Goal: Task Accomplishment & Management: Manage account settings

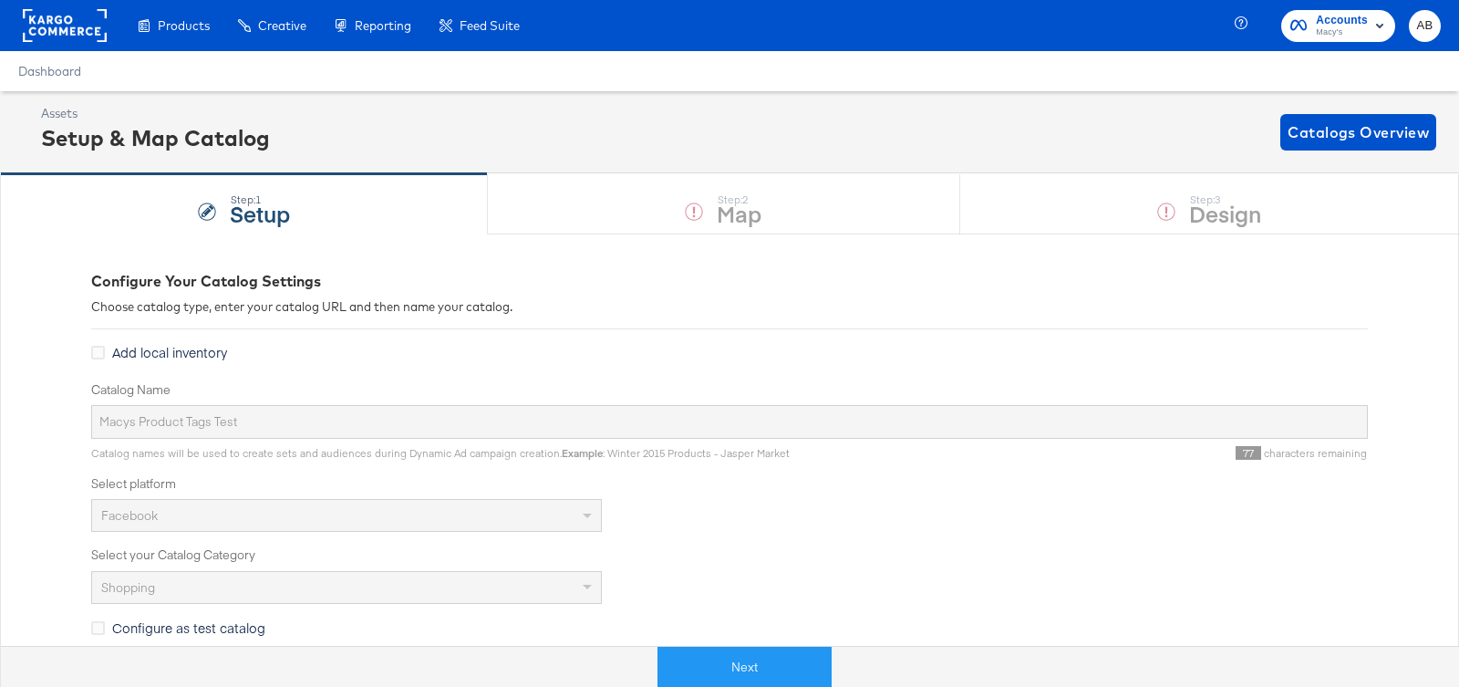
click at [66, 24] on rect at bounding box center [65, 25] width 84 height 33
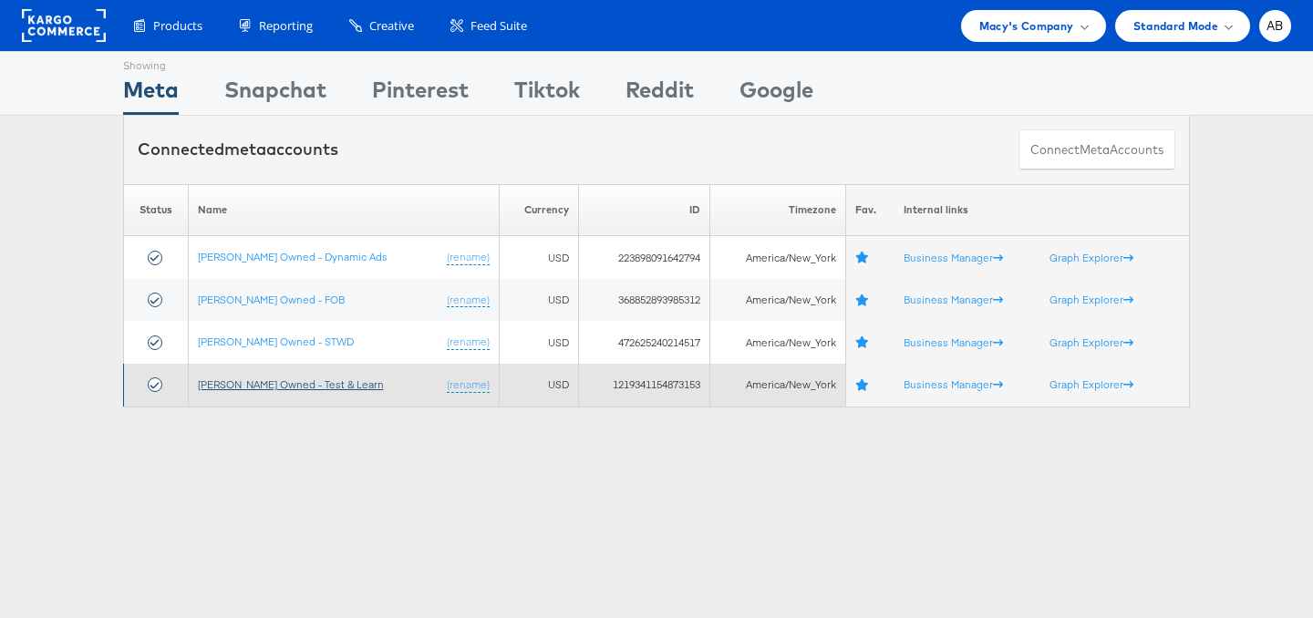
click at [256, 382] on link "[PERSON_NAME] Owned - Test & Learn" at bounding box center [291, 384] width 186 height 14
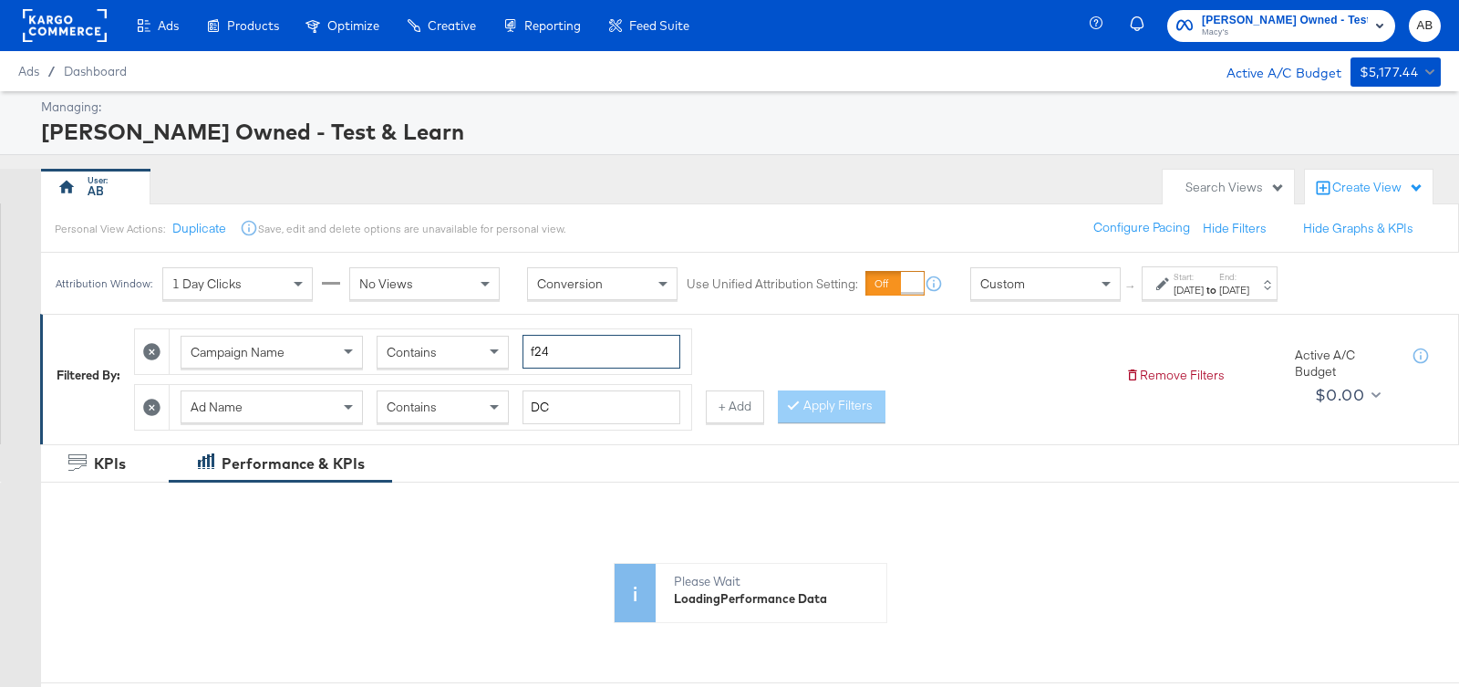
click at [593, 346] on input "f24" at bounding box center [601, 352] width 158 height 34
type input "f25"
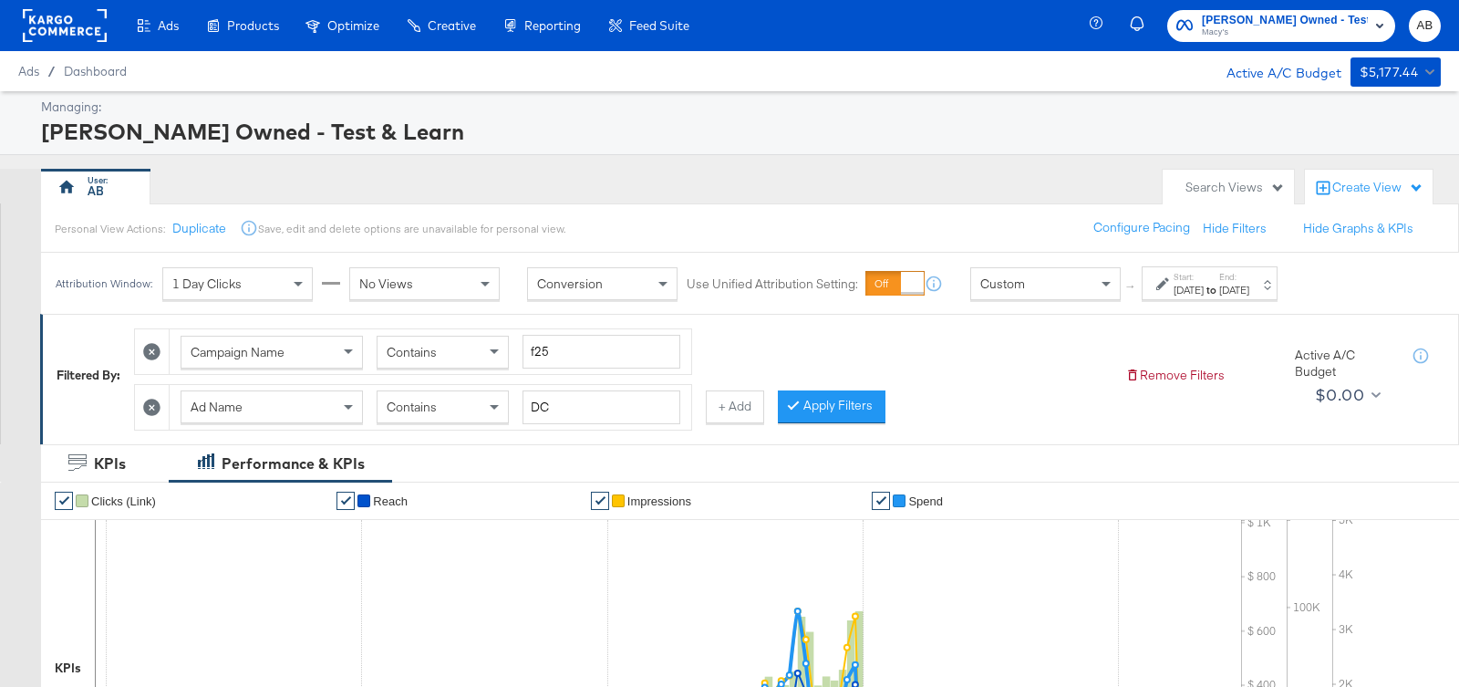
click at [158, 398] on icon at bounding box center [151, 406] width 17 height 17
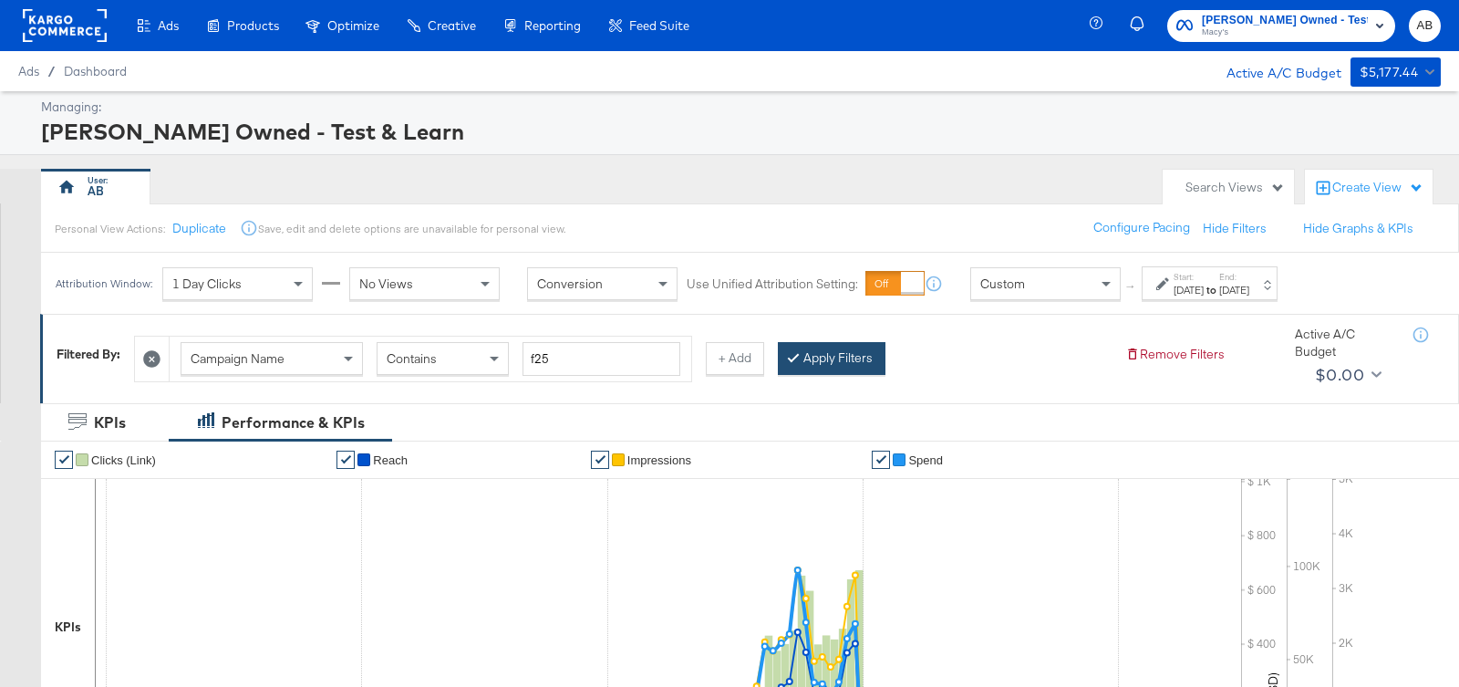
click at [862, 360] on button "Apply Filters" at bounding box center [832, 358] width 108 height 33
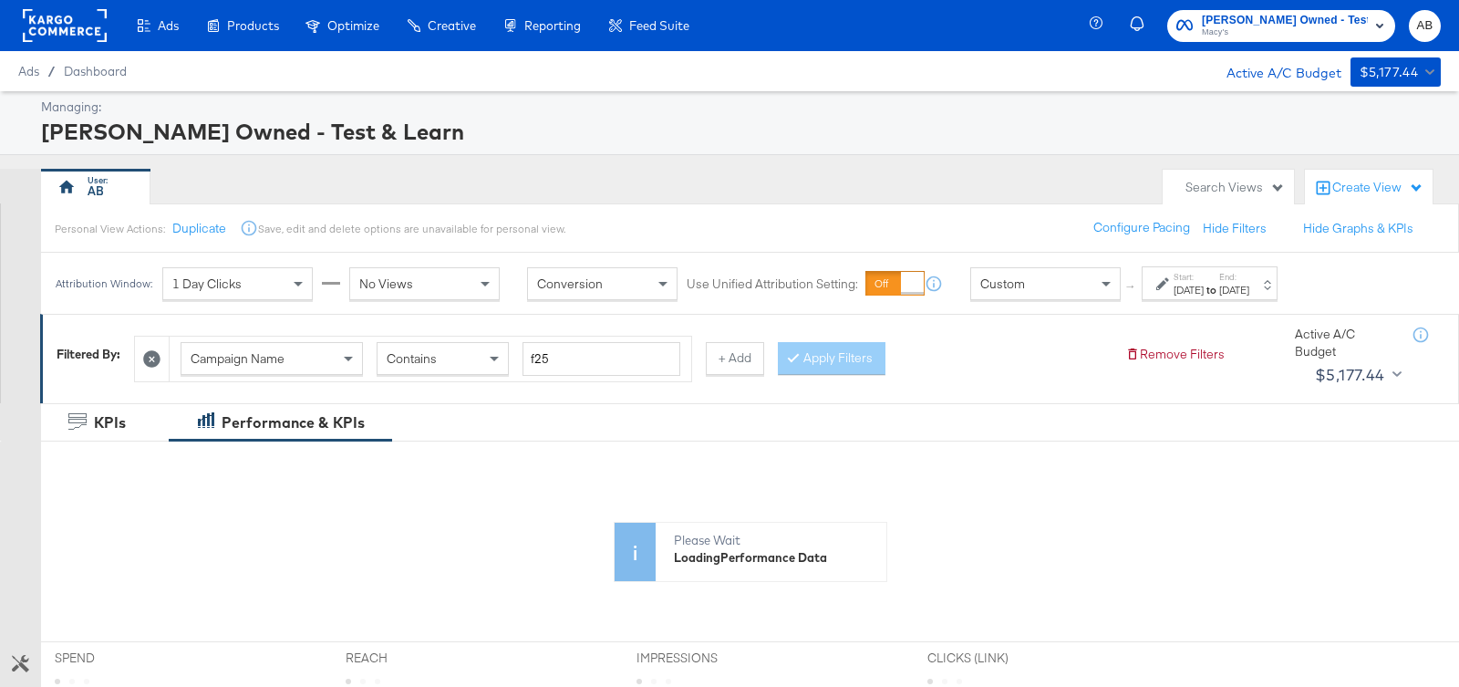
click at [1231, 296] on div "Start: Oct 1st 2024 to End: Feb 12th 2025" at bounding box center [1210, 283] width 136 height 34
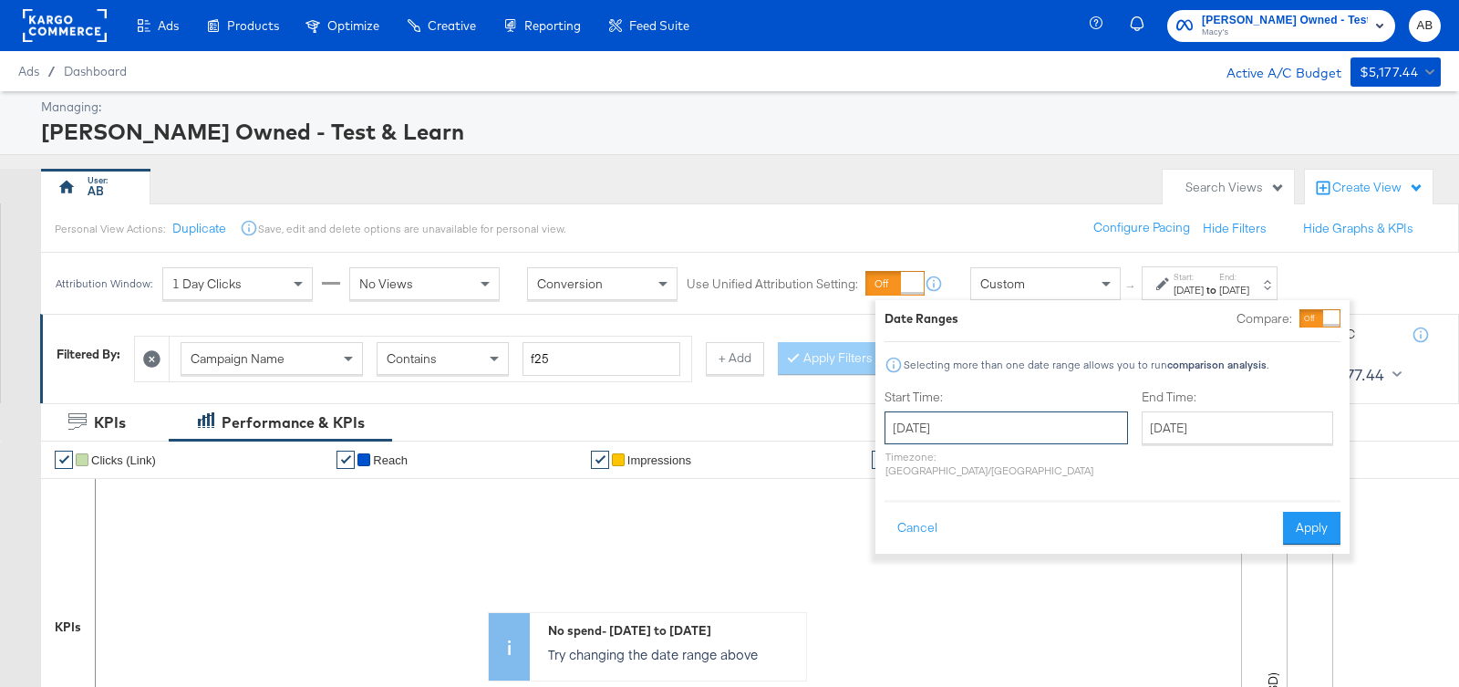
click at [1025, 431] on input "October 1st 2024" at bounding box center [1005, 427] width 243 height 33
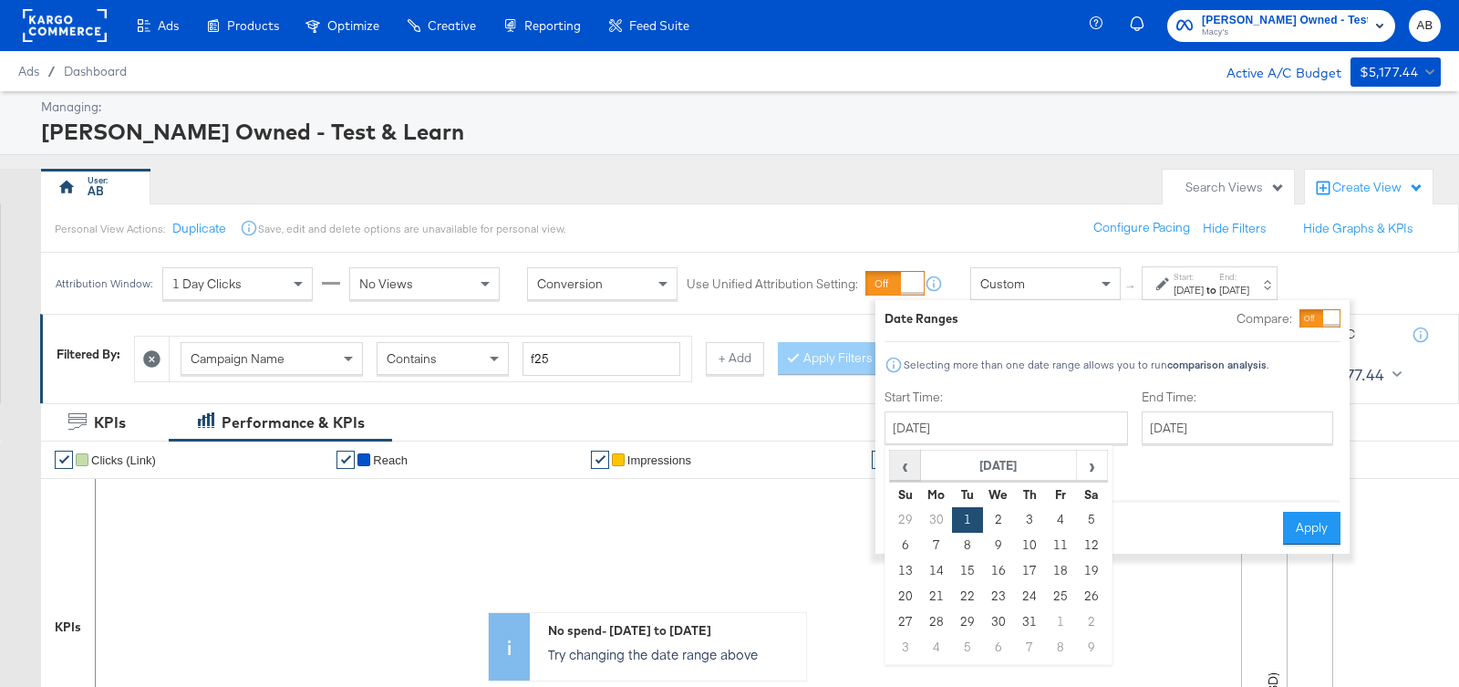
click at [909, 469] on span "‹" at bounding box center [905, 464] width 28 height 27
drag, startPoint x: 1070, startPoint y: 455, endPoint x: 1098, endPoint y: 455, distance: 28.3
click at [1087, 455] on tr "‹ July 2024 ›" at bounding box center [999, 465] width 218 height 31
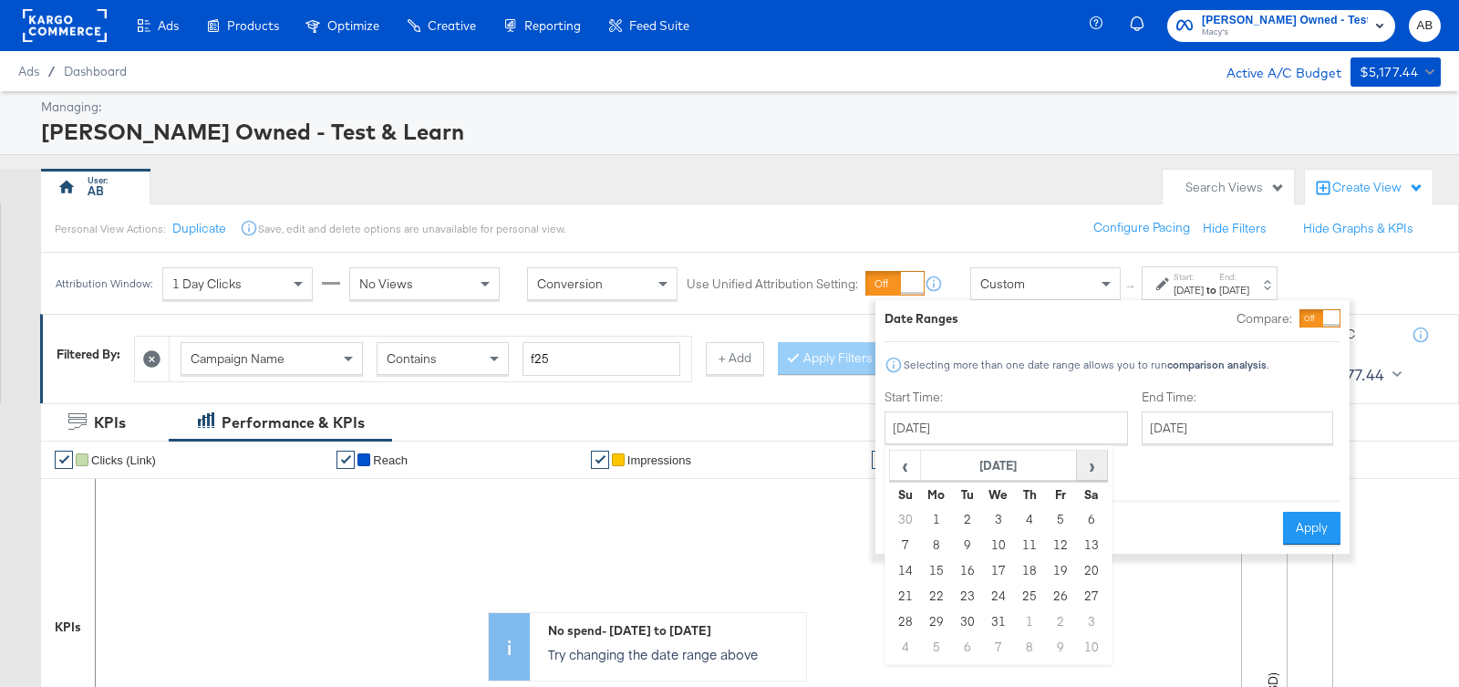
click at [1098, 455] on span "›" at bounding box center [1092, 464] width 28 height 27
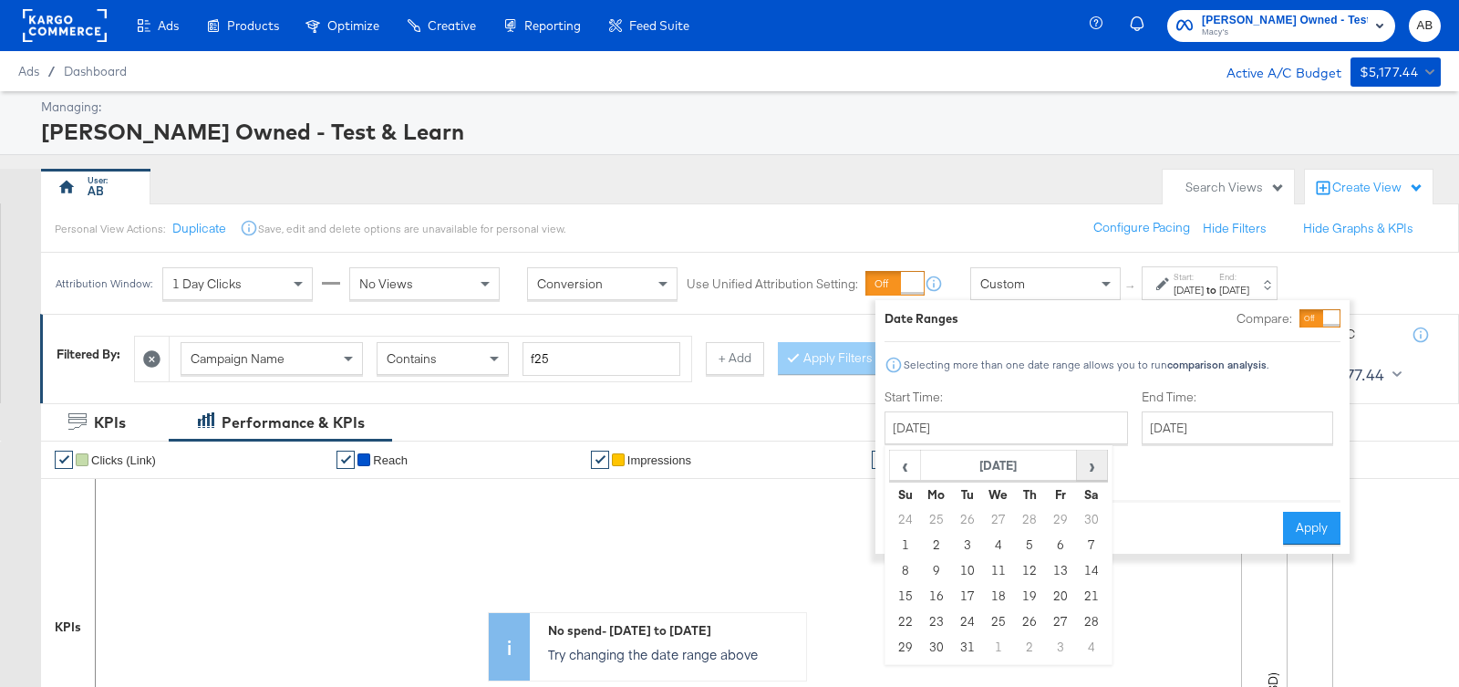
click at [1098, 455] on span "›" at bounding box center [1092, 464] width 28 height 27
click at [1000, 518] on td "1" at bounding box center [998, 520] width 31 height 26
type input "January 1st 2025"
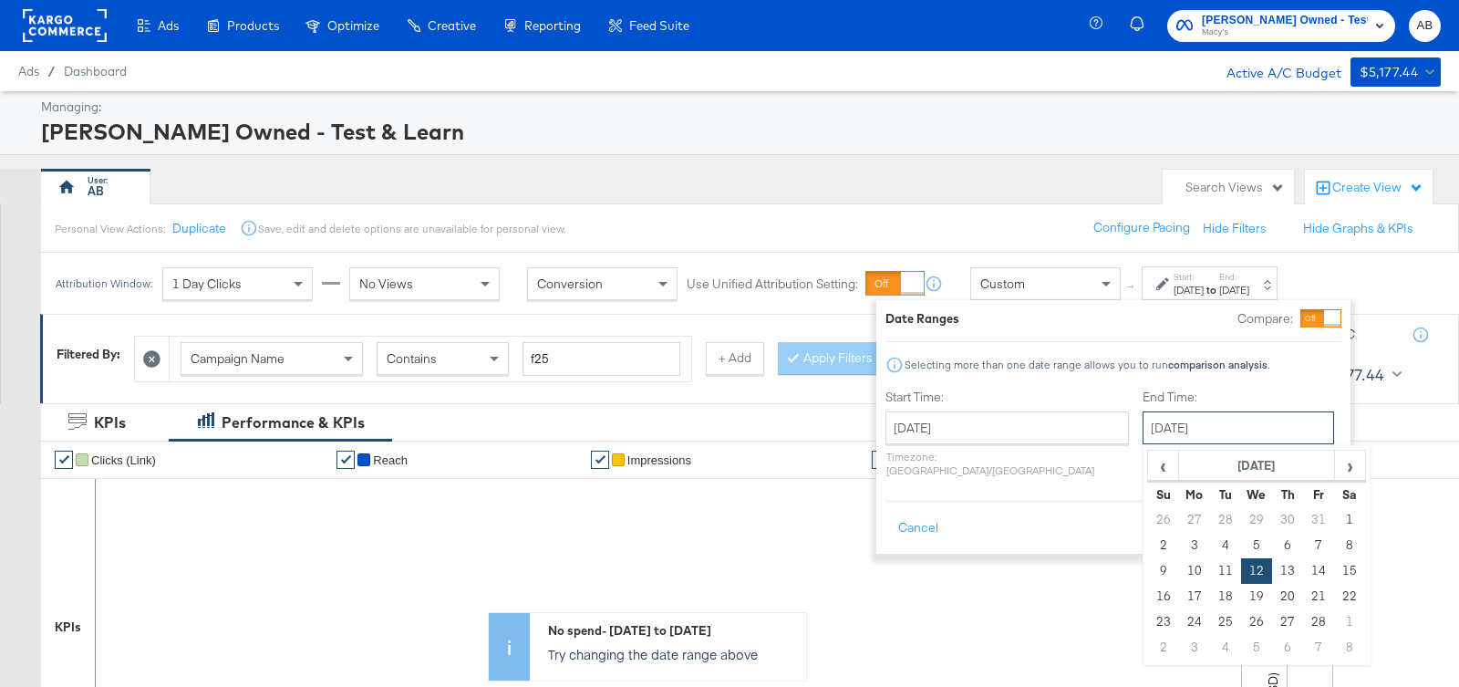
click at [1149, 418] on input "February 12th 2025" at bounding box center [1237, 427] width 191 height 33
click at [1336, 457] on span "›" at bounding box center [1350, 464] width 28 height 27
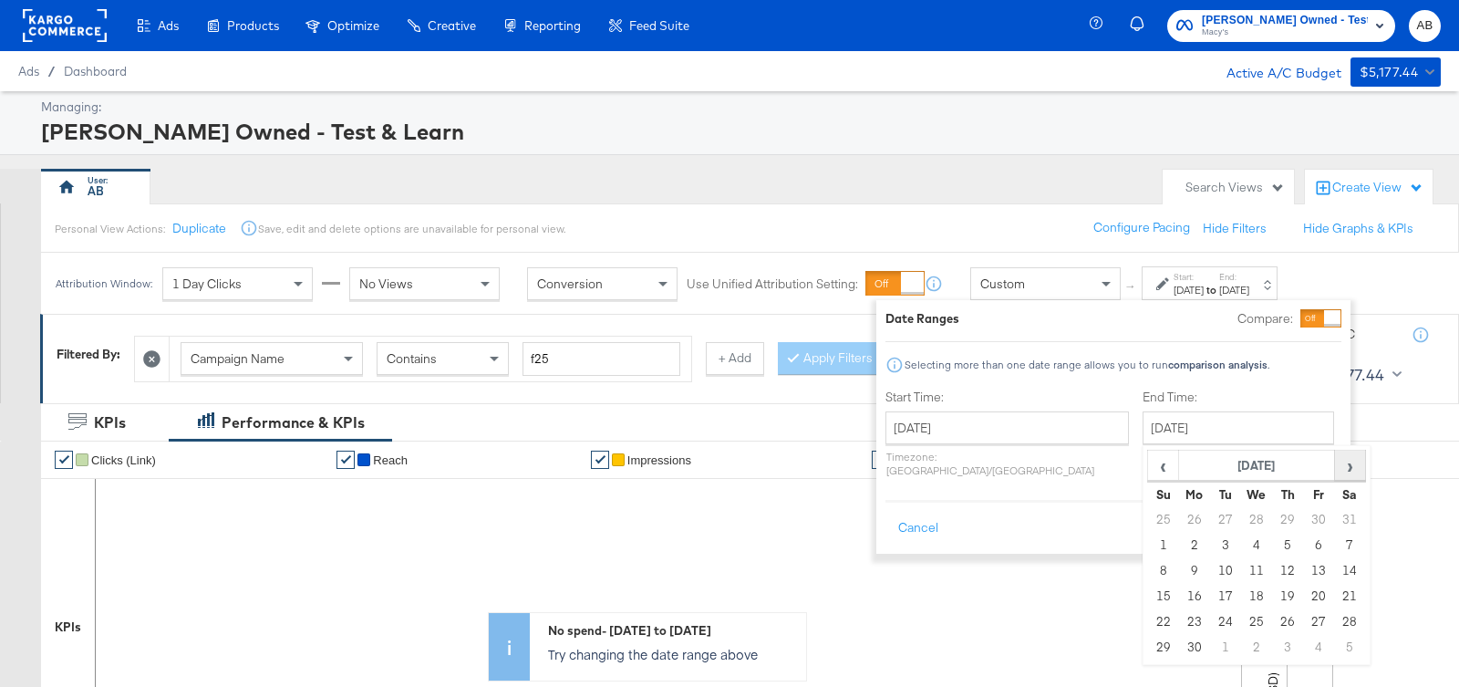
click at [1336, 457] on span "›" at bounding box center [1350, 464] width 28 height 27
click at [1148, 592] on td "21" at bounding box center [1163, 597] width 31 height 26
type input "September 21st 2025"
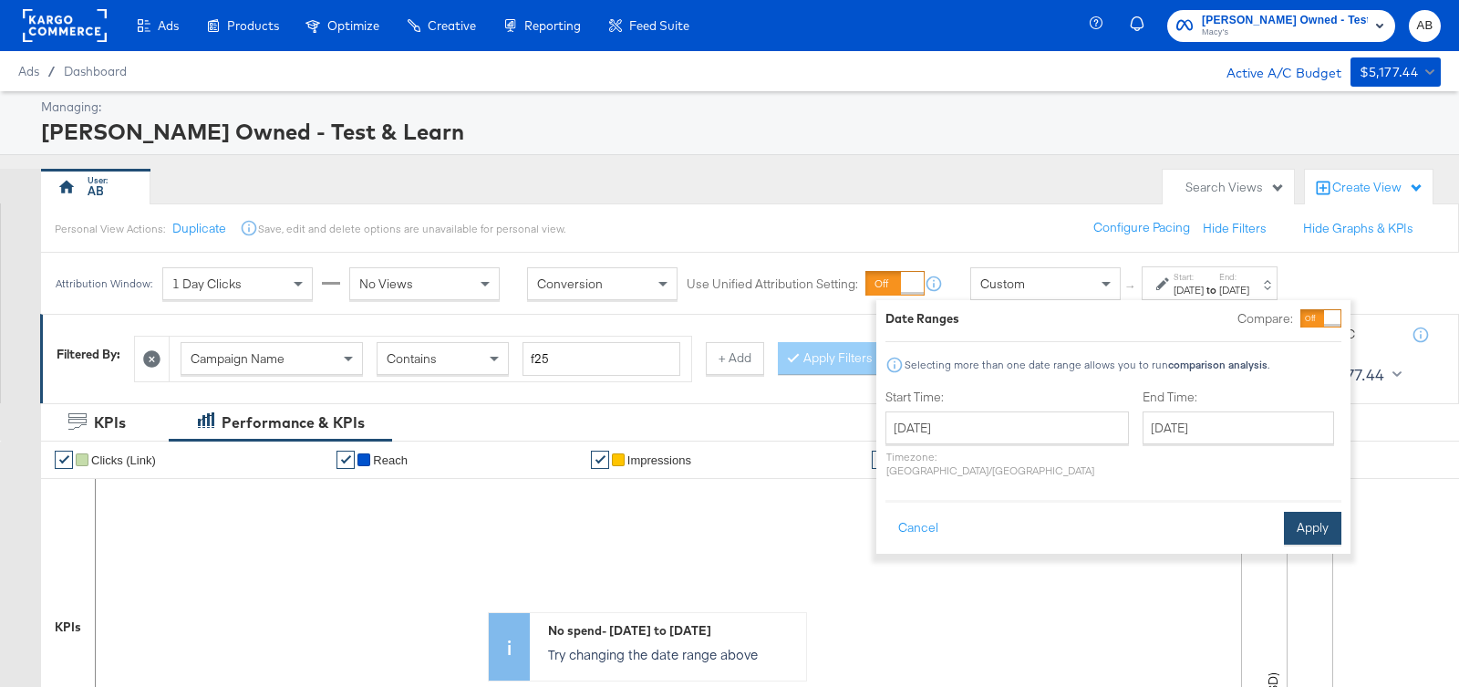
click at [1317, 512] on button "Apply" at bounding box center [1312, 528] width 57 height 33
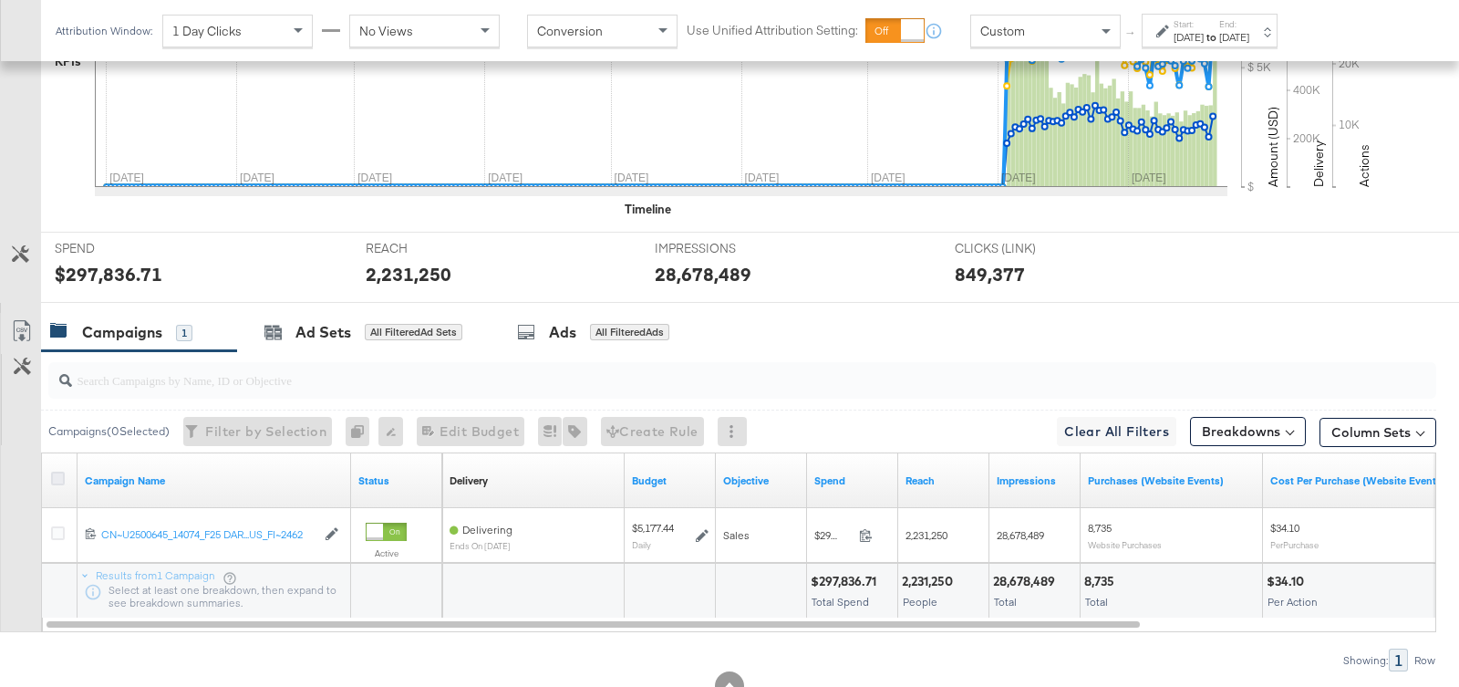
scroll to position [579, 0]
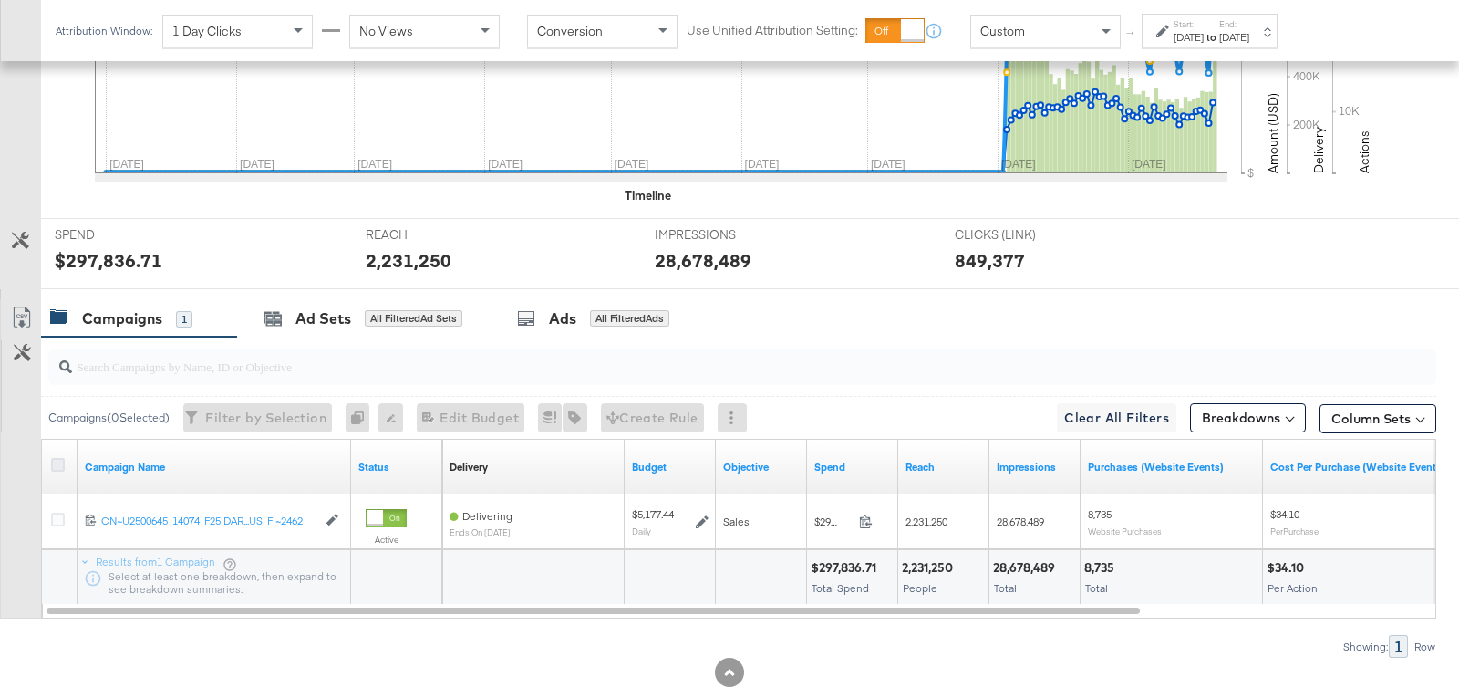
click at [60, 462] on icon at bounding box center [58, 465] width 14 height 14
click at [0, 0] on input "checkbox" at bounding box center [0, 0] width 0 height 0
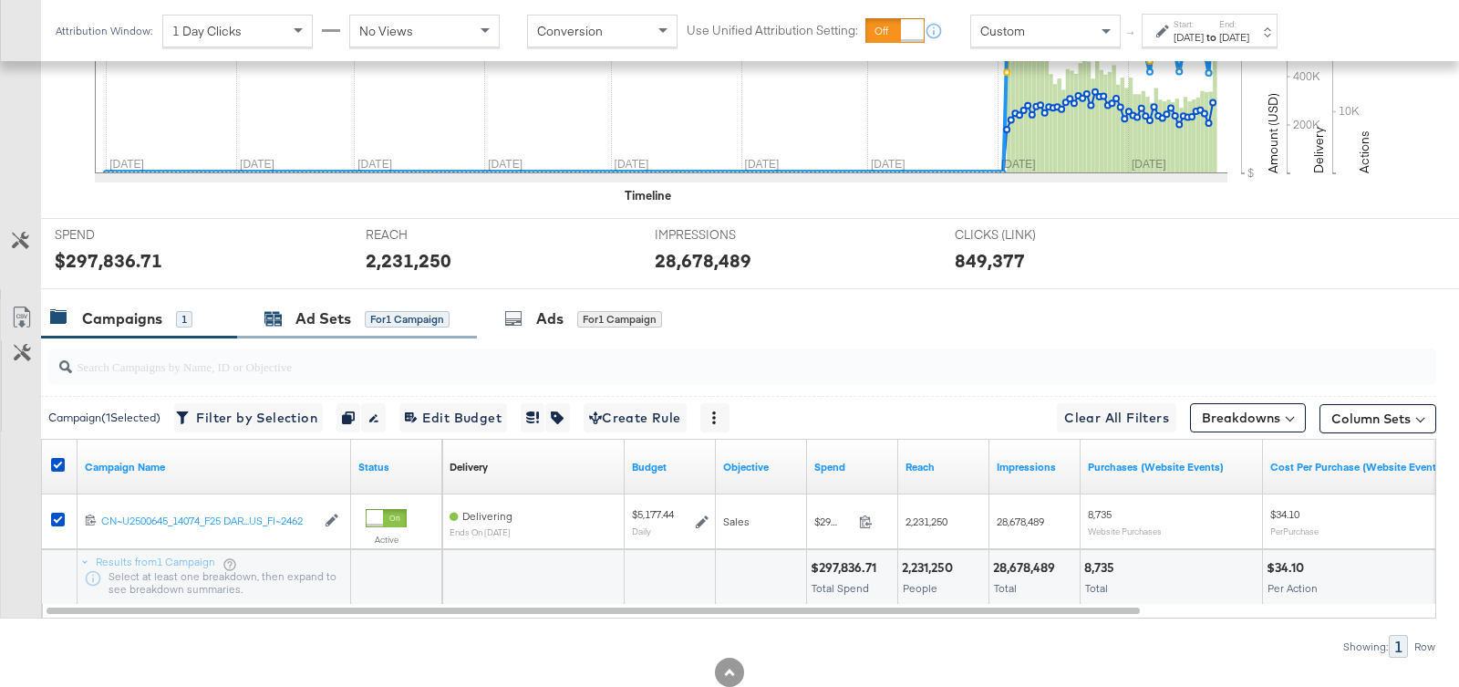
click at [328, 314] on div "Ad Sets" at bounding box center [323, 318] width 56 height 21
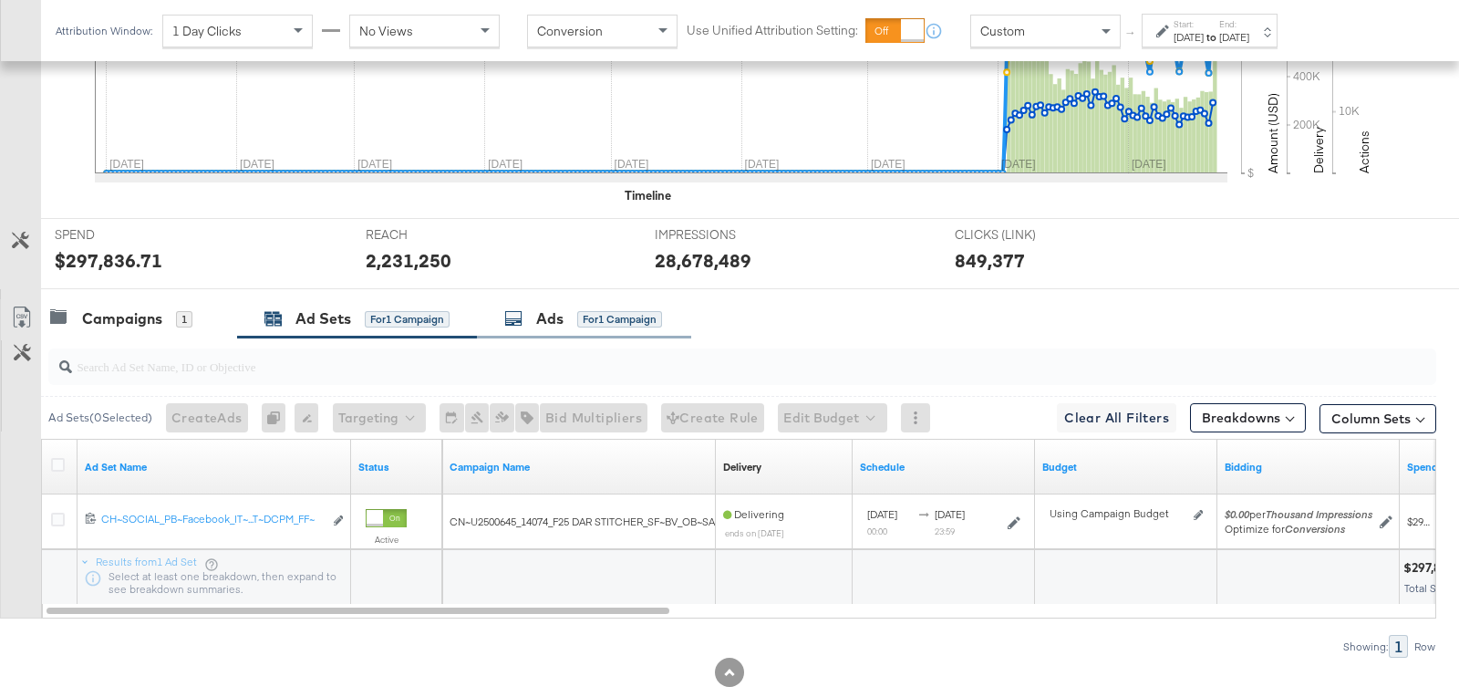
click at [625, 320] on div "for 1 Campaign" at bounding box center [619, 319] width 85 height 16
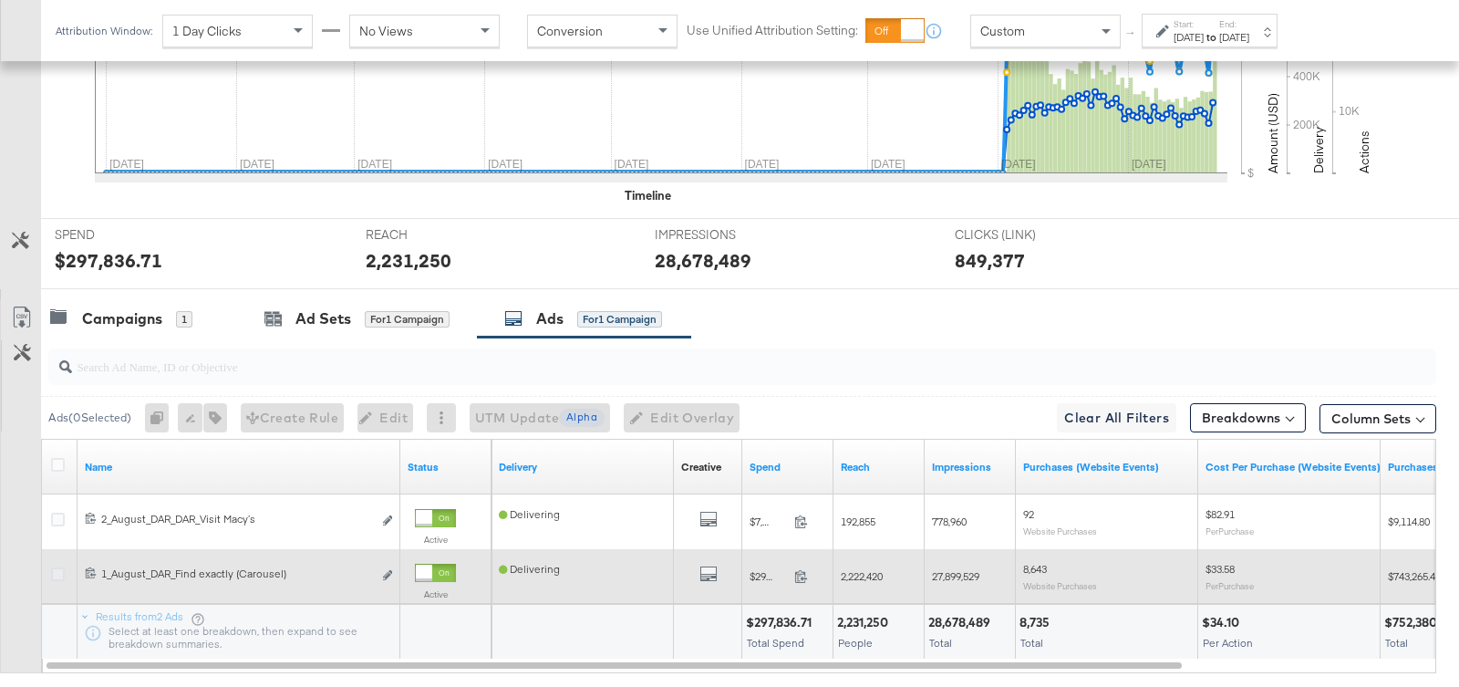
click at [61, 574] on icon at bounding box center [58, 574] width 14 height 14
click at [0, 0] on input "checkbox" at bounding box center [0, 0] width 0 height 0
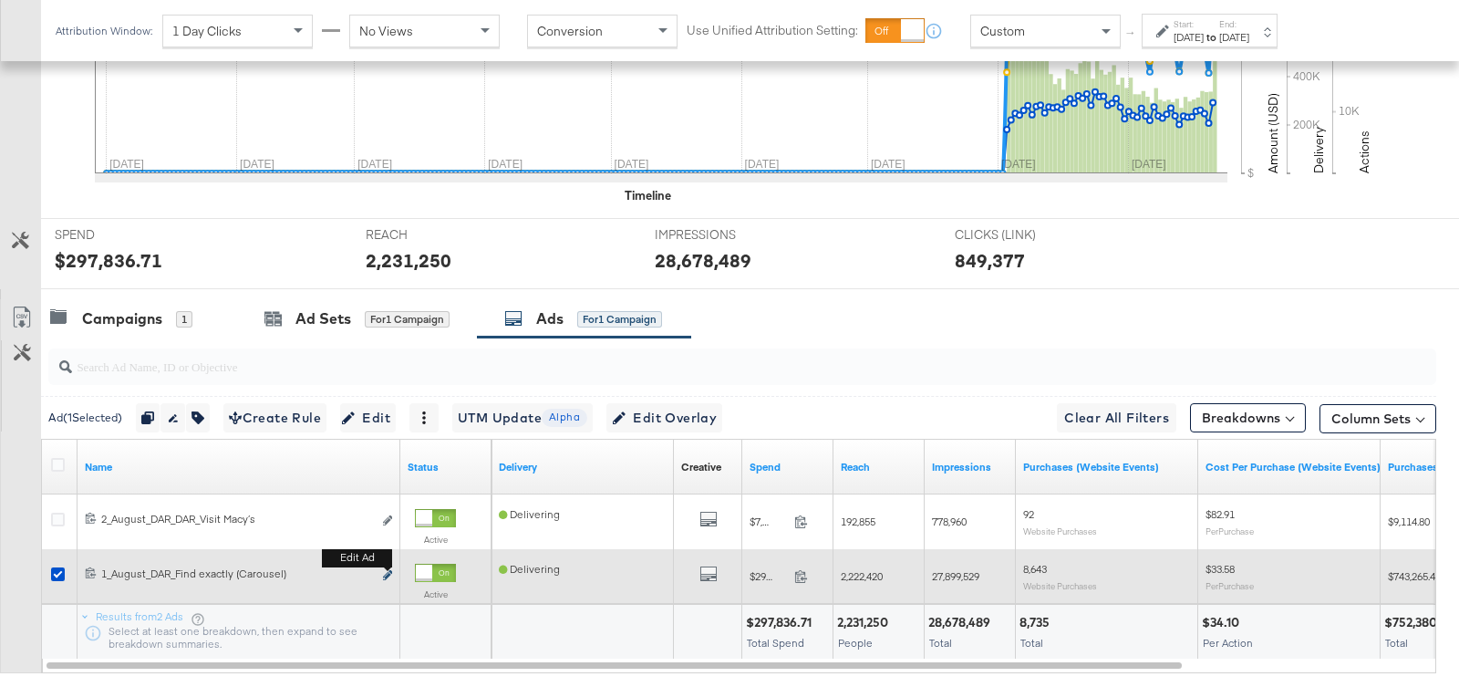
click at [389, 574] on icon "link" at bounding box center [387, 575] width 9 height 10
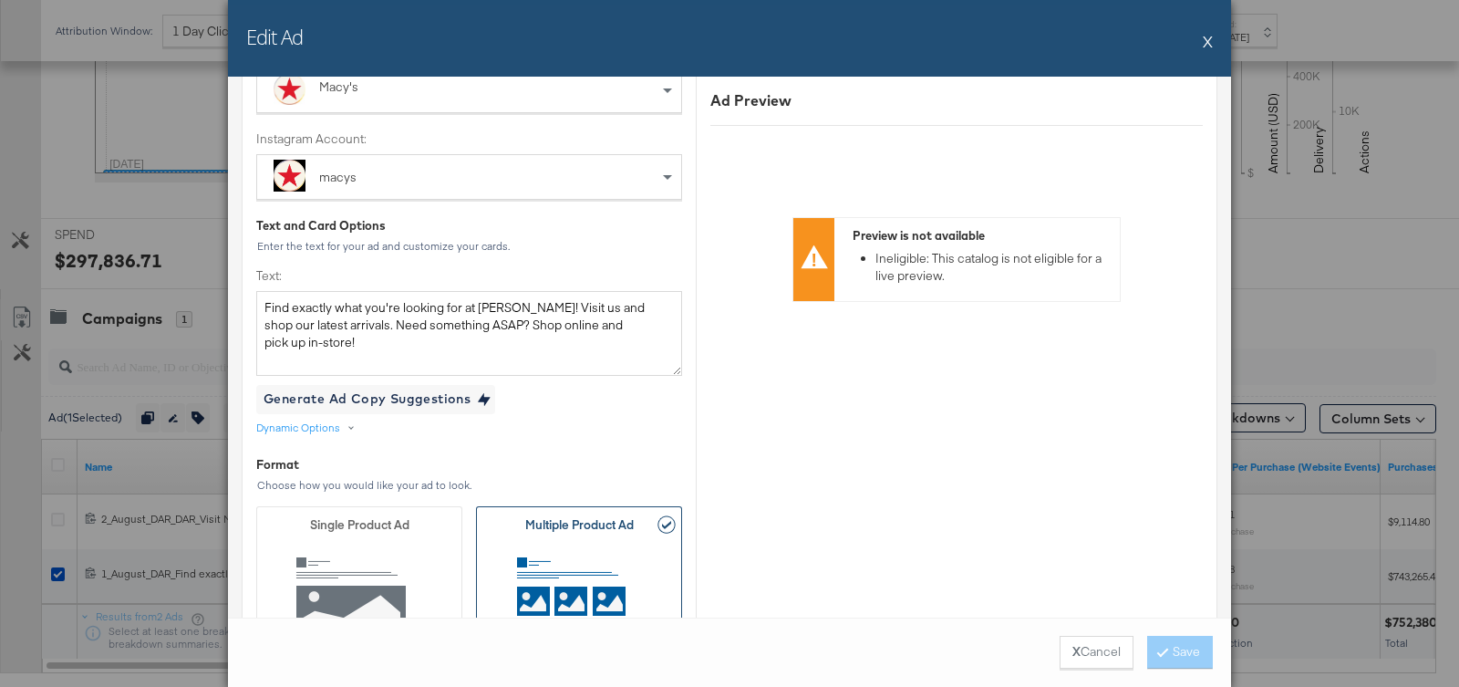
scroll to position [253, 0]
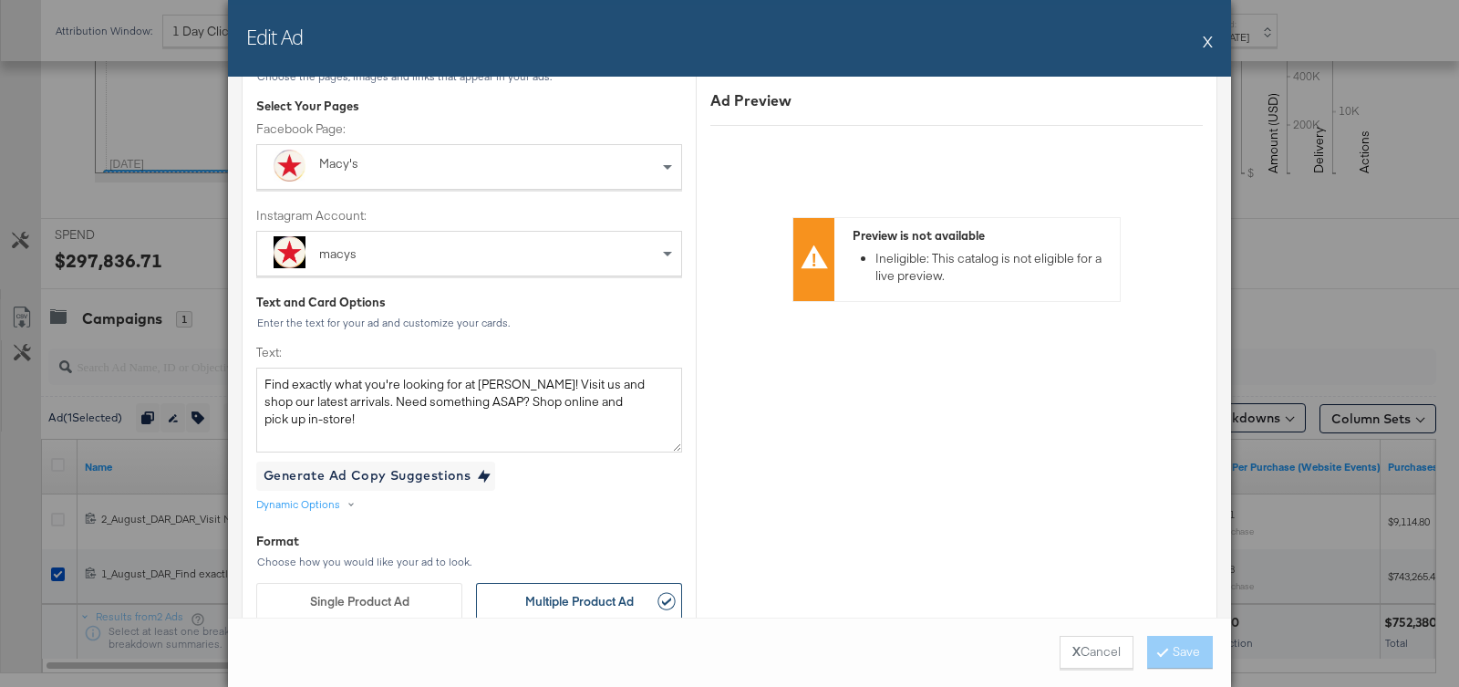
click at [1200, 36] on div "Edit Ad X" at bounding box center [729, 38] width 1003 height 77
click at [1208, 38] on button "X" at bounding box center [1208, 41] width 10 height 36
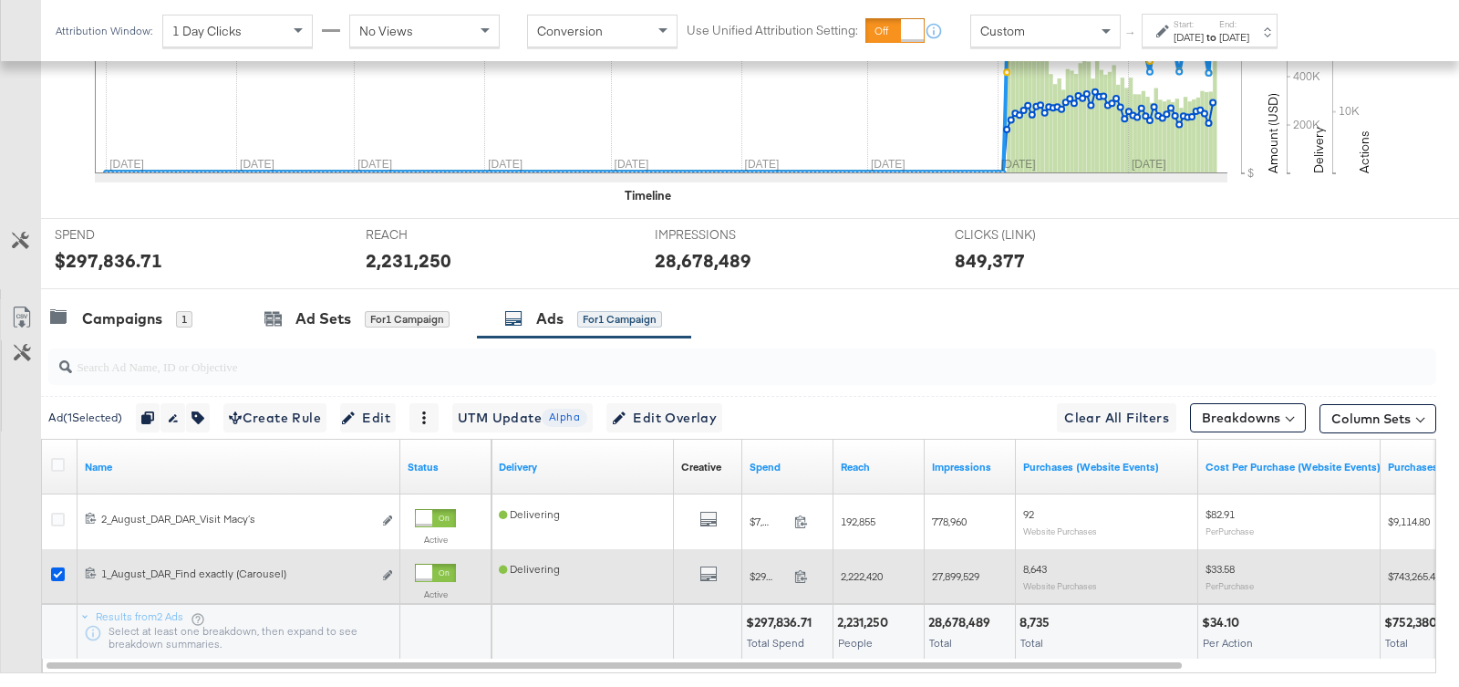
click at [56, 569] on icon at bounding box center [58, 574] width 14 height 14
click at [0, 0] on input "checkbox" at bounding box center [0, 0] width 0 height 0
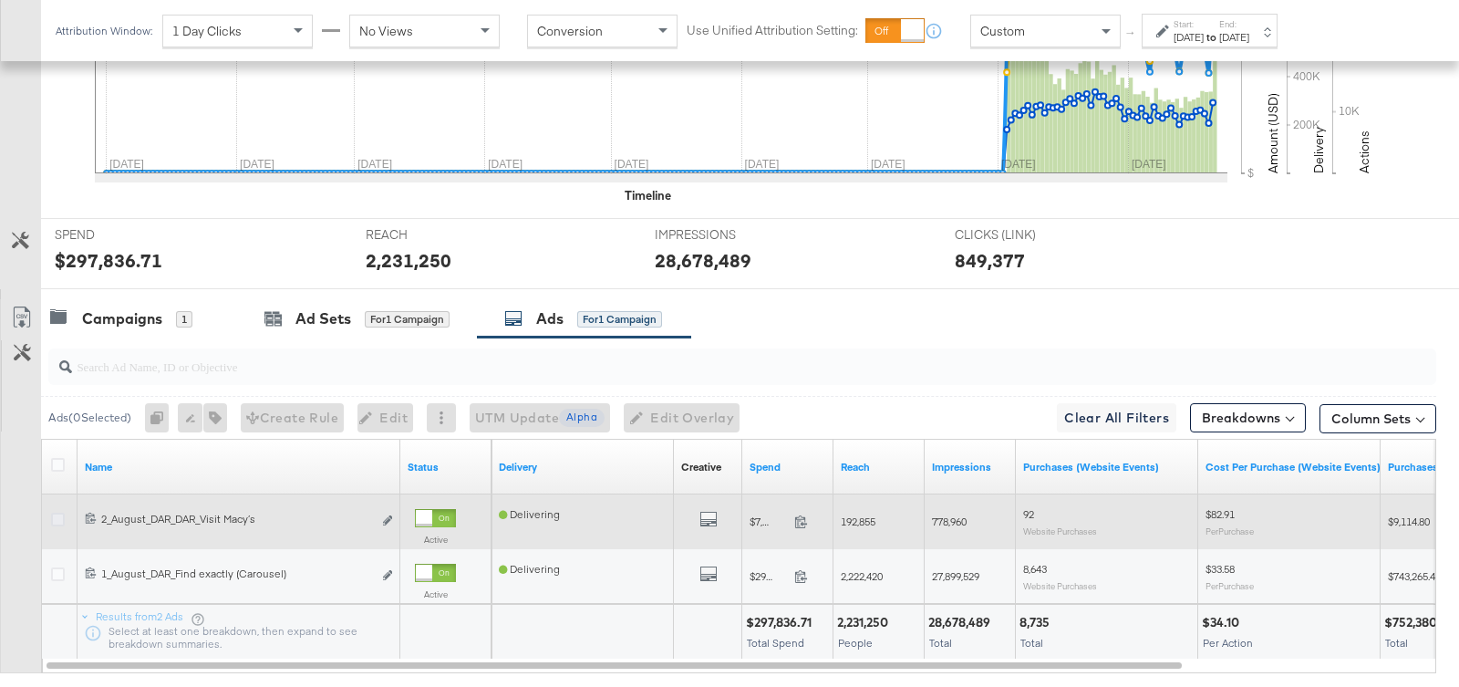
click at [57, 512] on icon at bounding box center [58, 519] width 14 height 14
click at [0, 0] on input "checkbox" at bounding box center [0, 0] width 0 height 0
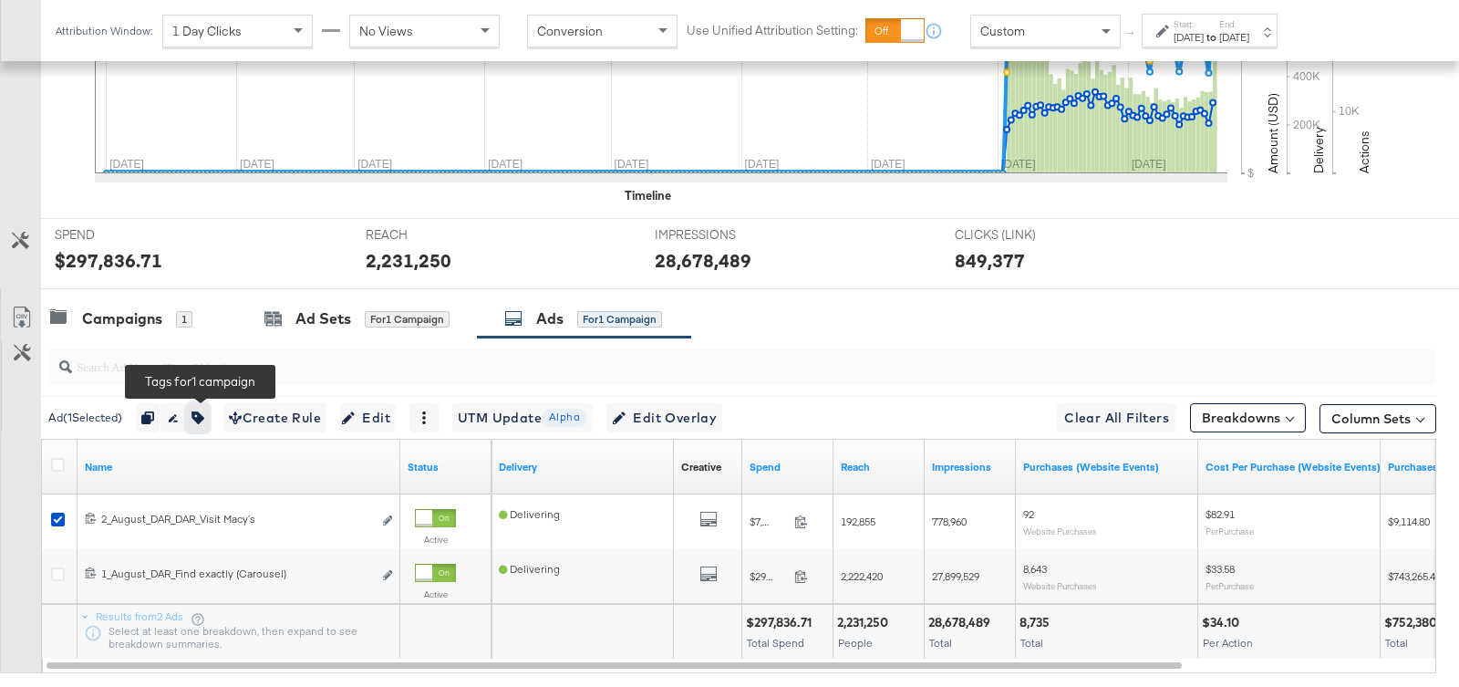
click at [204, 414] on icon "button" at bounding box center [197, 417] width 13 height 13
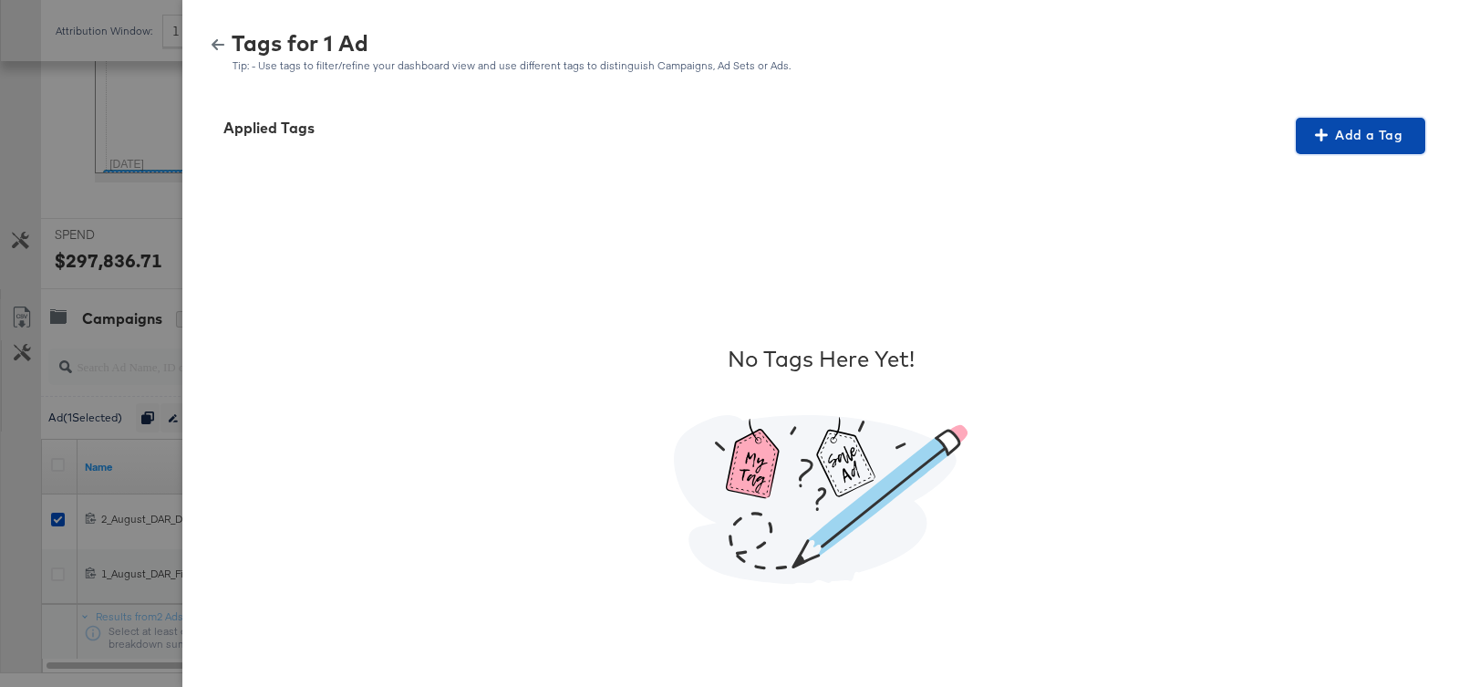
click at [1346, 148] on button "Add a Tag" at bounding box center [1360, 136] width 129 height 36
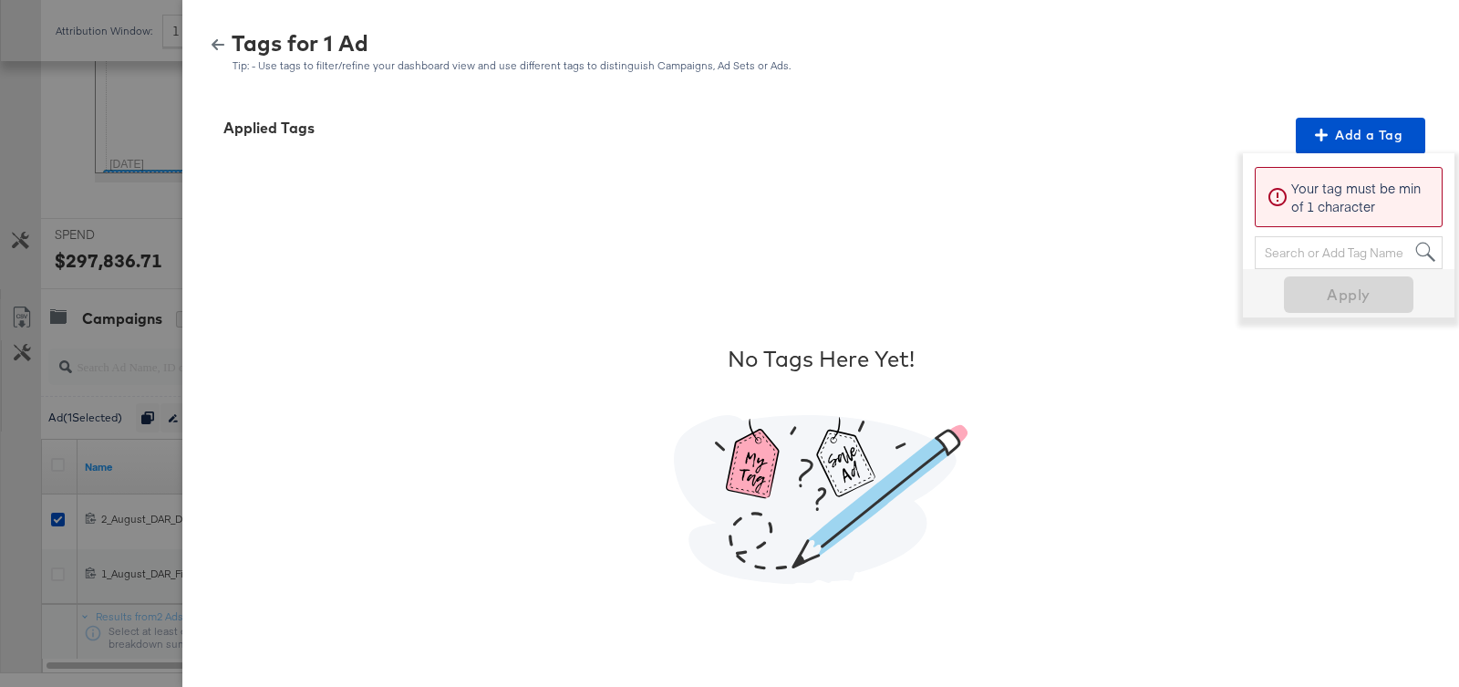
click at [1304, 188] on p "Your tag must be min of 1 character" at bounding box center [1361, 197] width 140 height 36
click at [1297, 245] on div "Search or Add Tag Name" at bounding box center [1349, 252] width 186 height 31
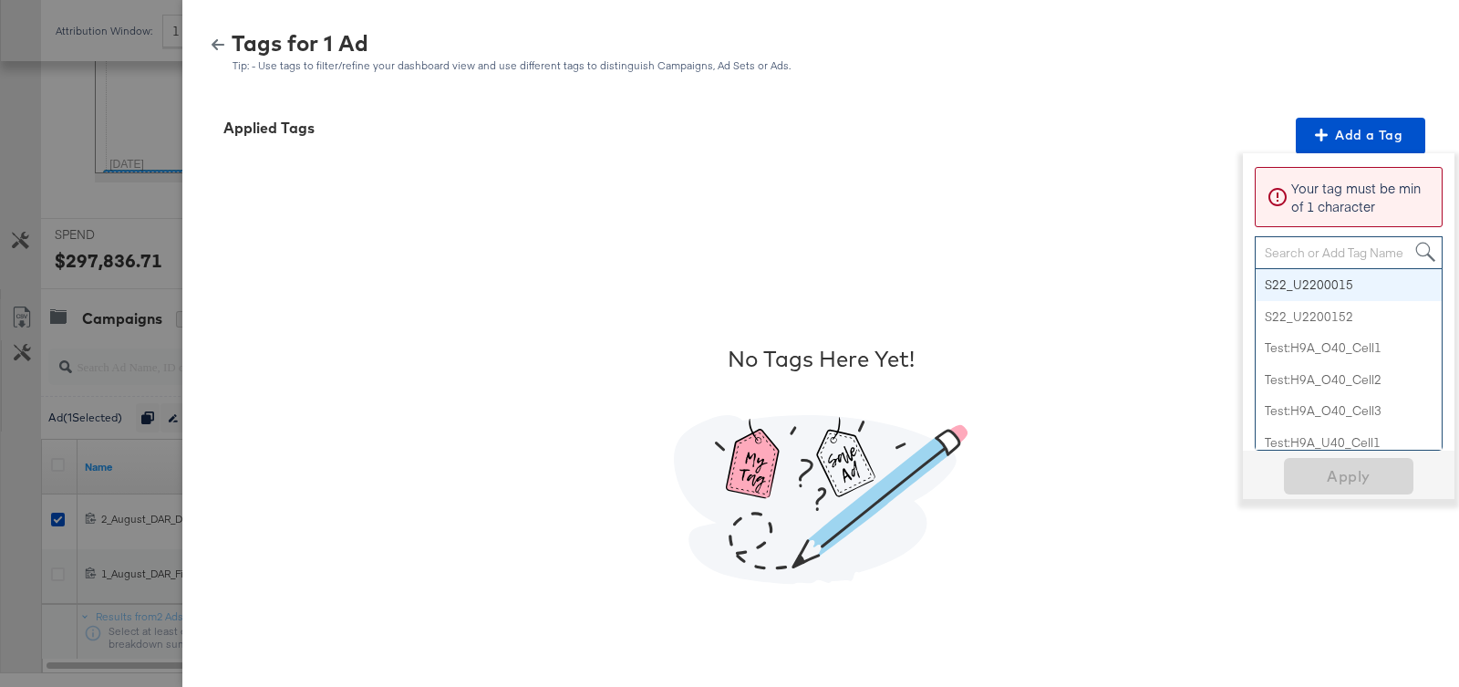
paste input "Digital Circular"
type input "Digital Circular"
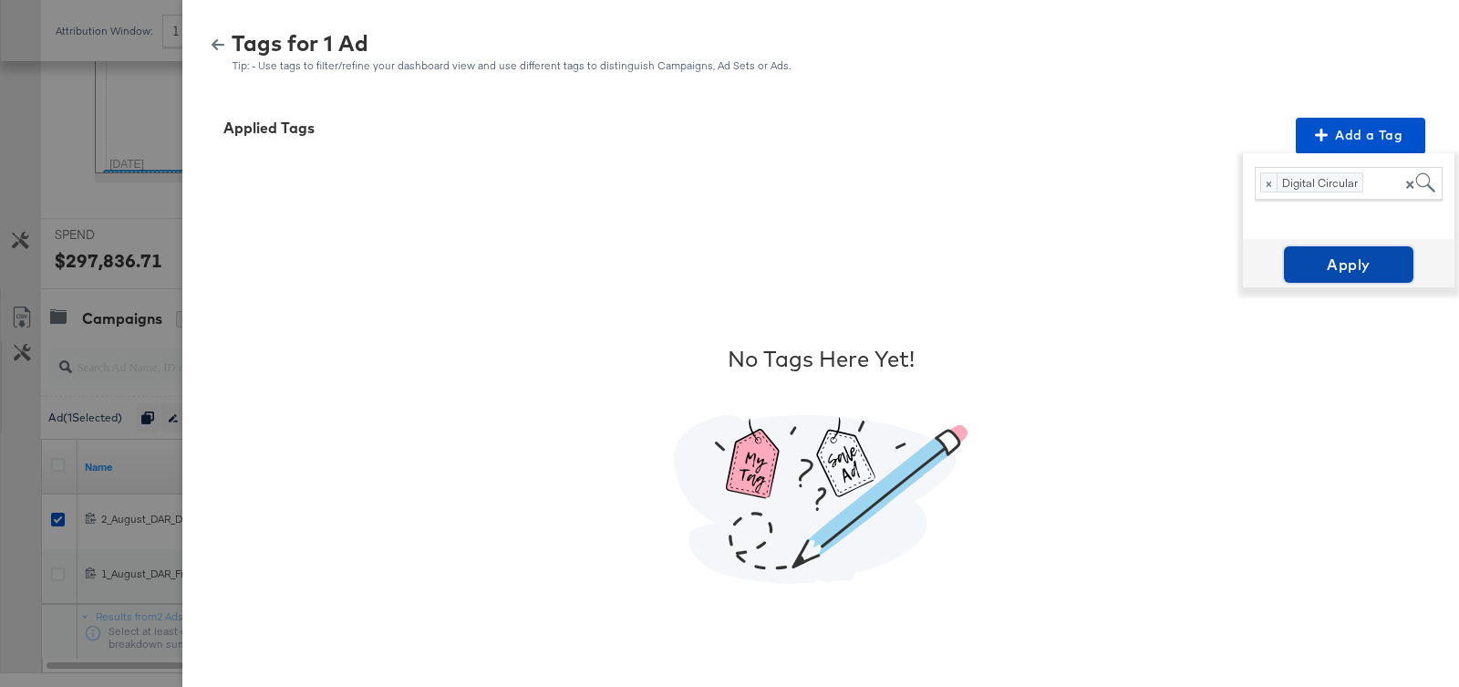
click at [1339, 249] on button "Apply" at bounding box center [1348, 264] width 129 height 36
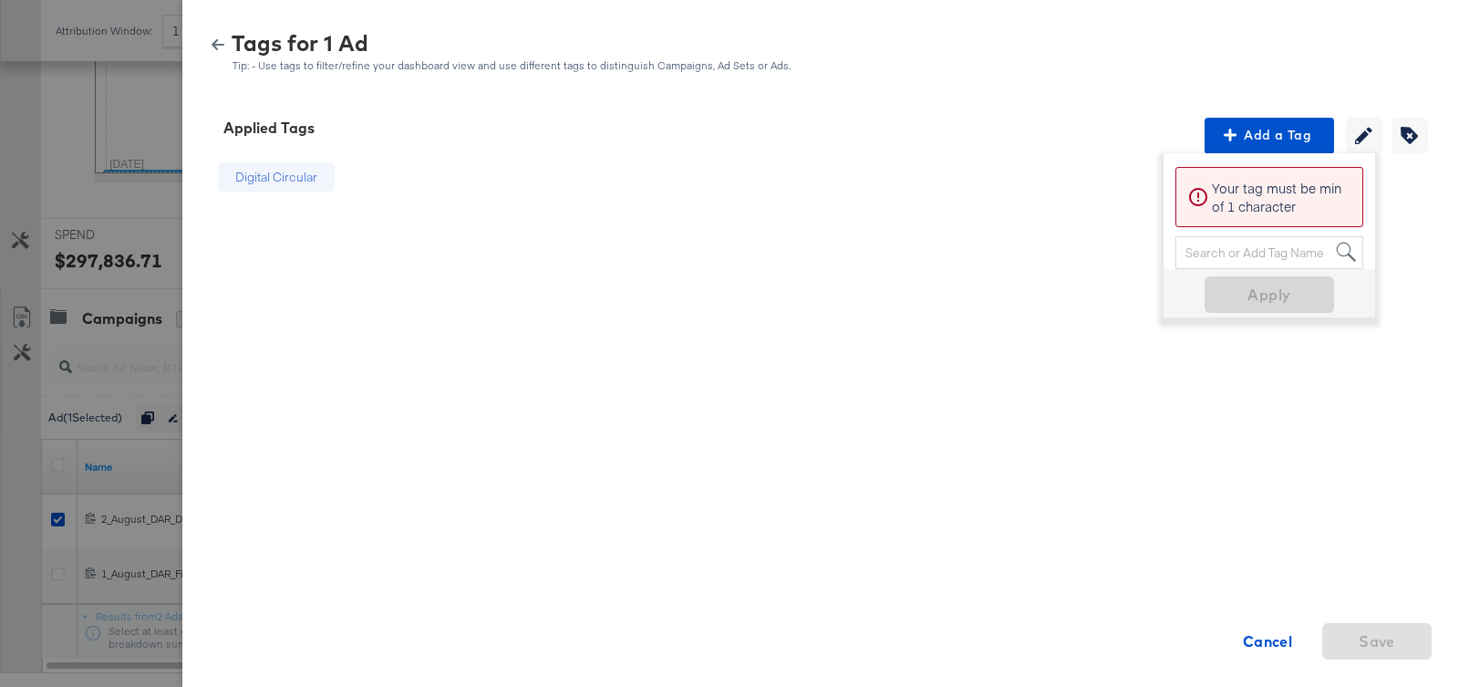
click at [273, 169] on div "Digital Circular" at bounding box center [276, 177] width 82 height 17
click at [277, 195] on div "Digital Circular" at bounding box center [276, 177] width 144 height 47
click at [277, 184] on div "Digital Circular" at bounding box center [276, 177] width 82 height 17
click at [801, 319] on div "Digital Circular Cancel Save" at bounding box center [820, 464] width 1233 height 620
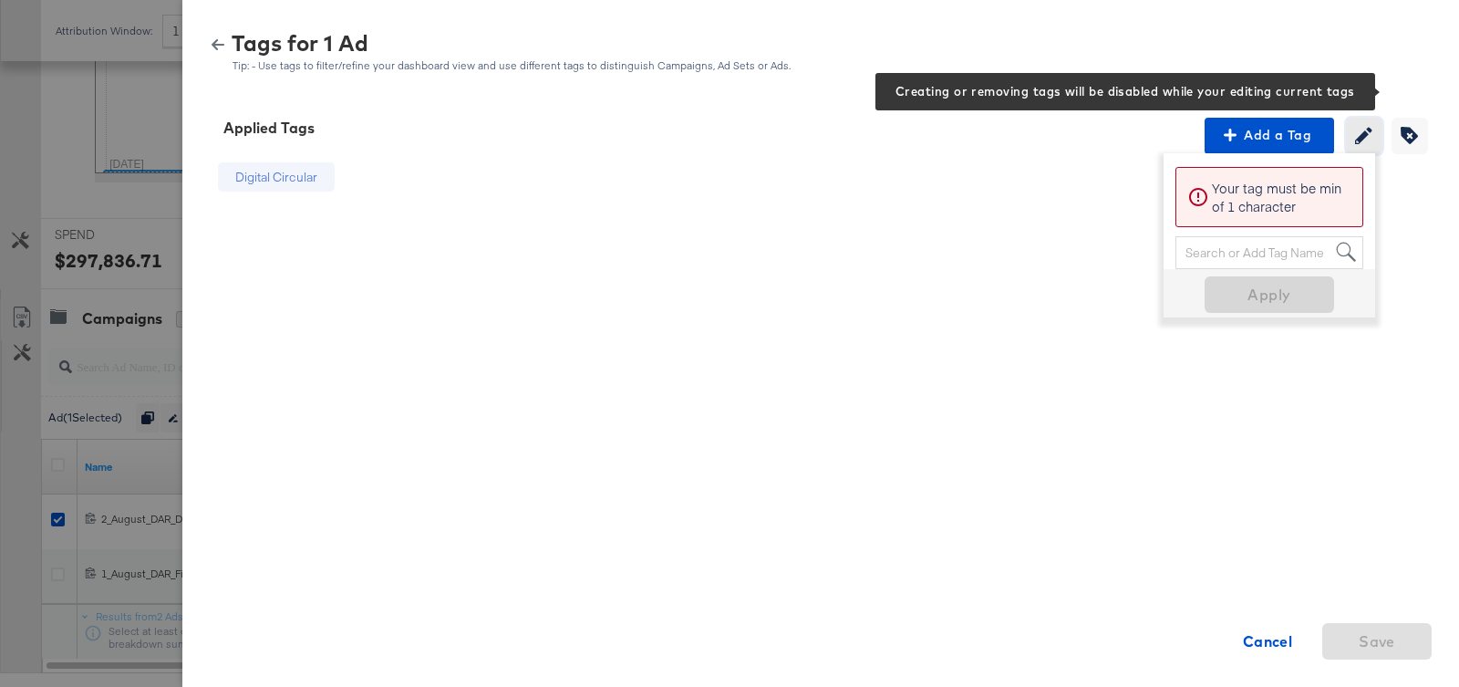
click at [1365, 137] on icon "button" at bounding box center [1363, 135] width 17 height 17
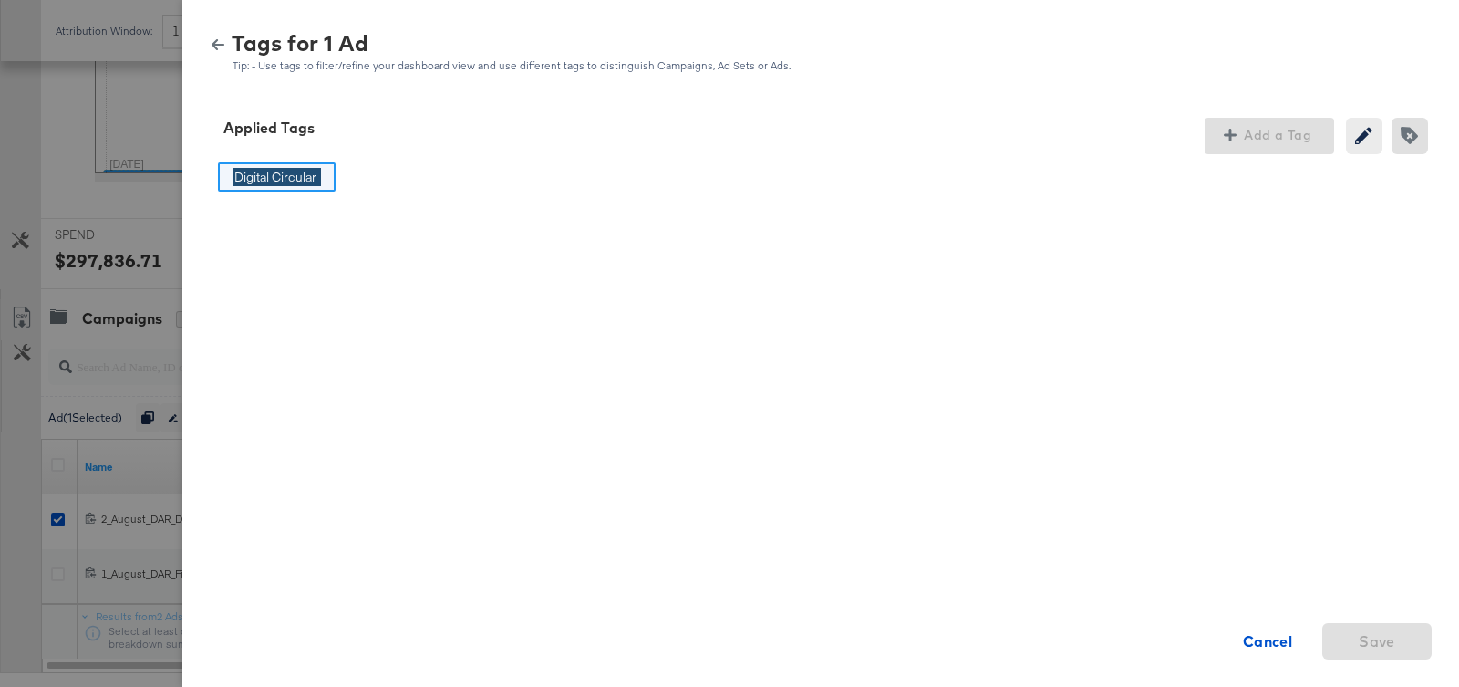
click at [723, 216] on div "Digital Circular Digital Circular Cancel Save" at bounding box center [820, 464] width 1233 height 620
click at [1373, 129] on span "Creating or removing tags will be disabled while your editing current tags" at bounding box center [1363, 135] width 27 height 17
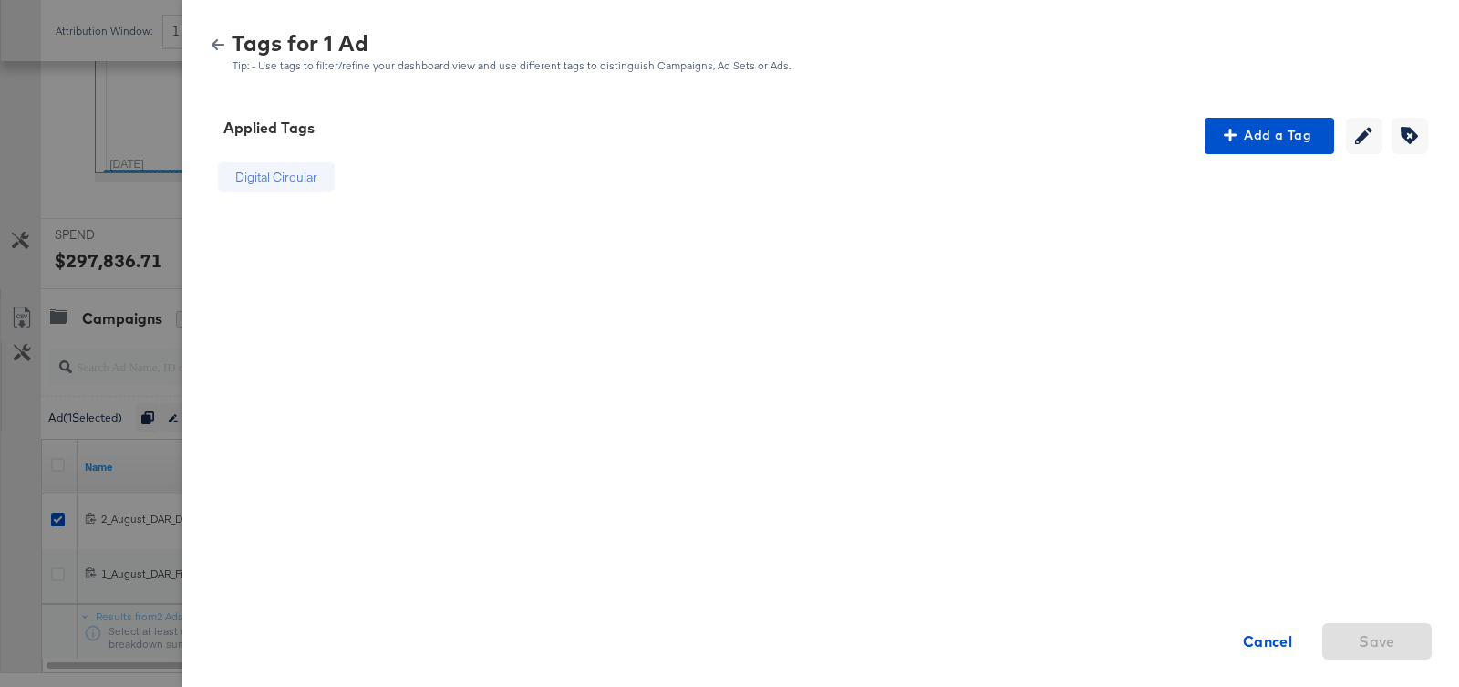
drag, startPoint x: 1308, startPoint y: 159, endPoint x: 1372, endPoint y: 151, distance: 65.1
click at [1343, 151] on div "Applied Tags Add a Tag Creating or removing tags will be disabled while your ed…" at bounding box center [820, 446] width 1233 height 656
click at [1374, 141] on span "Creating or removing tags will be disabled while your editing current tags" at bounding box center [1363, 135] width 27 height 17
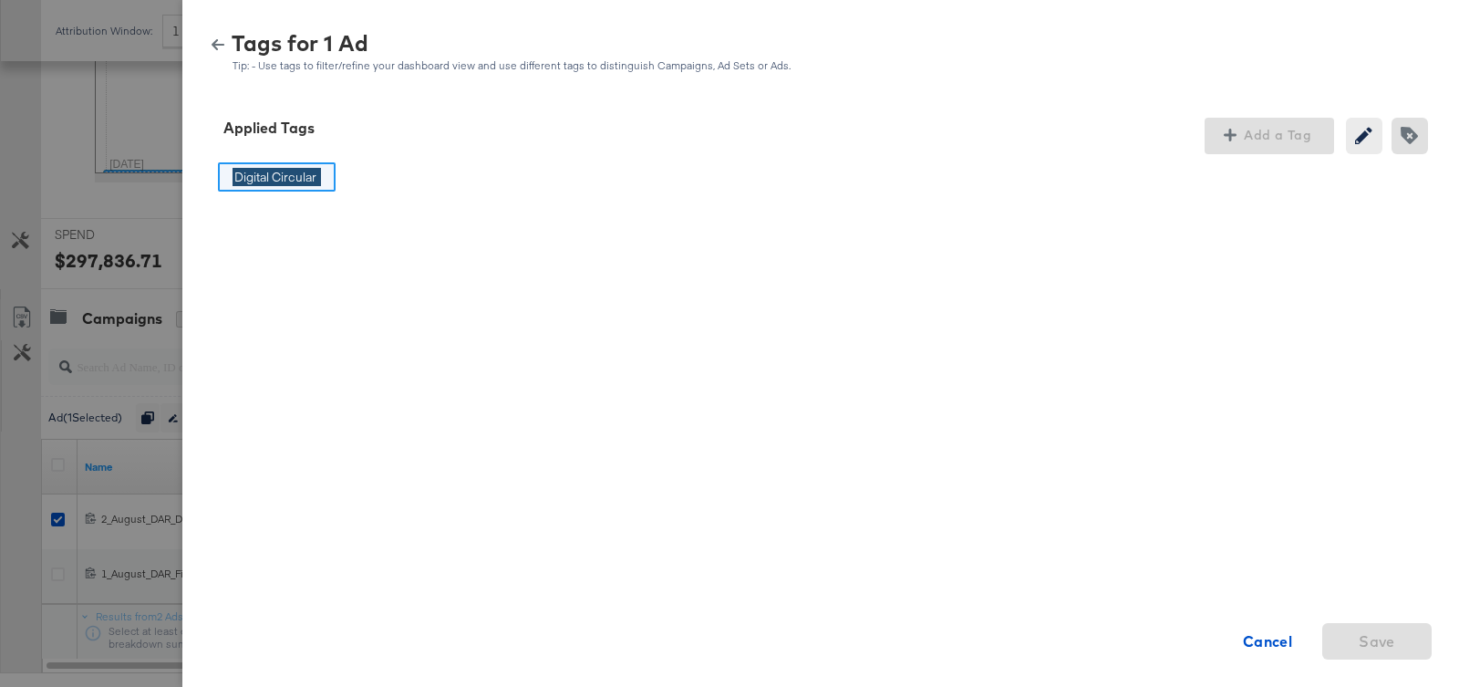
click at [685, 259] on div "Digital Circular Digital Circular Cancel Save" at bounding box center [820, 464] width 1233 height 620
click at [368, 99] on div "Applied Tags Add a Tag Creating or removing tags will be disabled while your ed…" at bounding box center [820, 392] width 1277 height 592
click at [214, 45] on icon "button" at bounding box center [218, 44] width 13 height 11
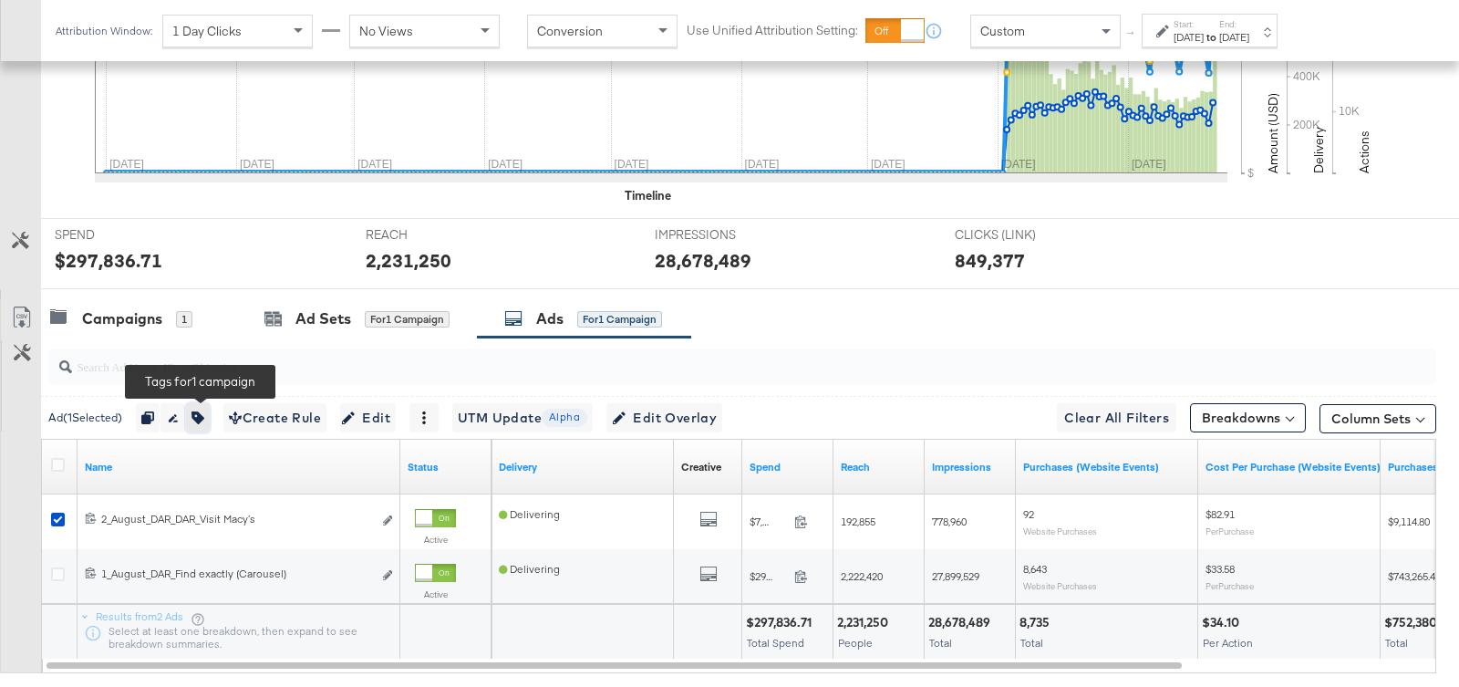
click at [205, 406] on button "button" at bounding box center [198, 417] width 24 height 29
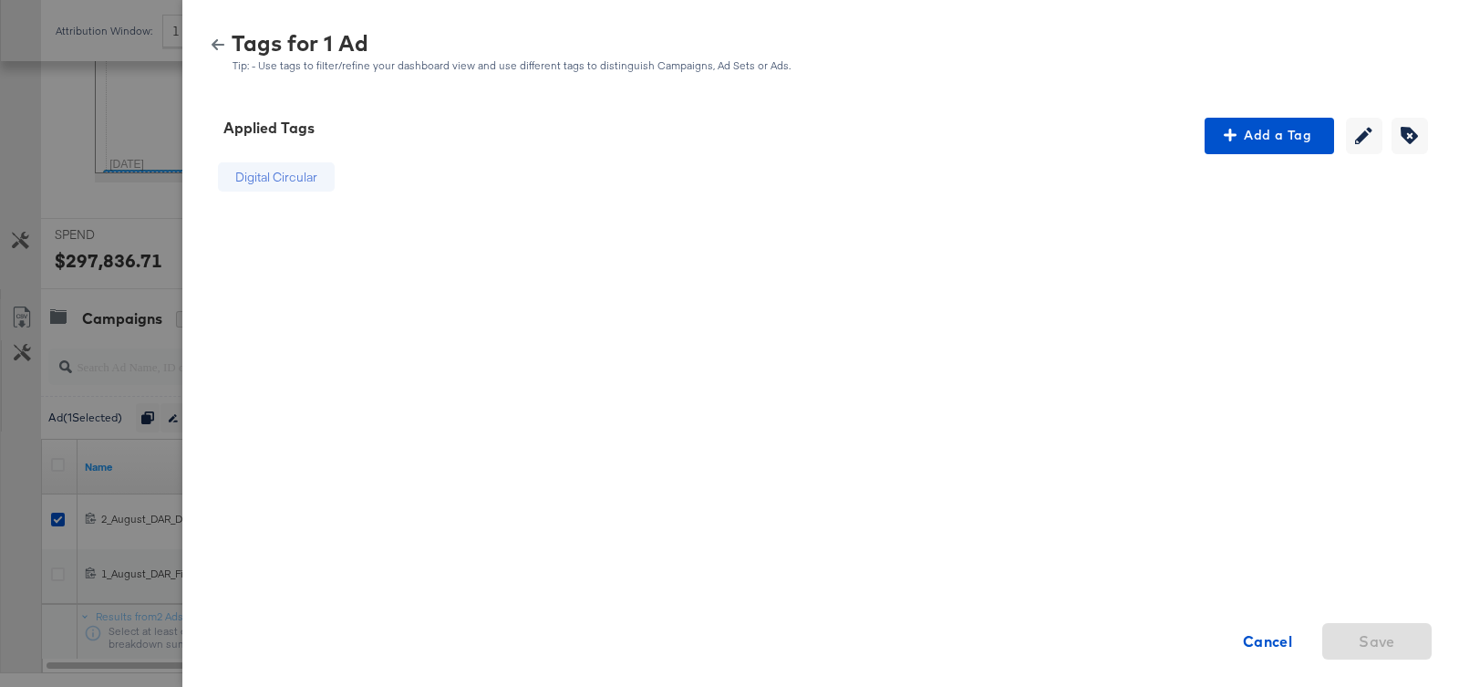
click at [295, 180] on div "Digital Circular" at bounding box center [276, 177] width 82 height 17
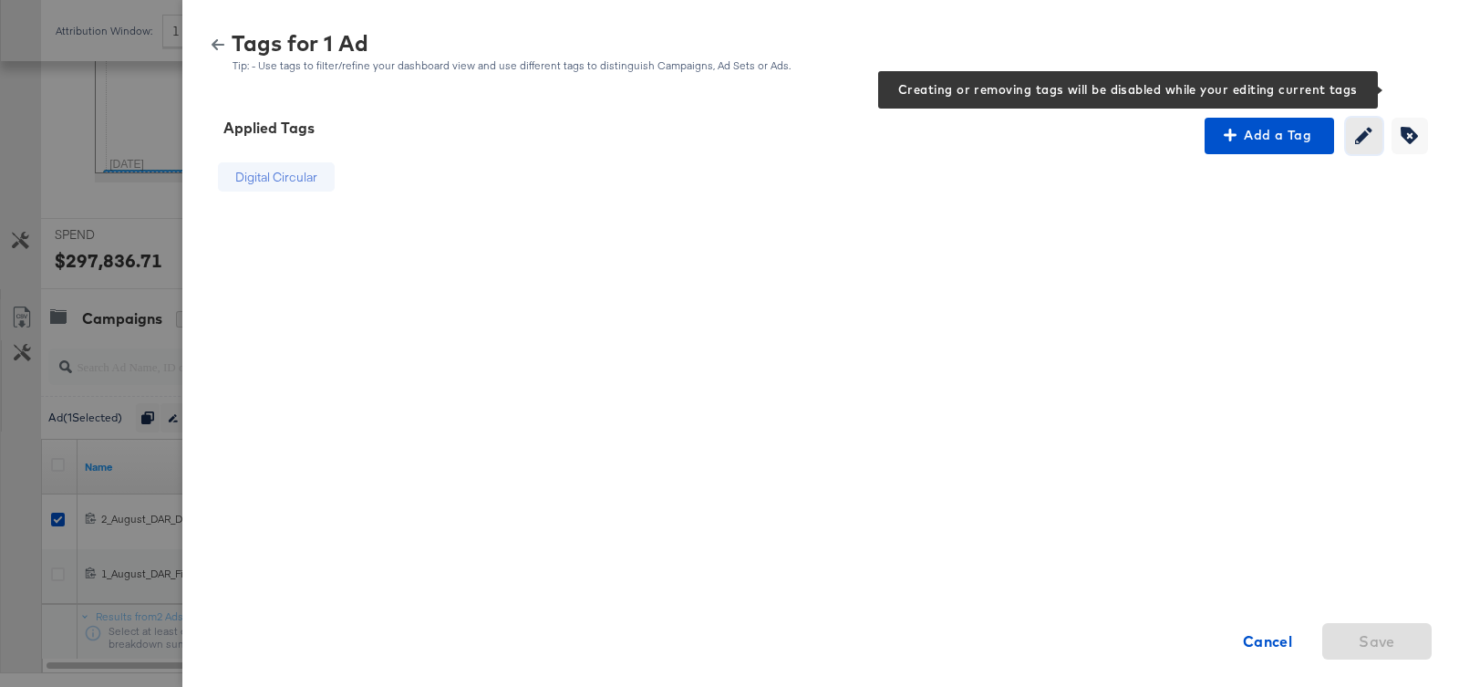
click at [1368, 135] on icon "button" at bounding box center [1363, 135] width 17 height 17
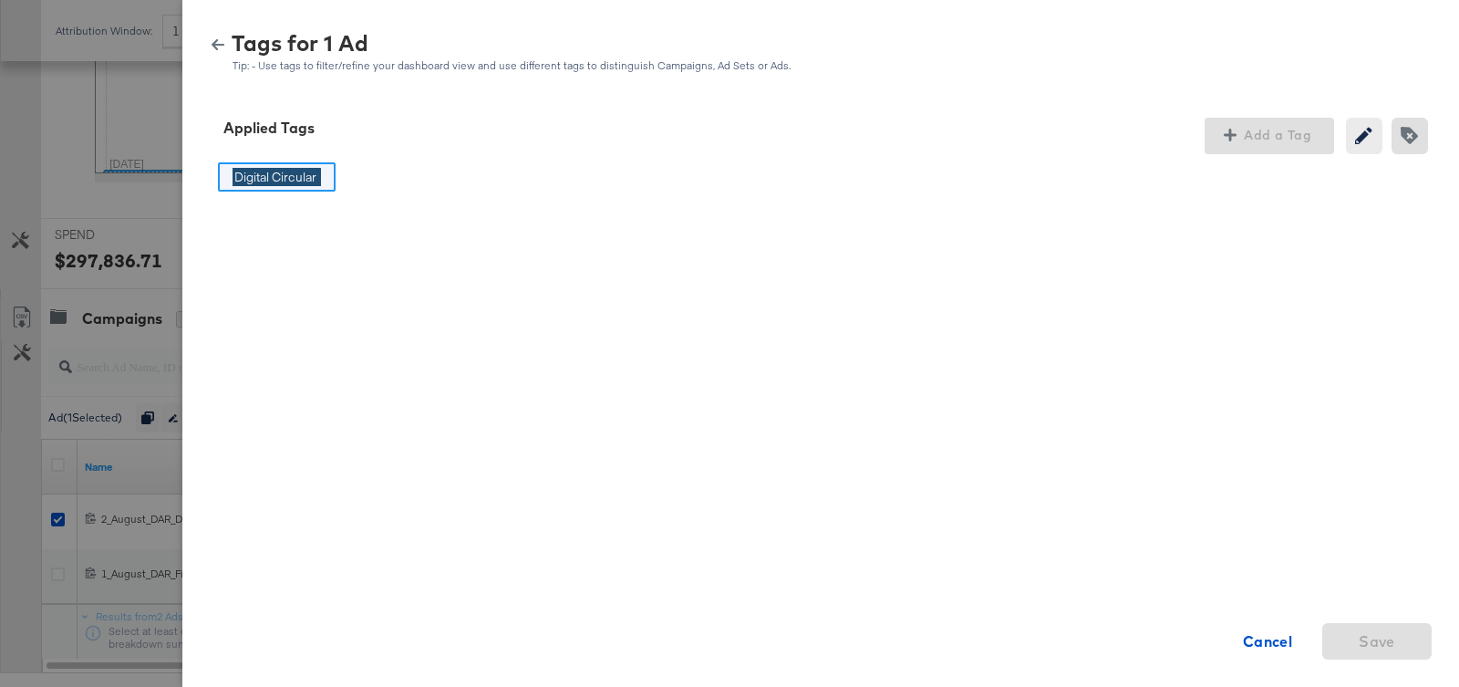
click at [1383, 154] on div "Digital Circular Digital Circular Cancel Save" at bounding box center [820, 464] width 1233 height 620
click at [1410, 135] on div "Creating or editing tags will be disabled while you are deleting tags" at bounding box center [1414, 136] width 46 height 36
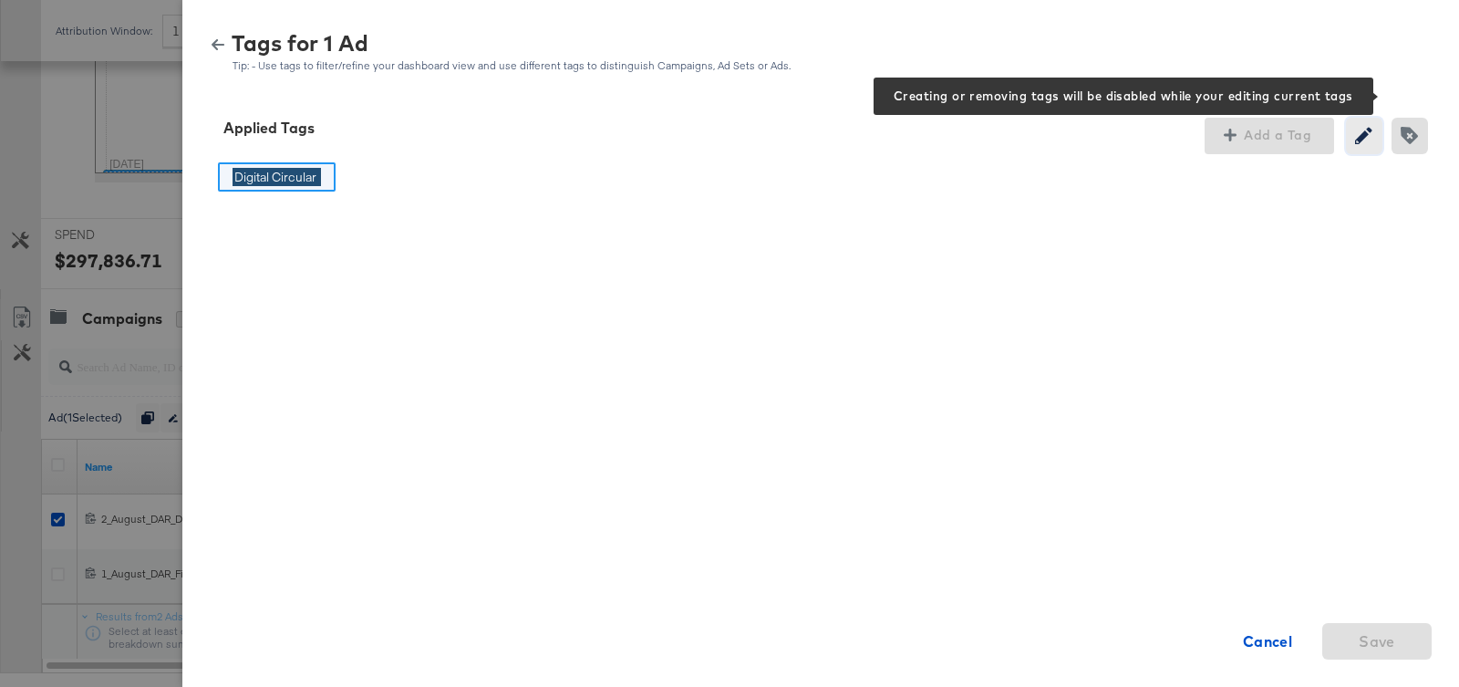
click at [1363, 141] on icon "button" at bounding box center [1363, 135] width 17 height 17
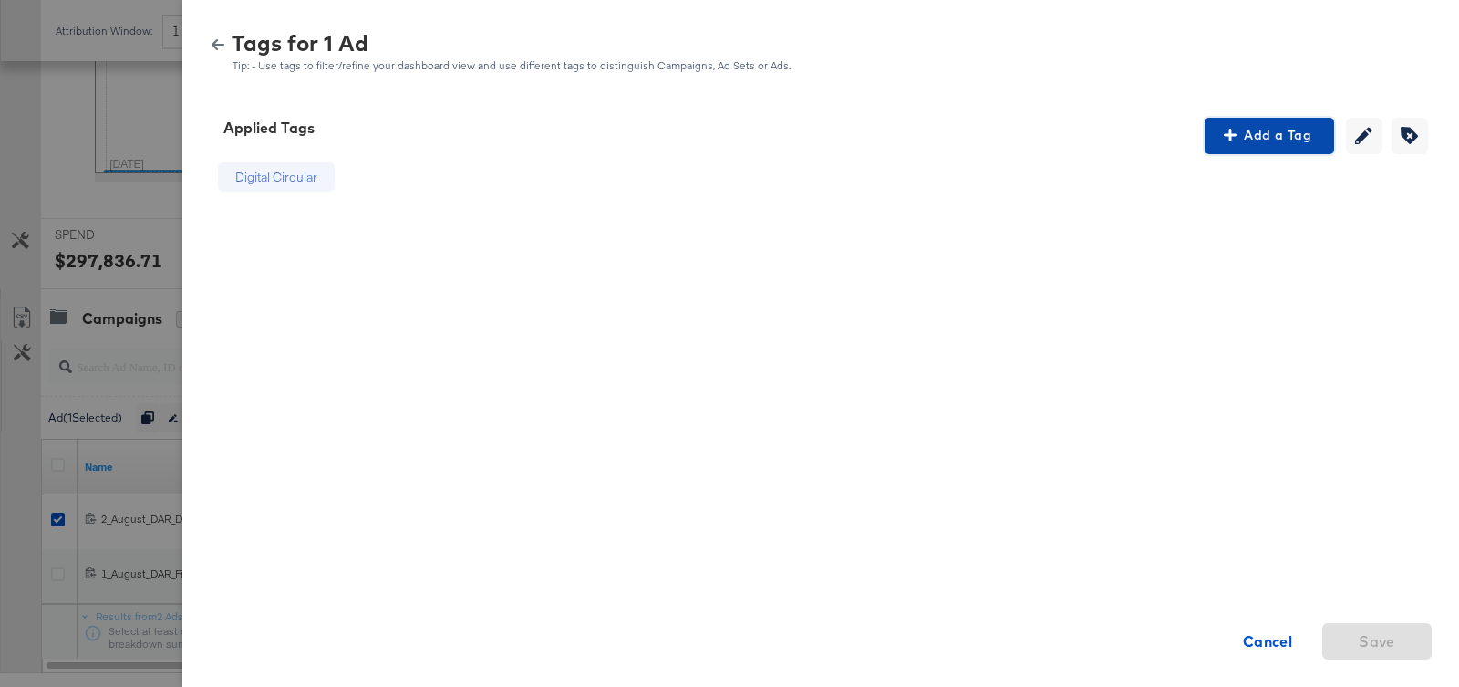
click at [1296, 133] on span "Add a Tag" at bounding box center [1269, 135] width 115 height 23
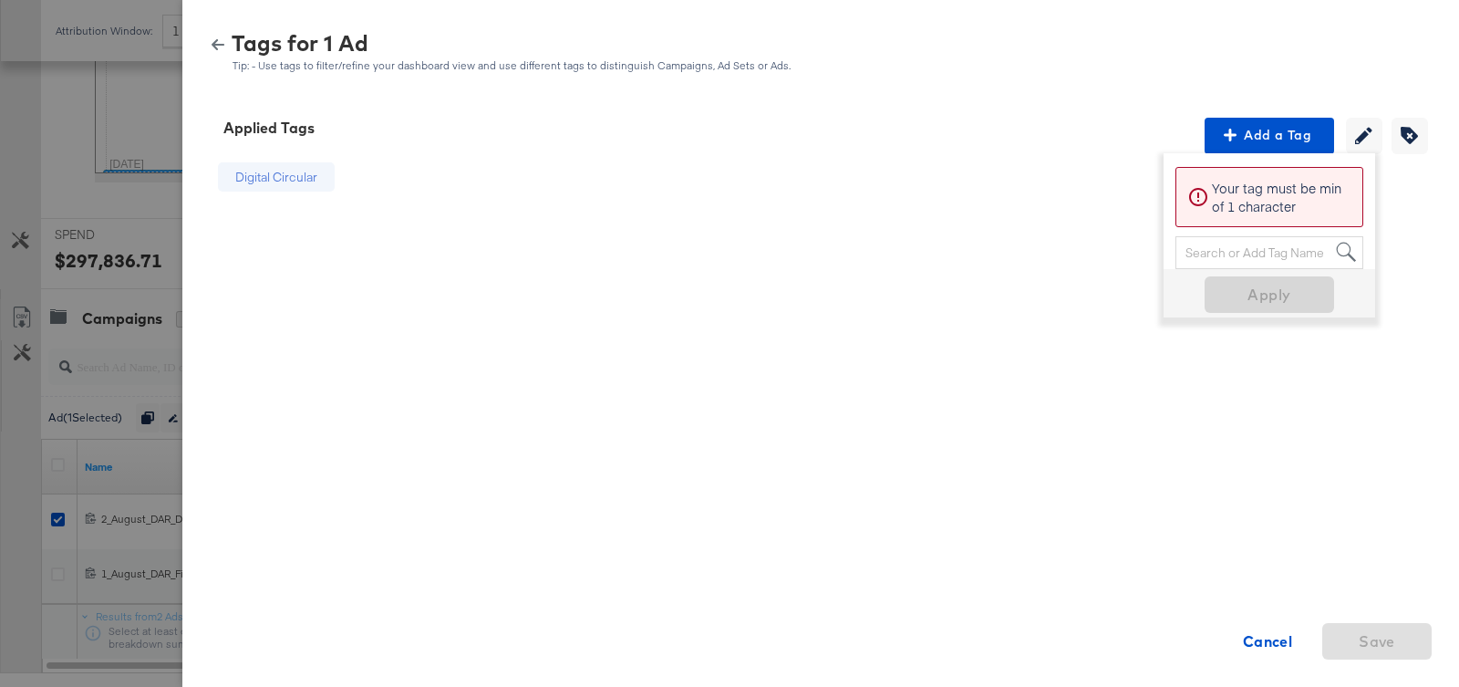
click at [1228, 248] on div "Search or Add Tag Name" at bounding box center [1269, 252] width 186 height 31
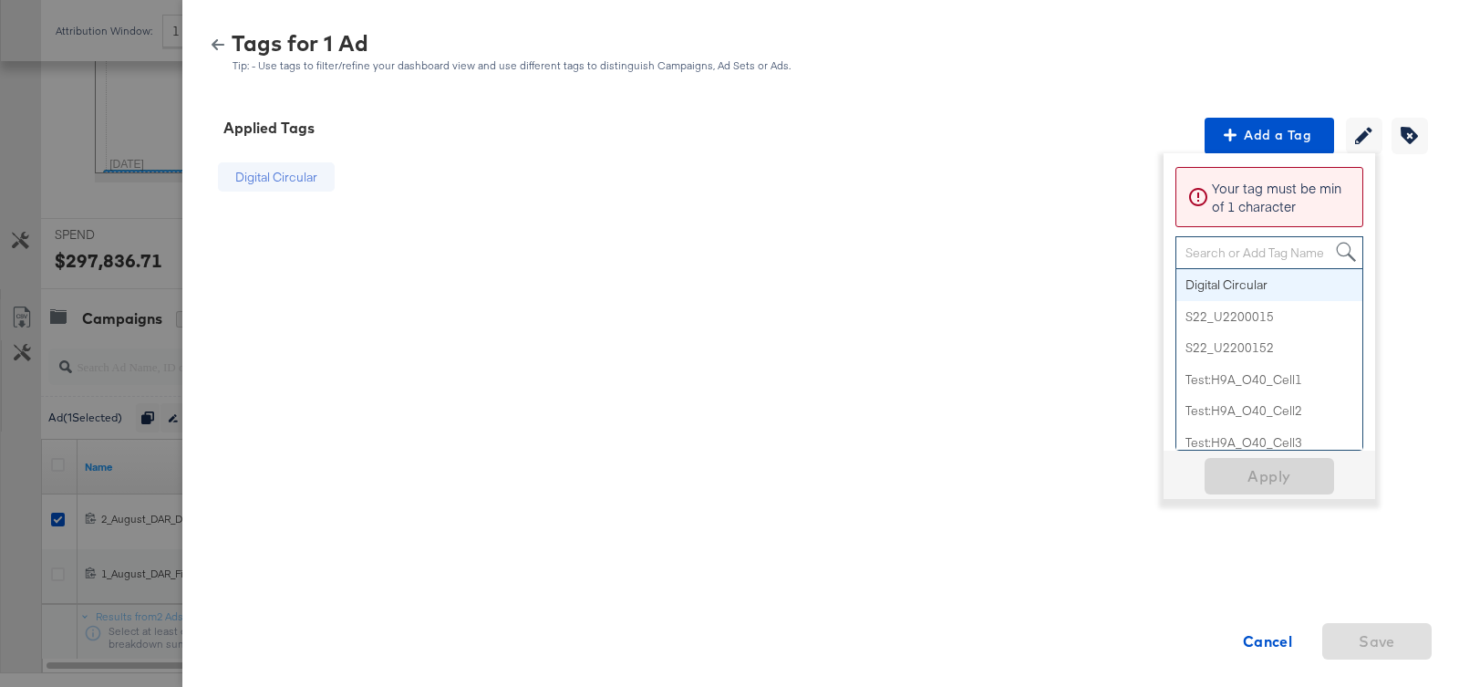
type input "d"
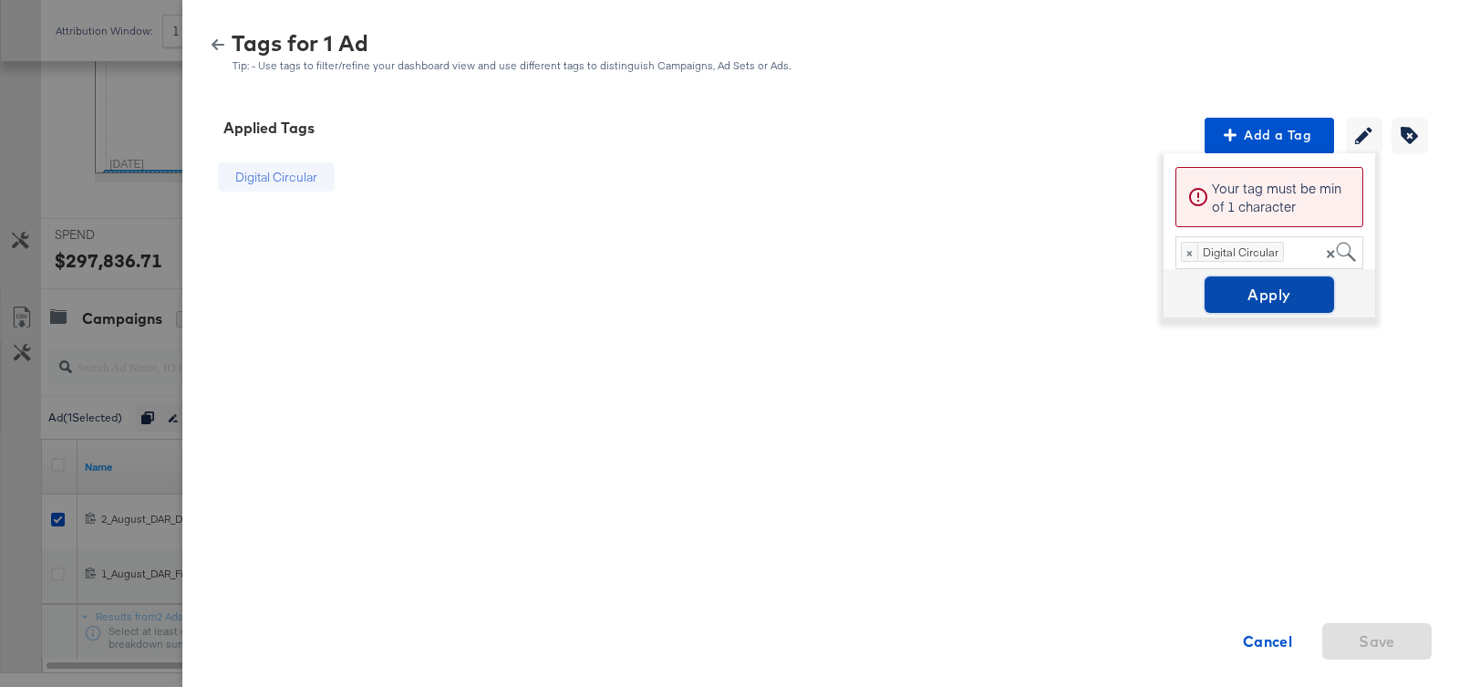
click at [1277, 295] on span "Apply" at bounding box center [1269, 295] width 115 height 26
click at [1290, 344] on div "Digital Circular Cancel Save" at bounding box center [820, 464] width 1233 height 620
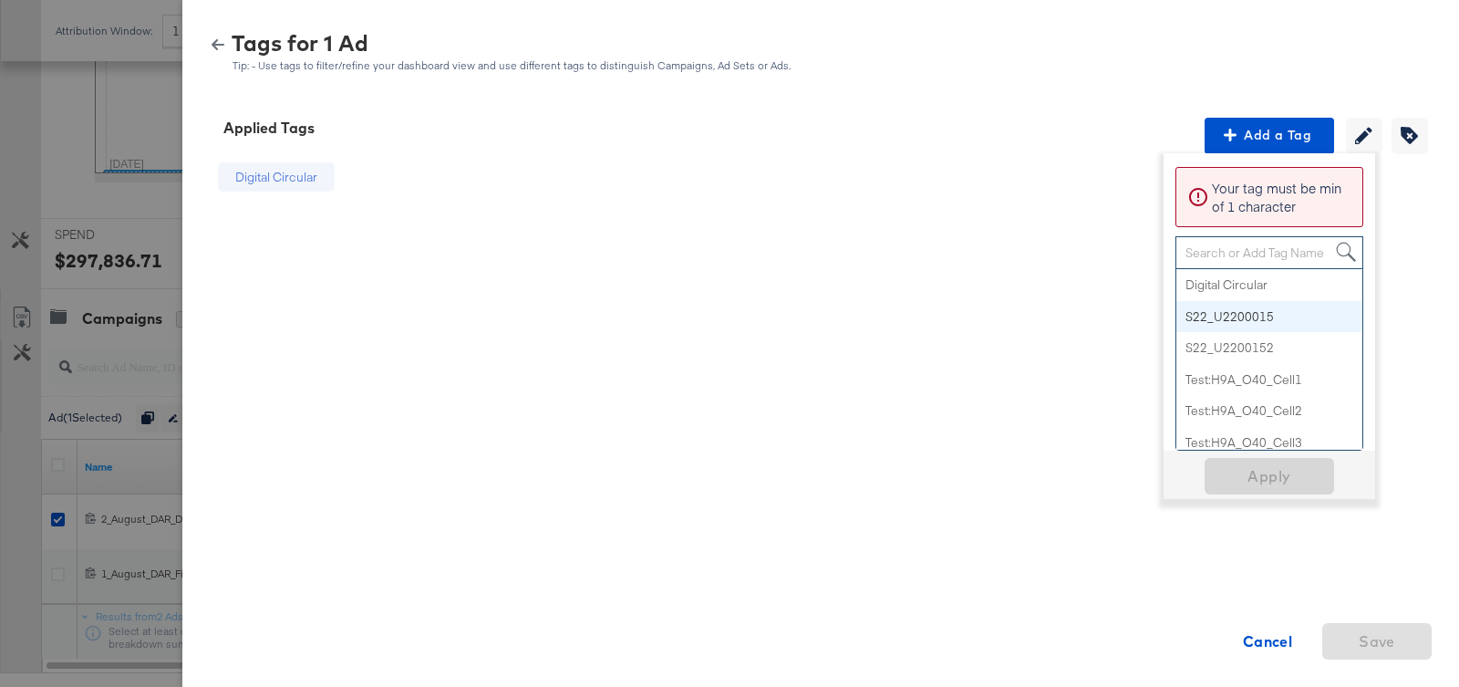
click at [1246, 250] on div "Search or Add Tag Name" at bounding box center [1269, 252] width 186 height 31
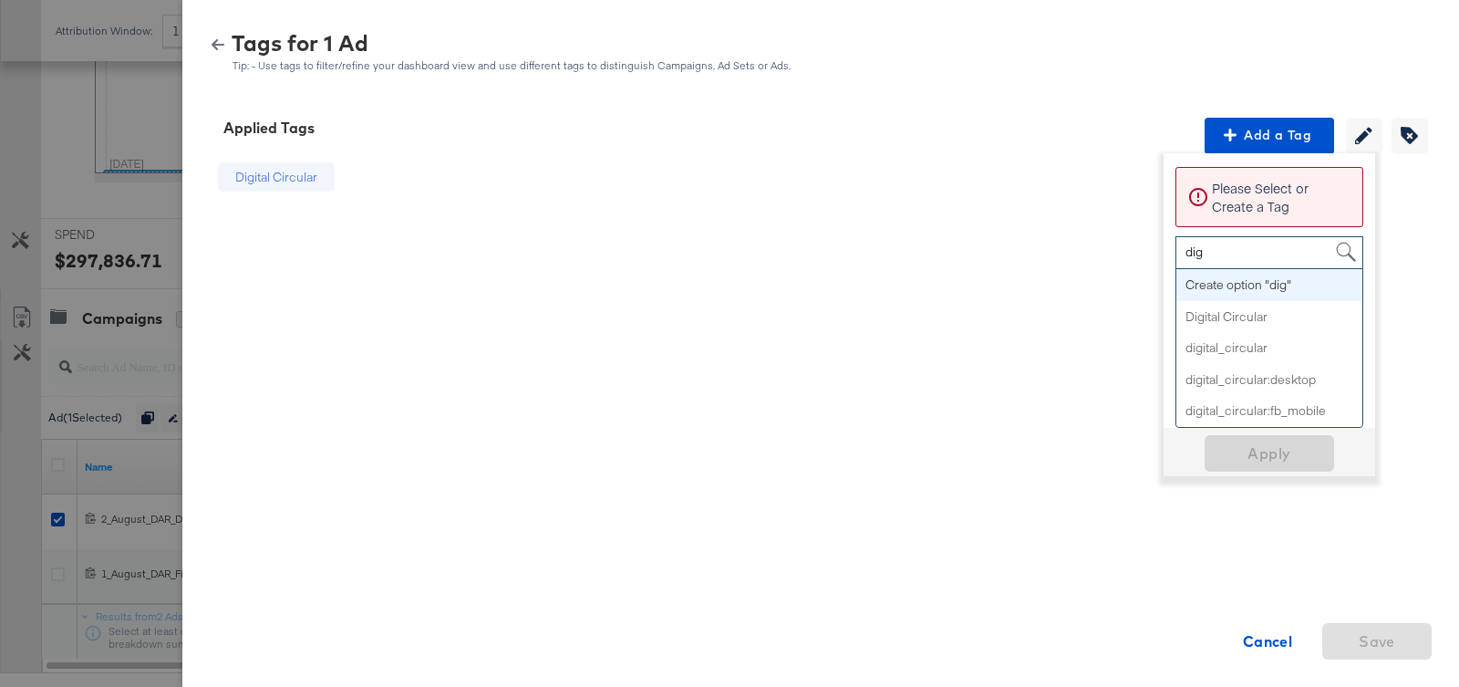
type input "digi"
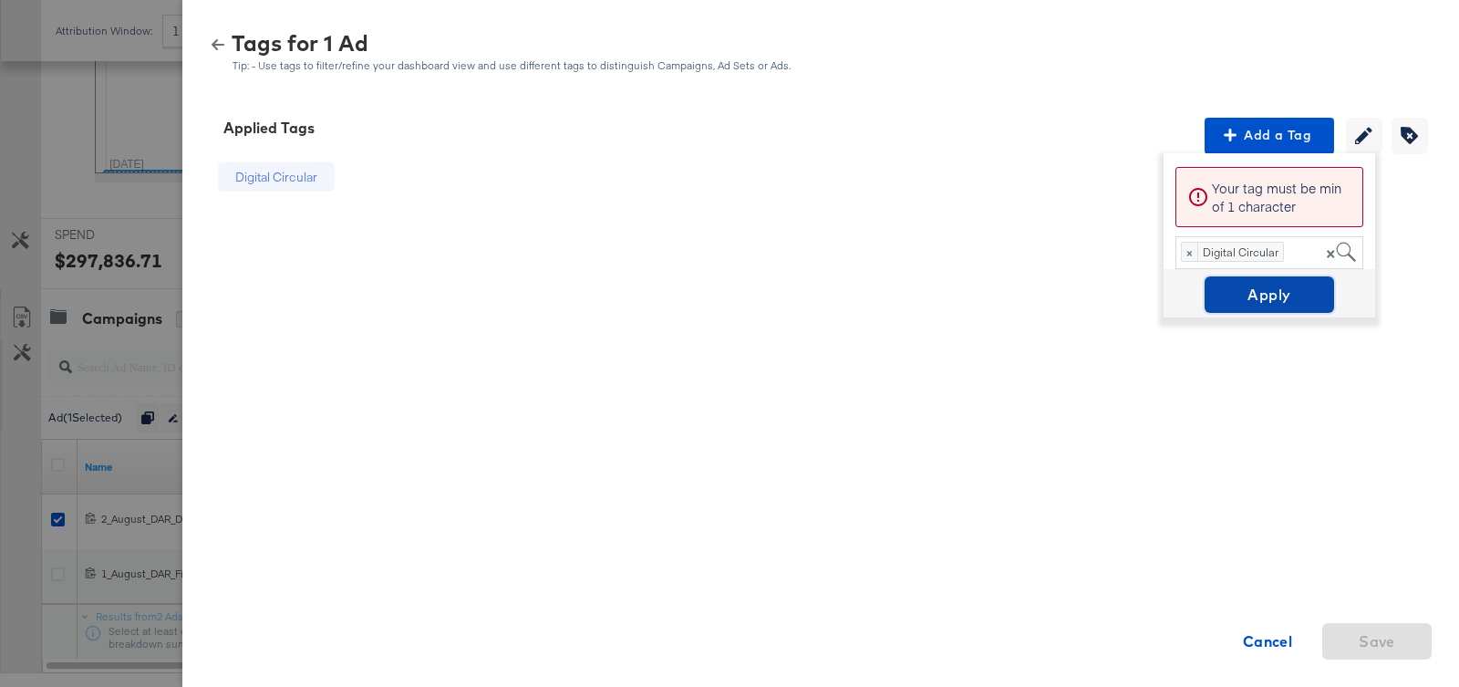
click at [1256, 301] on span "Apply" at bounding box center [1269, 295] width 115 height 26
click at [1163, 357] on div "Digital Circular Cancel Save" at bounding box center [820, 464] width 1233 height 620
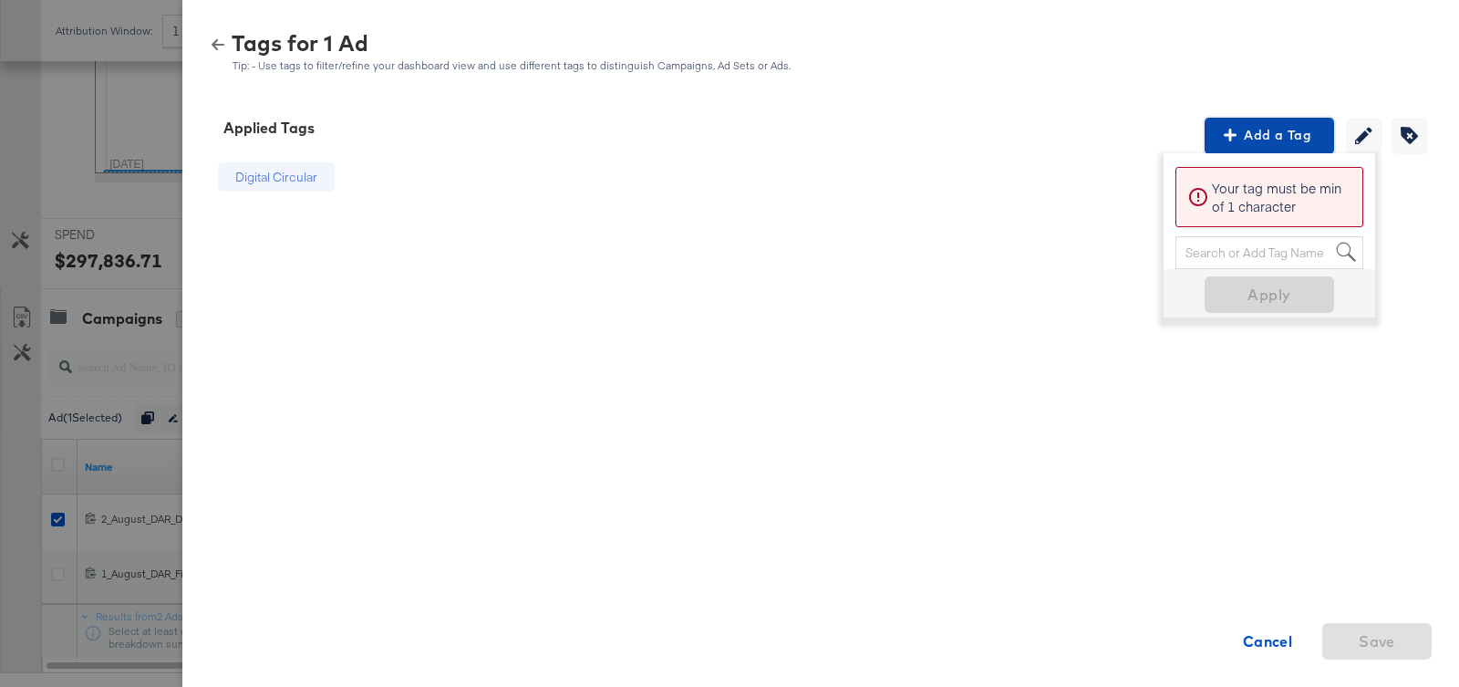
click at [1270, 141] on span "Add a Tag" at bounding box center [1269, 135] width 115 height 23
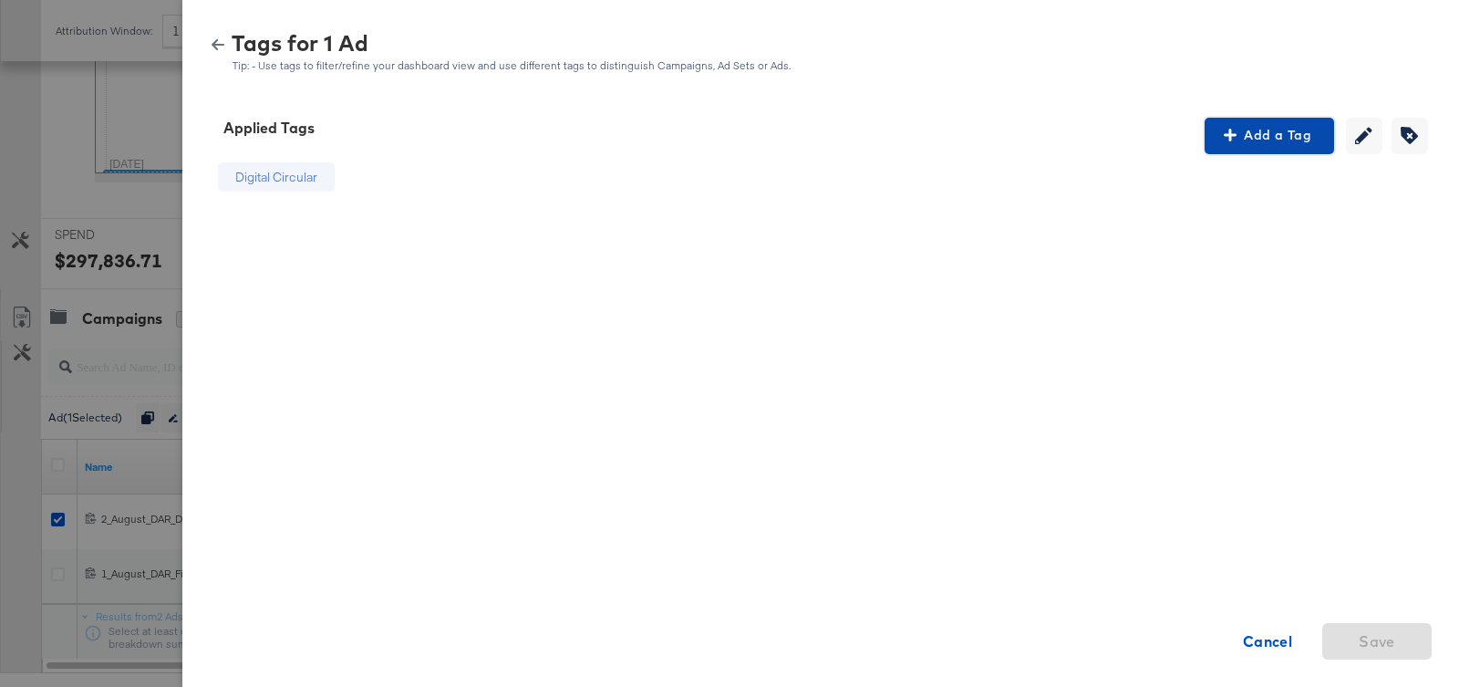
click at [1270, 138] on span "Add a Tag" at bounding box center [1269, 135] width 115 height 23
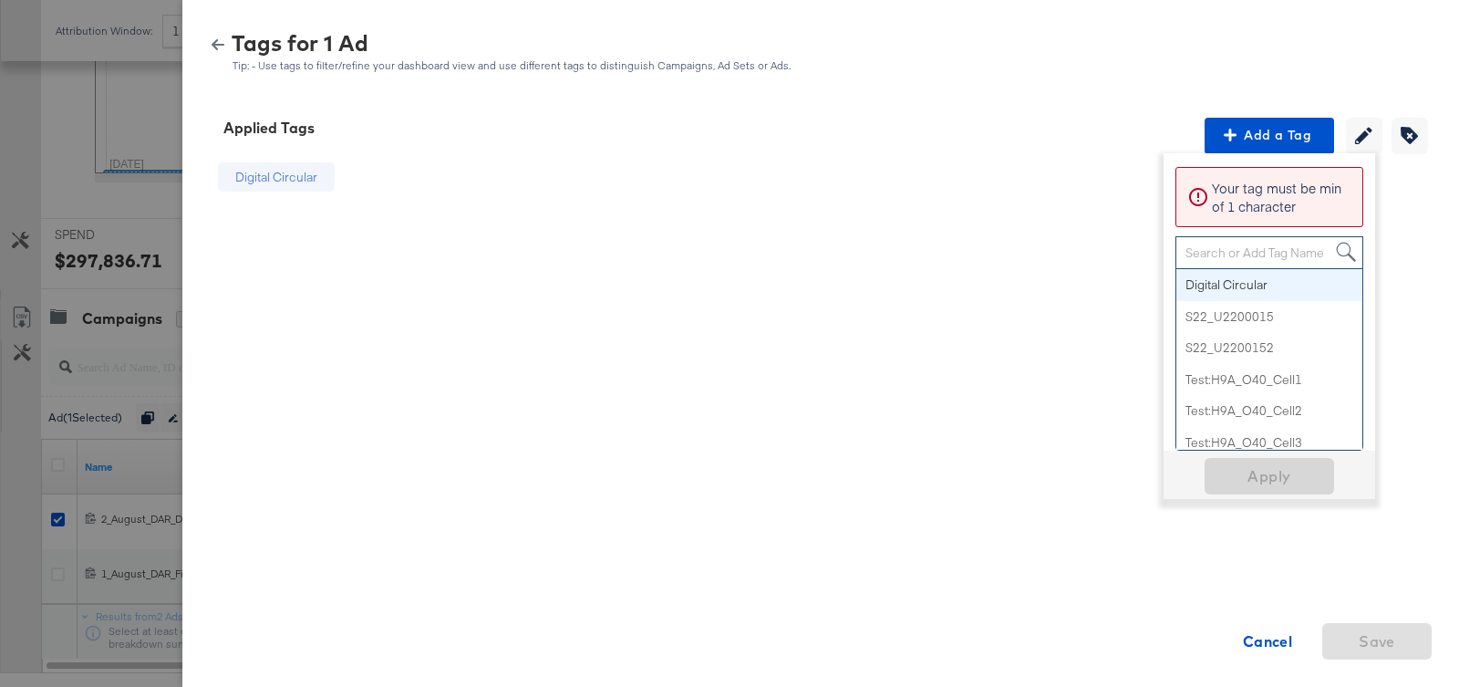
click at [1239, 250] on div "Search or Add Tag Name" at bounding box center [1269, 252] width 186 height 31
type input "di"
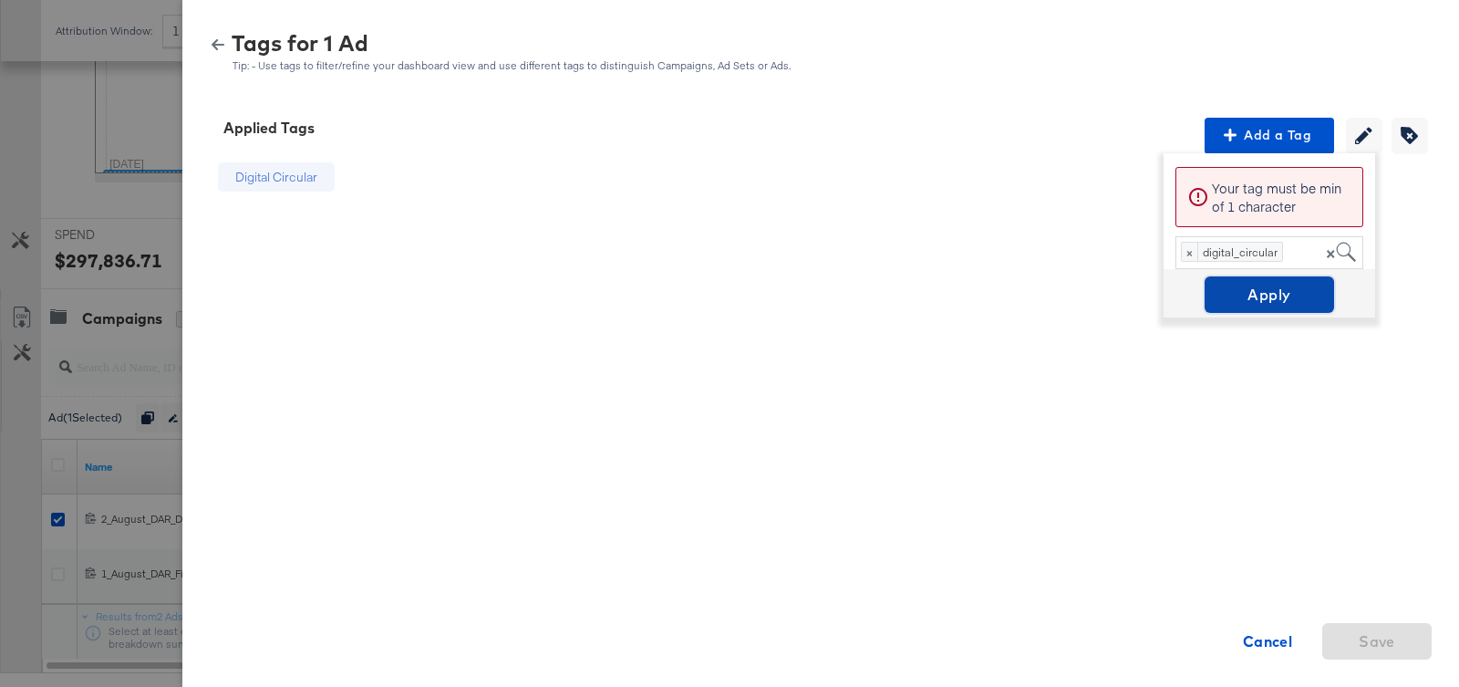
click at [1252, 302] on span "Apply" at bounding box center [1269, 295] width 115 height 26
click at [437, 180] on div "Digital Circular" at bounding box center [420, 177] width 82 height 17
click at [573, 172] on div "digital_circular Digital Circular Cancel Save" at bounding box center [820, 464] width 1233 height 620
click at [388, 159] on div "Digital Circular" at bounding box center [420, 177] width 144 height 47
drag, startPoint x: 195, startPoint y: 35, endPoint x: 209, endPoint y: 35, distance: 13.7
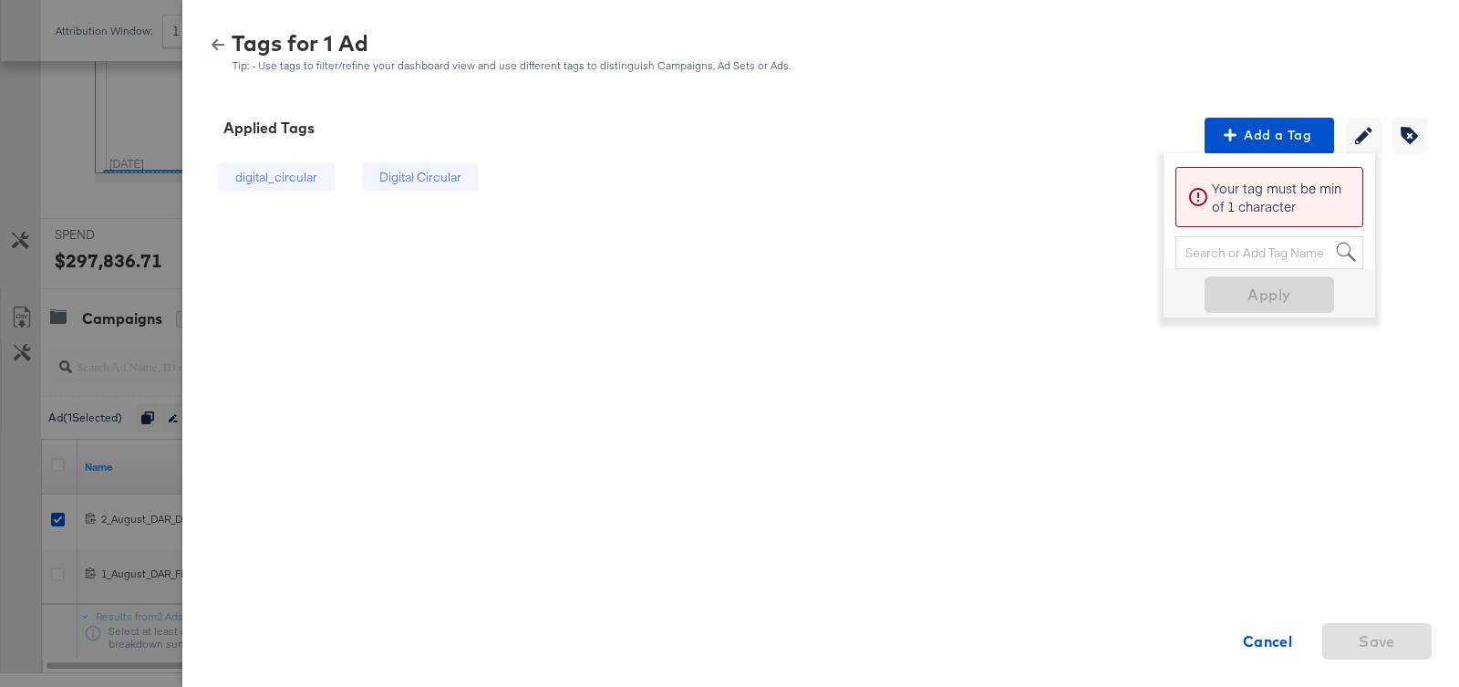
click at [196, 35] on div "Tags for 1 Ad Tip: - Use tags to filter/refine your dashboard view and use diff…" at bounding box center [820, 46] width 1277 height 82
click at [209, 35] on div "Tags for 1 Ad Tip: - Use tags to filter/refine your dashboard view and use diff…" at bounding box center [820, 52] width 1233 height 39
click at [215, 38] on icon "button" at bounding box center [218, 44] width 13 height 13
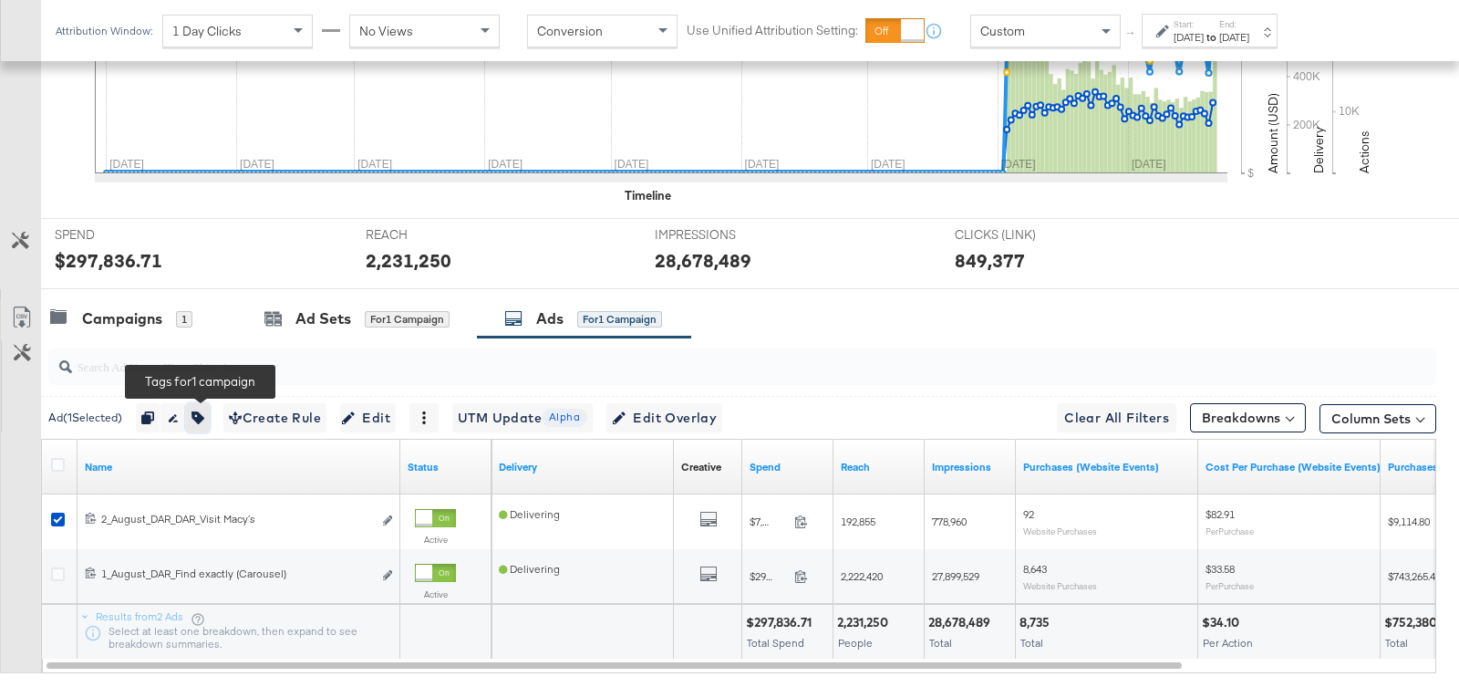
click at [198, 416] on icon "button" at bounding box center [197, 417] width 13 height 13
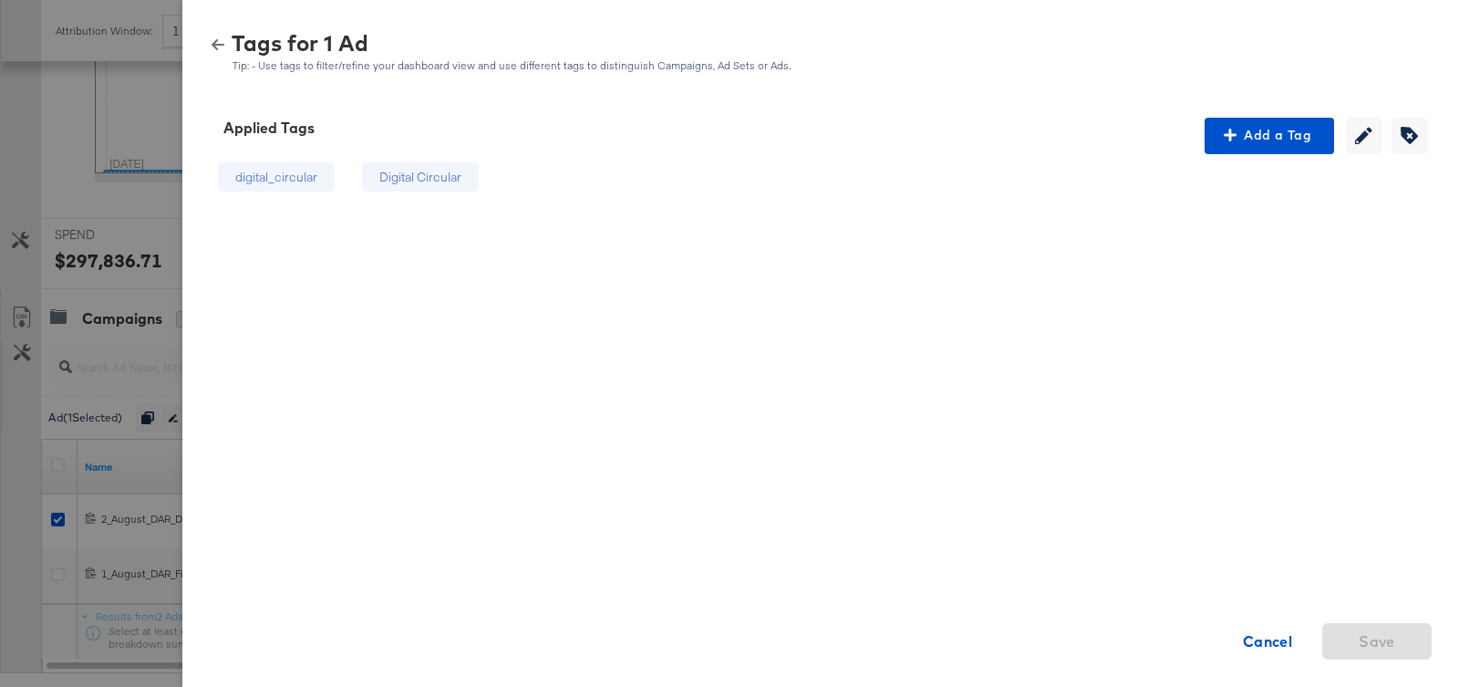
click at [445, 184] on div "Digital Circular" at bounding box center [420, 177] width 82 height 17
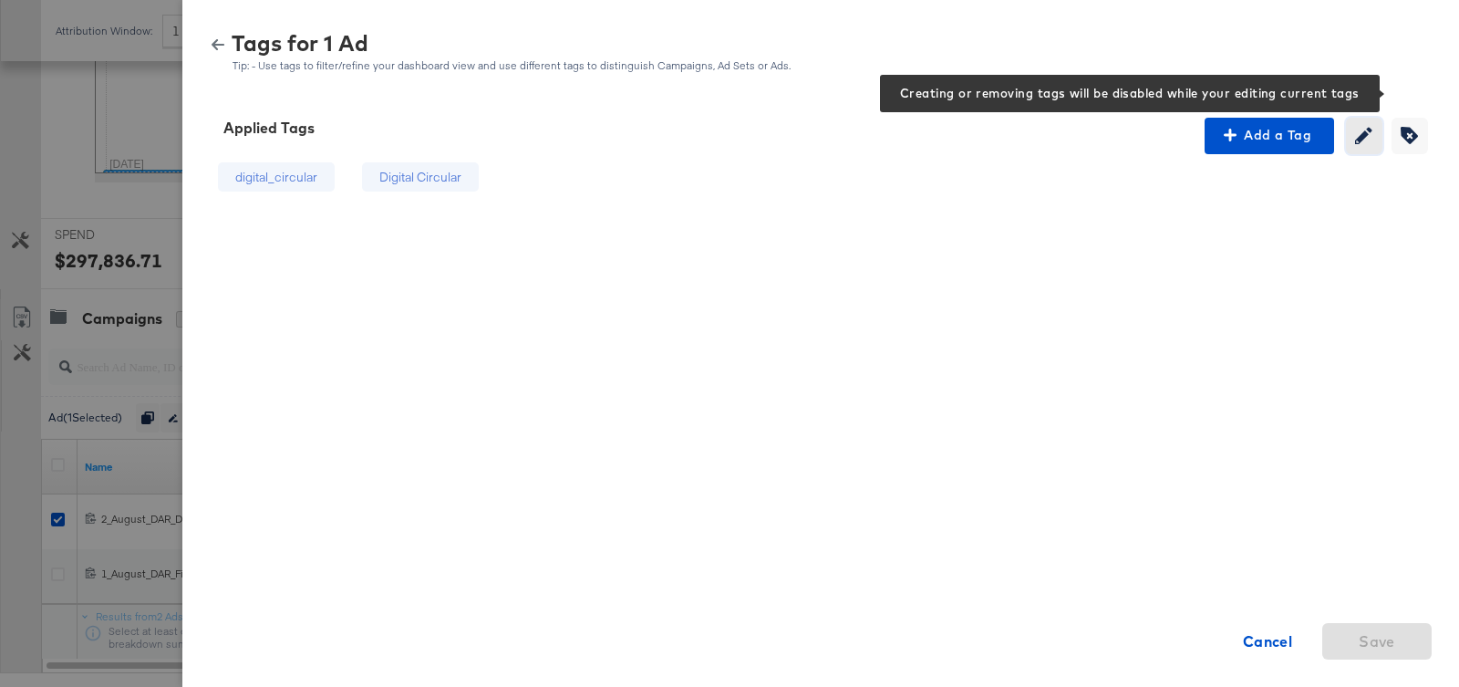
click at [1370, 139] on icon "button" at bounding box center [1363, 135] width 17 height 17
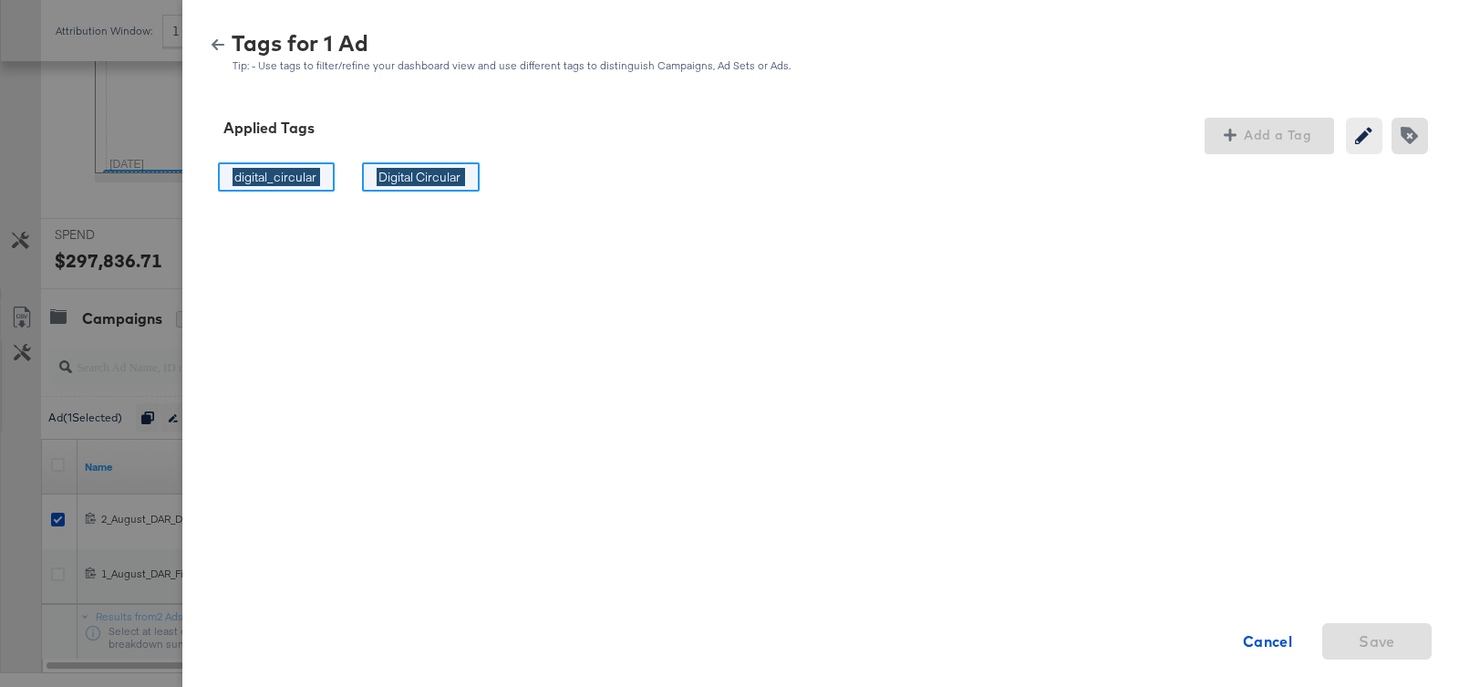
click at [419, 180] on input "Digital Circular" at bounding box center [421, 177] width 88 height 19
click at [470, 181] on div "Digital Circular Digital Circular" at bounding box center [421, 177] width 118 height 30
drag, startPoint x: 465, startPoint y: 177, endPoint x: 376, endPoint y: 174, distance: 89.4
click at [376, 174] on div "Digital Circular Digital Circular" at bounding box center [421, 177] width 118 height 30
click at [377, 174] on input "Digital Circular" at bounding box center [421, 177] width 88 height 19
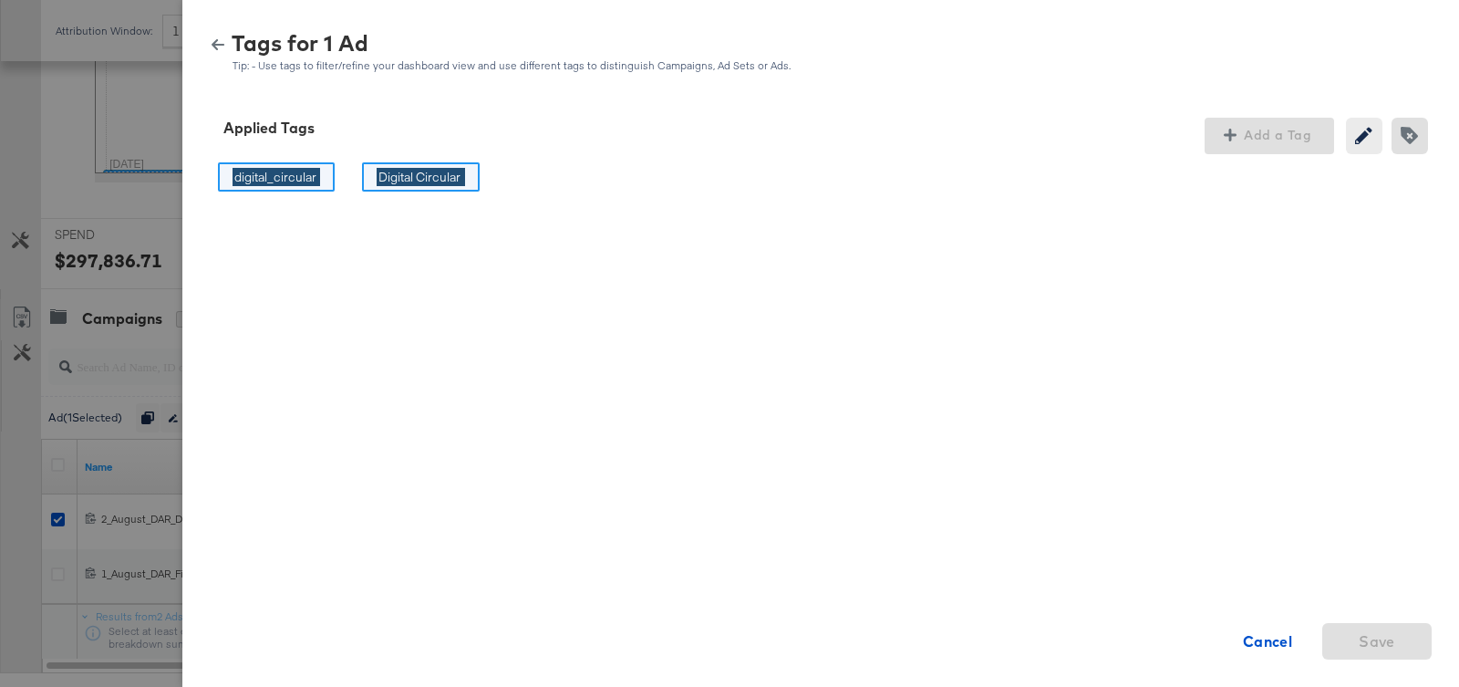
click at [377, 174] on input "Digital Circular" at bounding box center [421, 177] width 88 height 19
type input "Circular"
click at [398, 178] on input "Circular" at bounding box center [401, 177] width 49 height 19
click at [496, 192] on div "digital_circular digital_circular This field cannot be blank Cancel Save" at bounding box center [820, 464] width 1233 height 620
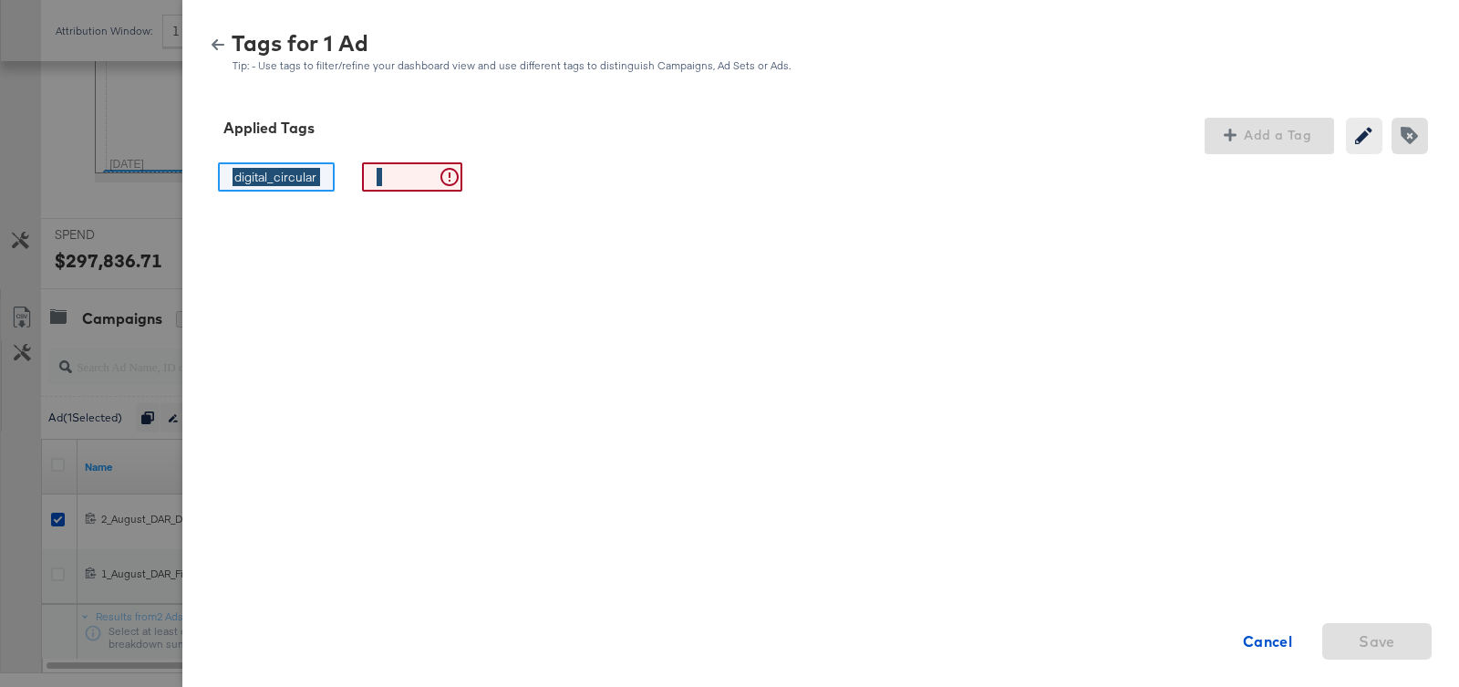
click at [355, 177] on div "This field cannot be blank" at bounding box center [412, 177] width 128 height 47
click at [1034, 467] on div "digital_circular digital_circular This field cannot be blank Cancel Save" at bounding box center [820, 464] width 1233 height 620
click at [359, 129] on div "Applied Tags Add a Tag Creating or removing tags will be disabled while your ed…" at bounding box center [820, 136] width 1233 height 36
click at [378, 188] on div "This field cannot be blank" at bounding box center [412, 177] width 100 height 30
click at [222, 46] on icon "button" at bounding box center [218, 44] width 13 height 13
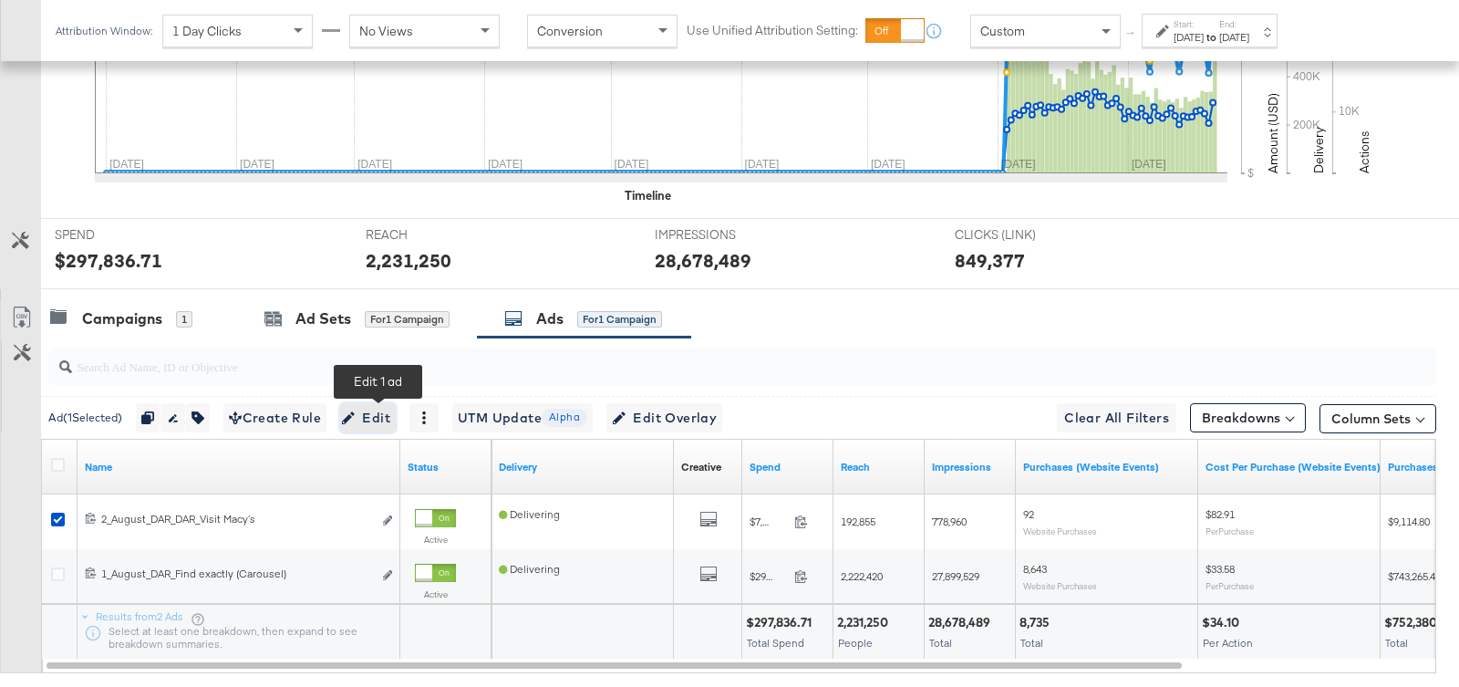
click at [382, 416] on span "Edit" at bounding box center [368, 418] width 45 height 23
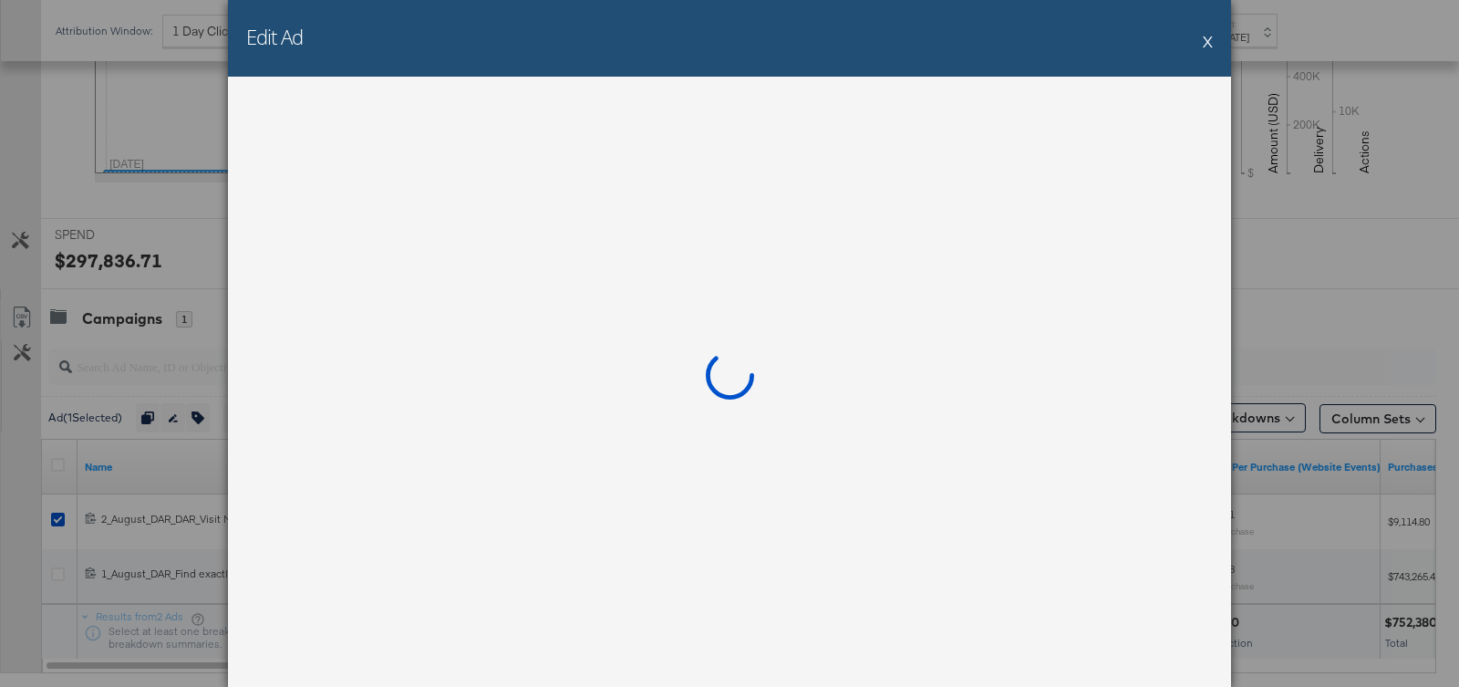
click at [1209, 37] on button "X" at bounding box center [1208, 41] width 10 height 36
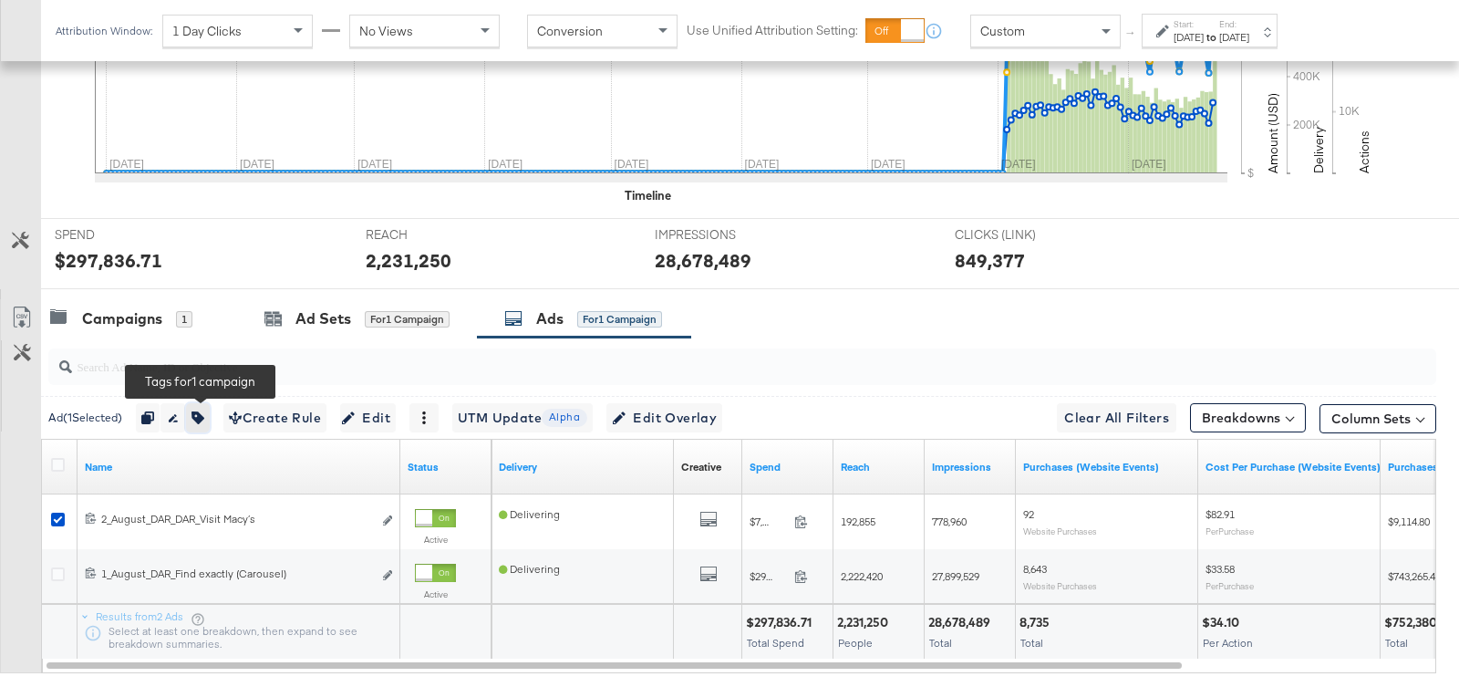
click at [204, 412] on icon "button" at bounding box center [197, 417] width 13 height 13
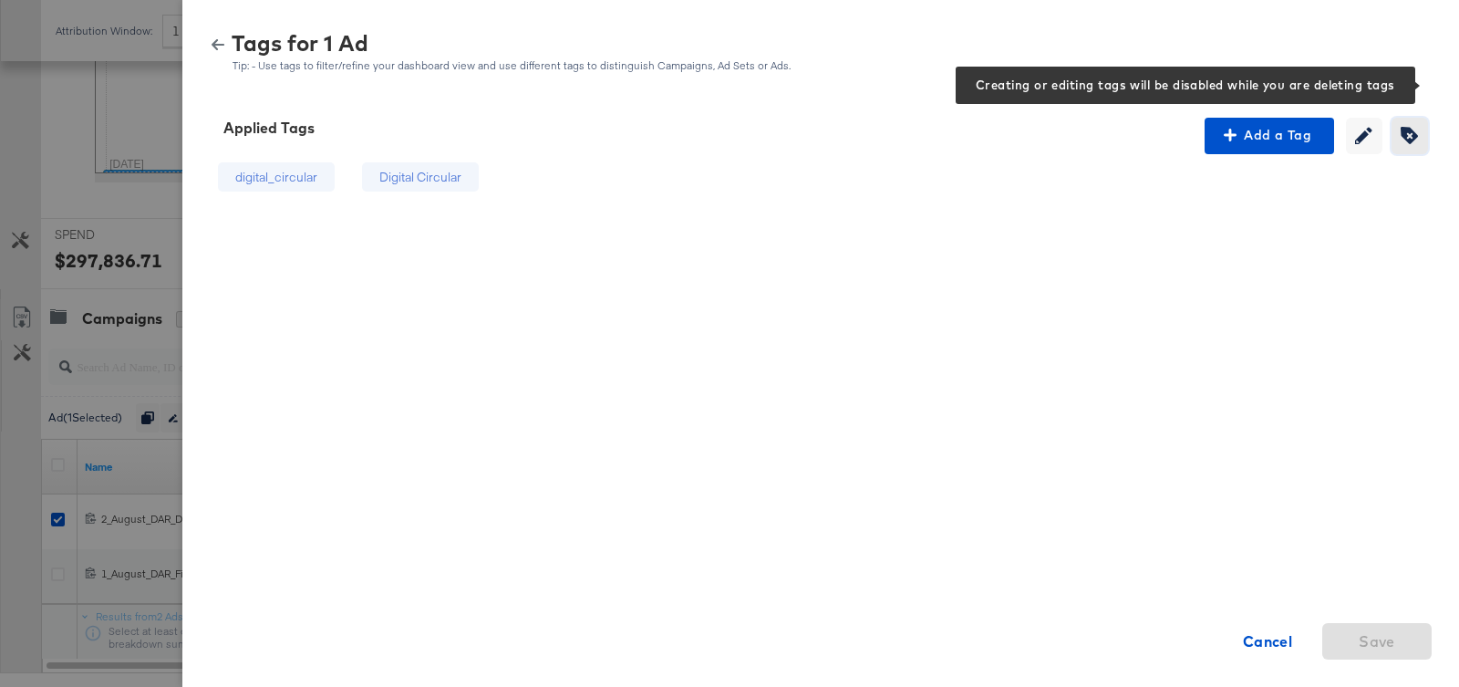
click at [1408, 130] on icon "button" at bounding box center [1409, 135] width 17 height 17
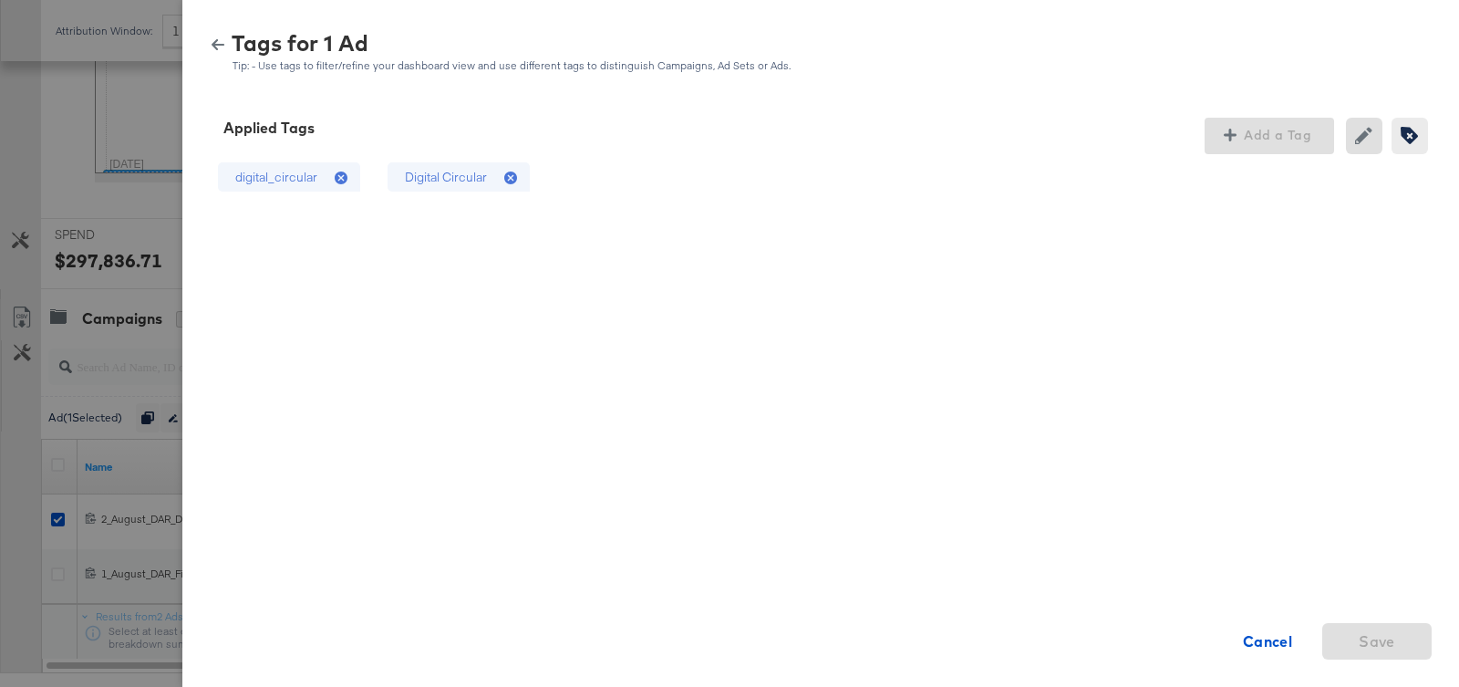
click at [513, 179] on icon at bounding box center [510, 177] width 13 height 13
click at [507, 174] on icon at bounding box center [510, 177] width 13 height 13
click at [509, 178] on icon at bounding box center [510, 177] width 13 height 13
click at [510, 178] on icon at bounding box center [513, 179] width 18 height 18
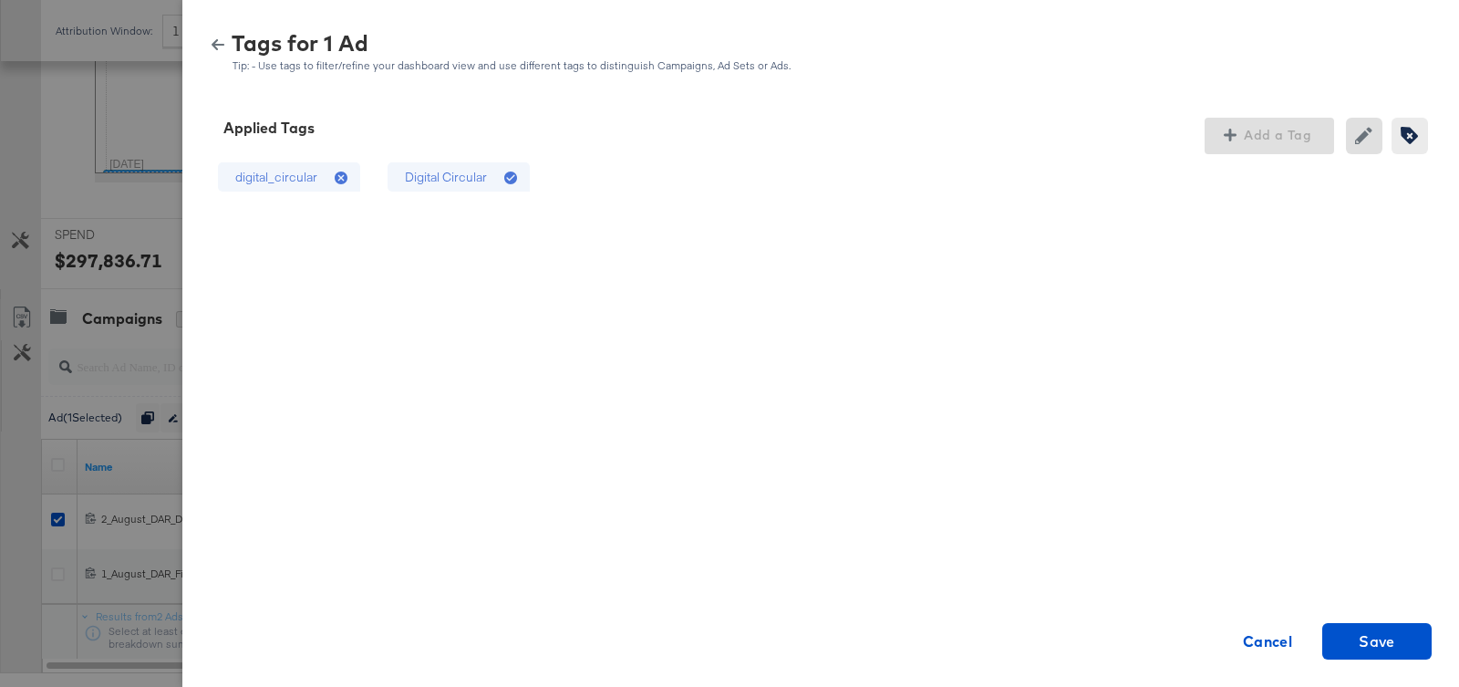
click at [512, 178] on icon at bounding box center [510, 177] width 13 height 13
click at [341, 178] on icon at bounding box center [344, 179] width 18 height 18
click at [339, 176] on icon at bounding box center [341, 177] width 13 height 13
click at [512, 181] on icon at bounding box center [510, 177] width 13 height 13
click at [1391, 652] on span "Save" at bounding box center [1377, 641] width 36 height 26
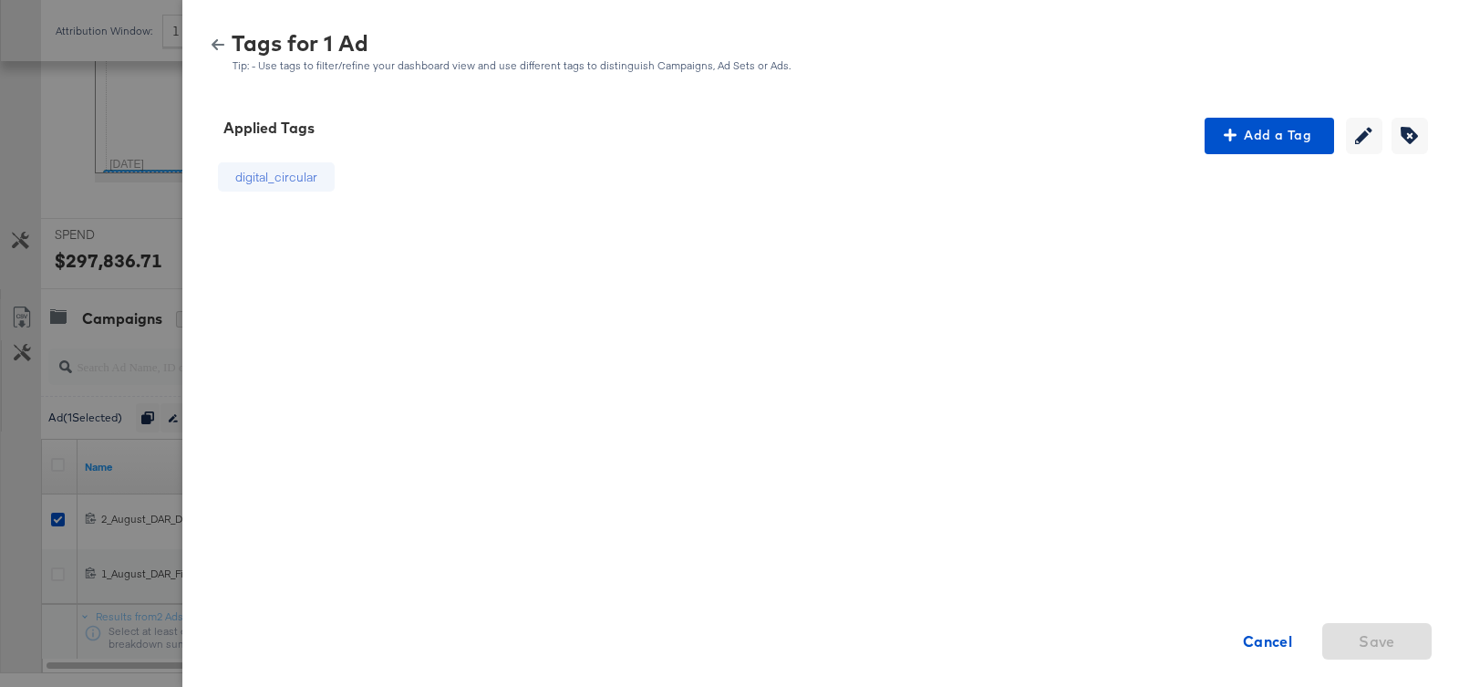
click at [224, 39] on icon "button" at bounding box center [218, 44] width 13 height 13
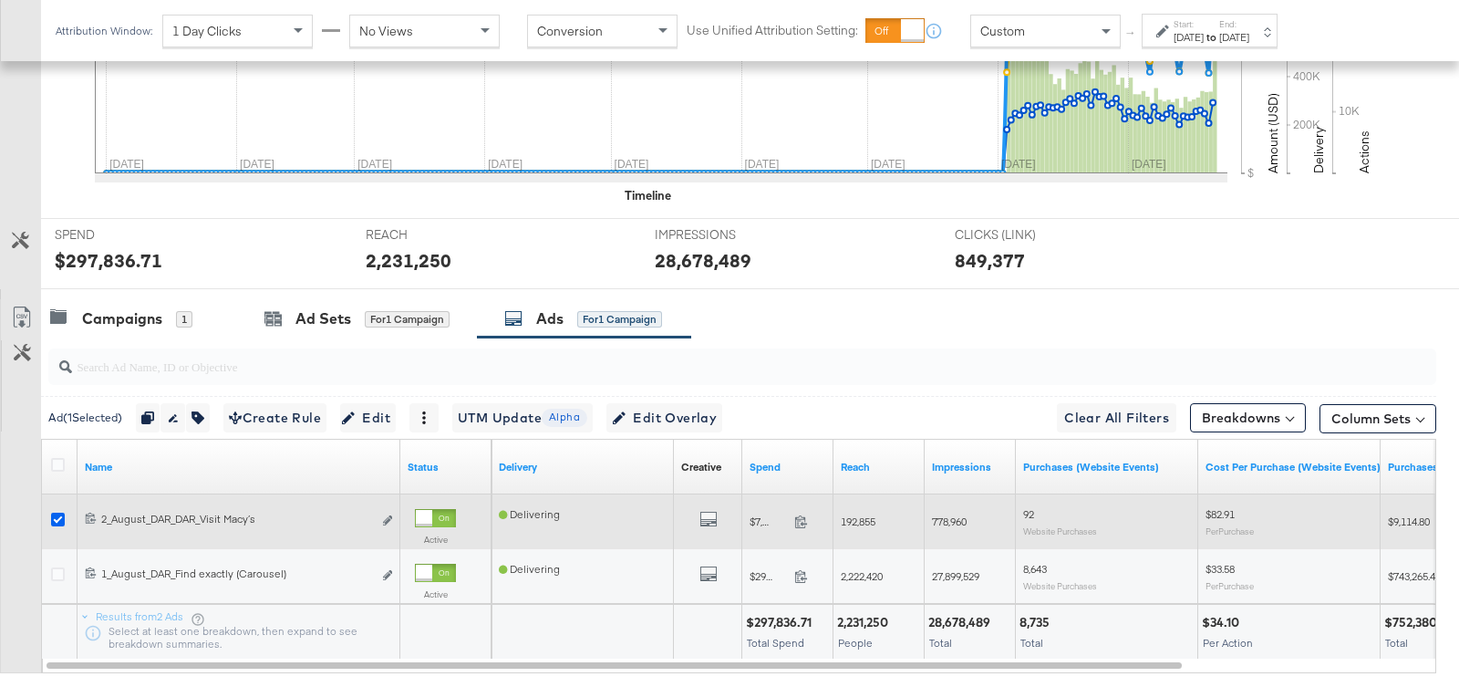
click at [57, 513] on icon at bounding box center [58, 519] width 14 height 14
click at [0, 0] on input "checkbox" at bounding box center [0, 0] width 0 height 0
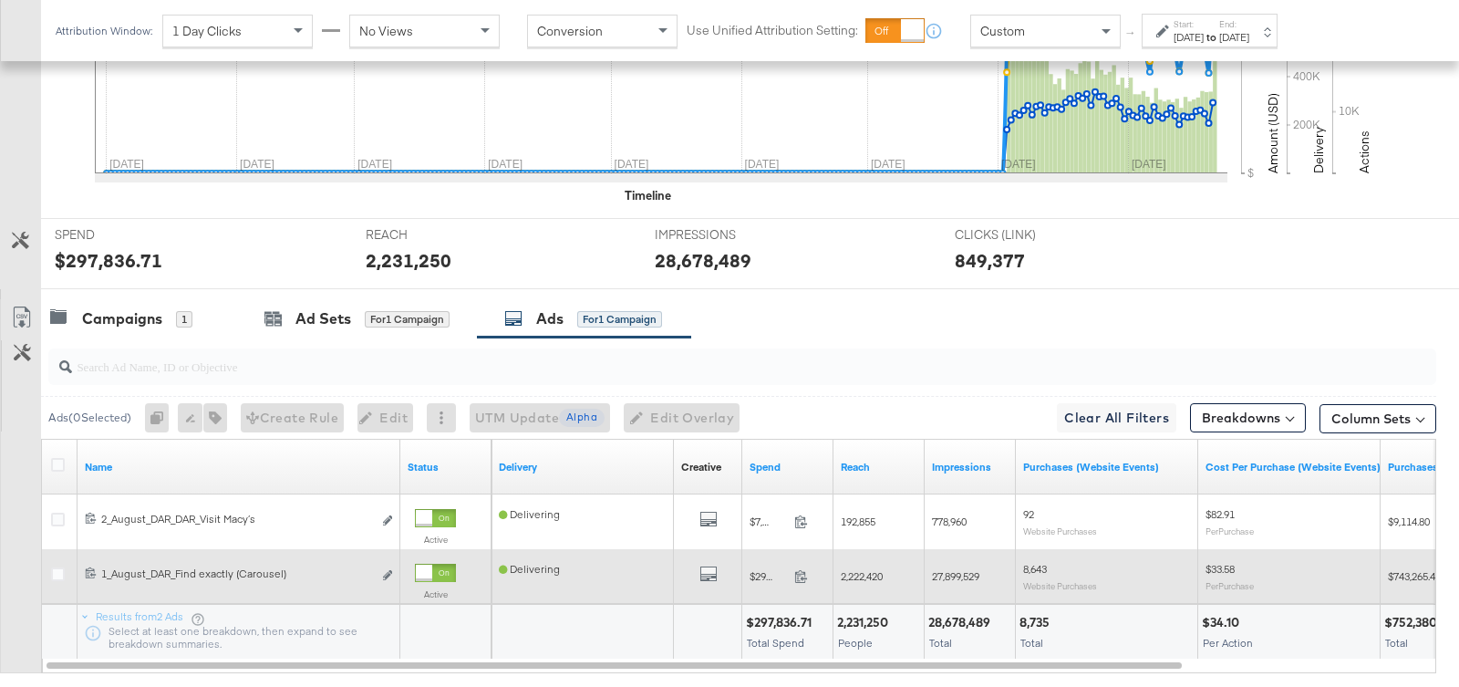
click at [59, 560] on div at bounding box center [61, 576] width 34 height 33
click at [56, 568] on icon at bounding box center [58, 574] width 14 height 14
click at [0, 0] on input "checkbox" at bounding box center [0, 0] width 0 height 0
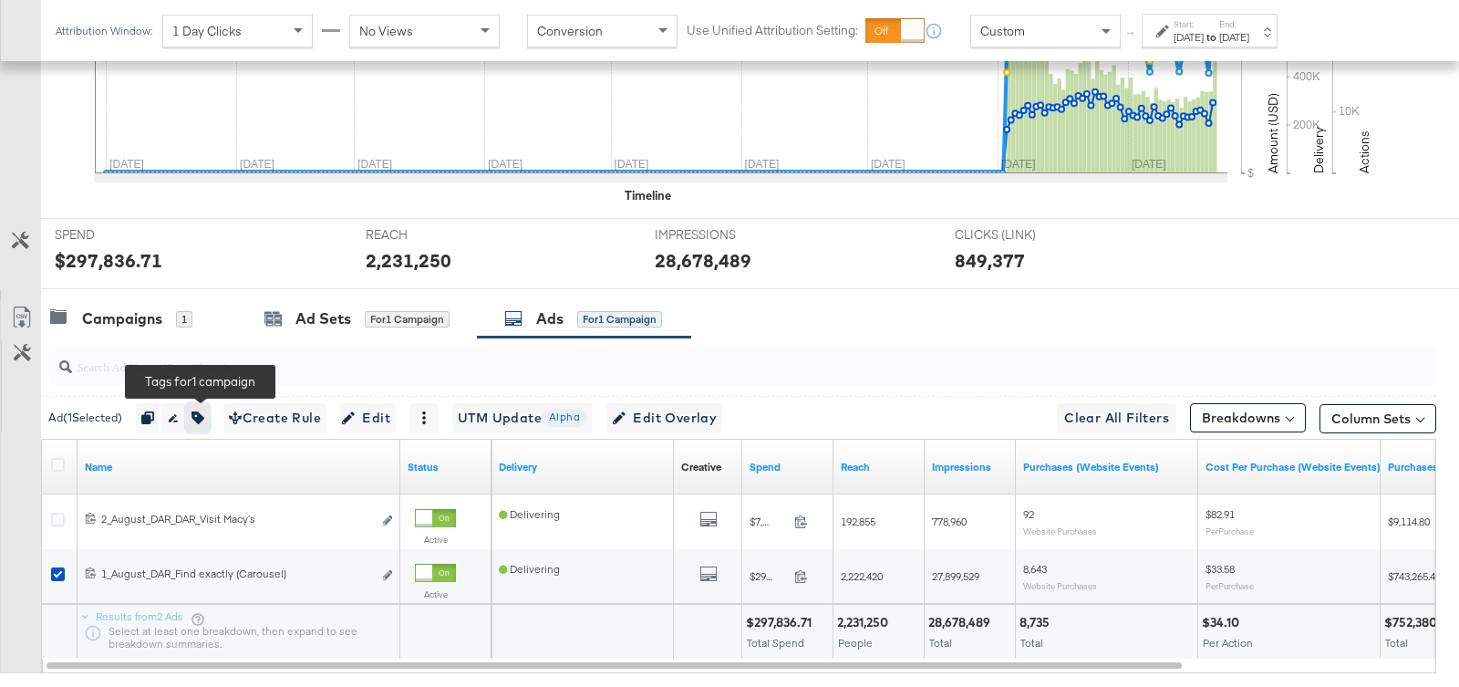
click at [204, 414] on icon "button" at bounding box center [197, 417] width 13 height 13
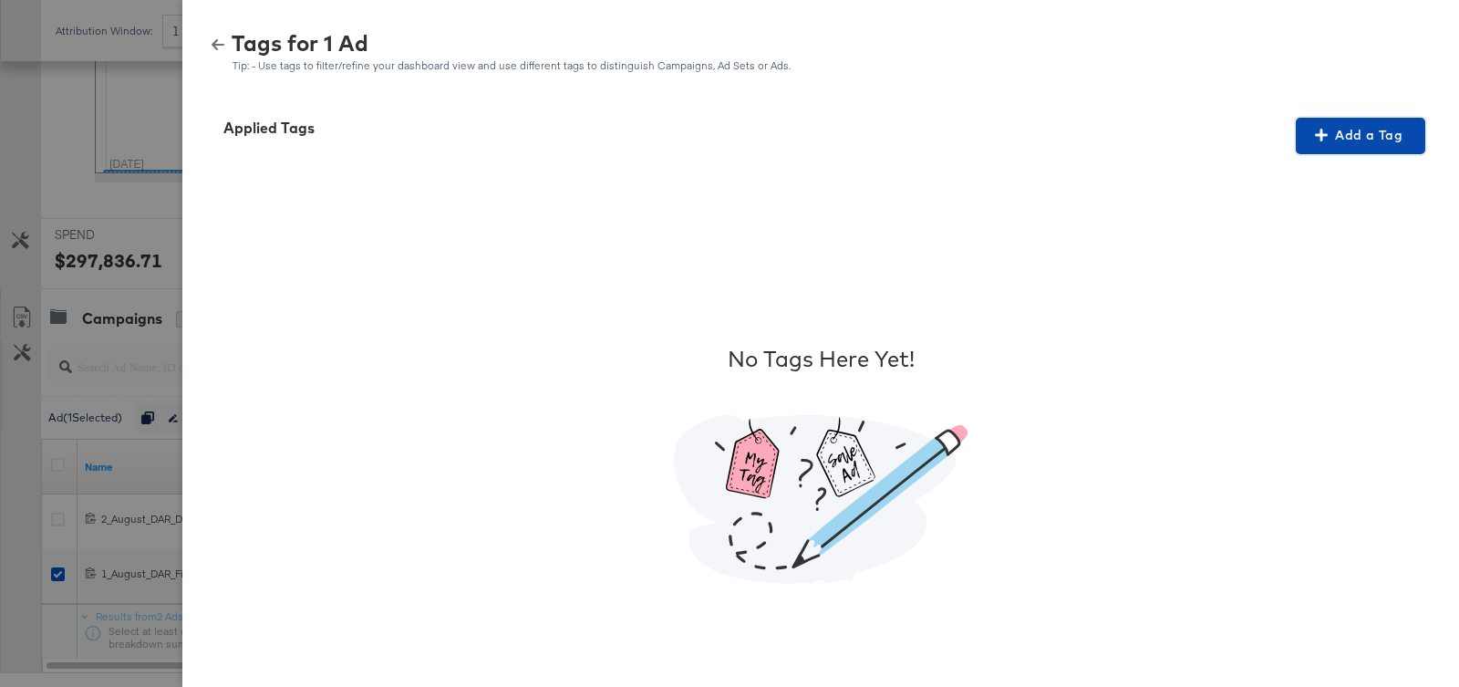
click at [1374, 128] on span "Add a Tag" at bounding box center [1360, 135] width 115 height 23
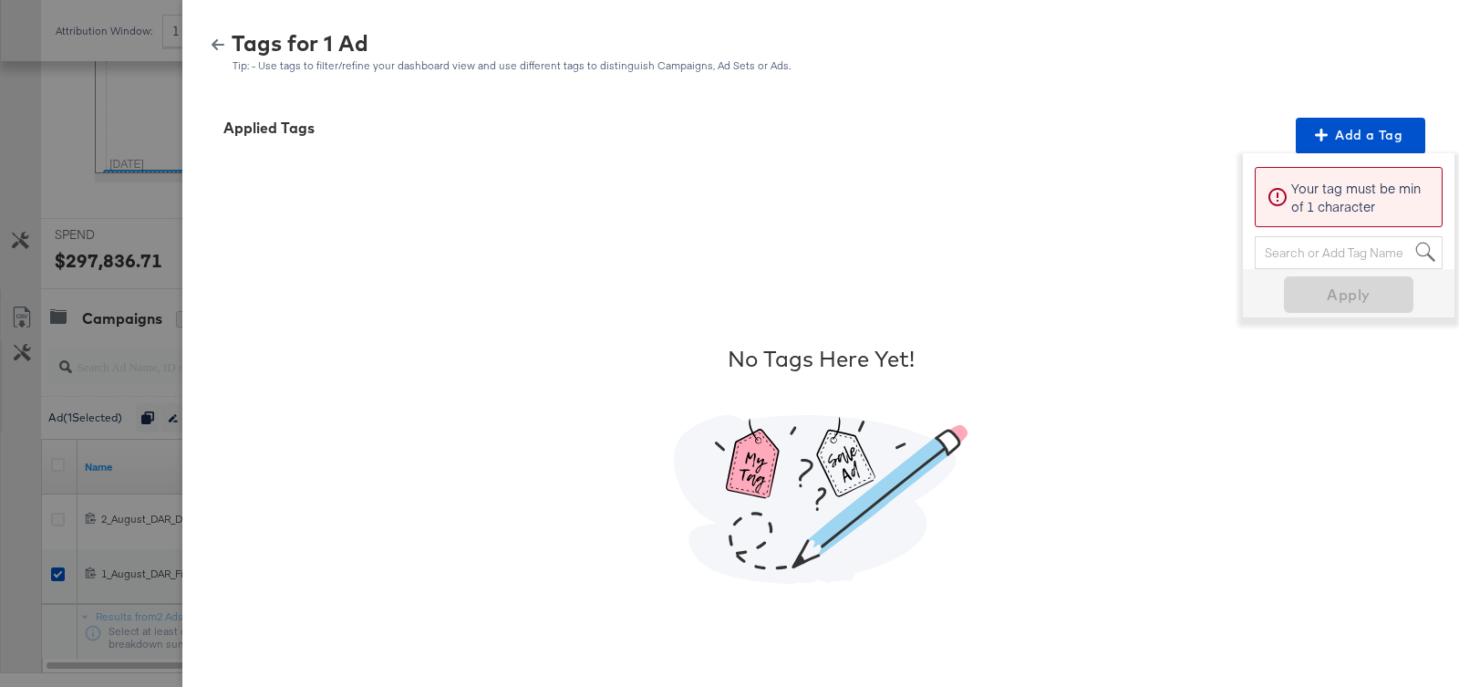
click at [1335, 255] on div "Search or Add Tag Name" at bounding box center [1349, 252] width 186 height 31
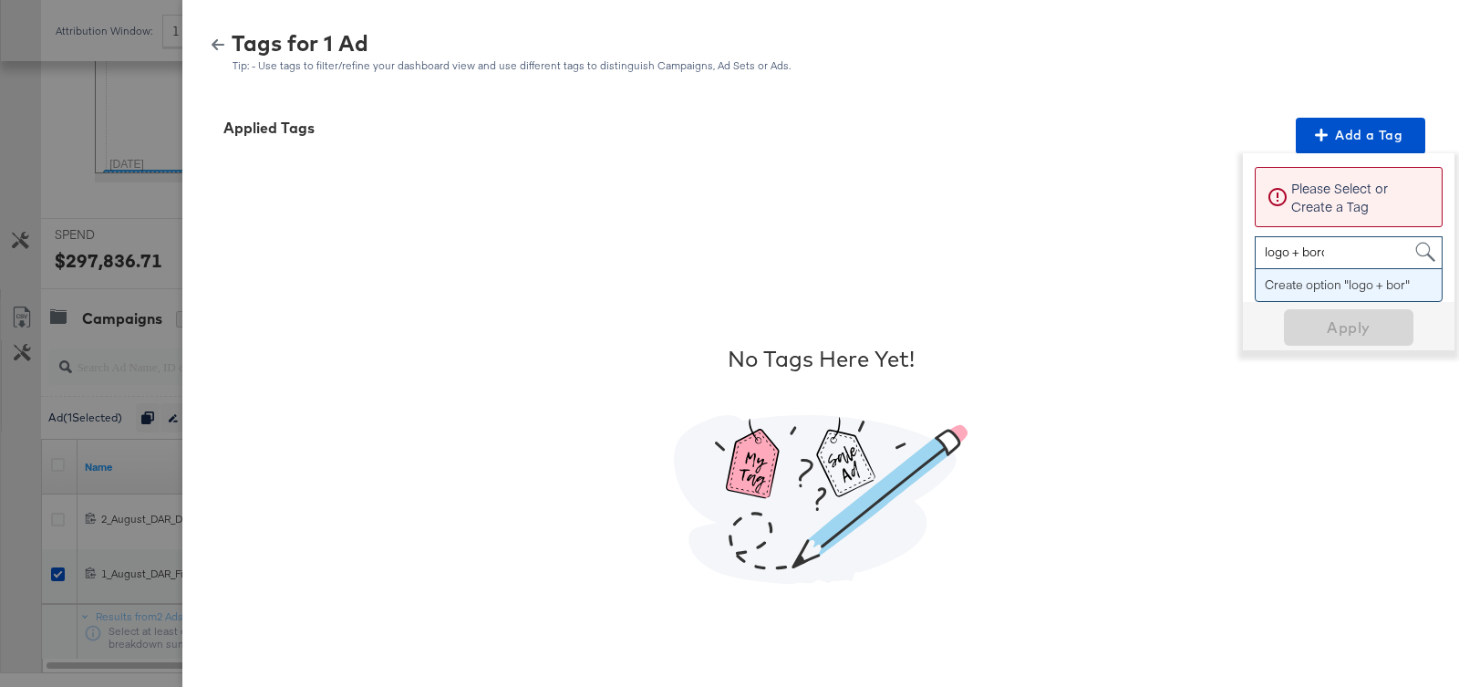
type input "logo + border"
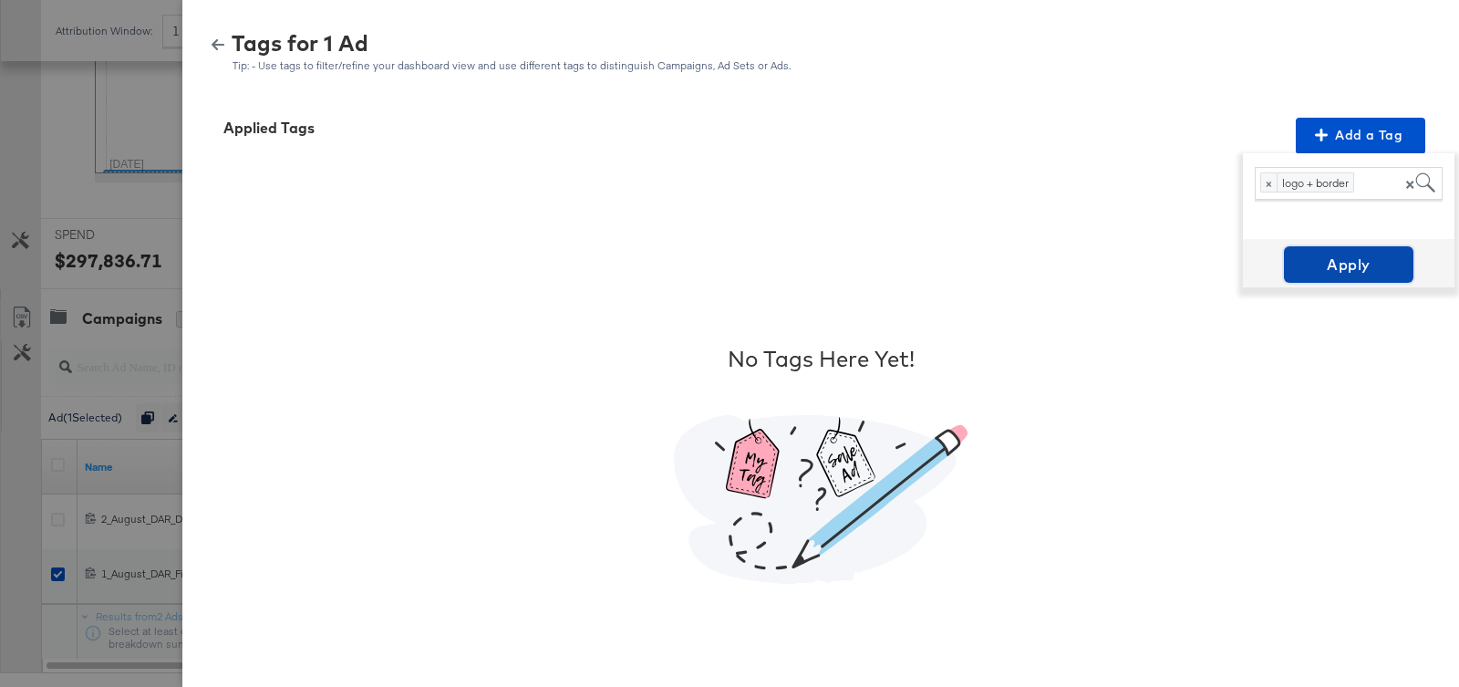
click at [1311, 257] on span "Apply" at bounding box center [1348, 265] width 115 height 26
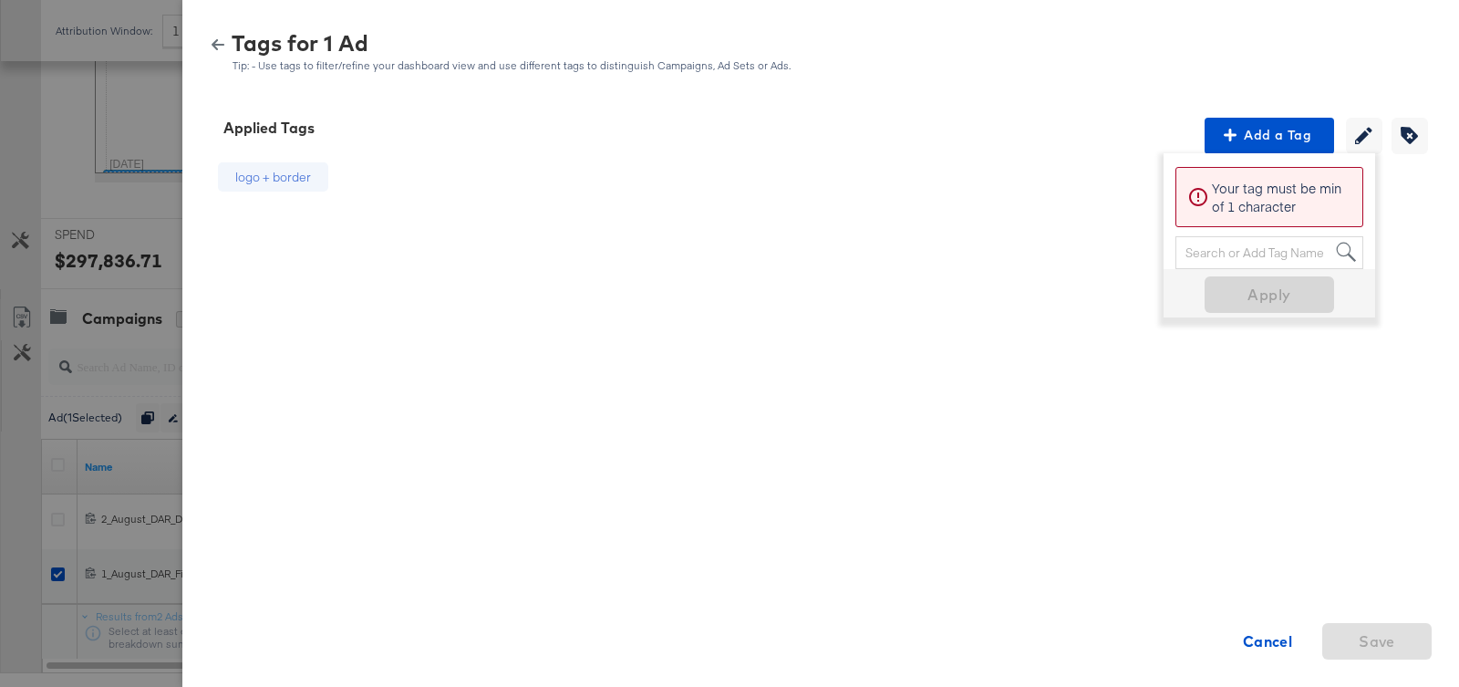
click at [215, 38] on icon "button" at bounding box center [218, 44] width 13 height 13
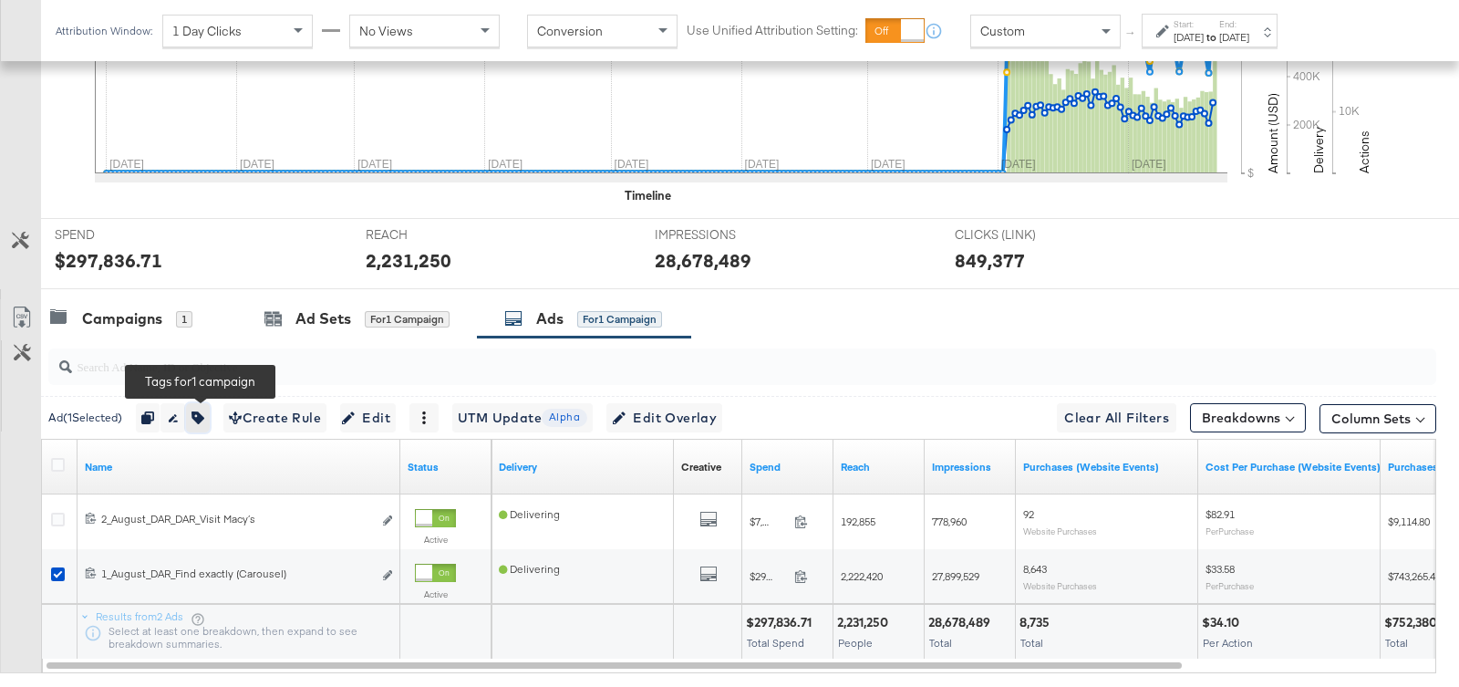
click at [202, 413] on icon "button" at bounding box center [197, 417] width 13 height 13
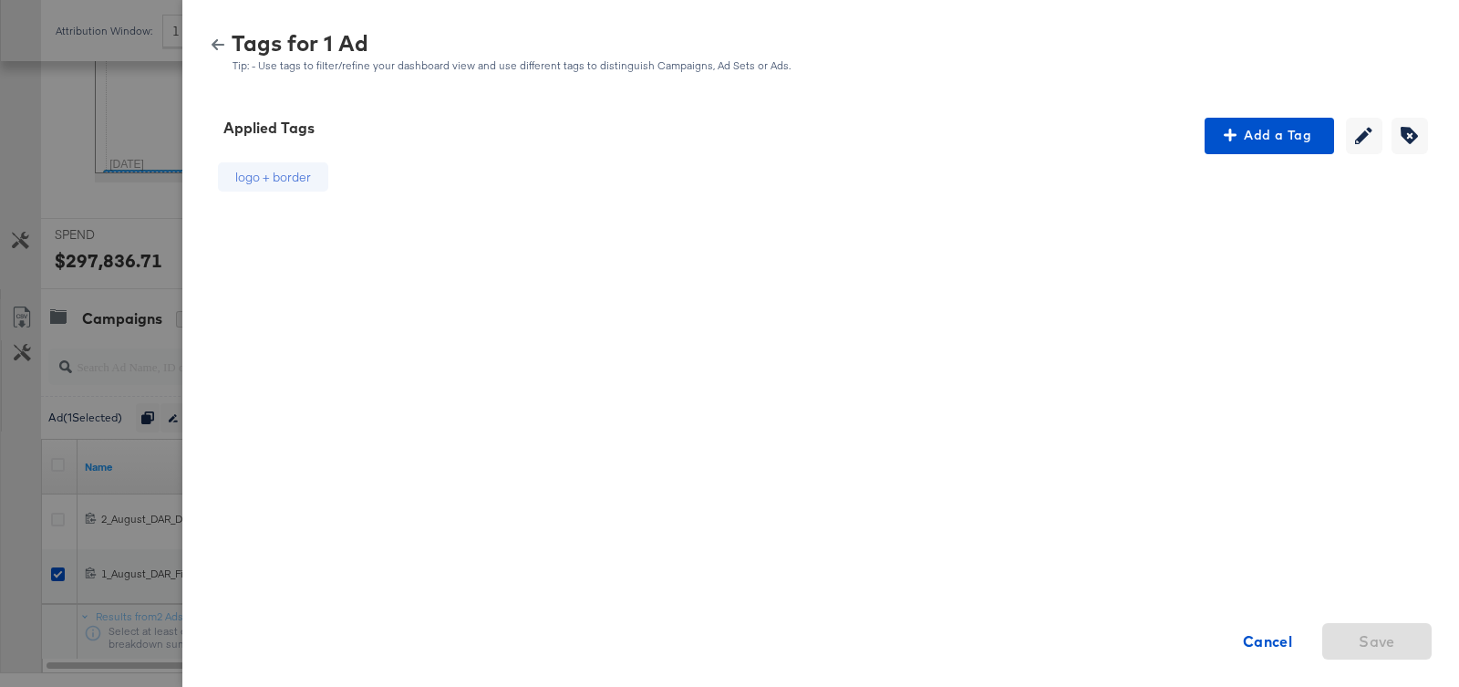
click at [216, 48] on icon "button" at bounding box center [218, 44] width 13 height 11
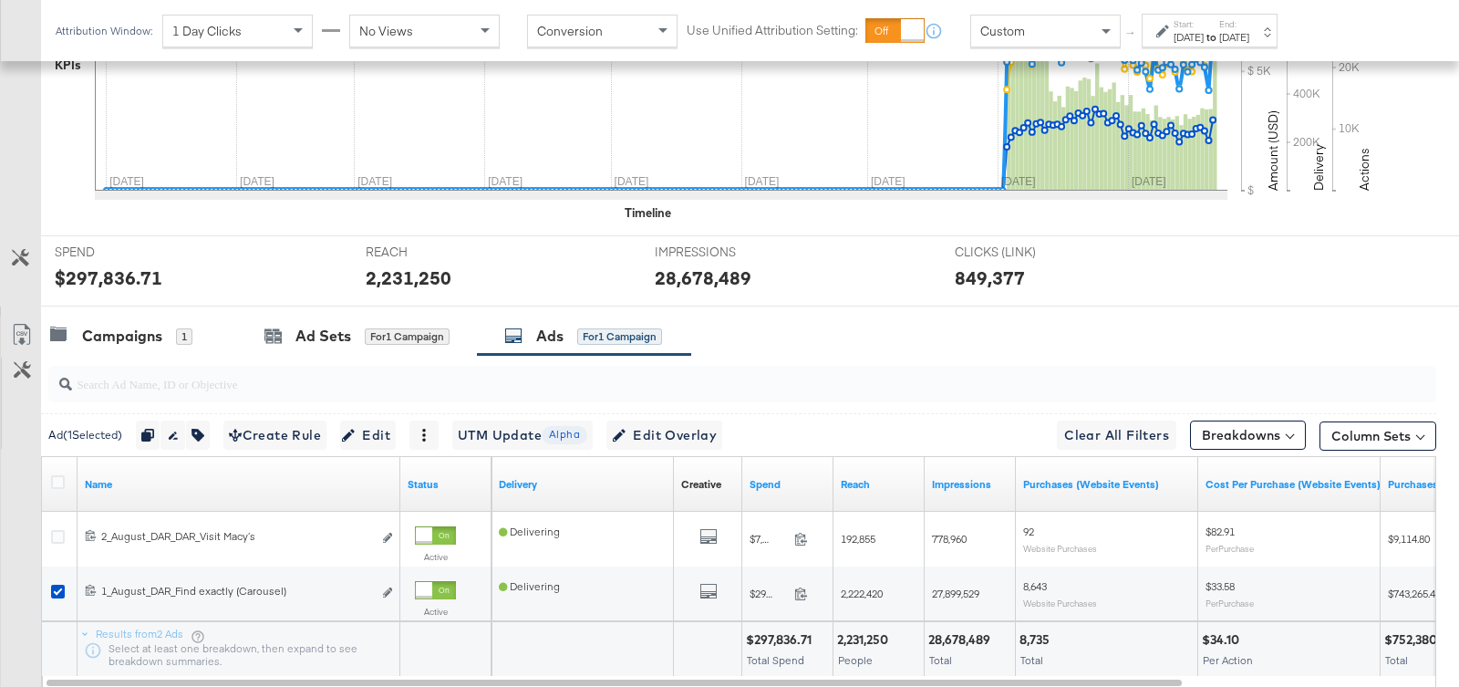
scroll to position [561, 0]
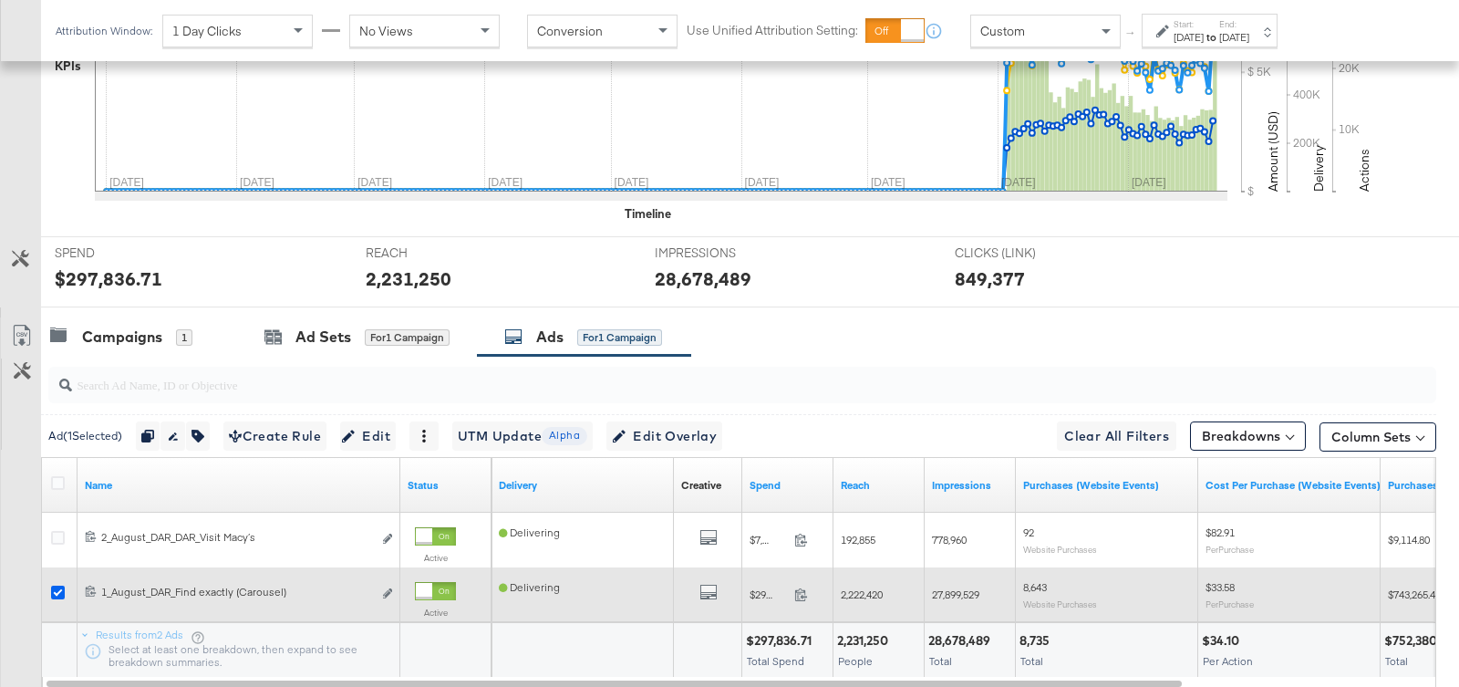
click at [51, 589] on icon at bounding box center [58, 592] width 14 height 14
click at [0, 0] on input "checkbox" at bounding box center [0, 0] width 0 height 0
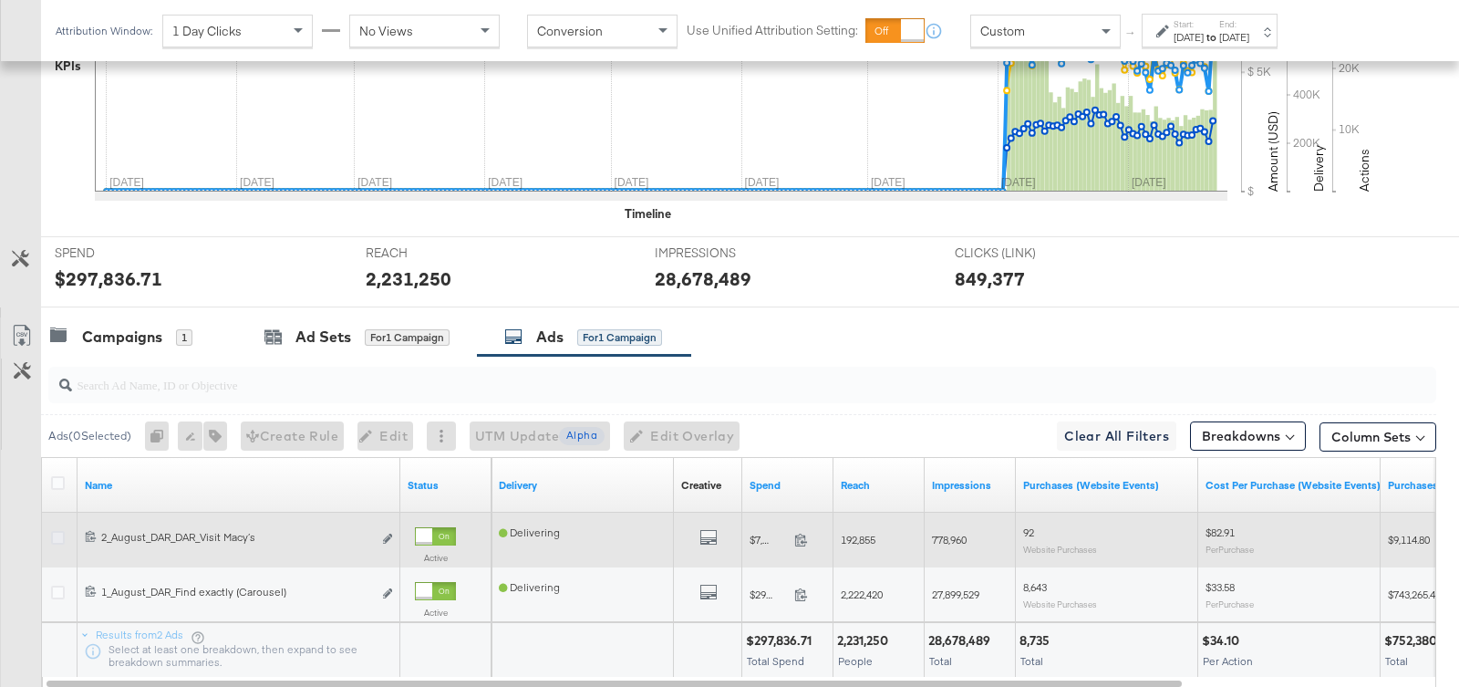
click at [61, 534] on icon at bounding box center [58, 538] width 14 height 14
click at [0, 0] on input "checkbox" at bounding box center [0, 0] width 0 height 0
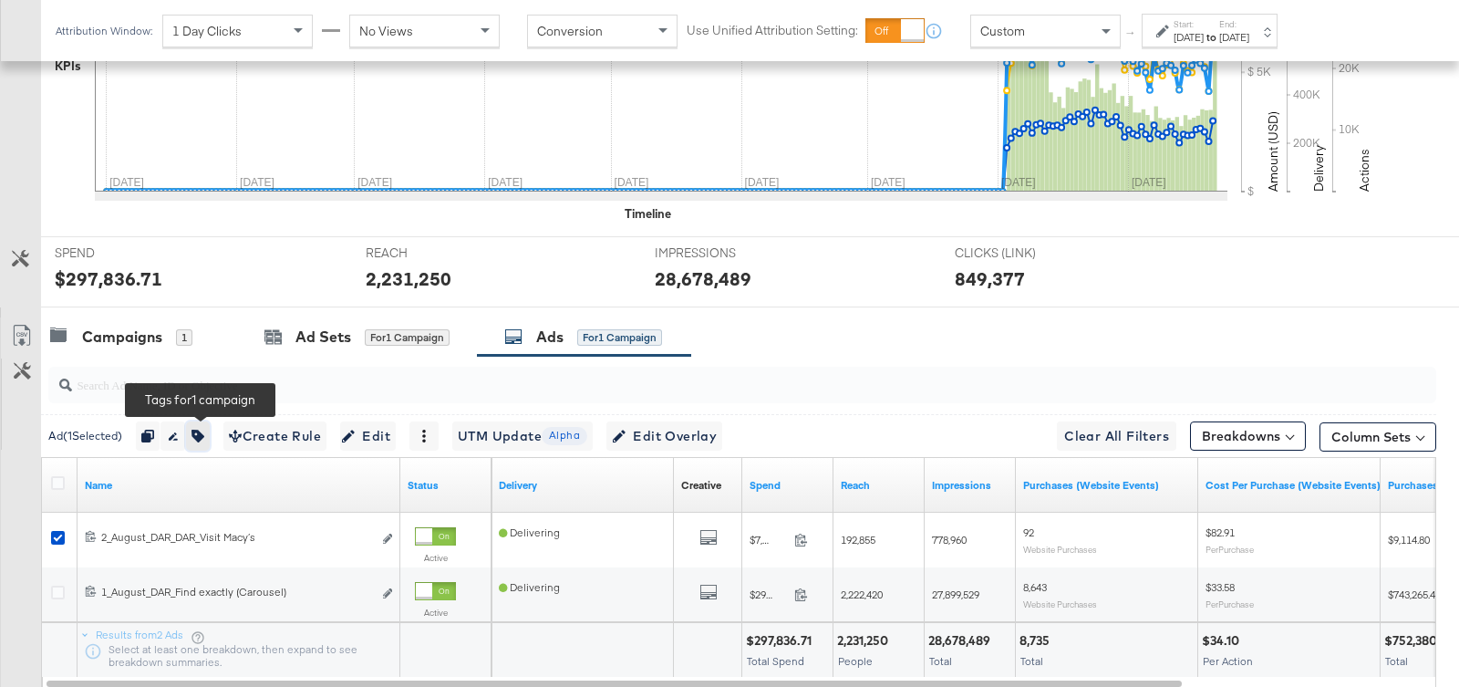
click at [204, 434] on icon "button" at bounding box center [197, 435] width 13 height 13
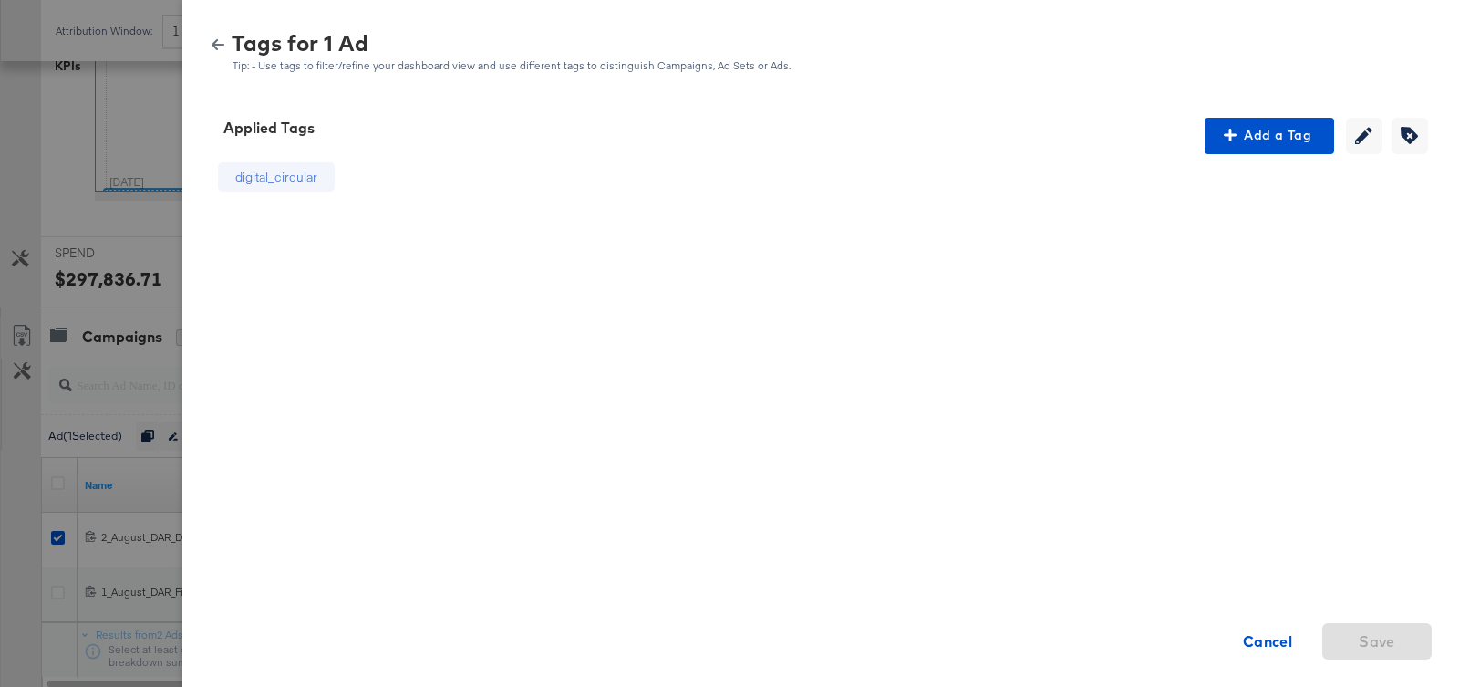
click at [214, 46] on icon "button" at bounding box center [218, 44] width 13 height 11
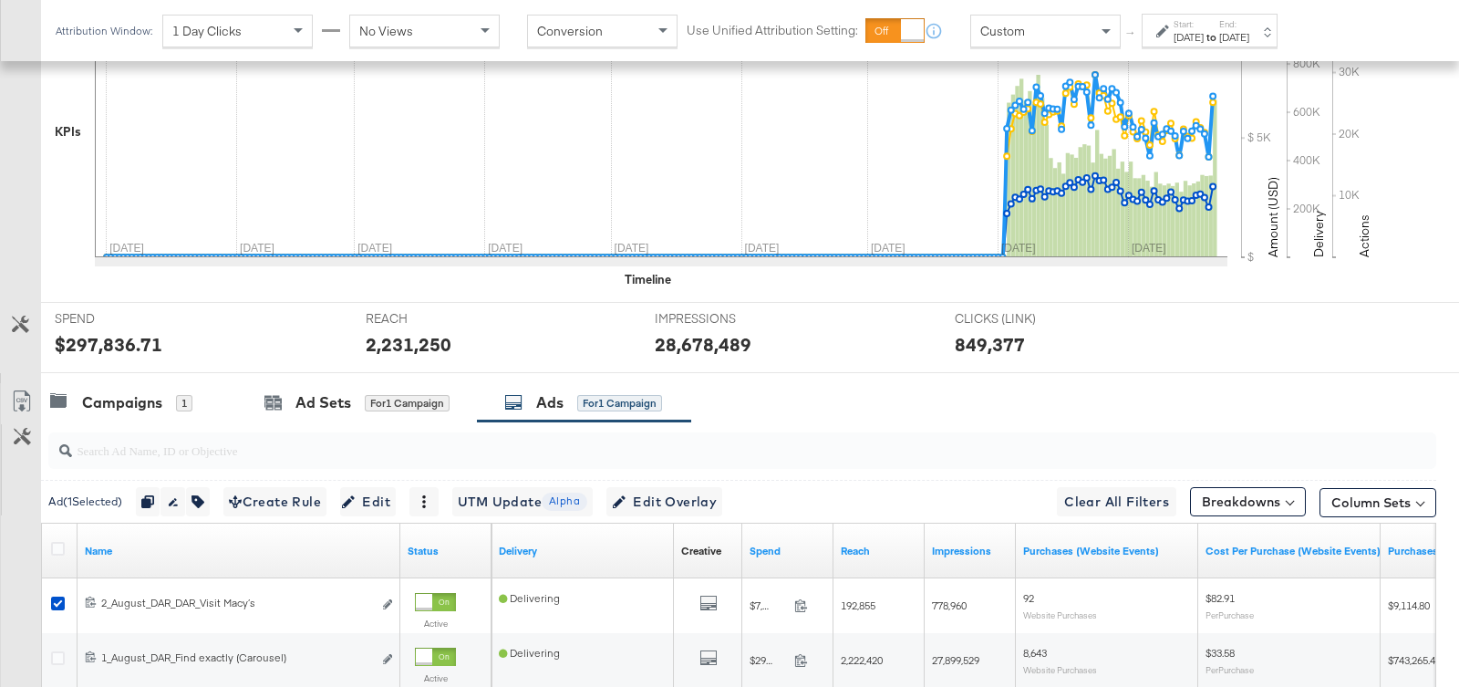
scroll to position [0, 0]
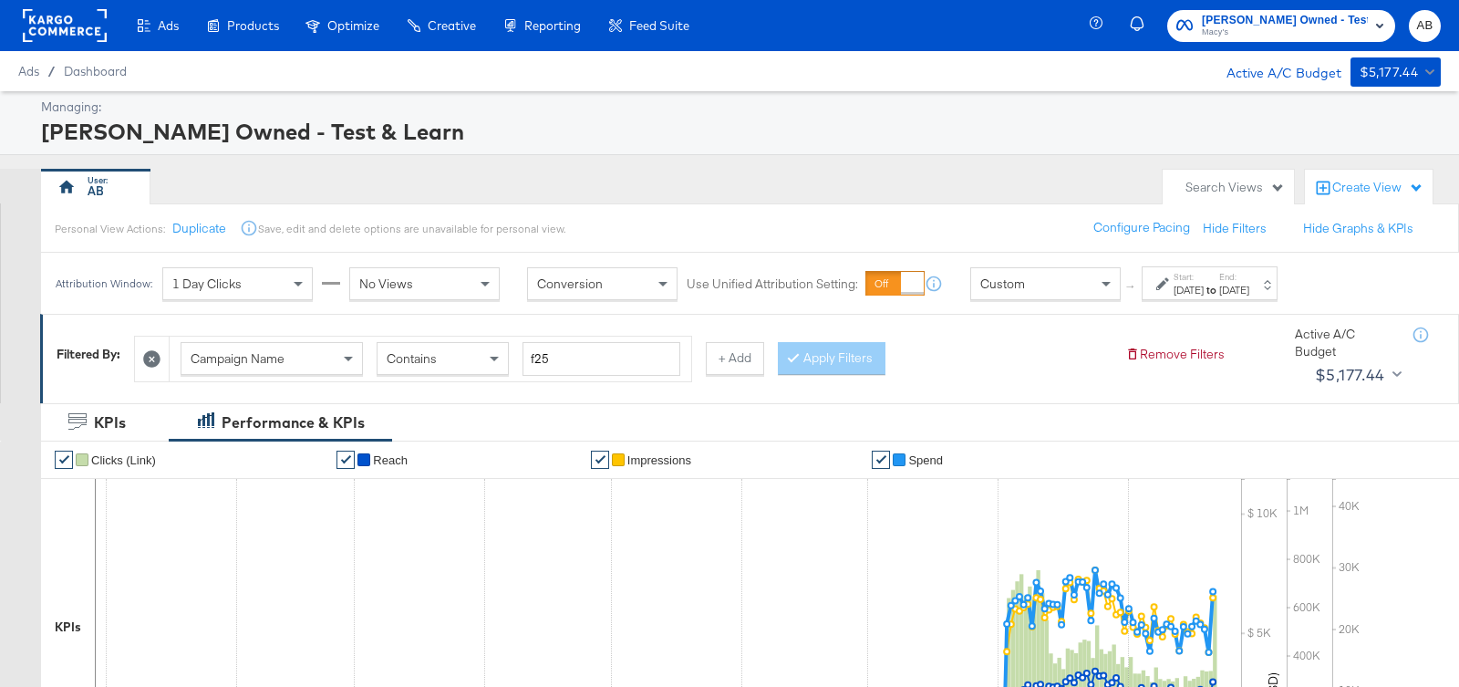
click at [1324, 6] on div "Macy's Owned - Test & Learn Macy's AB" at bounding box center [1277, 25] width 363 height 51
click at [1315, 17] on span "Macy's Owned - Test & Learn" at bounding box center [1285, 20] width 166 height 19
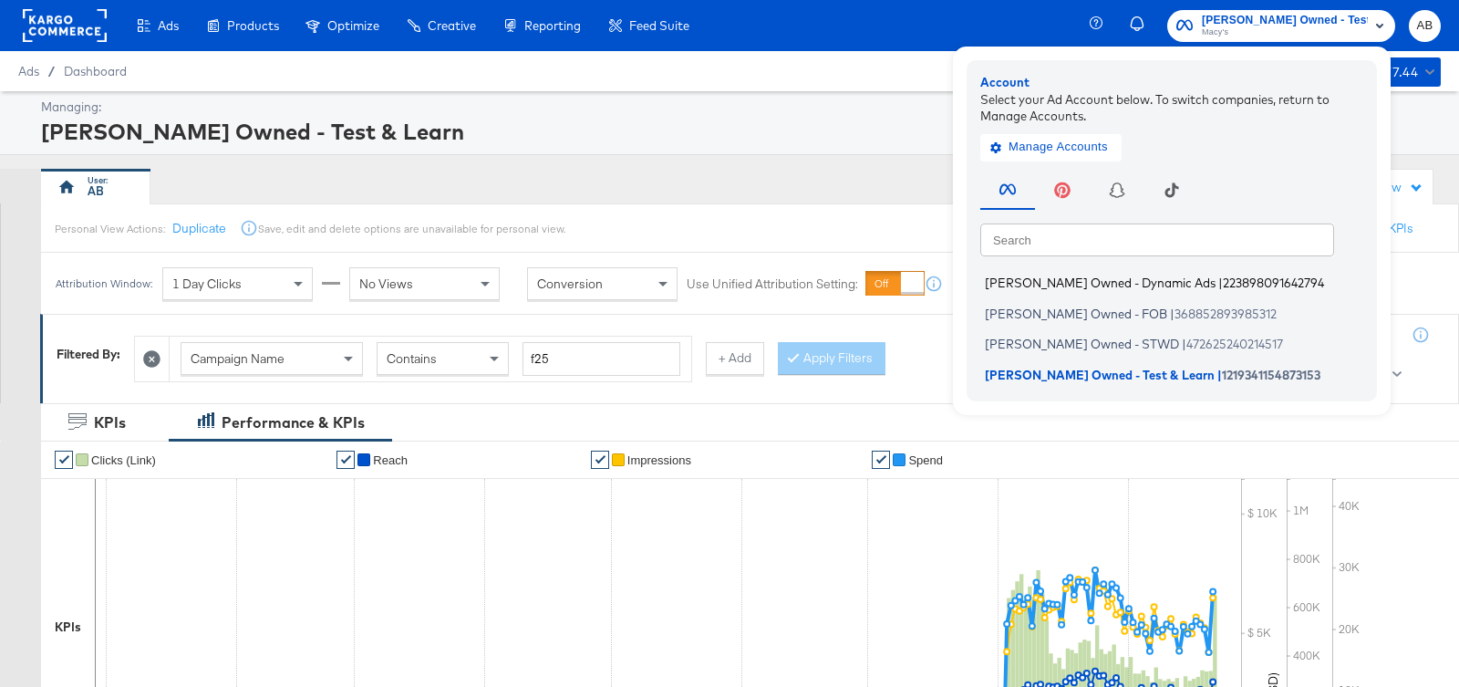
click at [1124, 278] on span "Macy's Owned - Dynamic Ads" at bounding box center [1100, 282] width 231 height 15
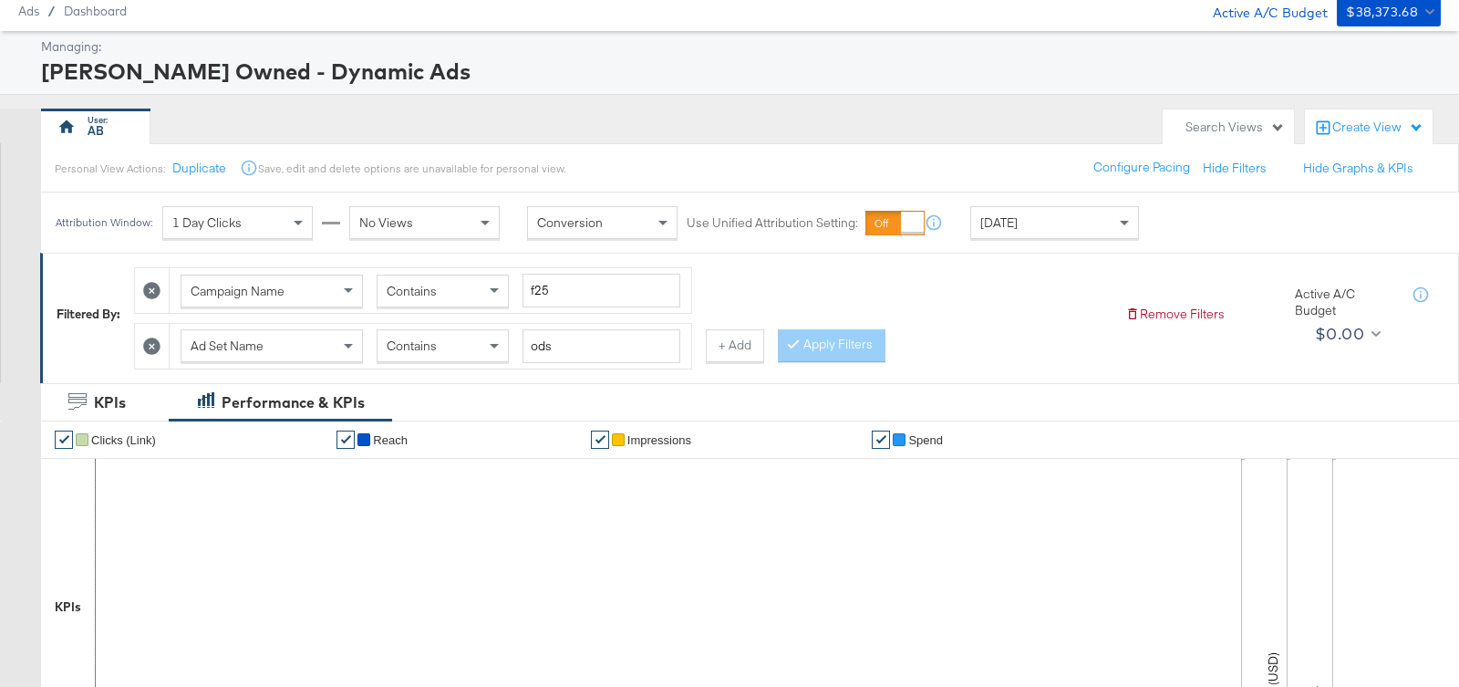
scroll to position [53, 0]
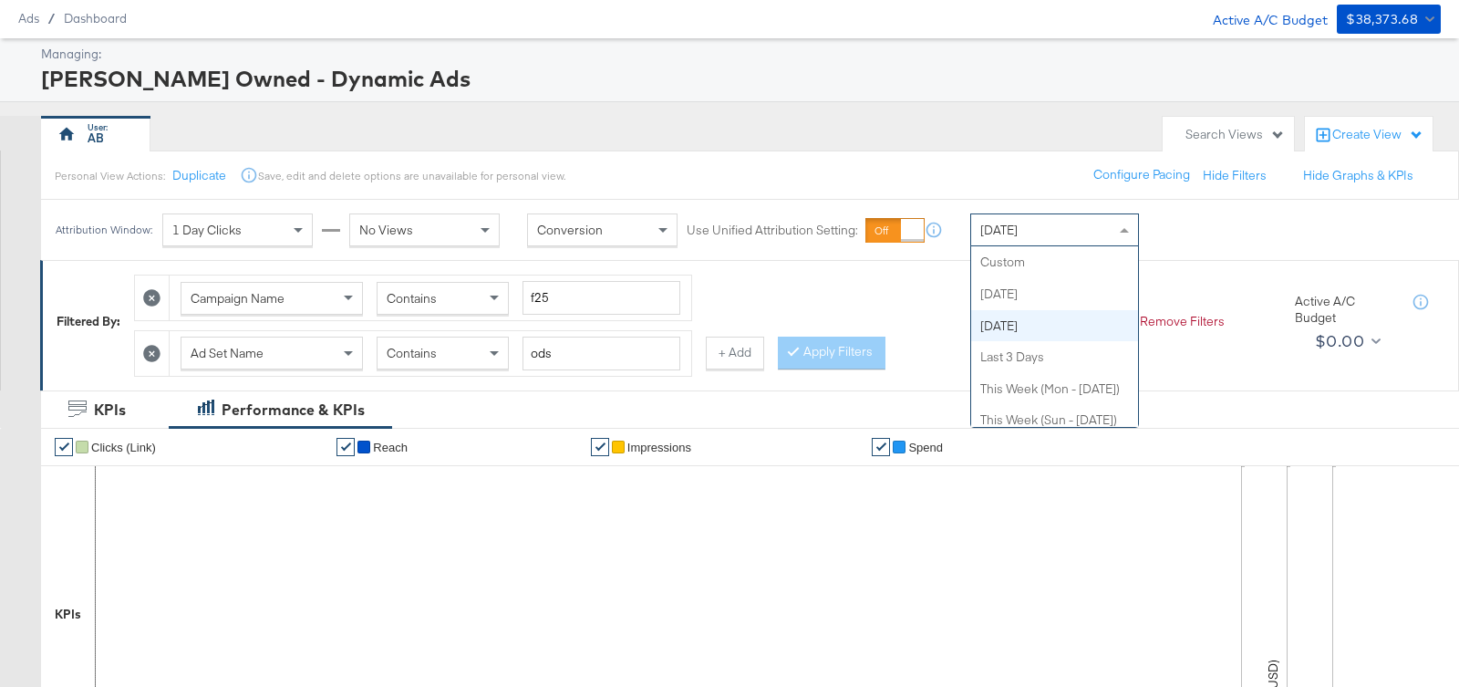
click at [1086, 242] on div "Yesterday" at bounding box center [1054, 229] width 167 height 31
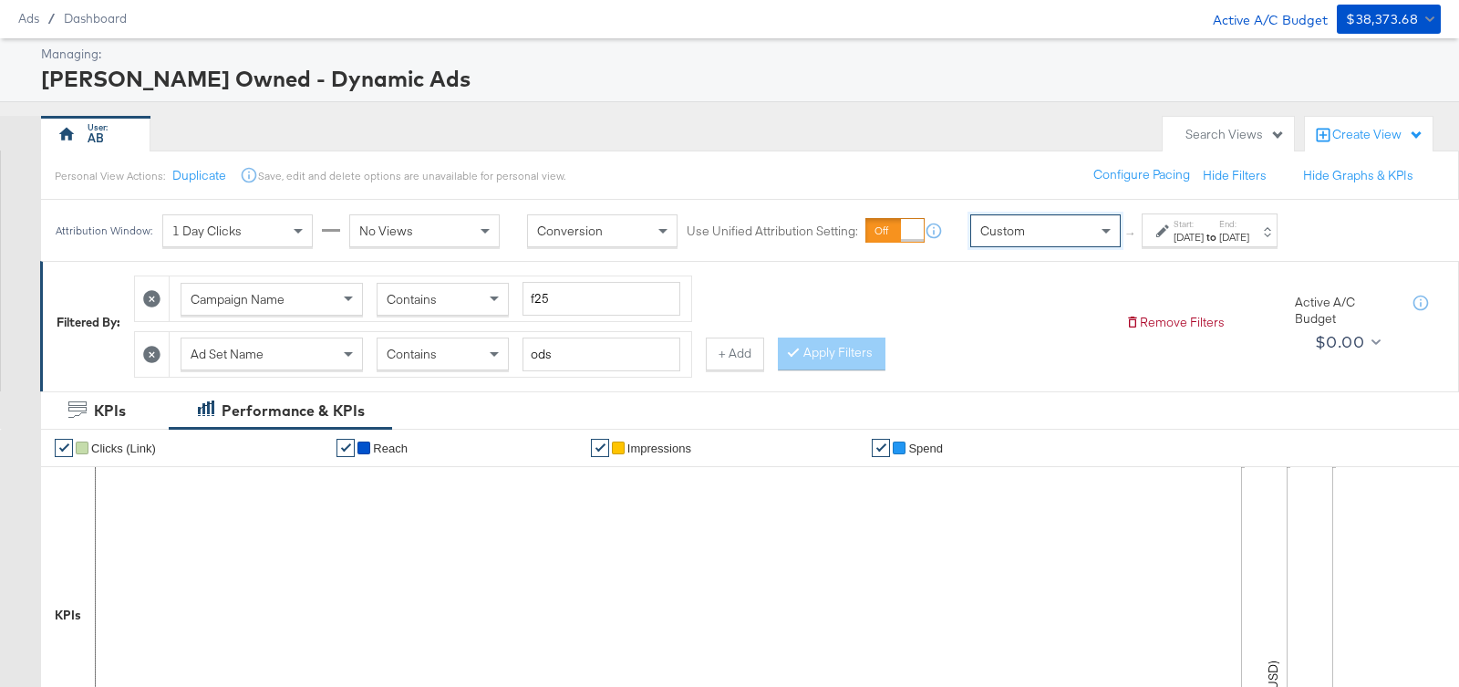
click at [1197, 232] on div "Sep 22nd 2025" at bounding box center [1188, 237] width 30 height 15
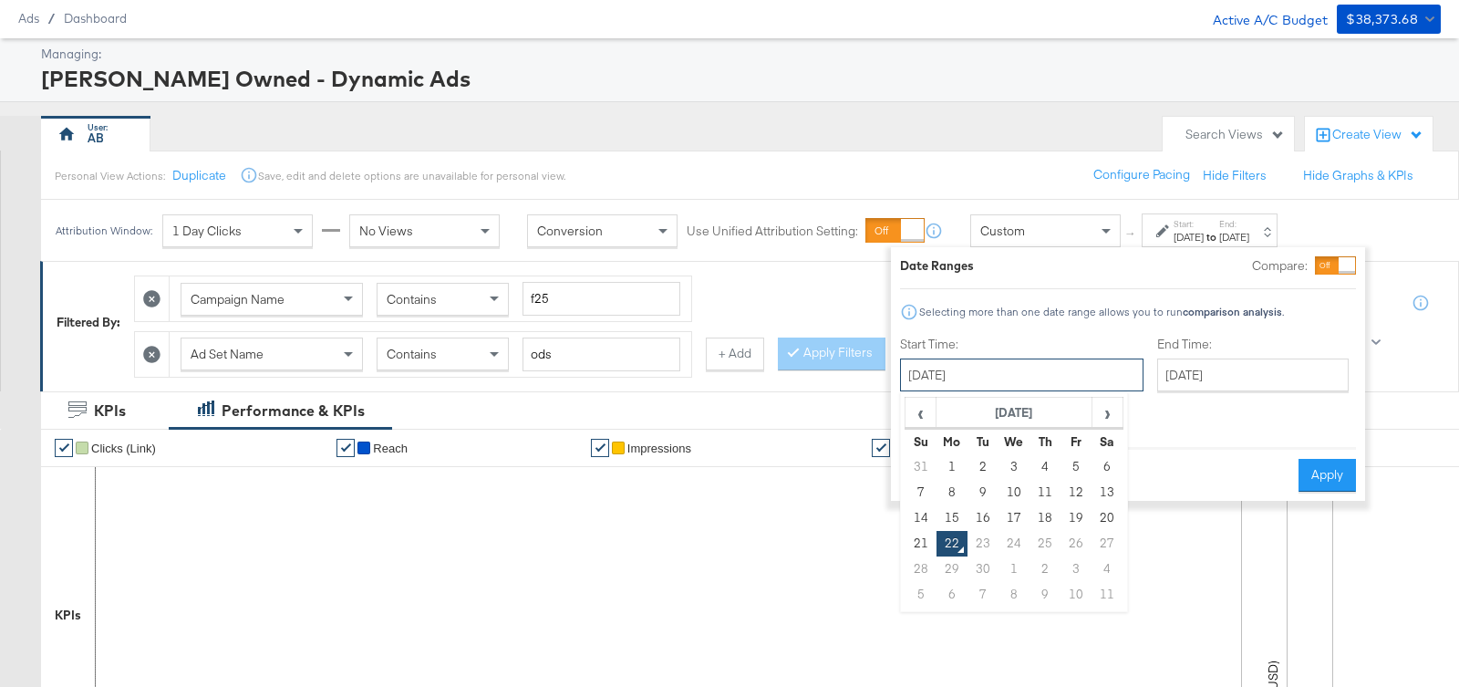
click at [972, 367] on input "September 22nd 2025" at bounding box center [1021, 374] width 243 height 33
click at [924, 412] on span "‹" at bounding box center [920, 411] width 28 height 27
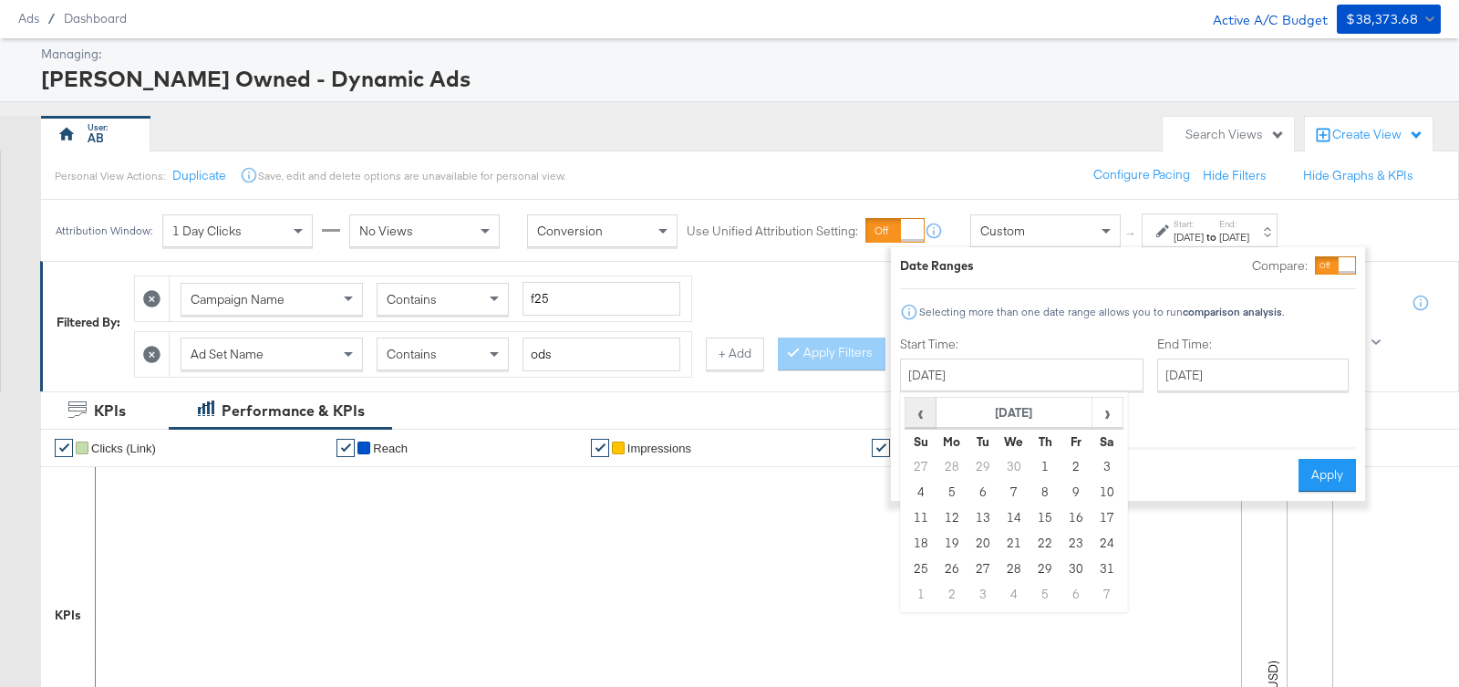
click at [924, 412] on span "‹" at bounding box center [920, 411] width 28 height 27
click at [1007, 464] on td "1" at bounding box center [1013, 467] width 31 height 26
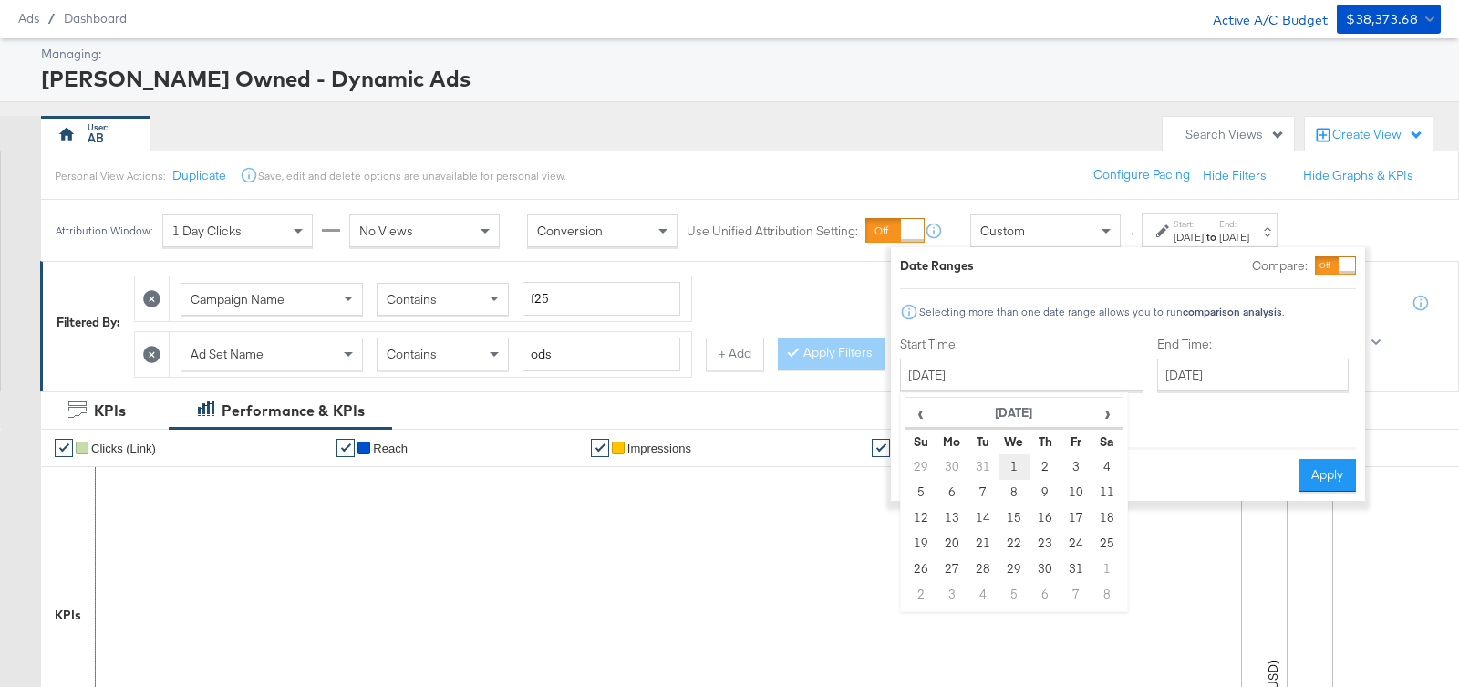
type input "January 1st 2025"
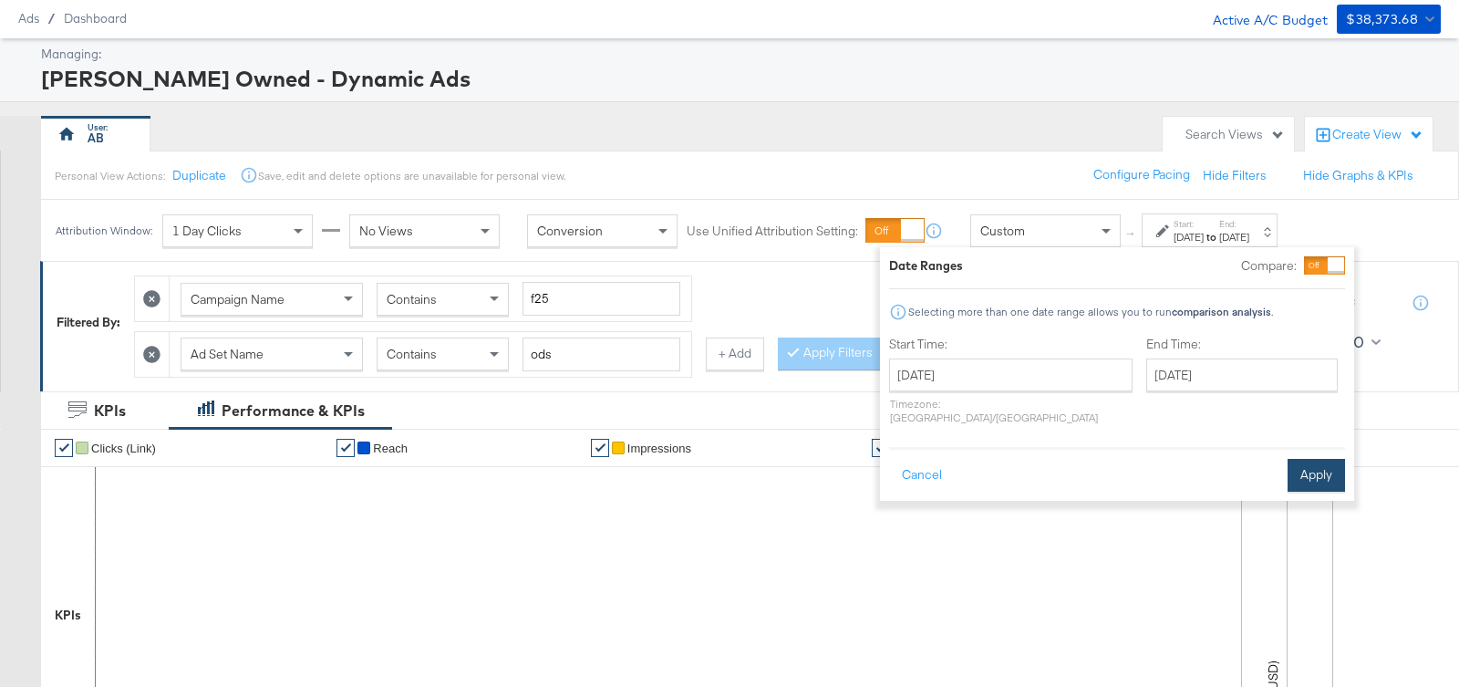
click at [1338, 464] on button "Apply" at bounding box center [1315, 475] width 57 height 33
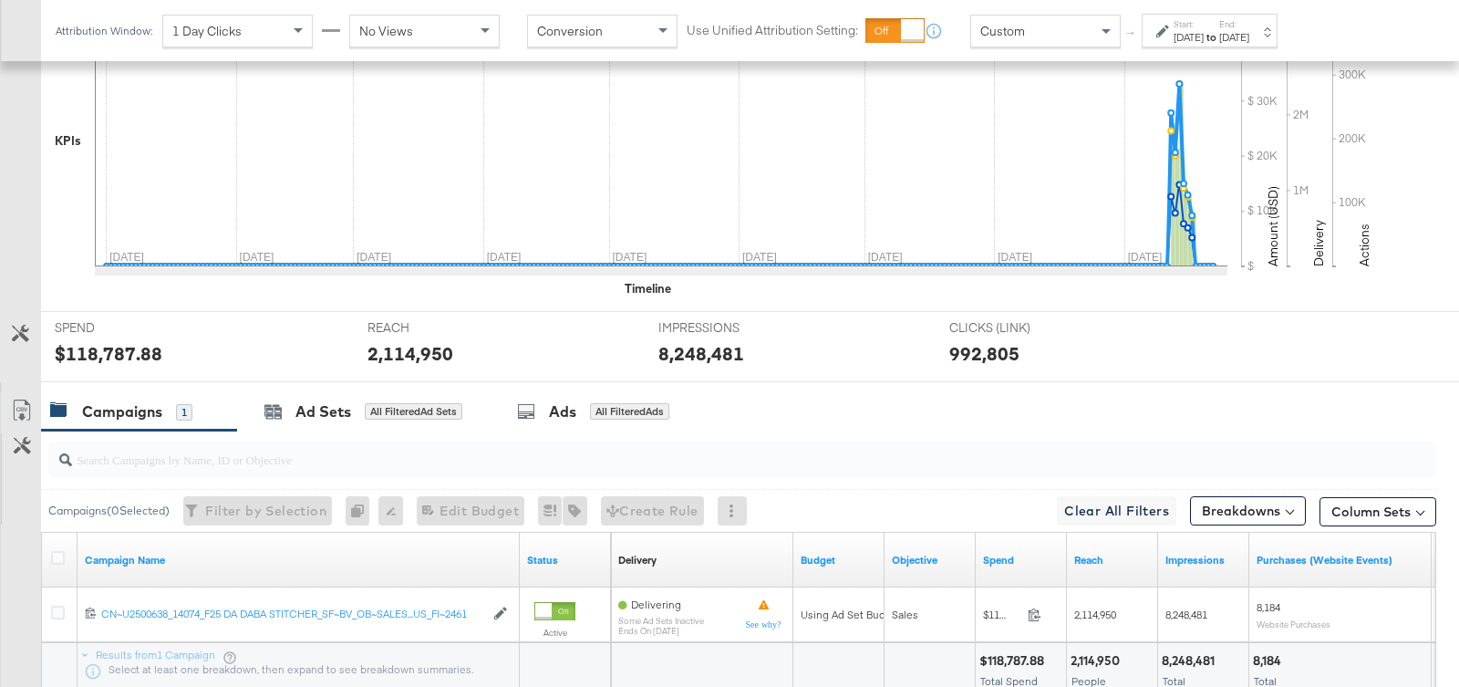
scroll to position [206, 0]
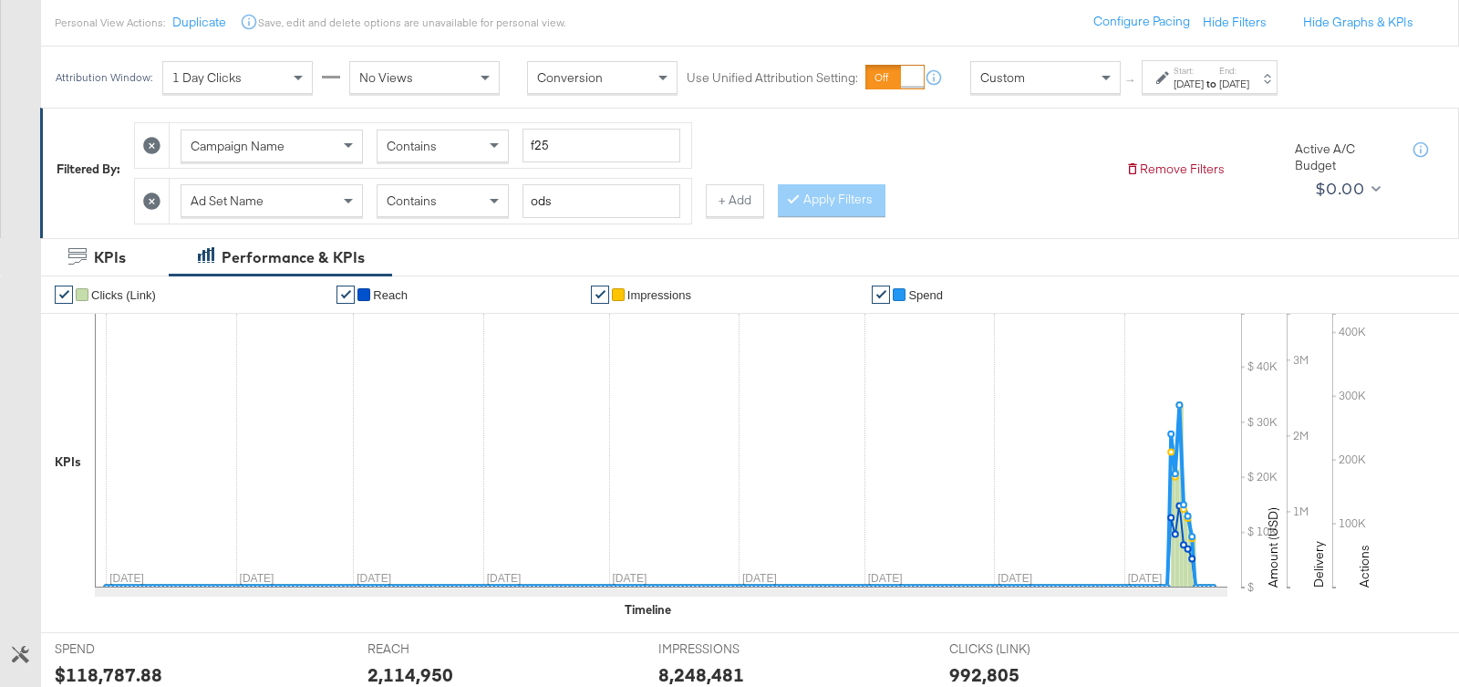
click at [155, 193] on icon at bounding box center [151, 200] width 17 height 17
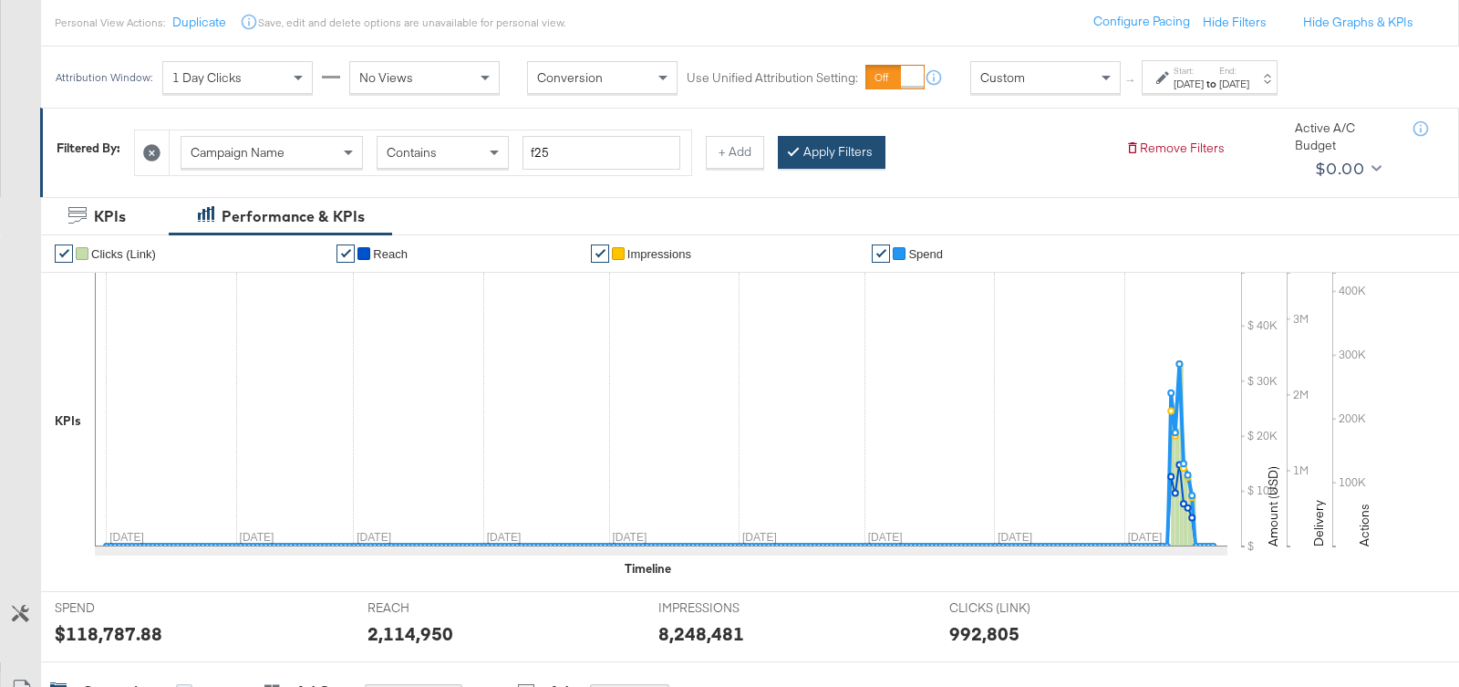
click at [812, 149] on button "Apply Filters" at bounding box center [832, 152] width 108 height 33
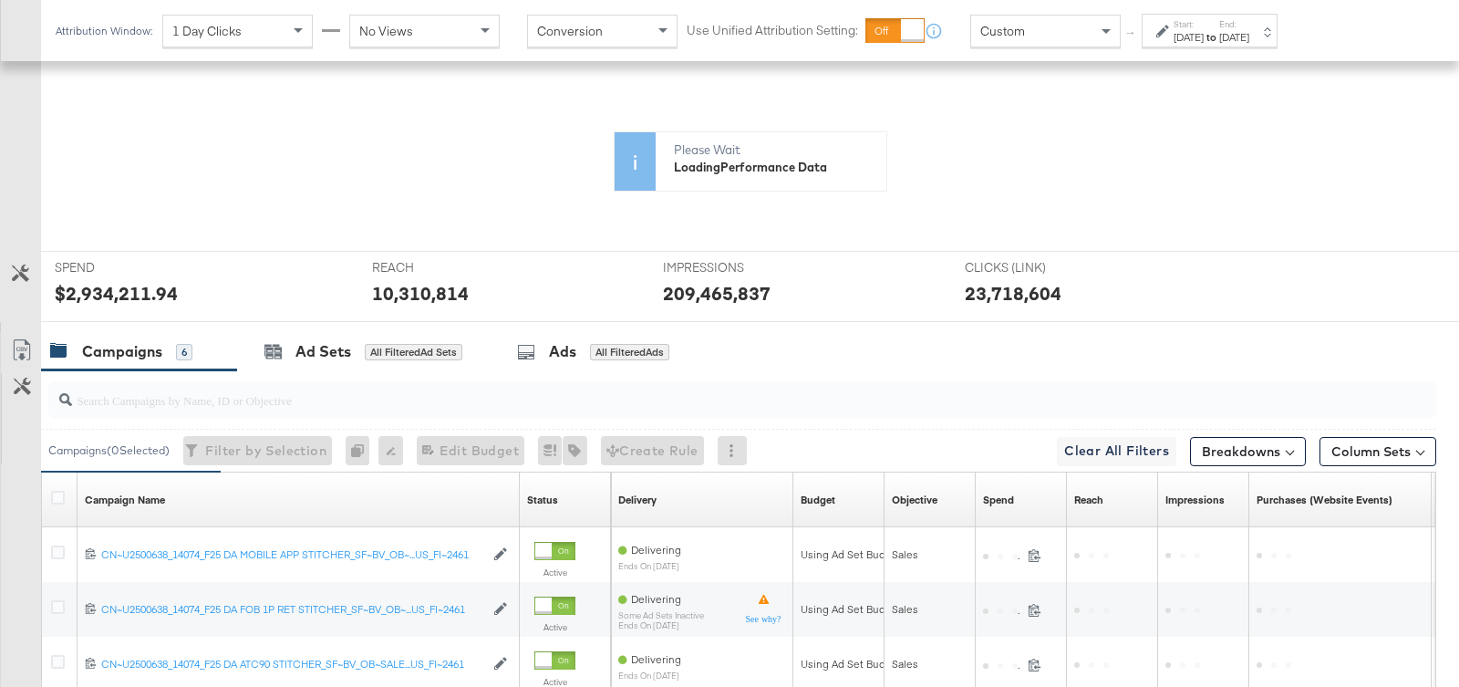
scroll to position [367, 0]
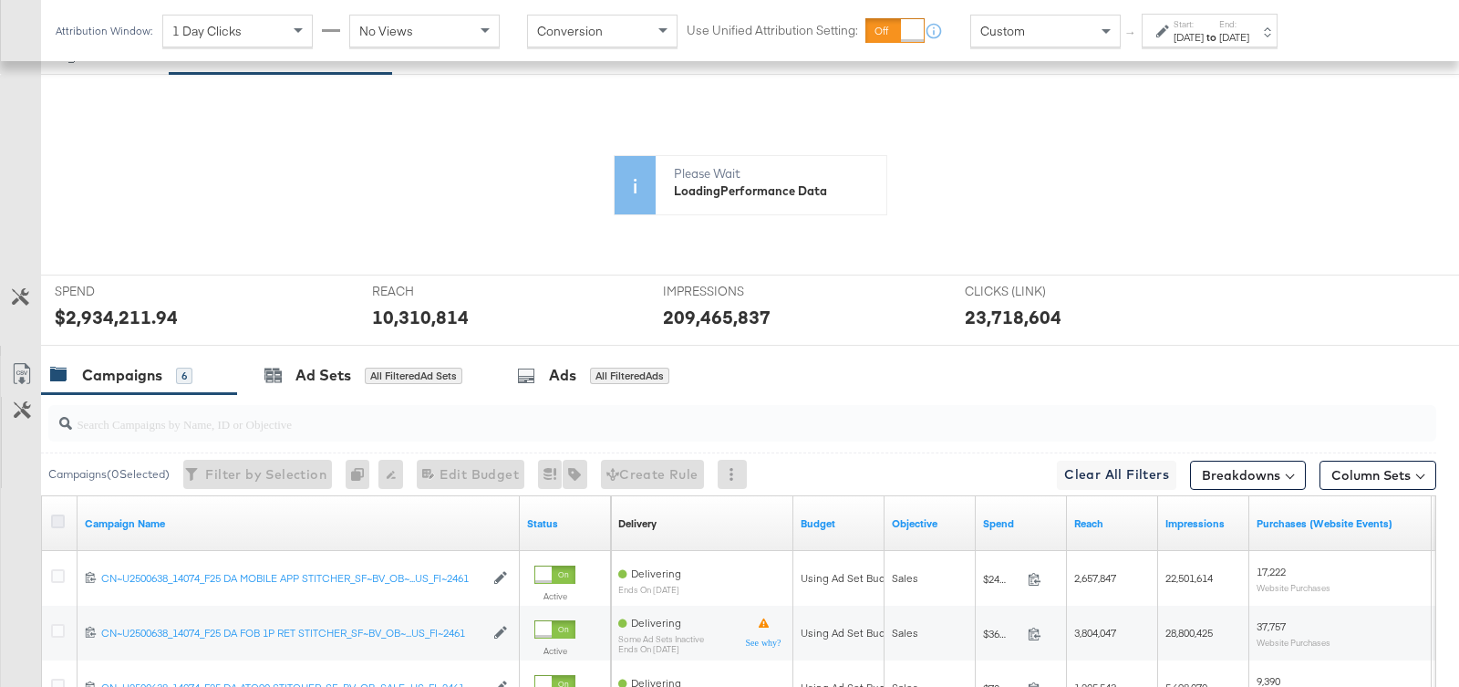
click at [55, 519] on icon at bounding box center [58, 521] width 14 height 14
click at [0, 0] on input "checkbox" at bounding box center [0, 0] width 0 height 0
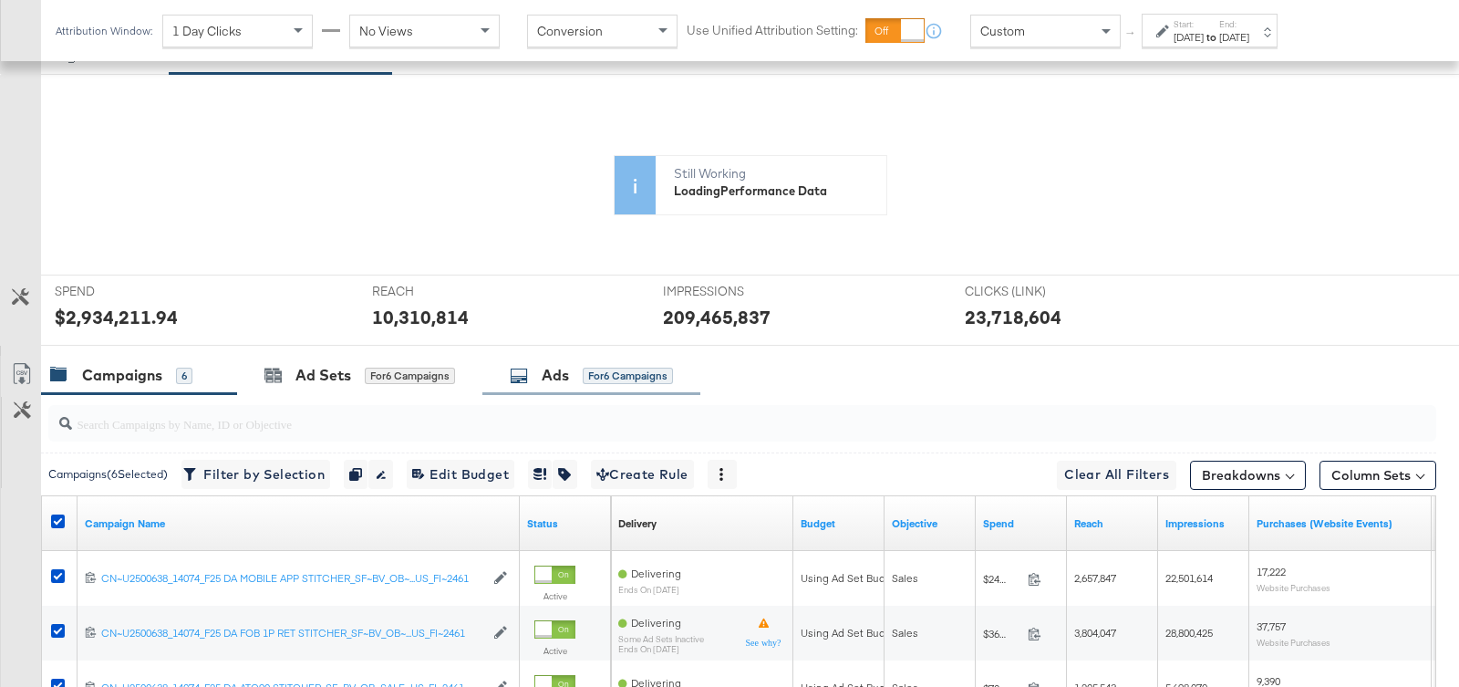
click at [568, 373] on div "Ads" at bounding box center [555, 375] width 27 height 21
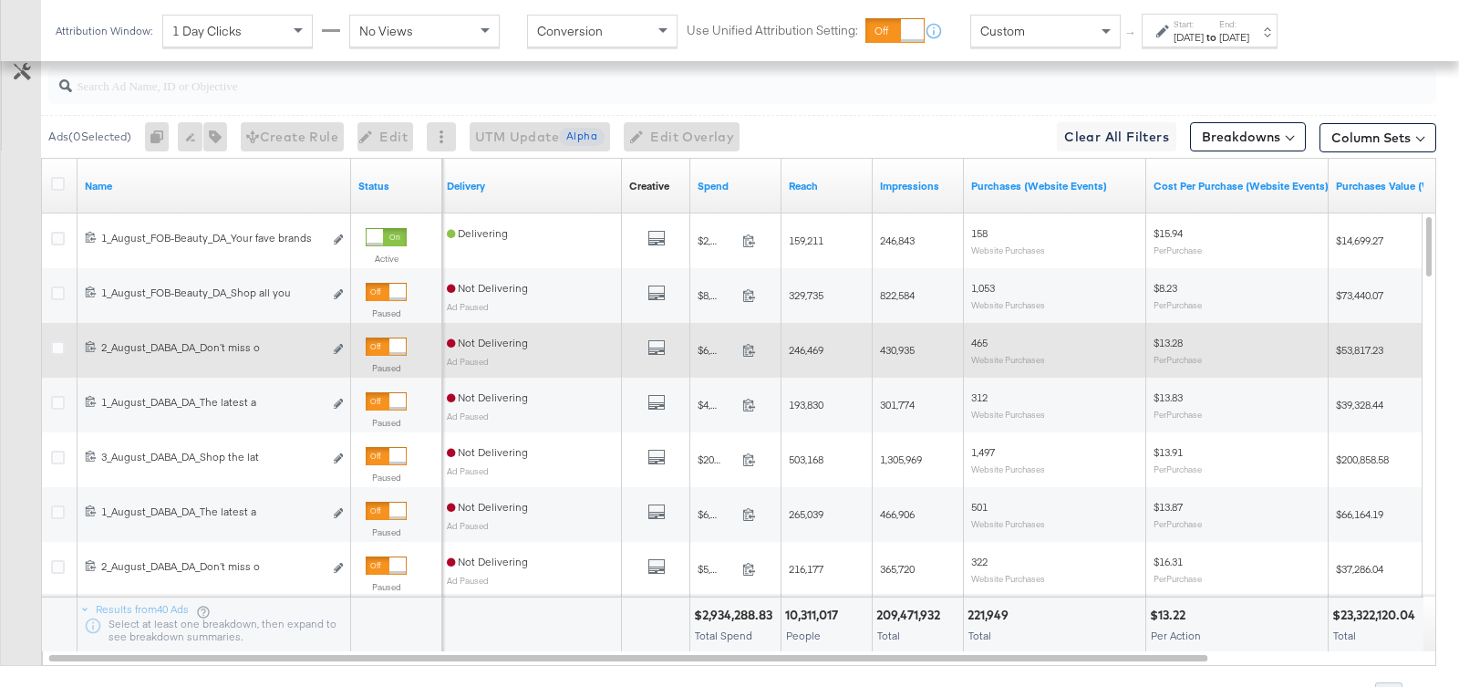
scroll to position [582, 0]
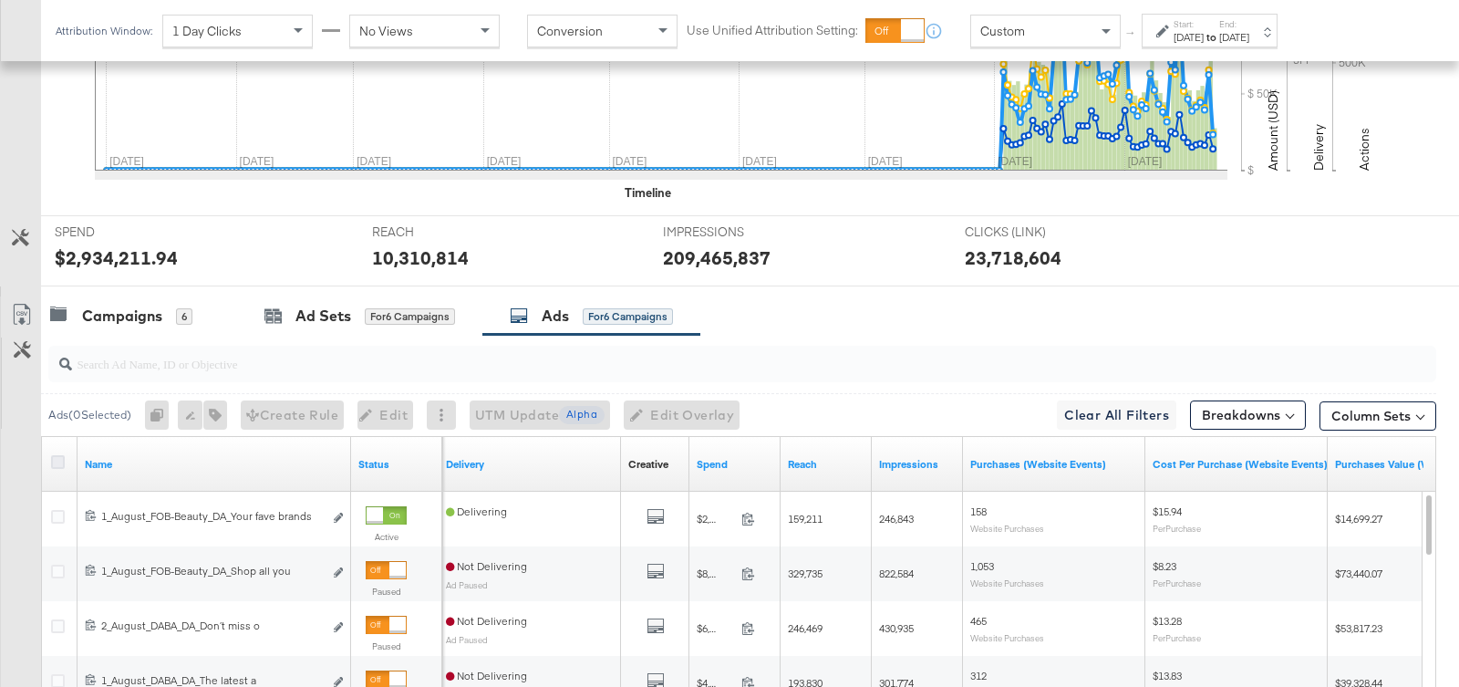
click at [60, 455] on icon at bounding box center [58, 462] width 14 height 14
click at [0, 0] on input "checkbox" at bounding box center [0, 0] width 0 height 0
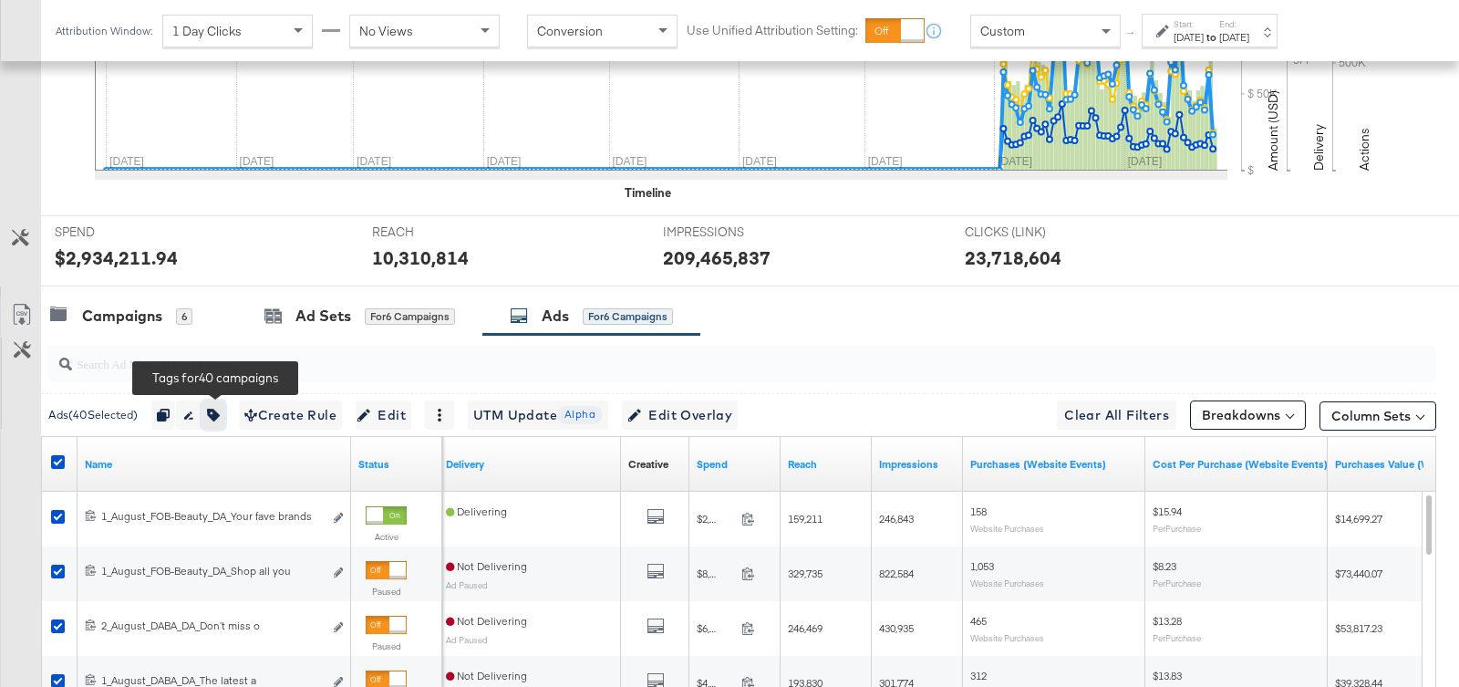
click at [225, 408] on button "button" at bounding box center [214, 414] width 24 height 29
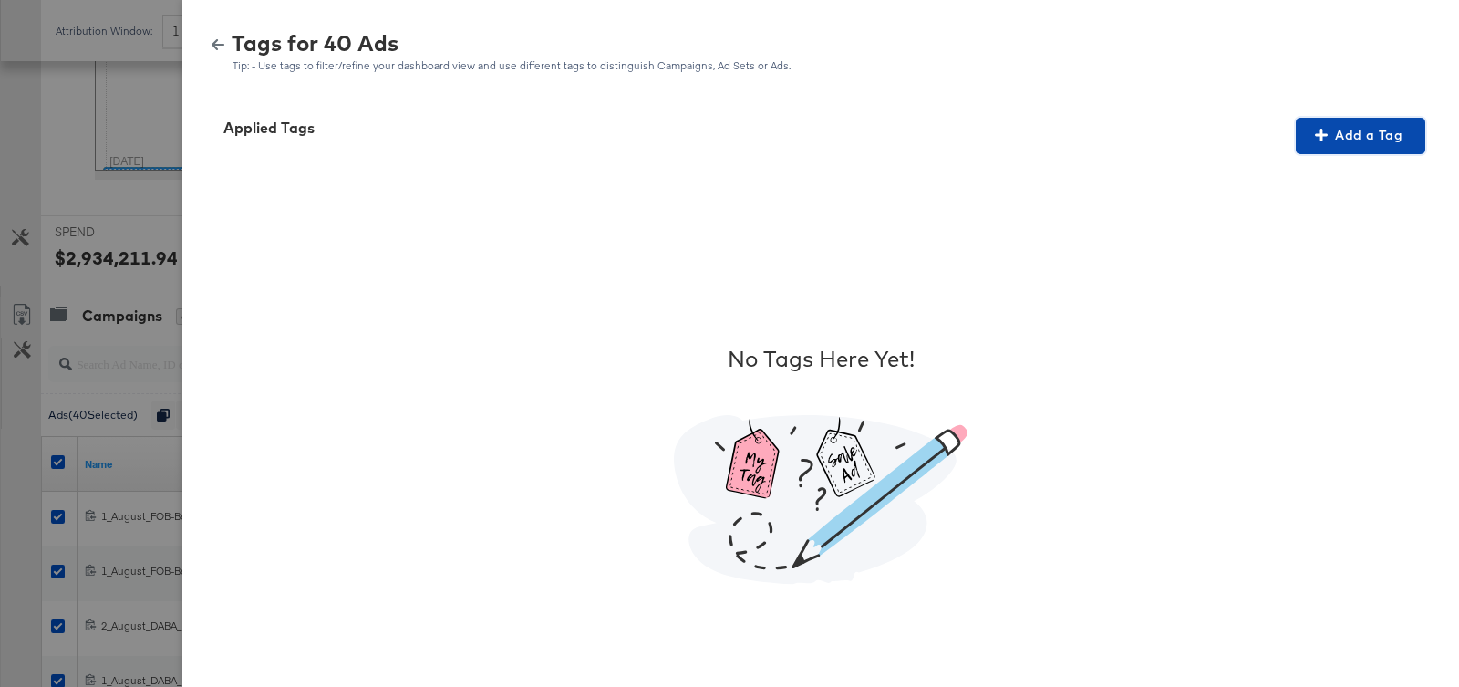
click at [1363, 141] on span "Add a Tag" at bounding box center [1360, 135] width 115 height 23
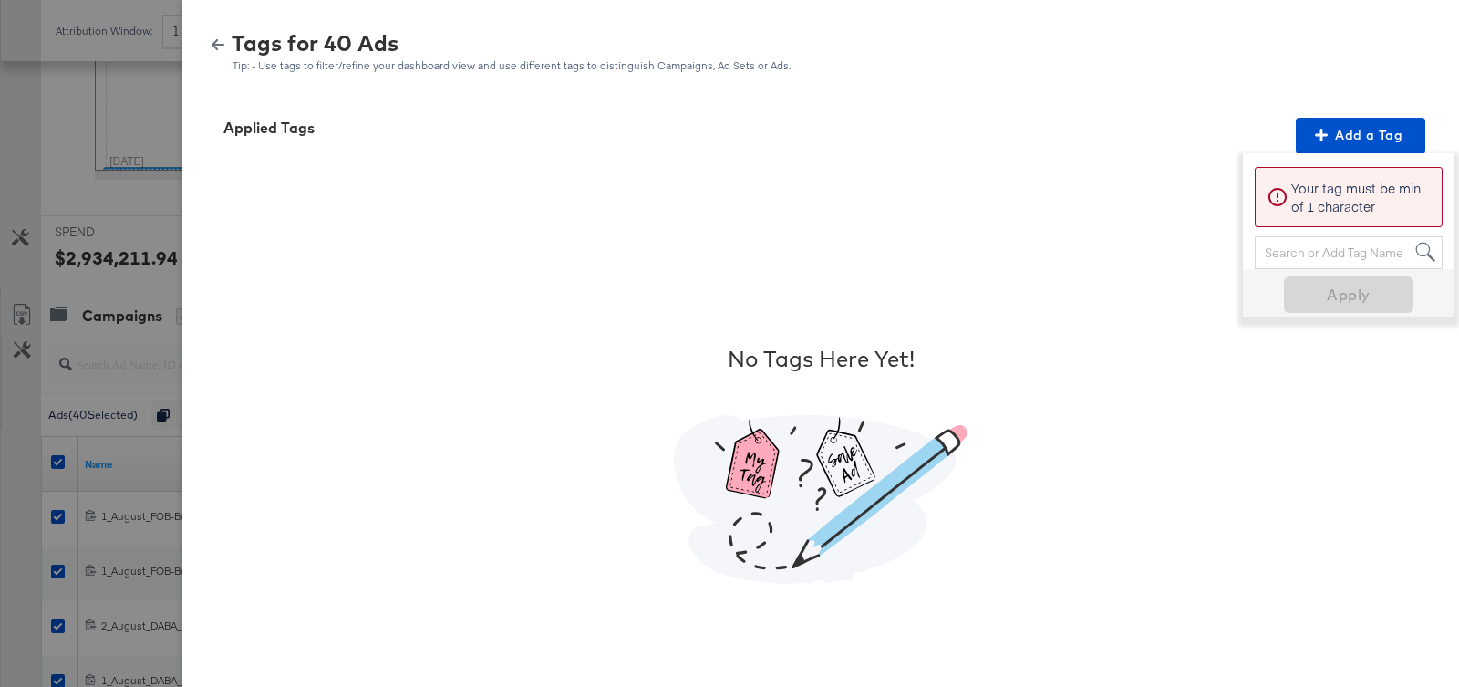
click at [1273, 249] on div "Search or Add Tag Name" at bounding box center [1349, 252] width 186 height 31
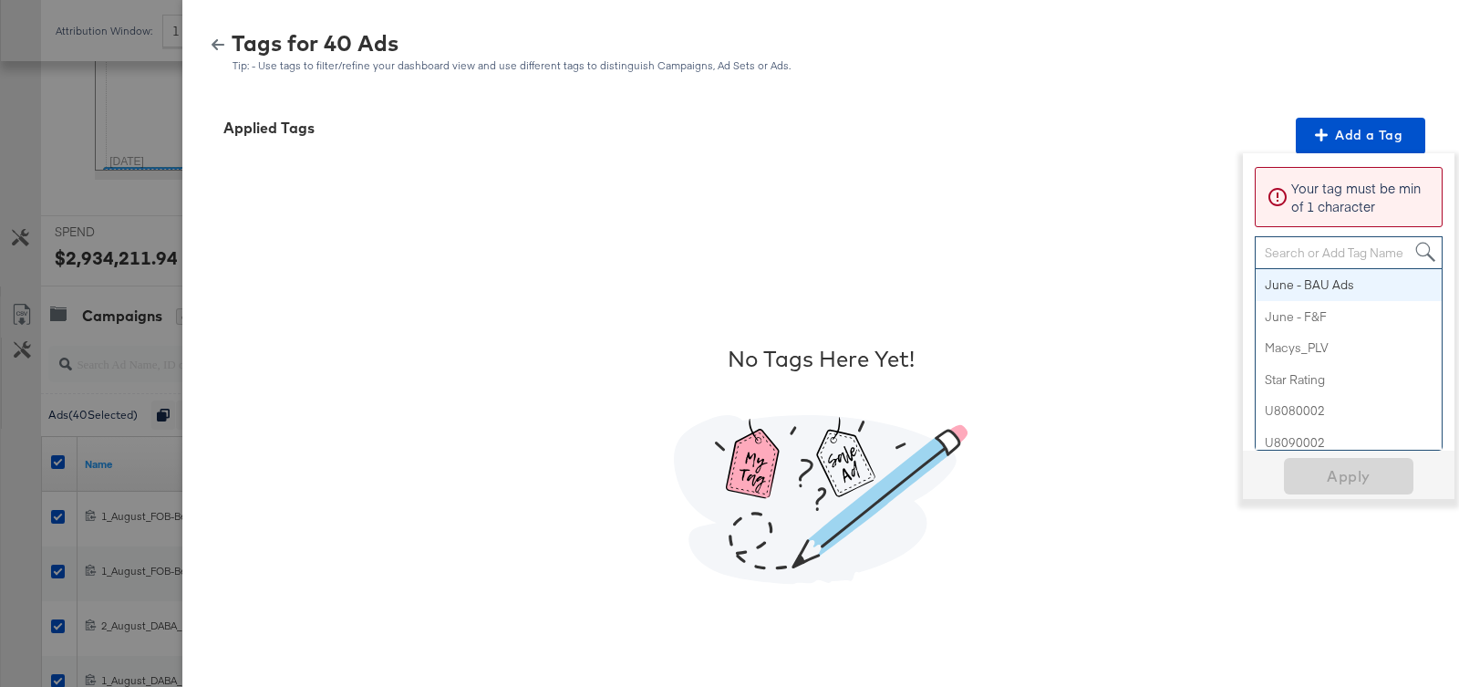
paste input "Smart Design 2+ Elements"
type input "Smart Design 2+ Elements"
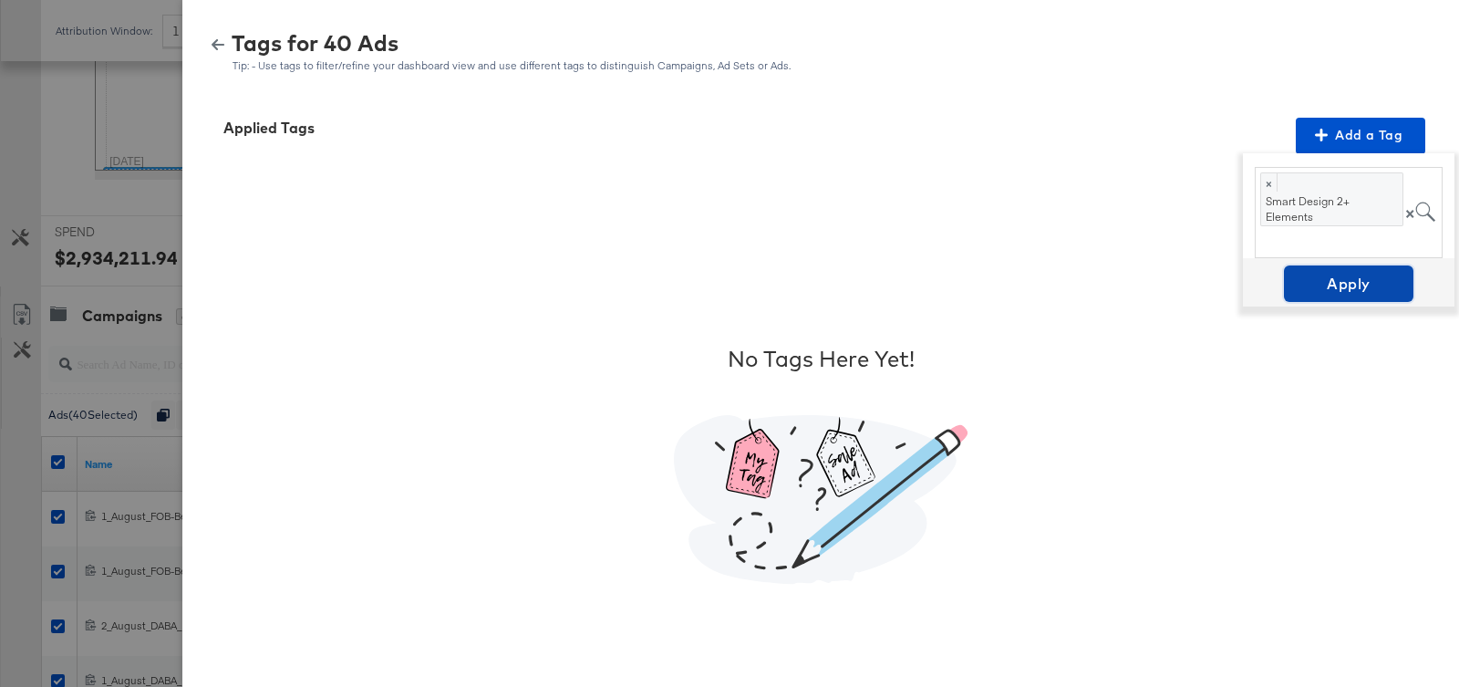
click at [1340, 277] on span "Apply" at bounding box center [1348, 284] width 115 height 26
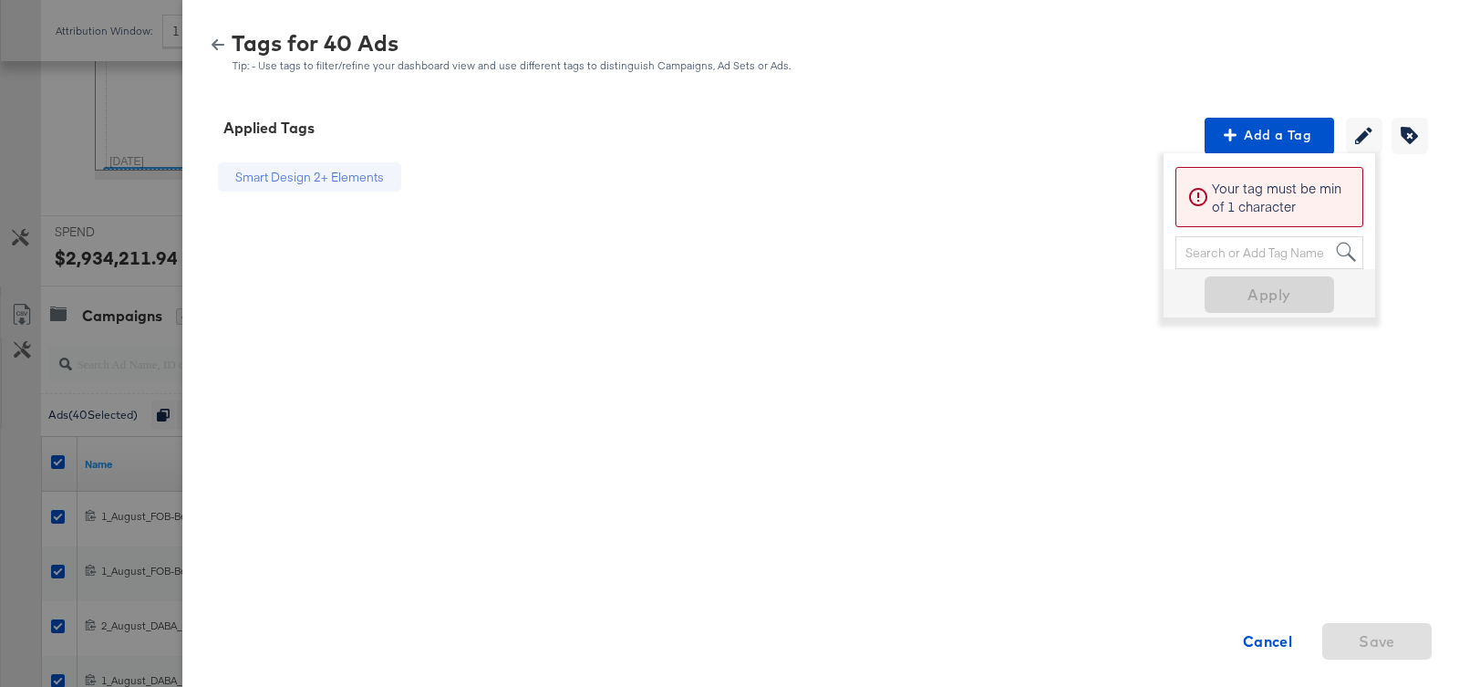
click at [1066, 284] on div "Smart Design 2+ Elements Cancel Save" at bounding box center [820, 464] width 1233 height 620
click at [217, 42] on icon "button" at bounding box center [218, 44] width 13 height 13
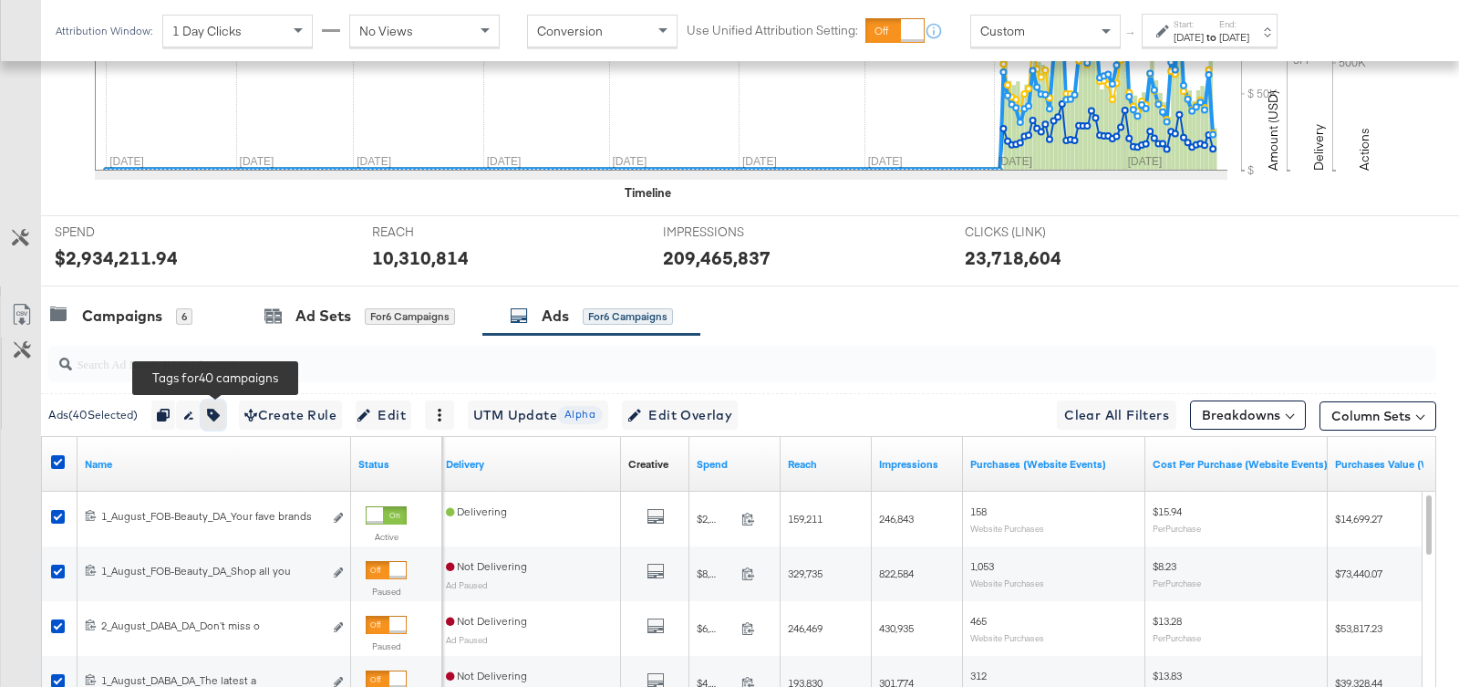
click at [220, 411] on icon "button" at bounding box center [213, 414] width 13 height 13
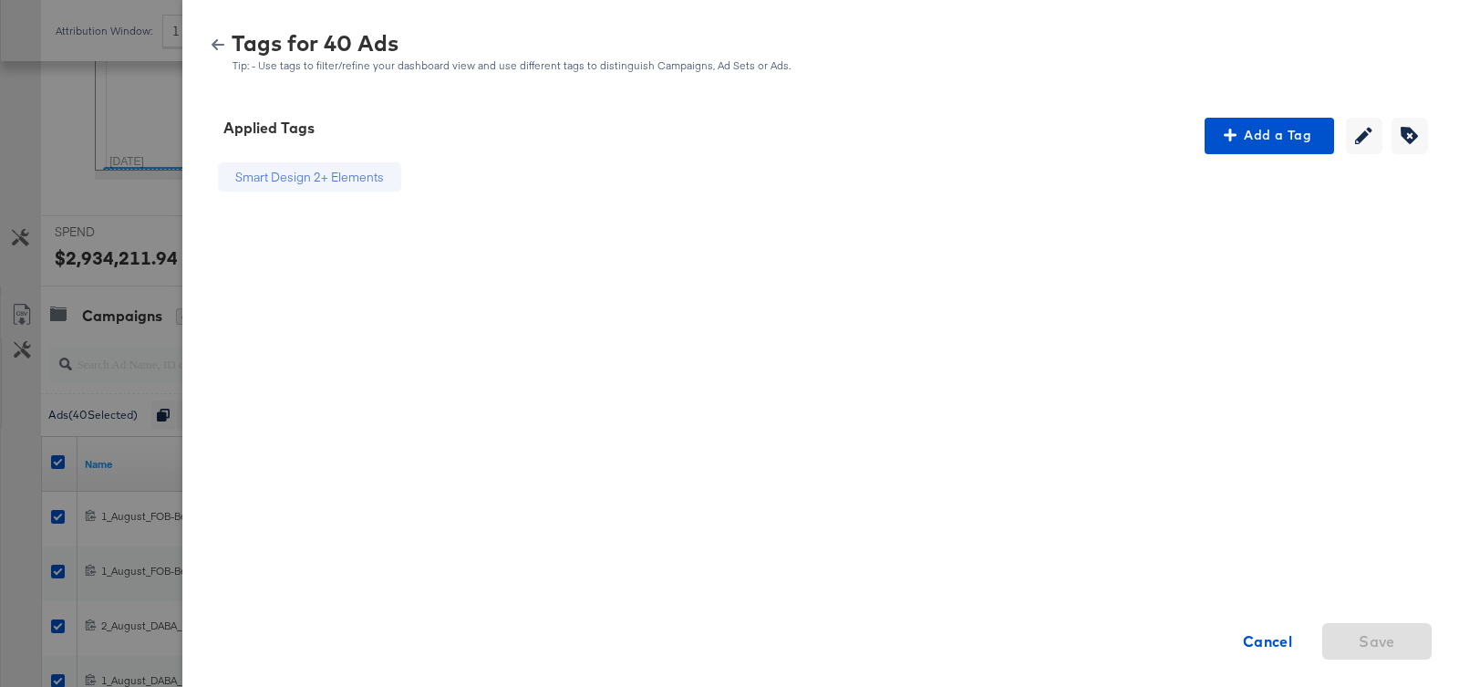
click at [212, 42] on icon "button" at bounding box center [218, 44] width 13 height 13
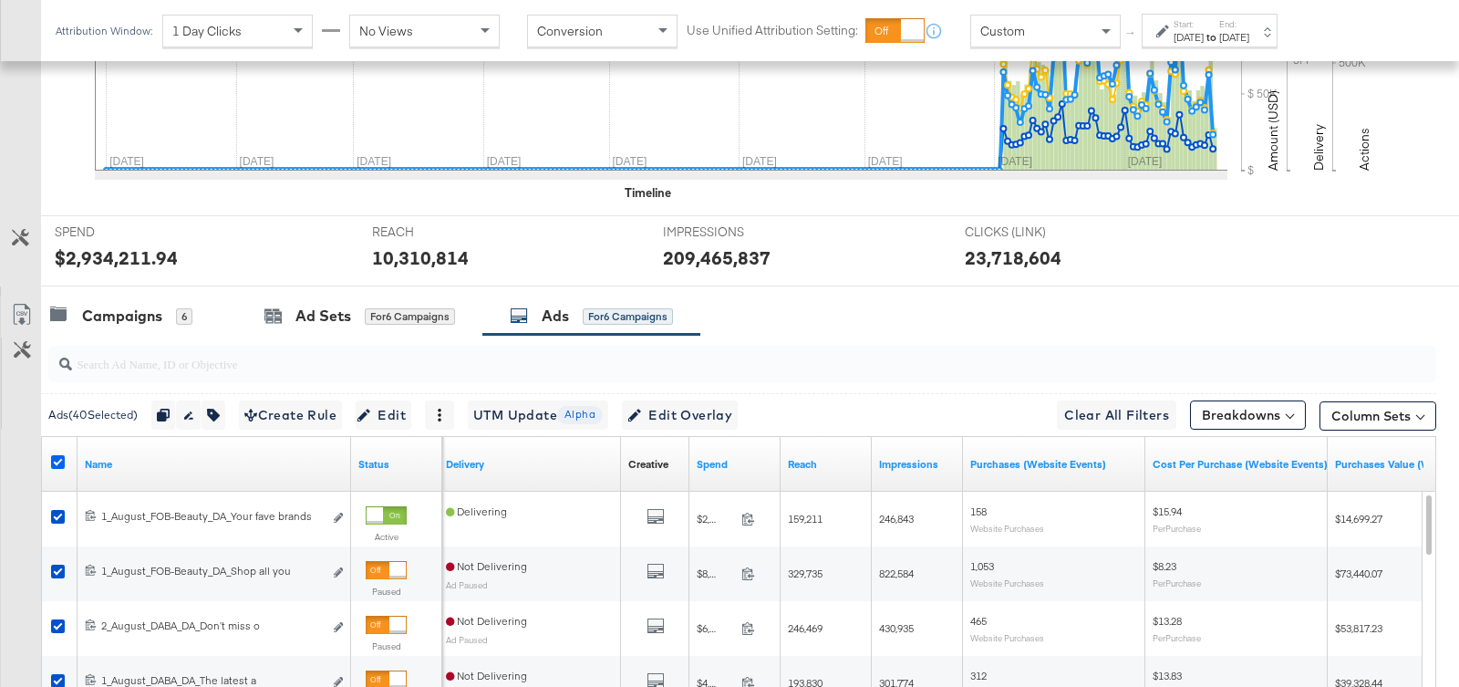
click at [61, 455] on icon at bounding box center [58, 462] width 14 height 14
click at [0, 0] on input "checkbox" at bounding box center [0, 0] width 0 height 0
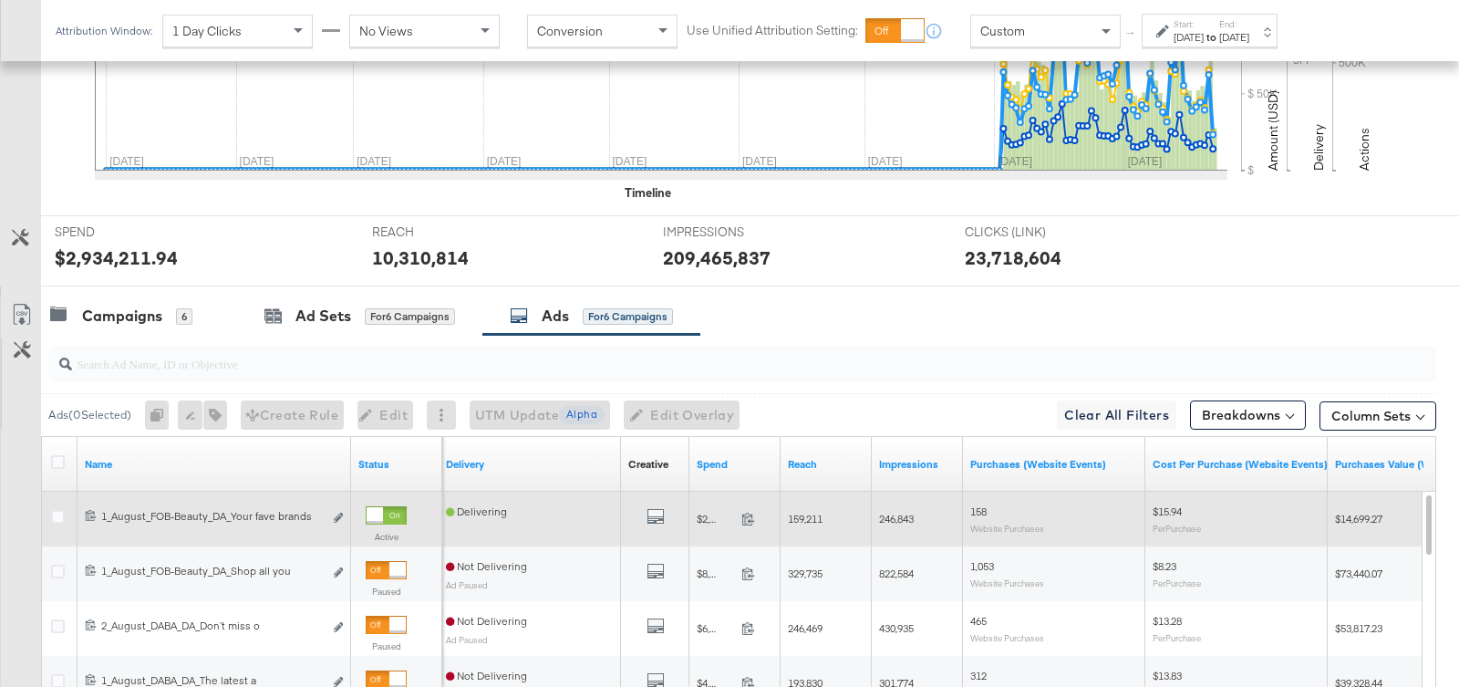
click at [59, 522] on div at bounding box center [60, 519] width 19 height 18
click at [57, 510] on icon at bounding box center [58, 517] width 14 height 14
click at [0, 0] on input "checkbox" at bounding box center [0, 0] width 0 height 0
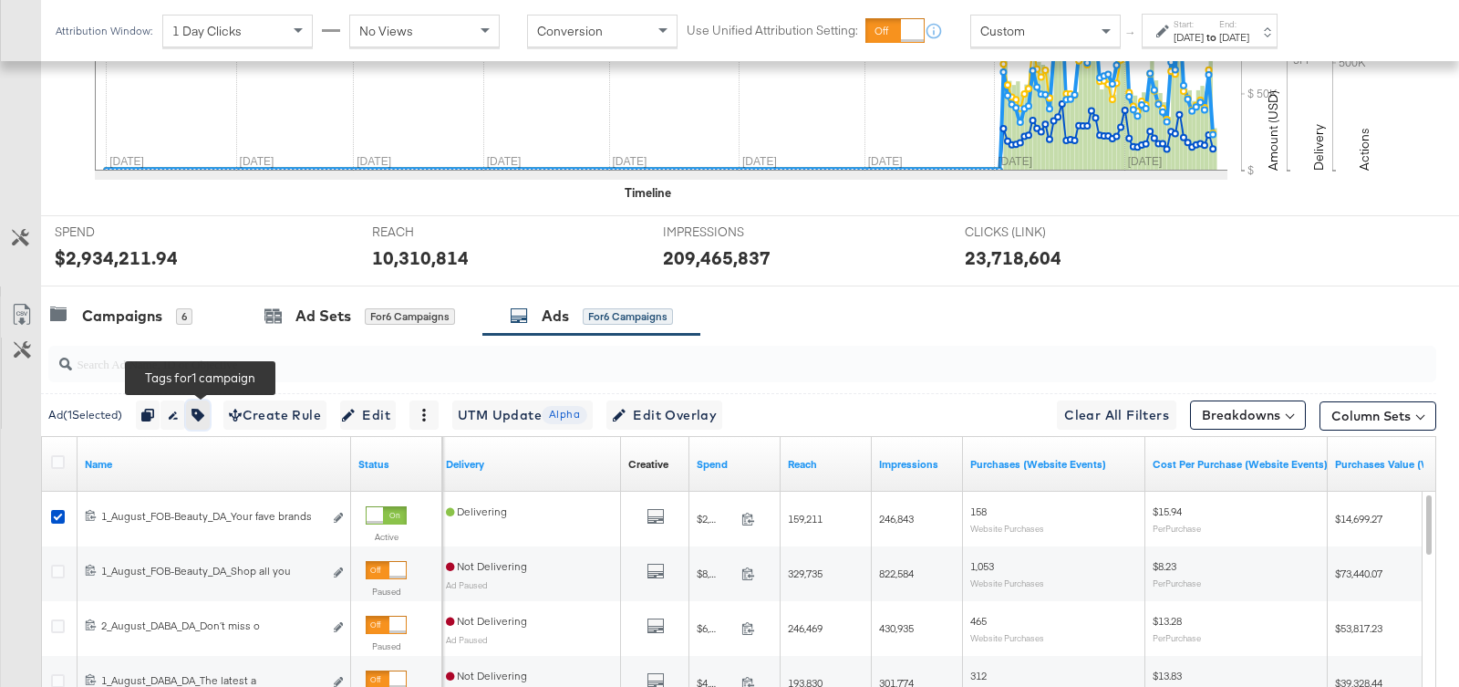
click at [200, 416] on icon "button" at bounding box center [197, 414] width 13 height 13
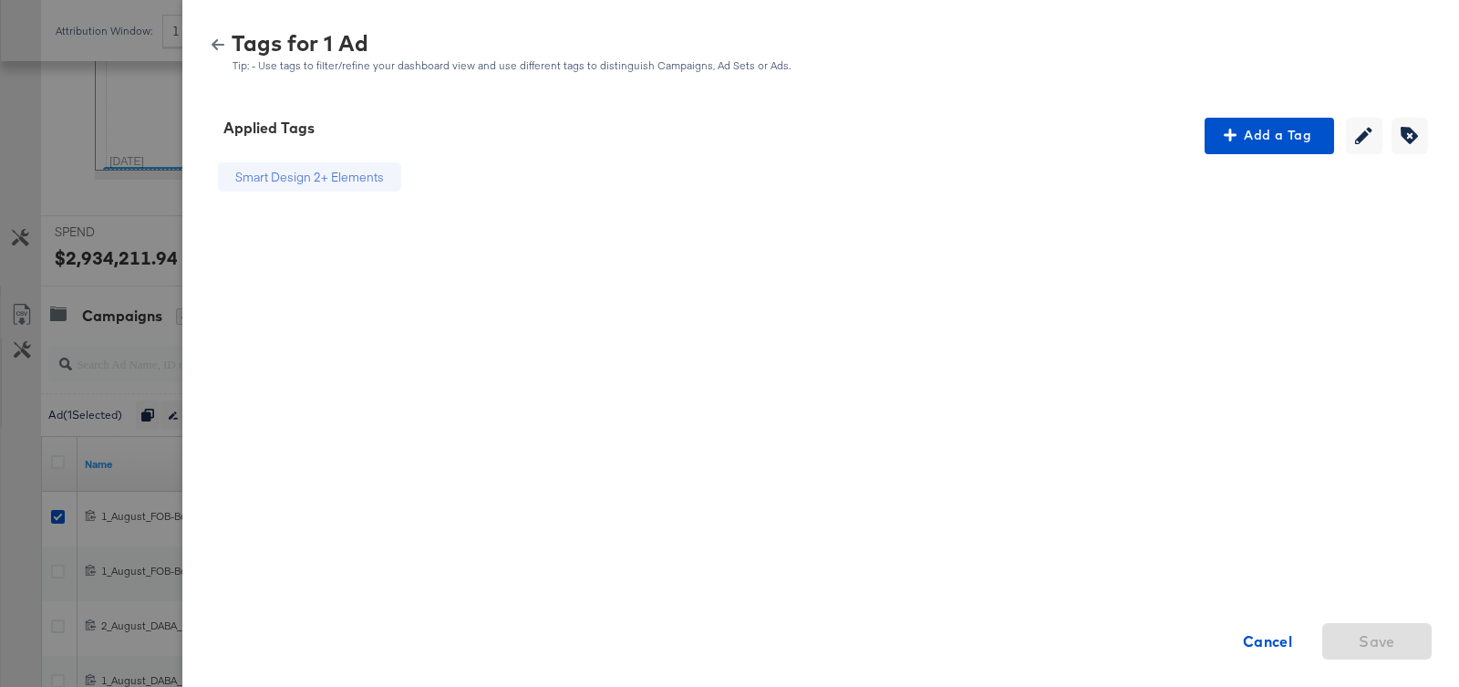
click at [214, 43] on icon "button" at bounding box center [218, 44] width 13 height 11
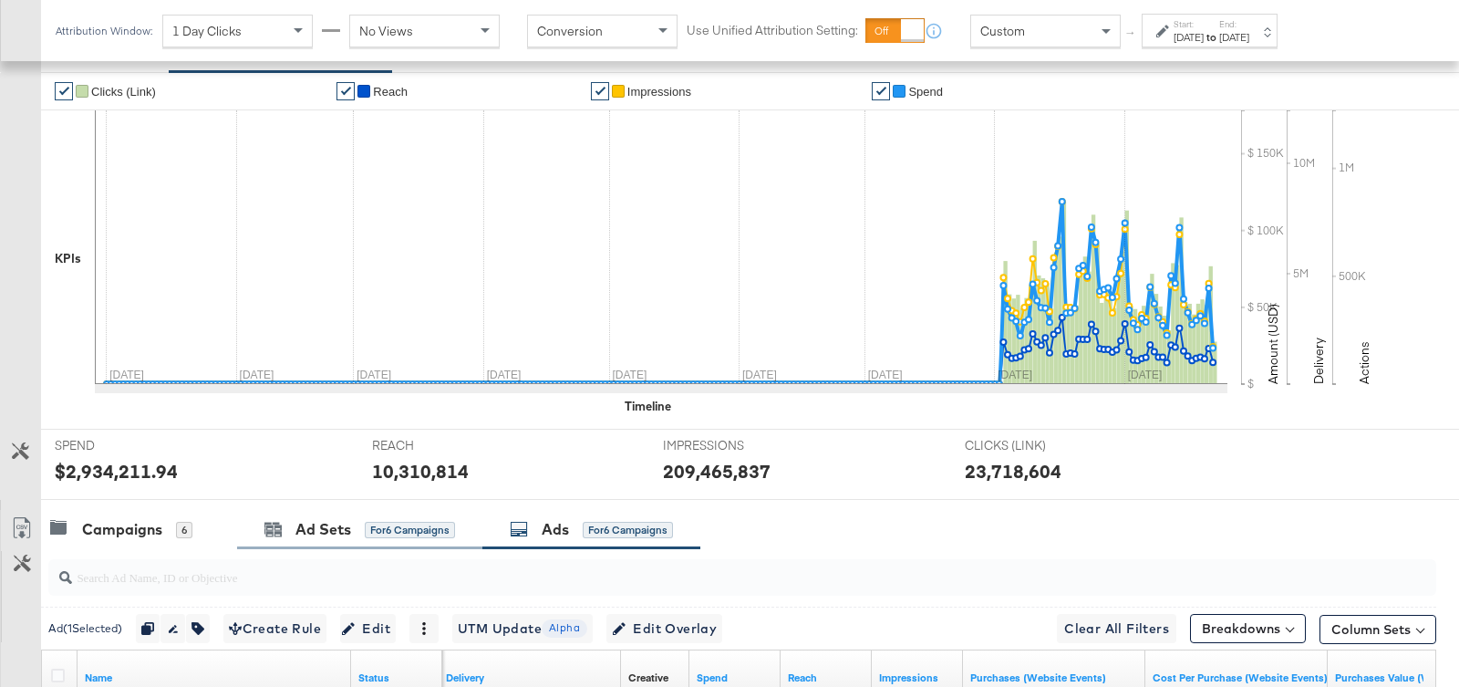
scroll to position [0, 0]
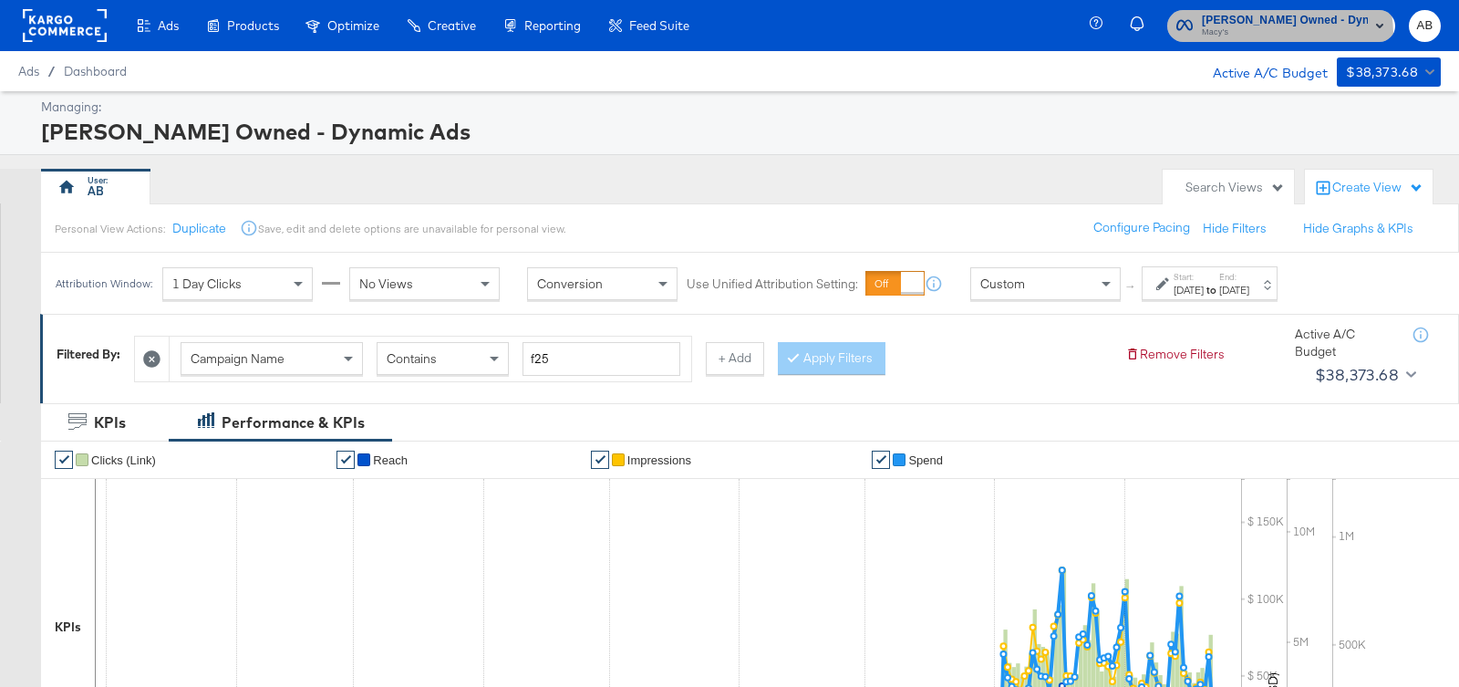
click at [1279, 34] on span "Macy's" at bounding box center [1285, 33] width 166 height 15
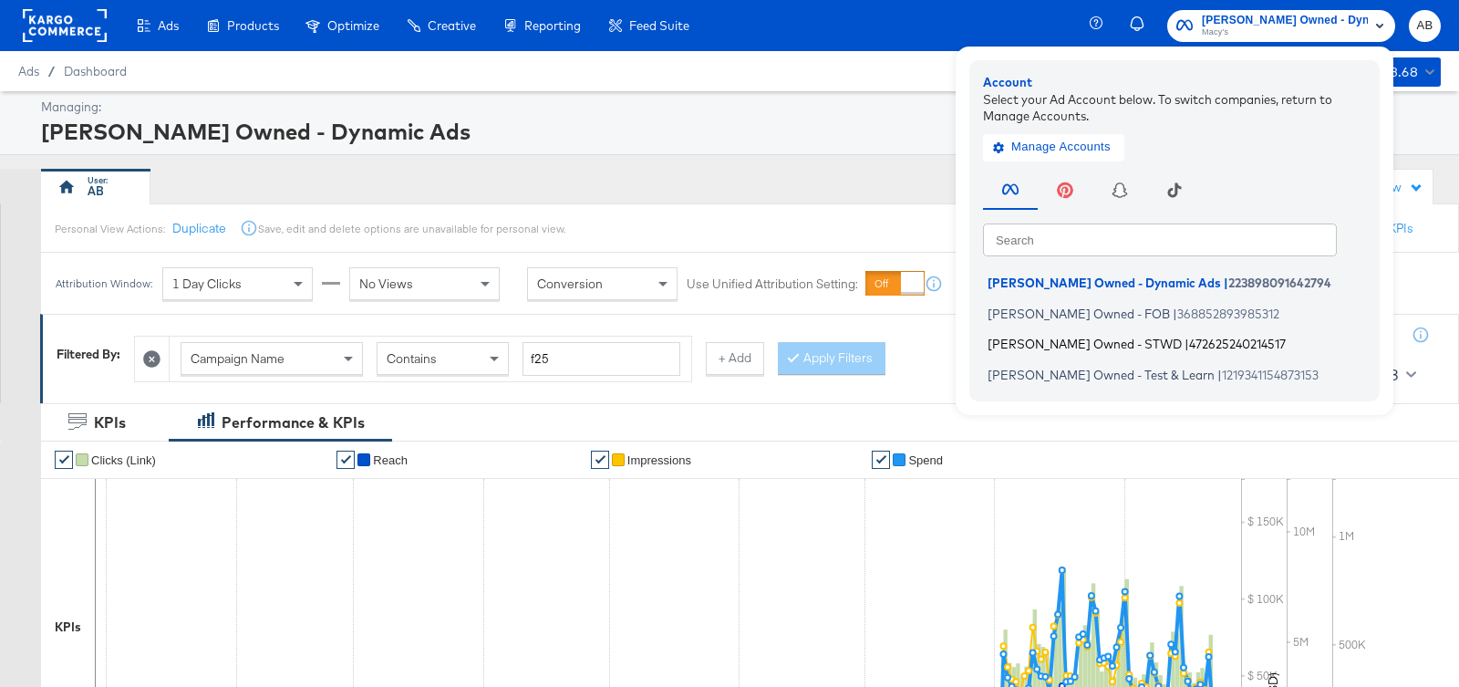
click at [1069, 346] on span "Macy's Owned - STWD" at bounding box center [1084, 343] width 194 height 15
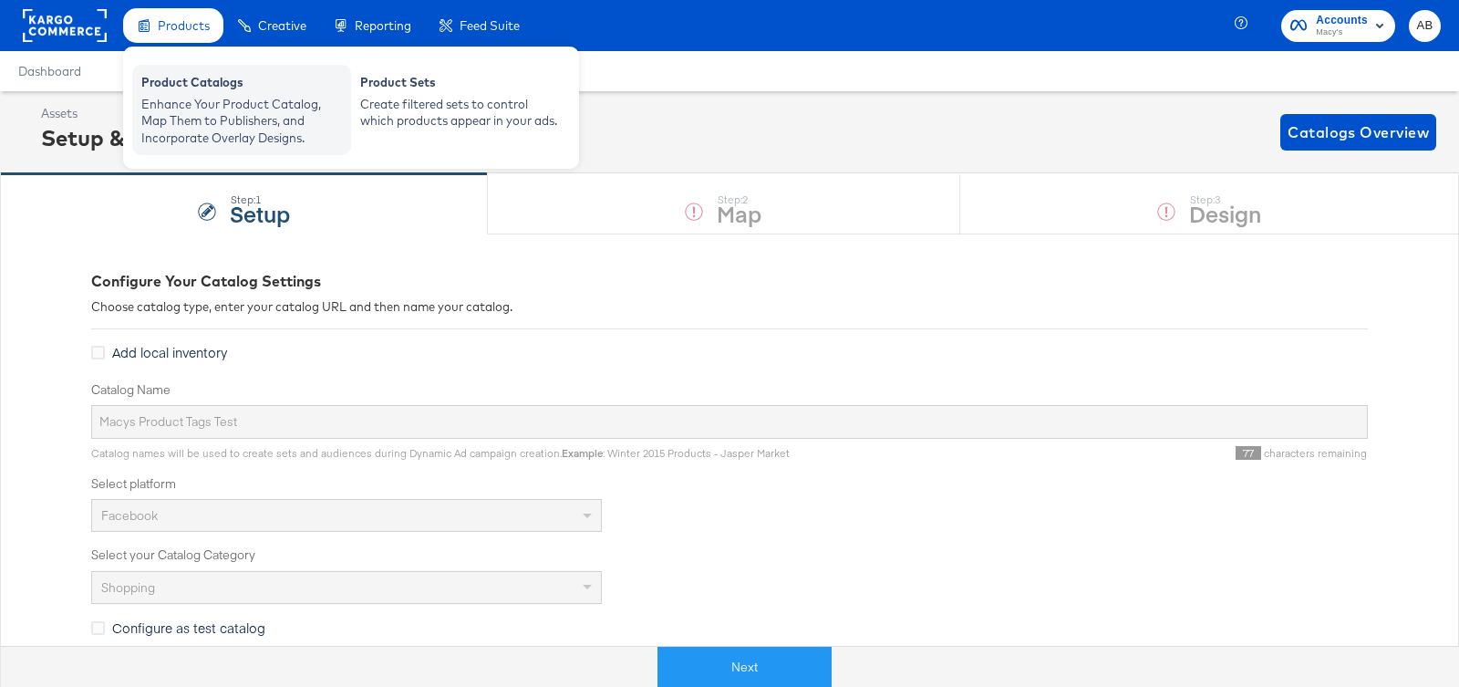
click at [193, 99] on div "Enhance Your Product Catalog, Map Them to Publishers, and Incorporate Overlay D…" at bounding box center [241, 121] width 201 height 51
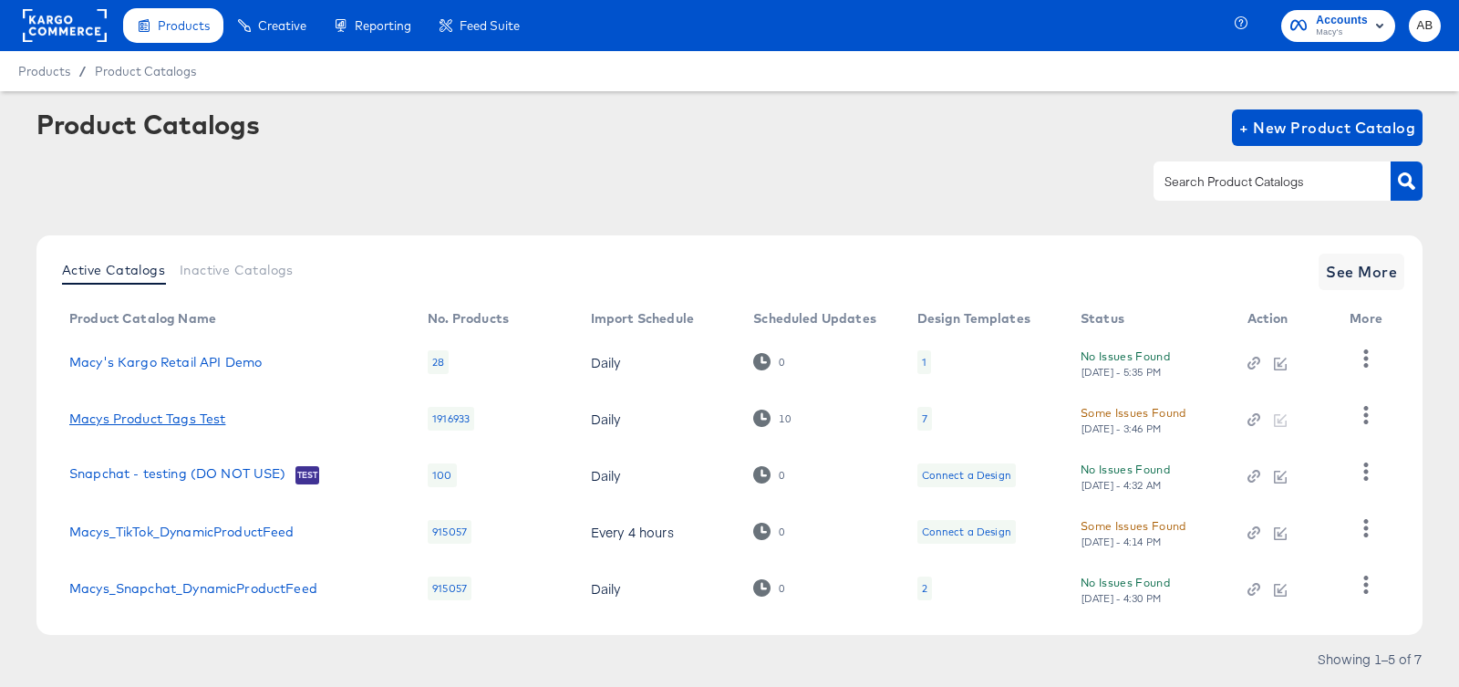
click at [156, 425] on link "Macys Product Tags Test" at bounding box center [147, 418] width 156 height 15
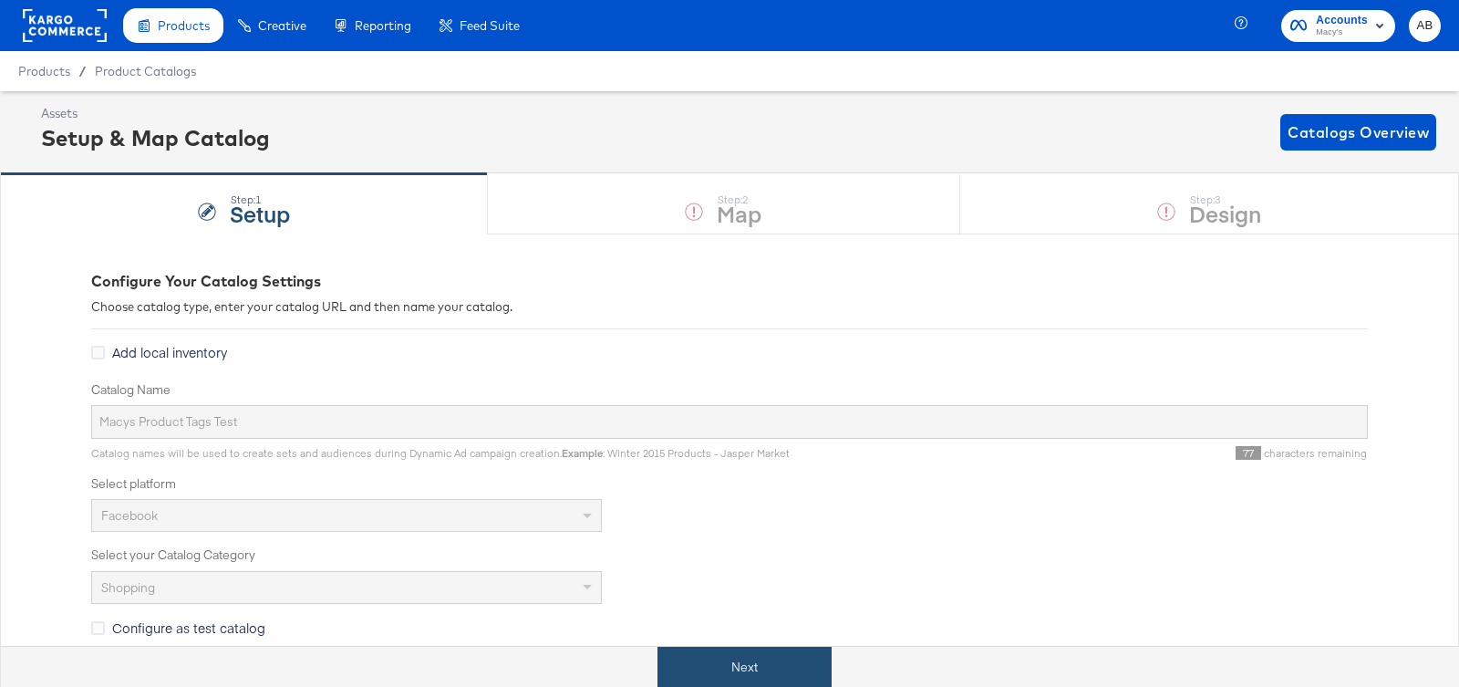
click at [739, 667] on button "Next" at bounding box center [744, 666] width 174 height 41
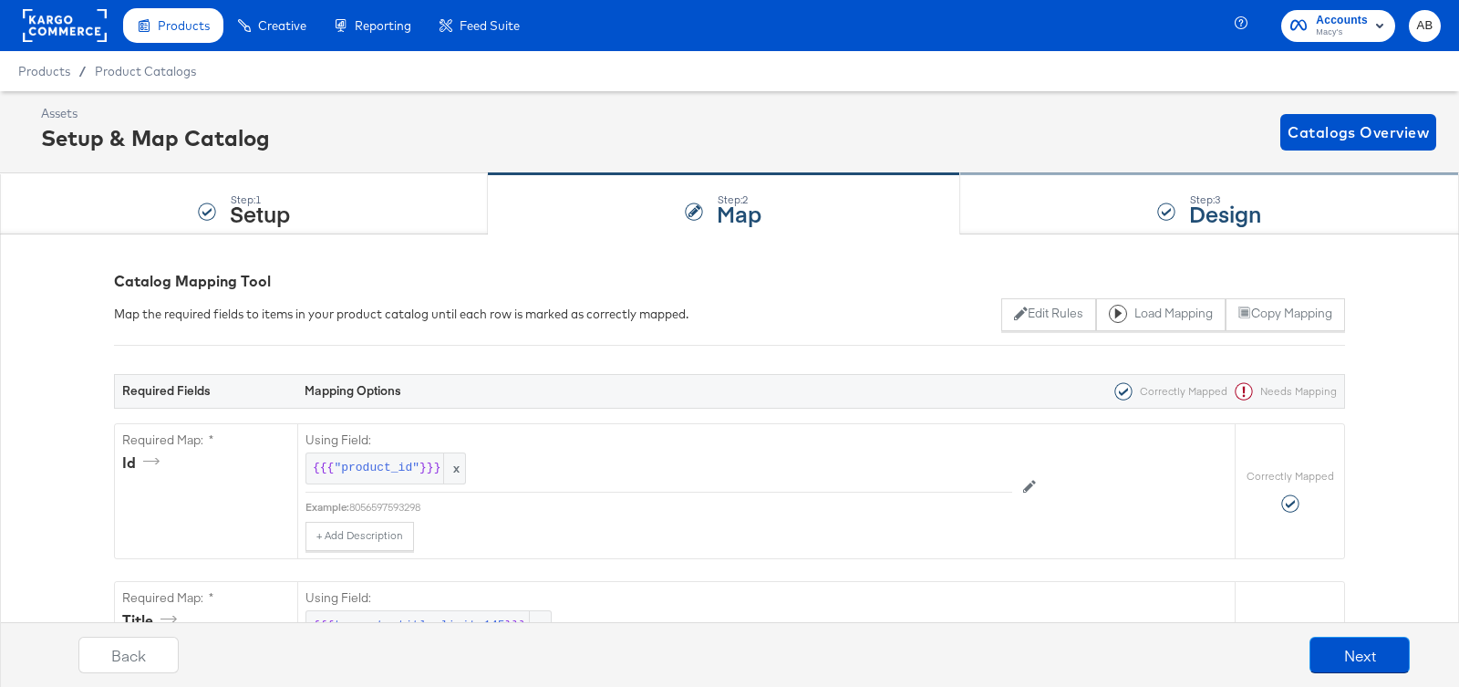
click at [1184, 203] on div "Step: 3 Design" at bounding box center [1209, 204] width 499 height 60
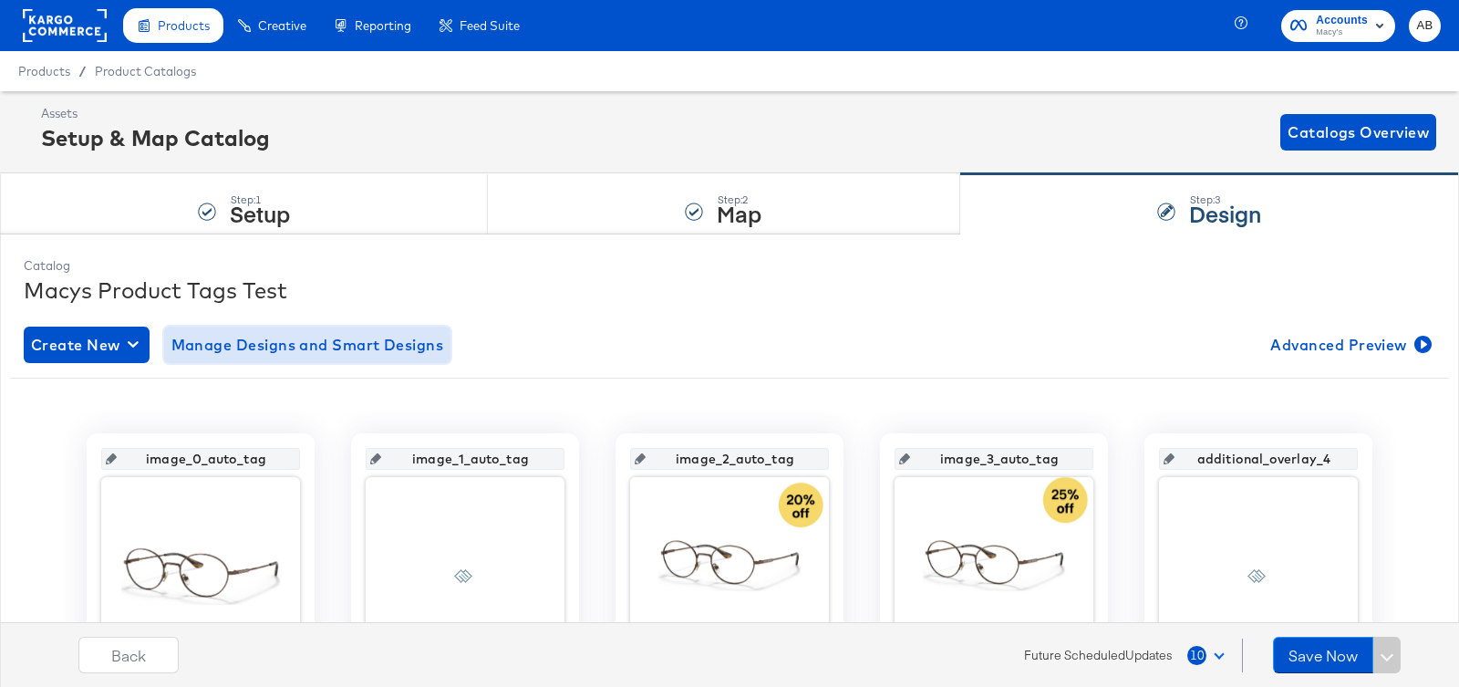
click at [275, 342] on span "Manage Designs and Smart Designs" at bounding box center [307, 345] width 273 height 26
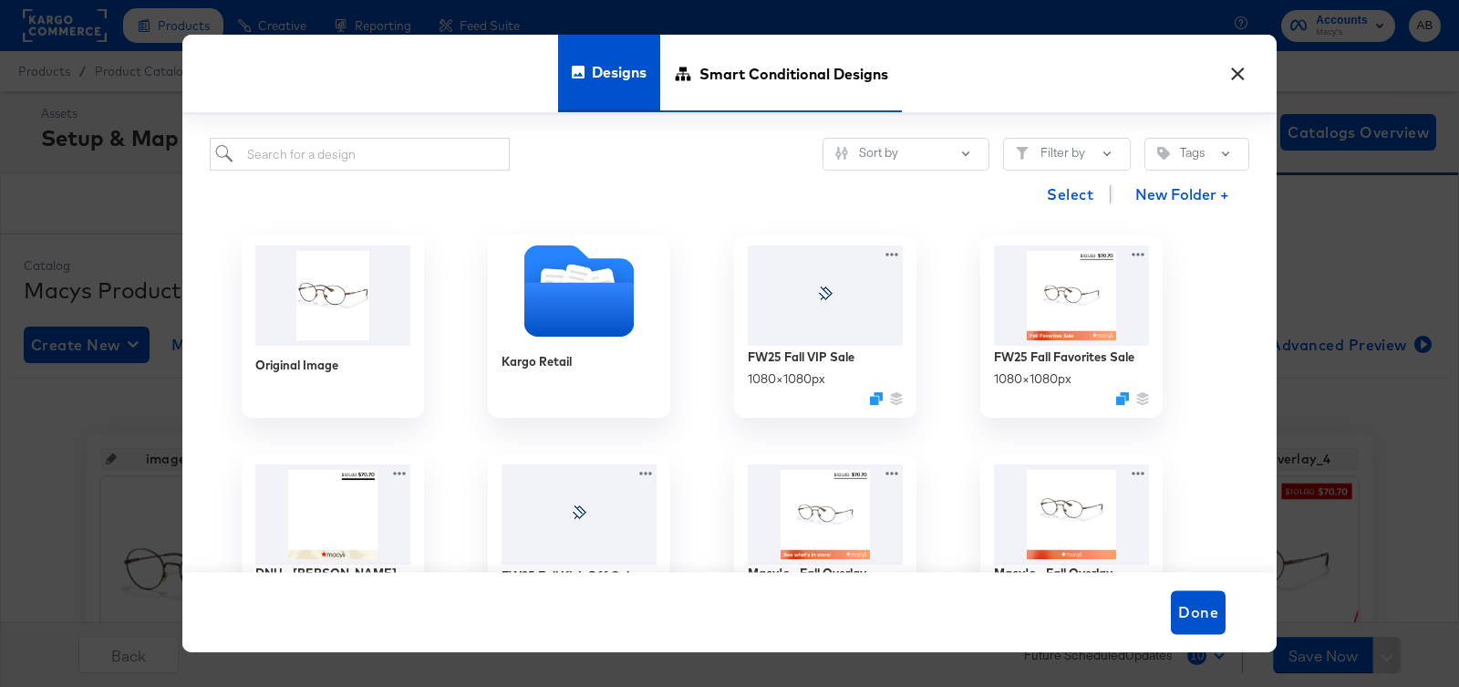
click at [727, 73] on span "Smart Conditional Designs" at bounding box center [793, 73] width 189 height 80
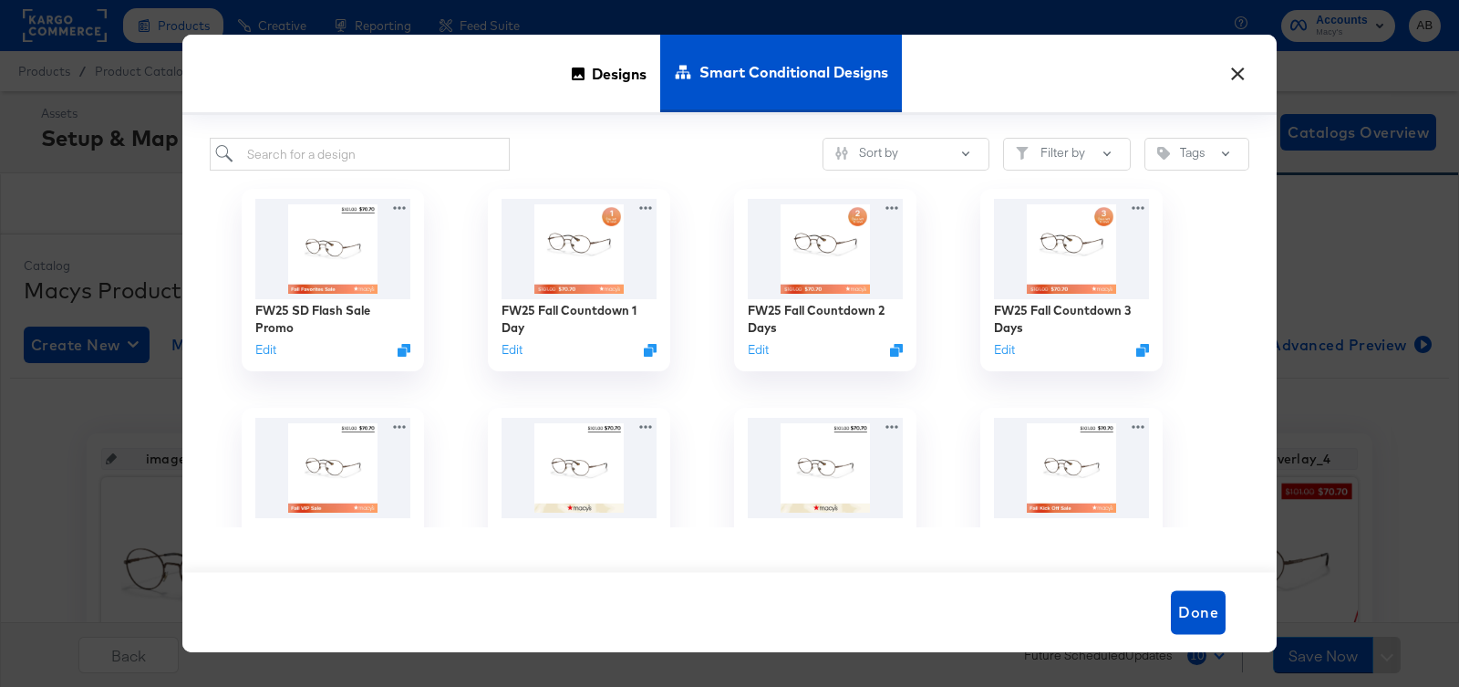
click at [1242, 75] on button "×" at bounding box center [1237, 69] width 33 height 33
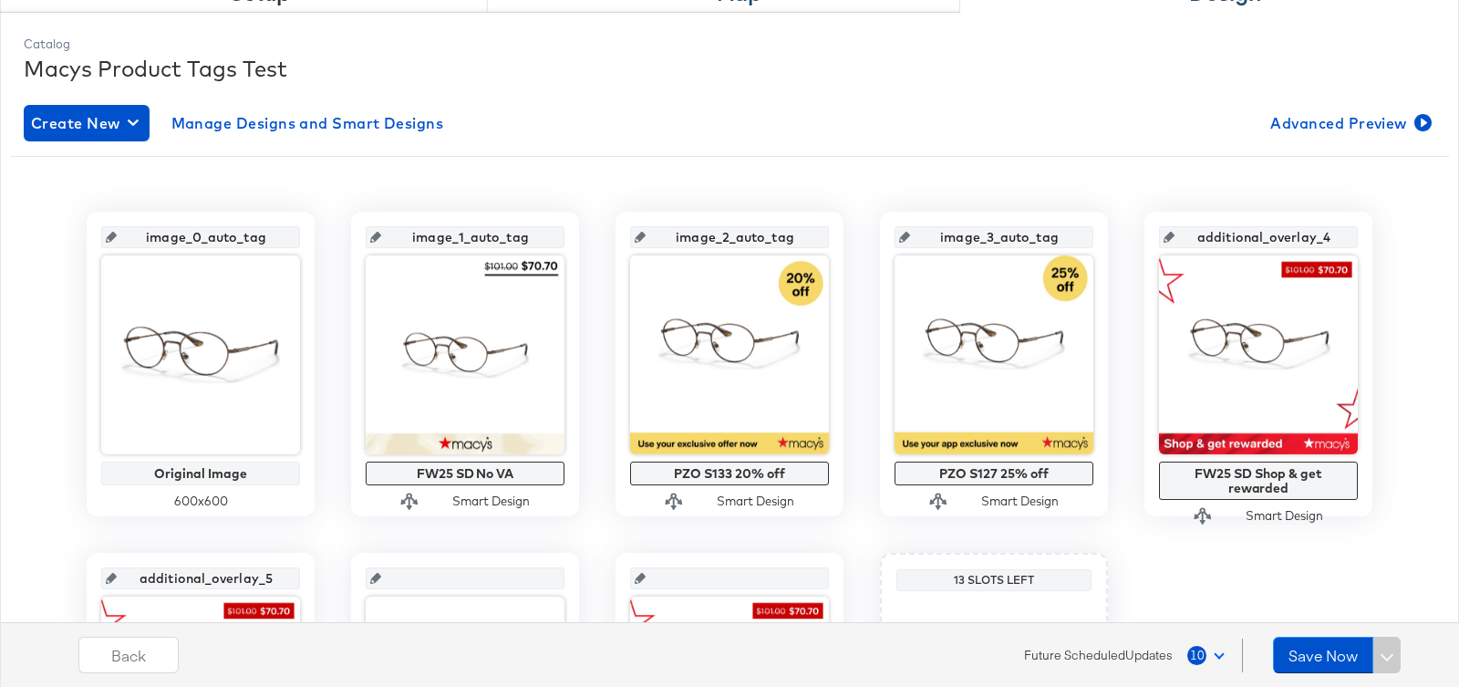
scroll to position [232, 0]
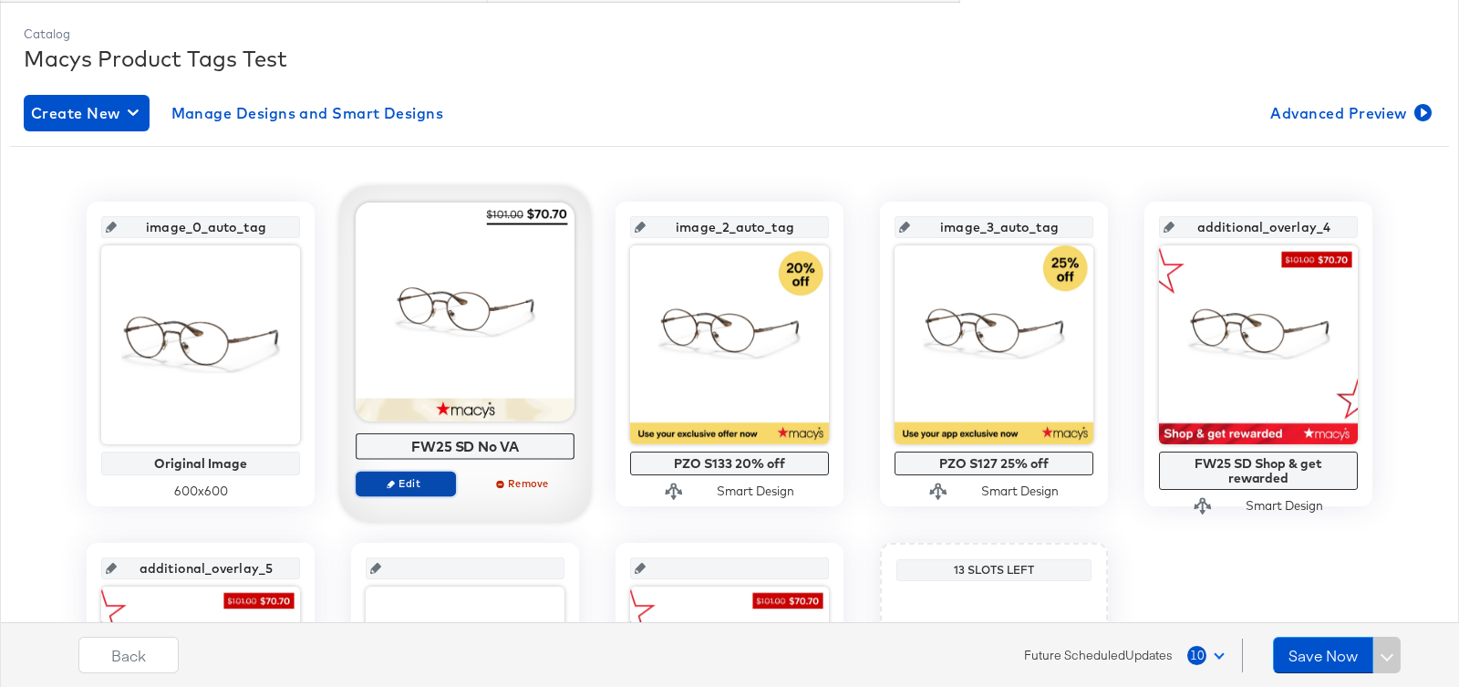
click at [415, 477] on span "Edit" at bounding box center [406, 483] width 84 height 14
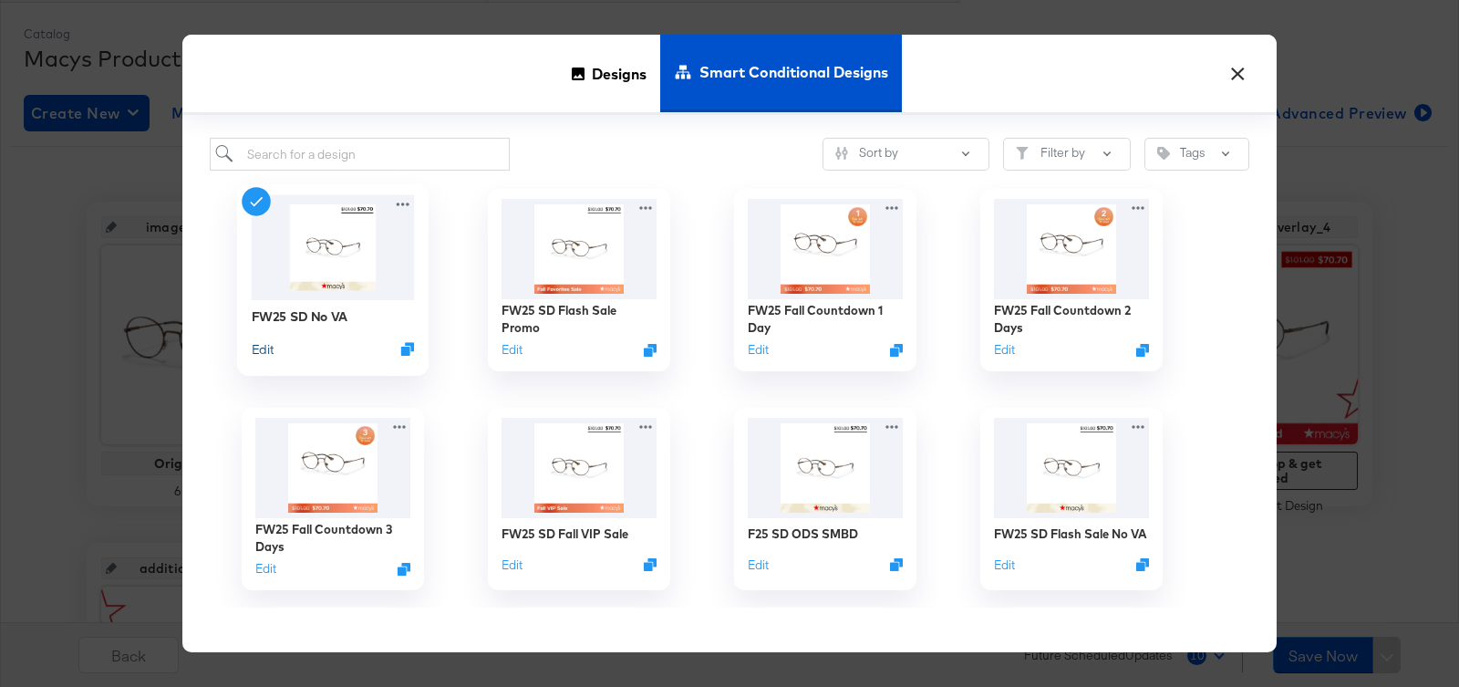
click at [272, 351] on button "Edit" at bounding box center [263, 348] width 22 height 17
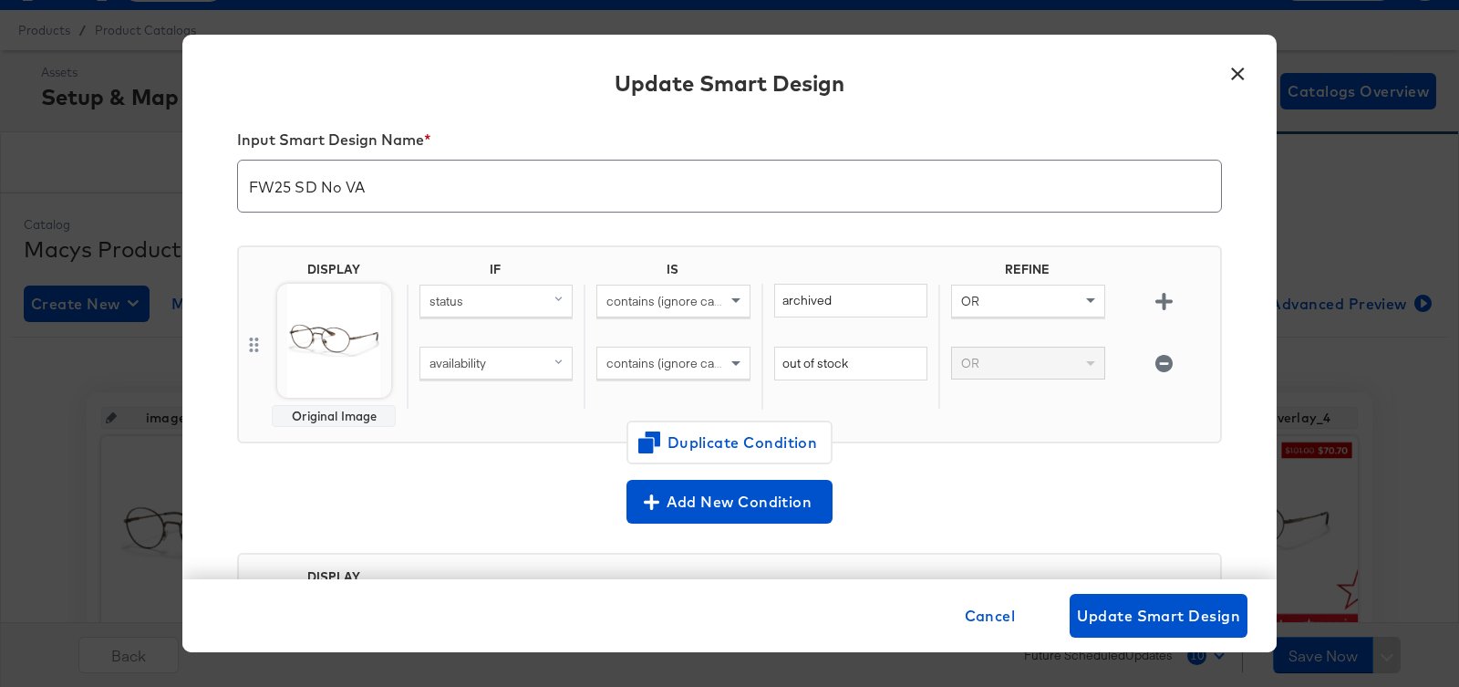
scroll to position [0, 0]
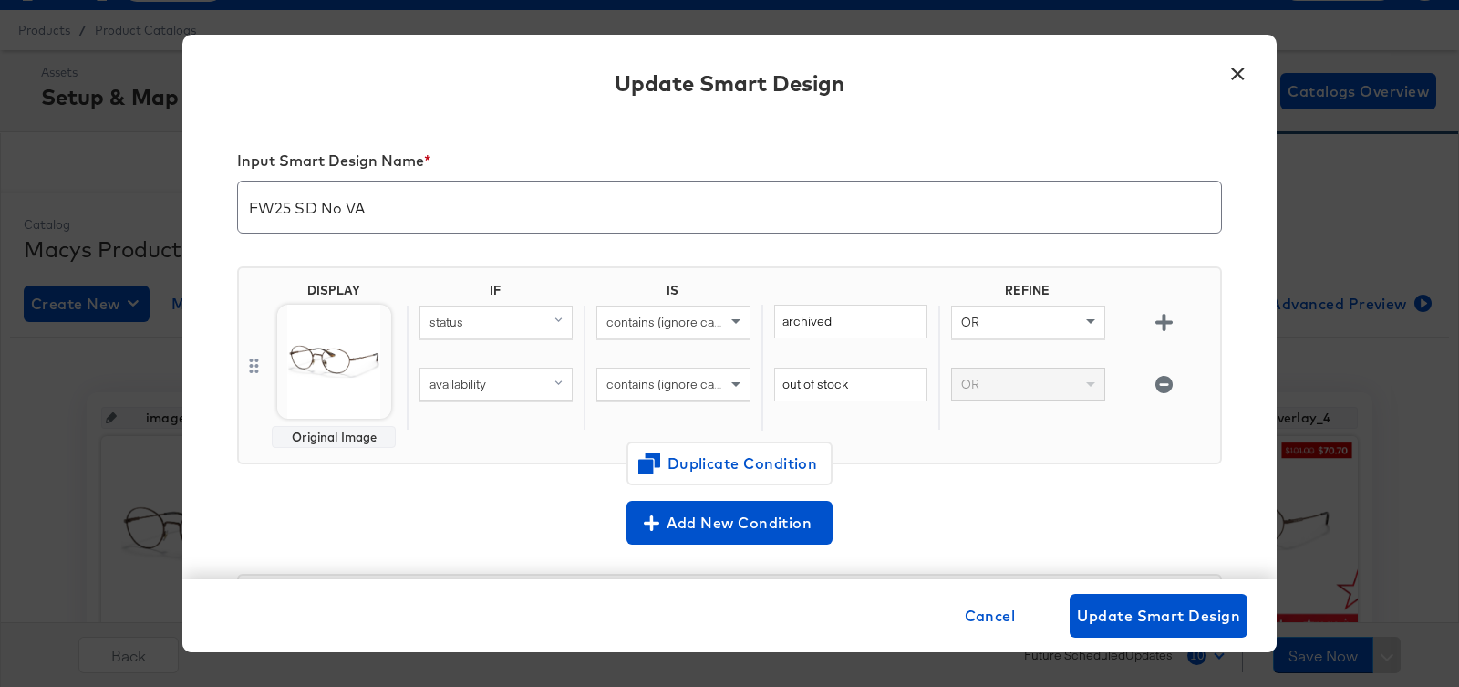
click at [1249, 67] on button "×" at bounding box center [1237, 69] width 33 height 33
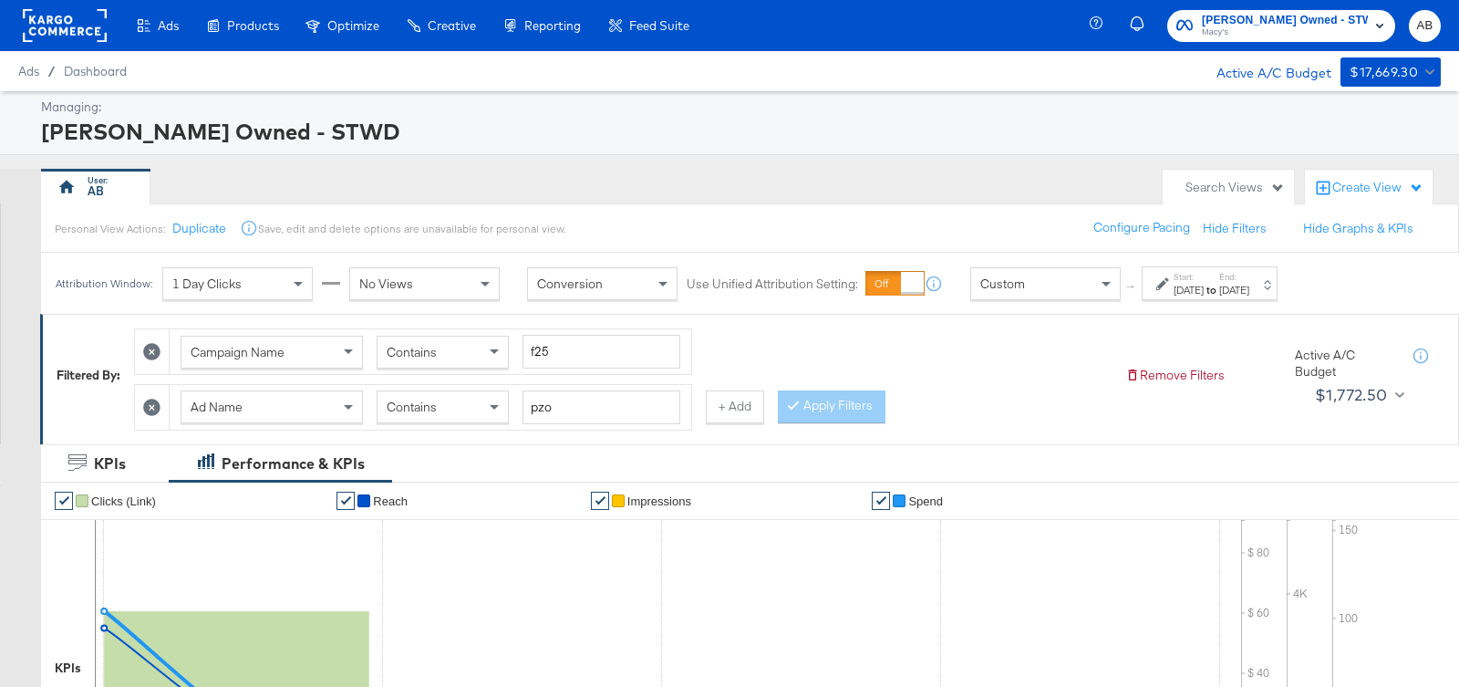
click at [158, 402] on icon at bounding box center [151, 406] width 17 height 17
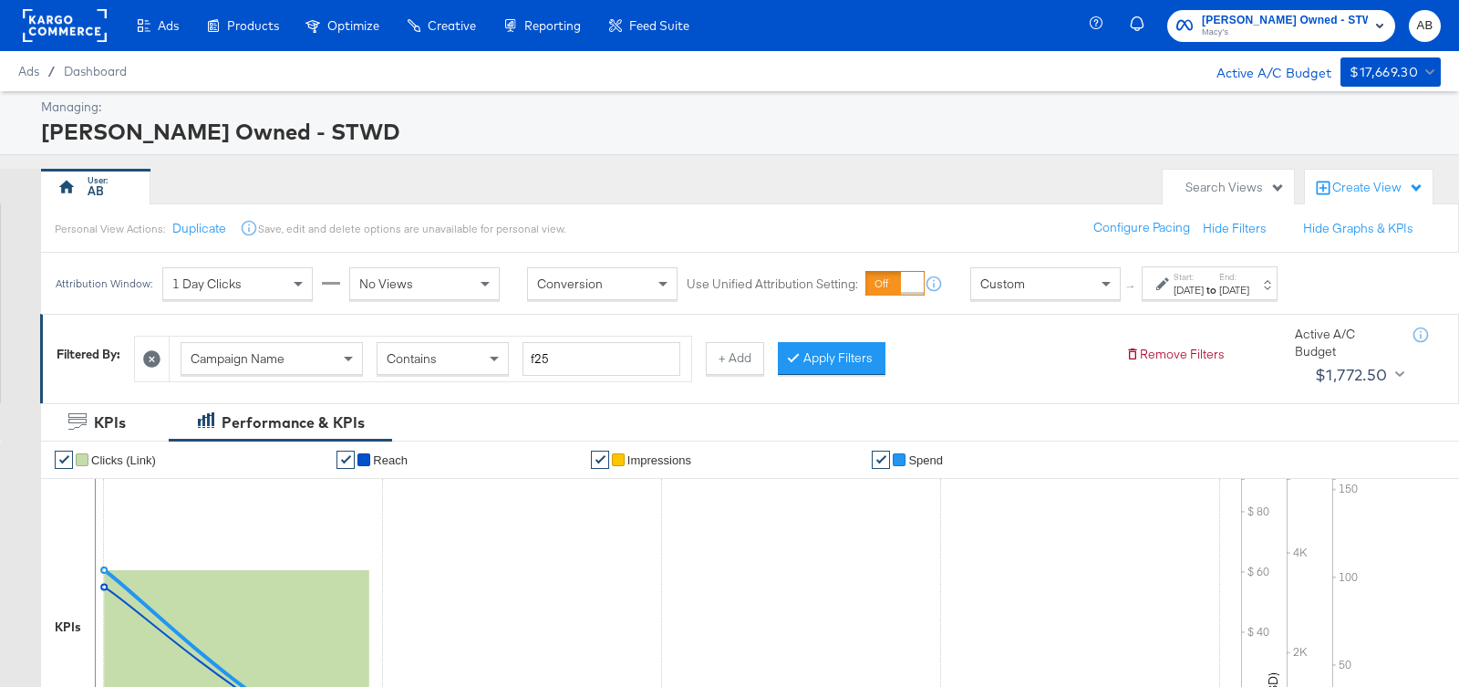
click at [1203, 275] on label "Start:" at bounding box center [1188, 277] width 30 height 12
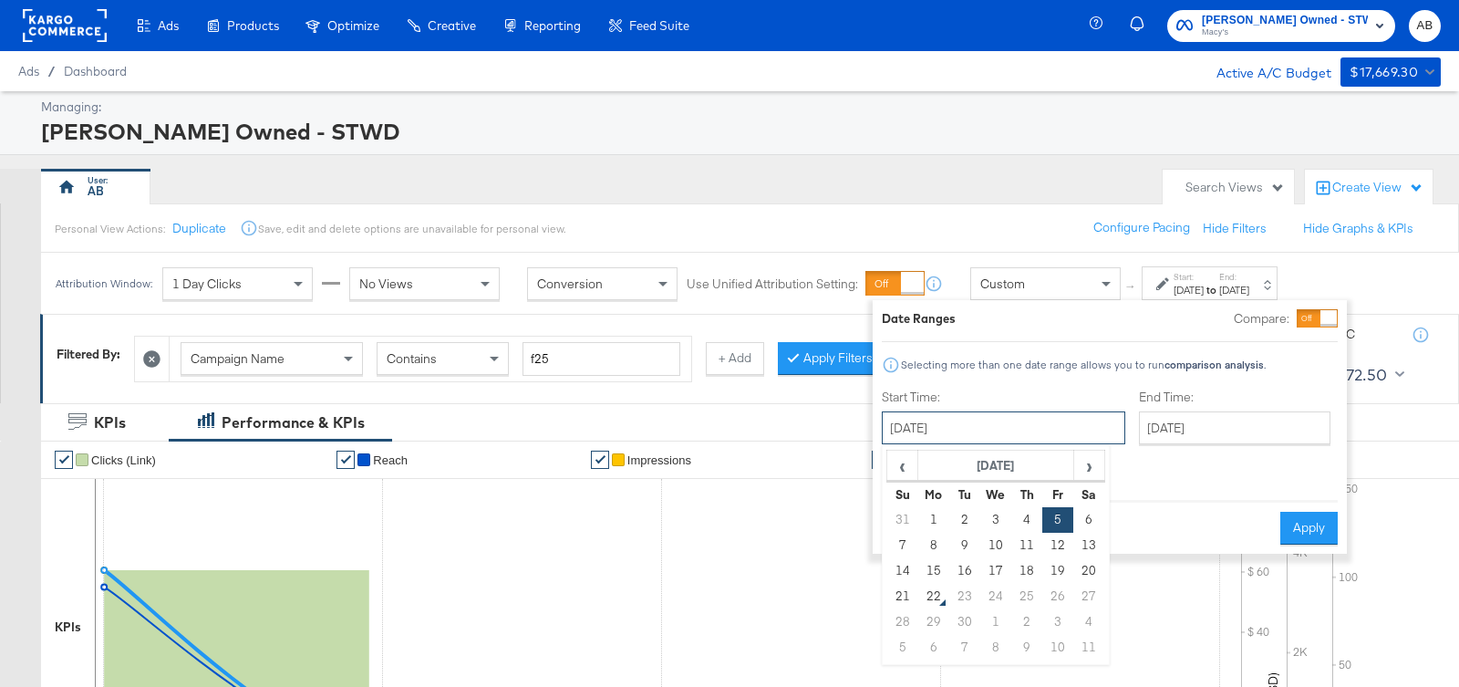
click at [967, 432] on input "September 5th 2025" at bounding box center [1003, 427] width 243 height 33
click at [903, 466] on span "‹" at bounding box center [902, 464] width 28 height 27
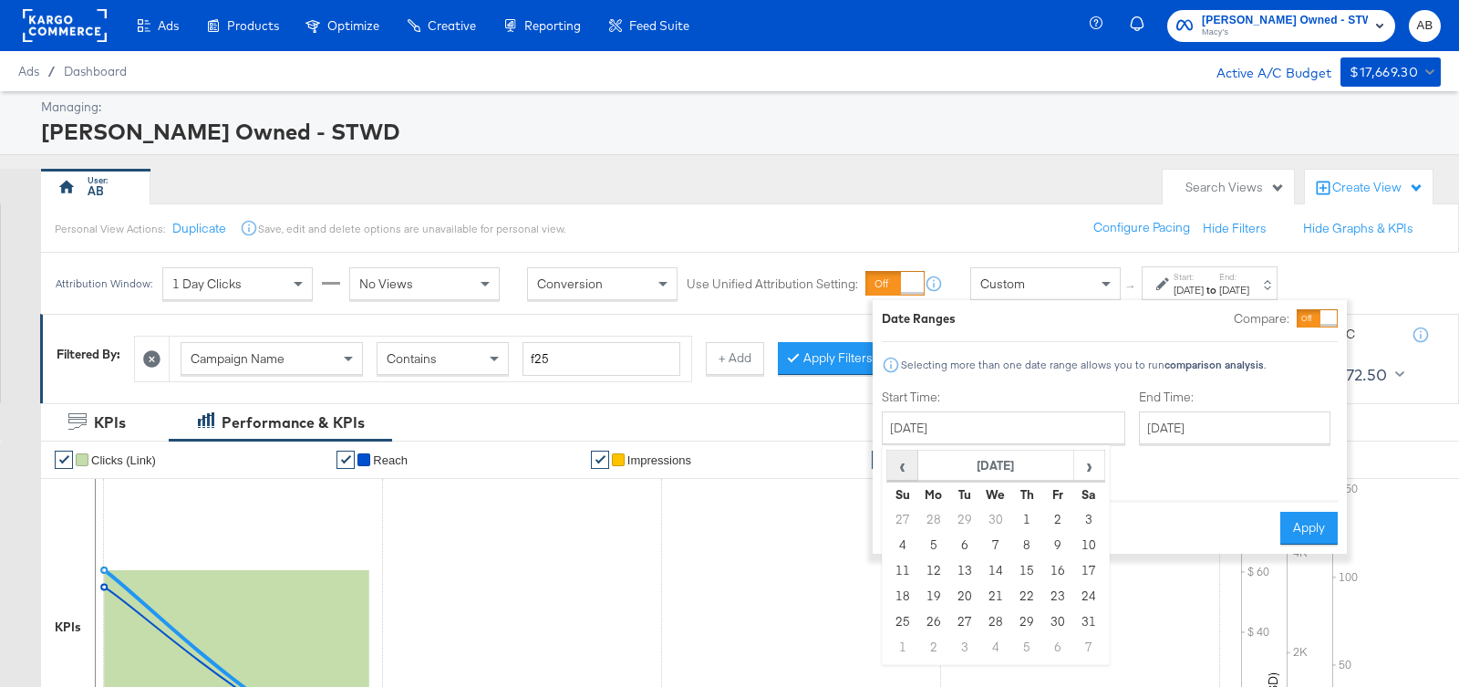
click at [903, 466] on span "‹" at bounding box center [902, 464] width 28 height 27
click at [994, 514] on td "1" at bounding box center [995, 520] width 31 height 26
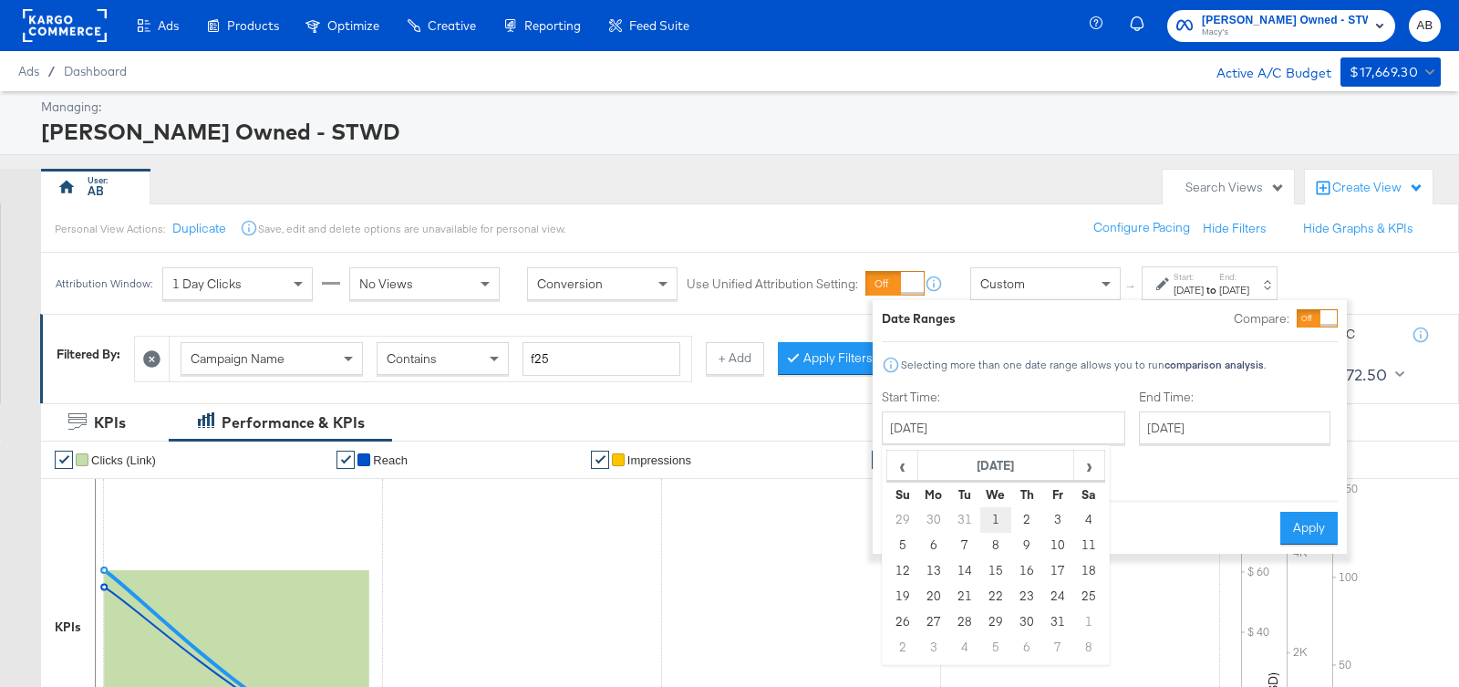
type input "January 1st 2025"
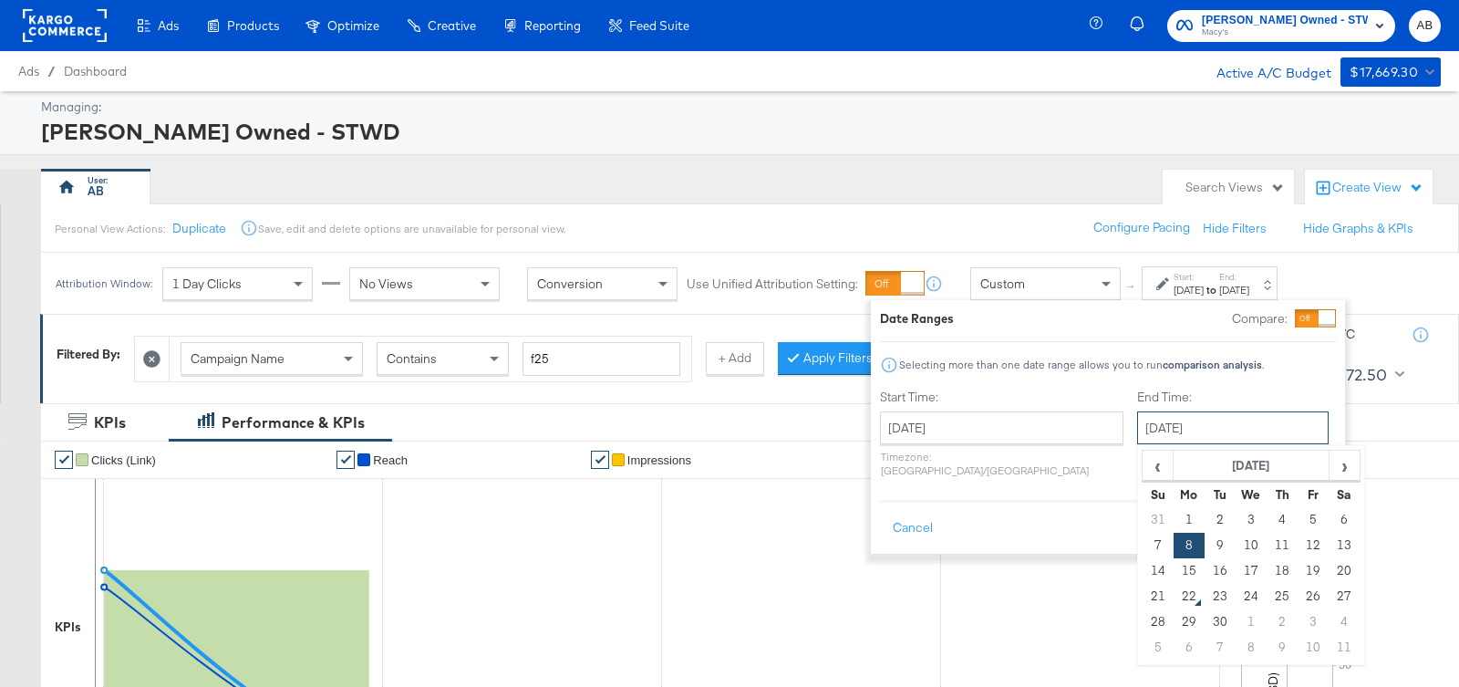
click at [1158, 428] on input "September 8th 2025" at bounding box center [1232, 427] width 191 height 33
click at [1330, 460] on span "›" at bounding box center [1344, 464] width 28 height 27
click at [1143, 467] on span "‹" at bounding box center [1157, 464] width 28 height 27
click at [1173, 594] on td "22" at bounding box center [1188, 597] width 31 height 26
type input "September 22nd 2025"
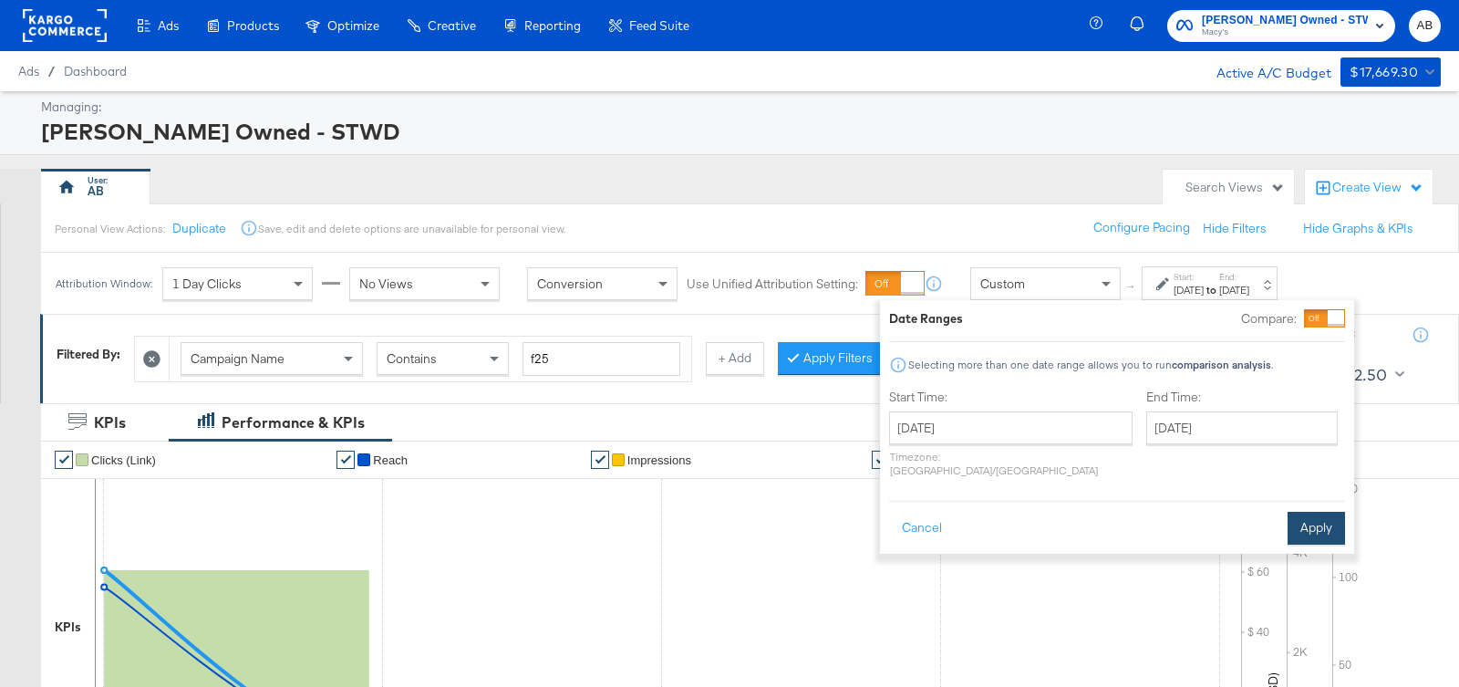
click at [1338, 512] on button "Apply" at bounding box center [1315, 528] width 57 height 33
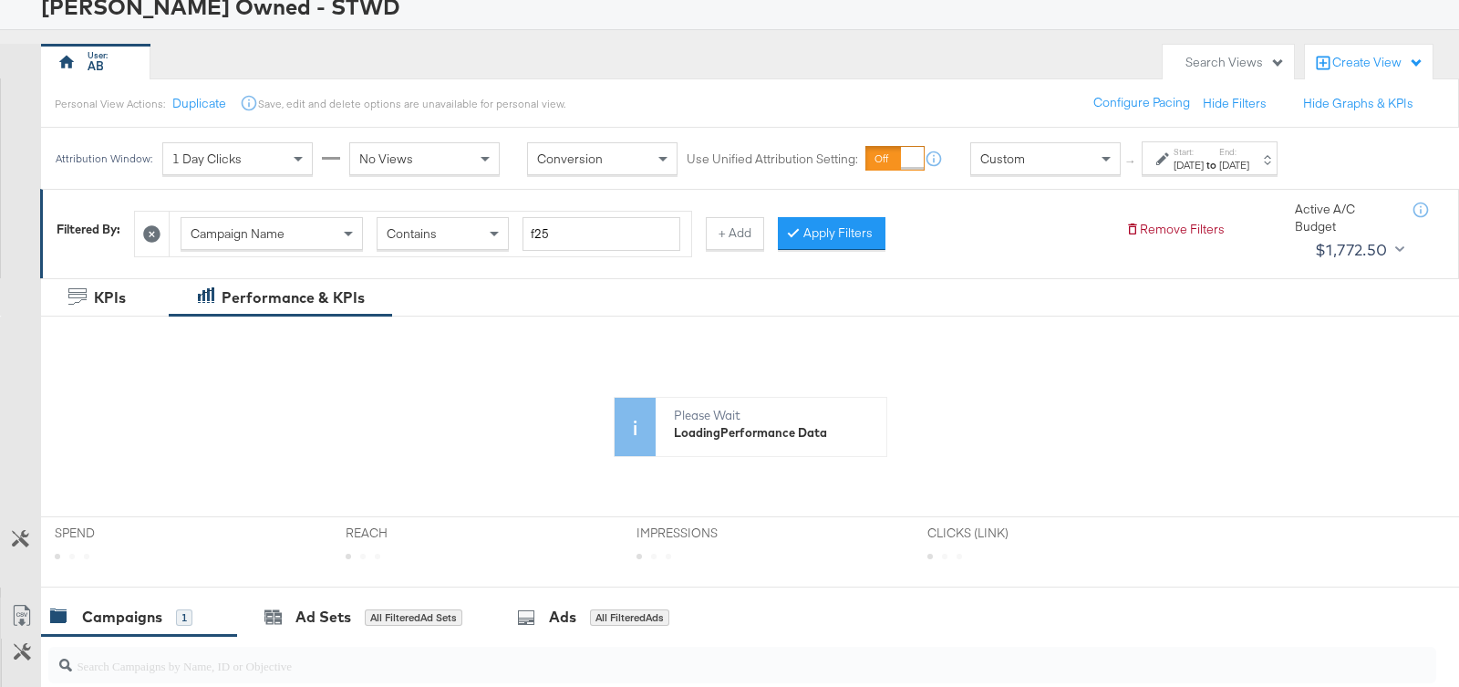
scroll to position [219, 0]
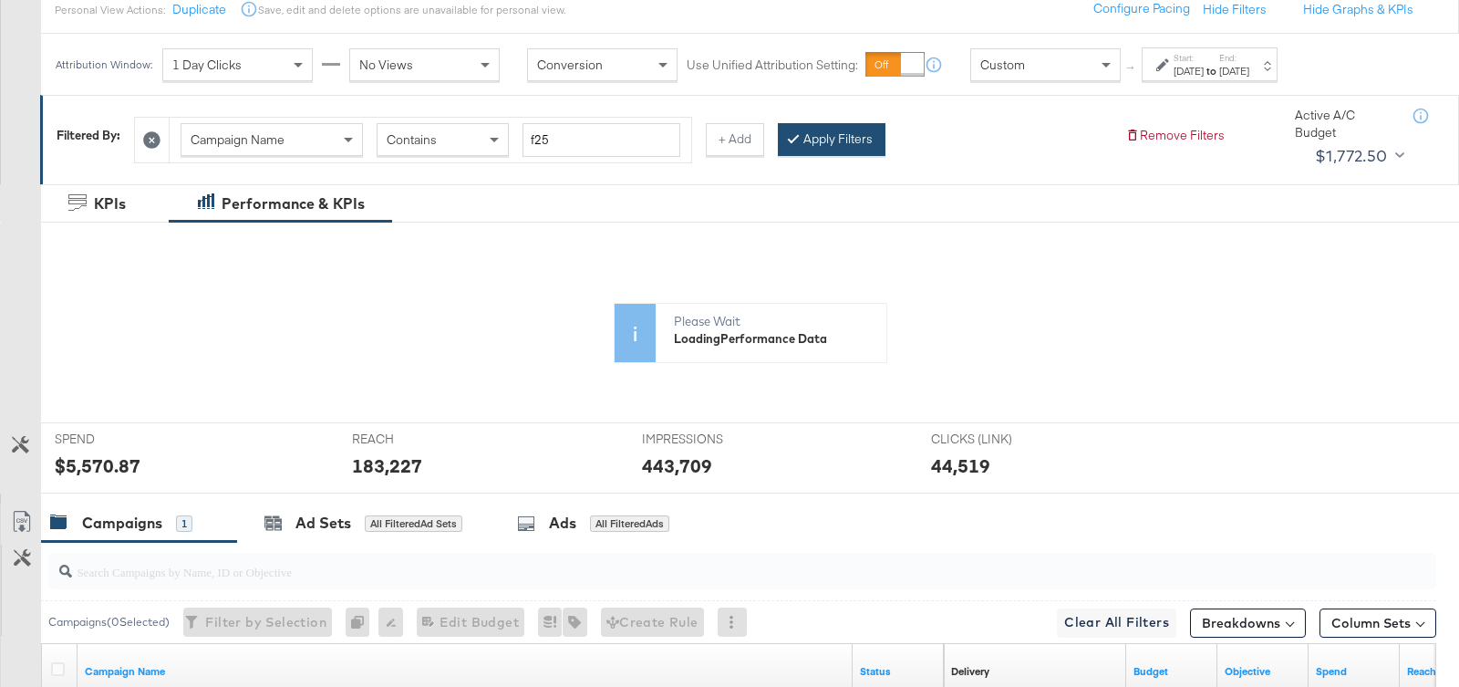
click at [832, 129] on button "Apply Filters" at bounding box center [832, 139] width 108 height 33
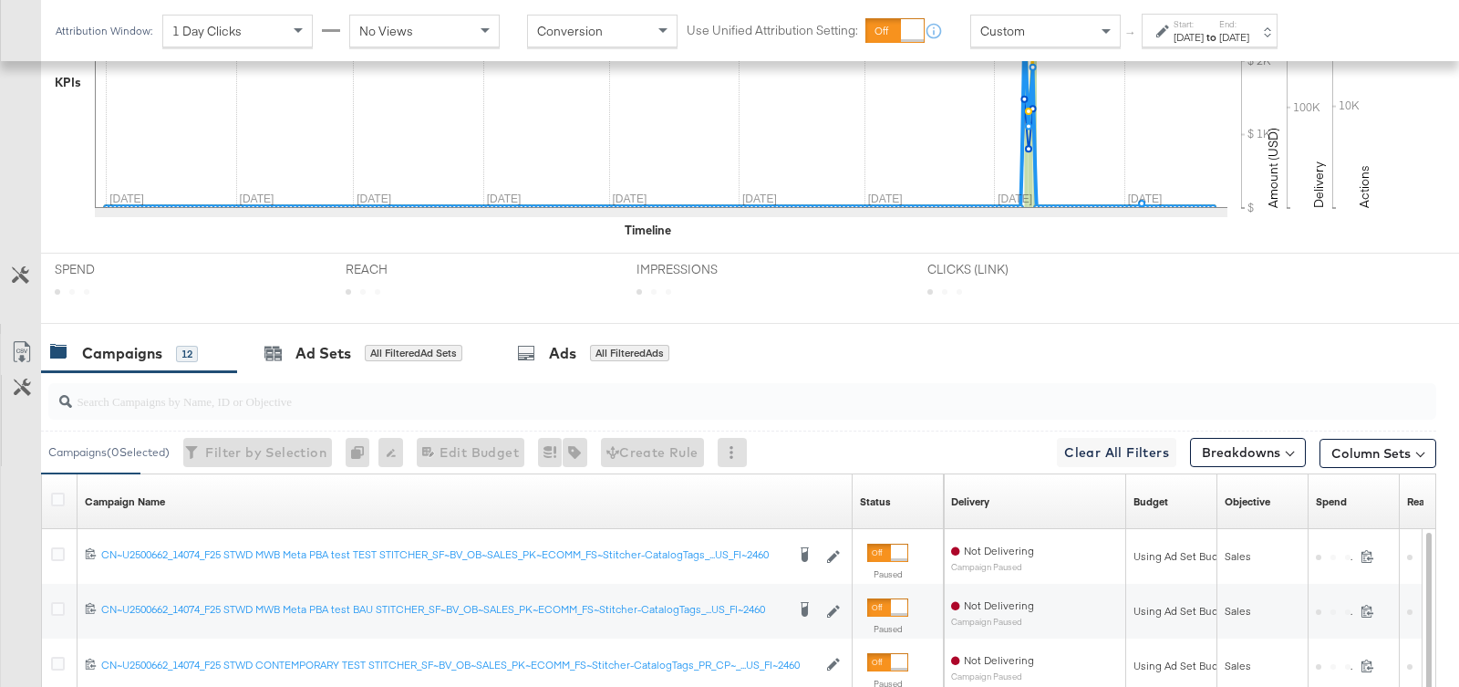
scroll to position [614, 0]
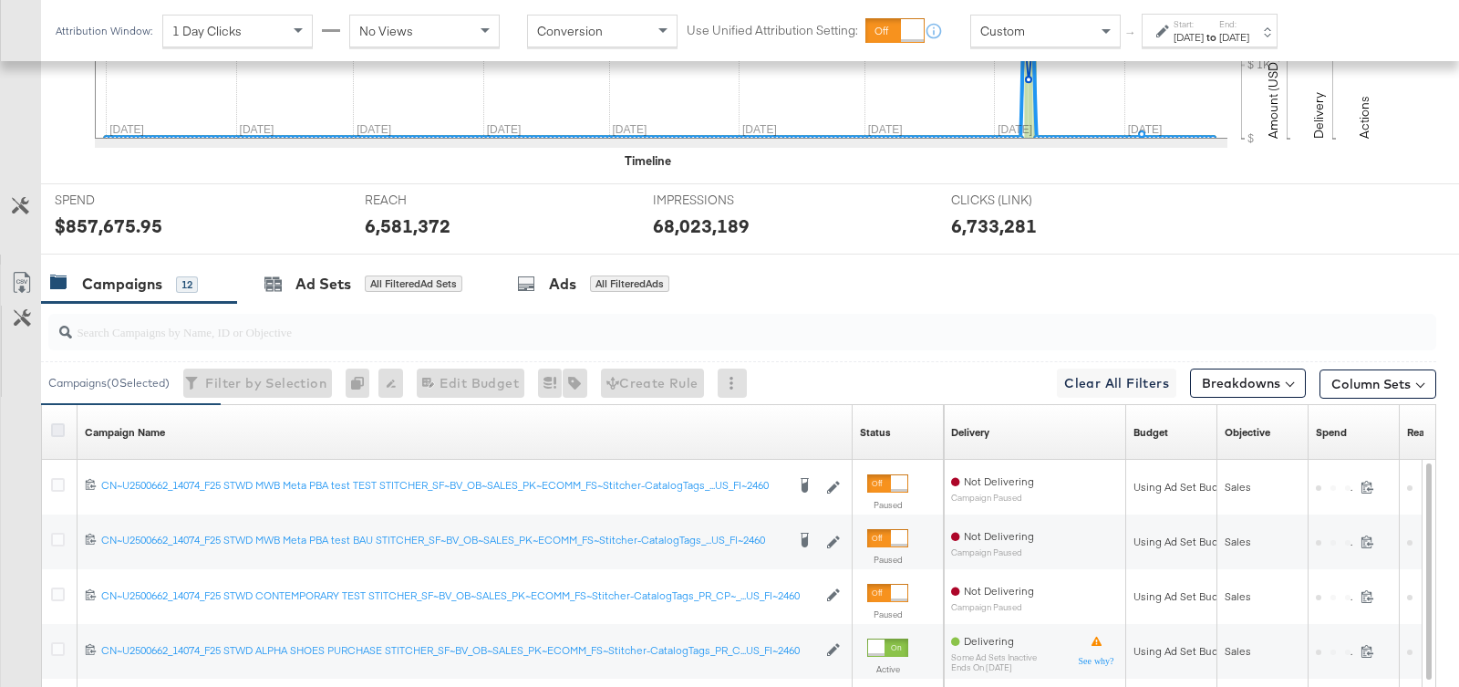
click at [60, 424] on icon at bounding box center [58, 430] width 14 height 14
click at [0, 0] on input "checkbox" at bounding box center [0, 0] width 0 height 0
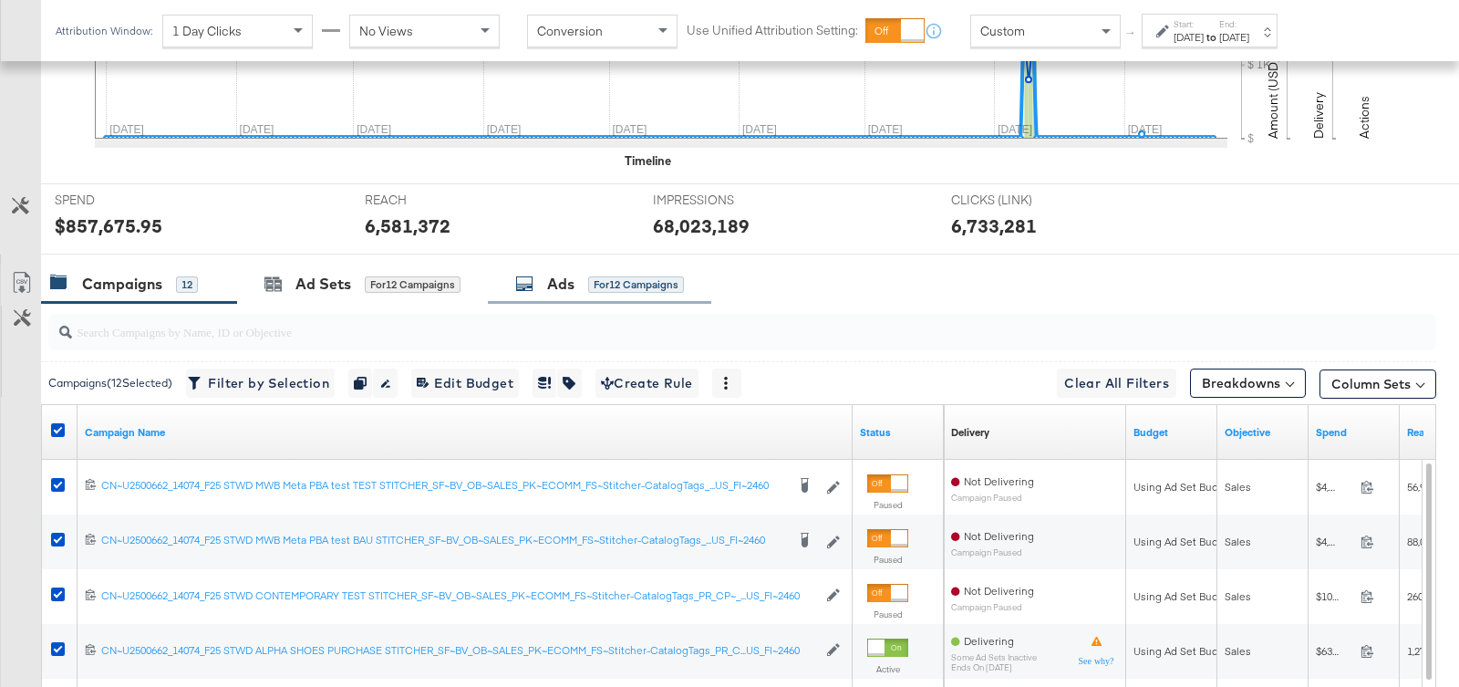
click at [584, 274] on div "Ads for 12 Campaigns" at bounding box center [599, 284] width 169 height 21
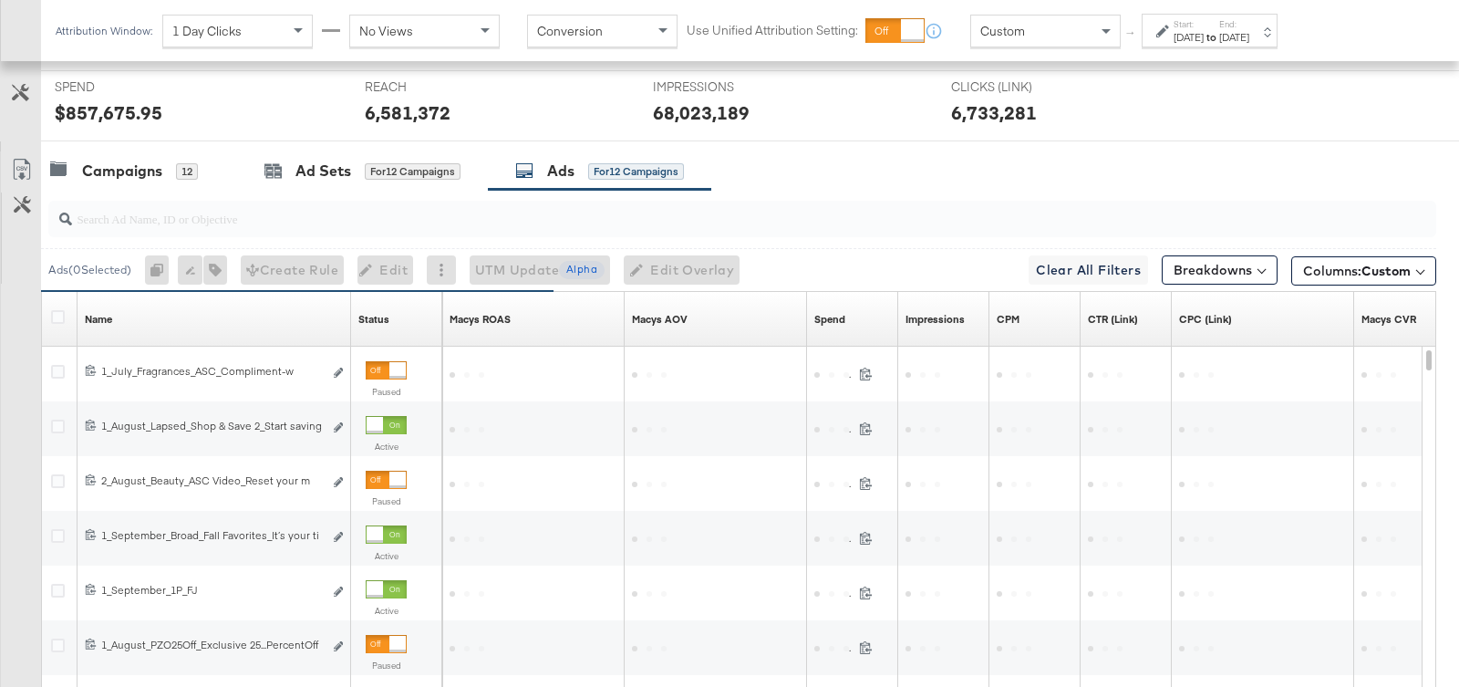
scroll to position [752, 0]
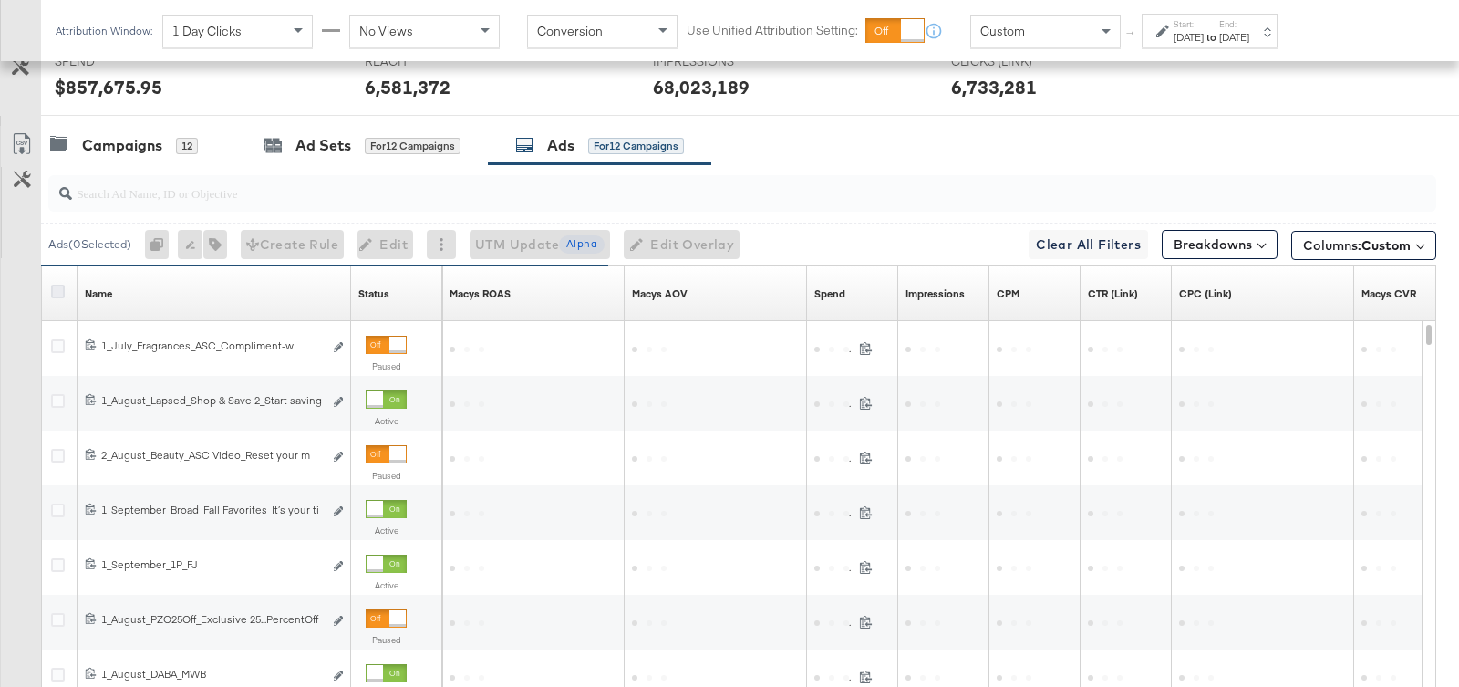
click at [57, 287] on icon at bounding box center [58, 291] width 14 height 14
click at [0, 0] on input "checkbox" at bounding box center [0, 0] width 0 height 0
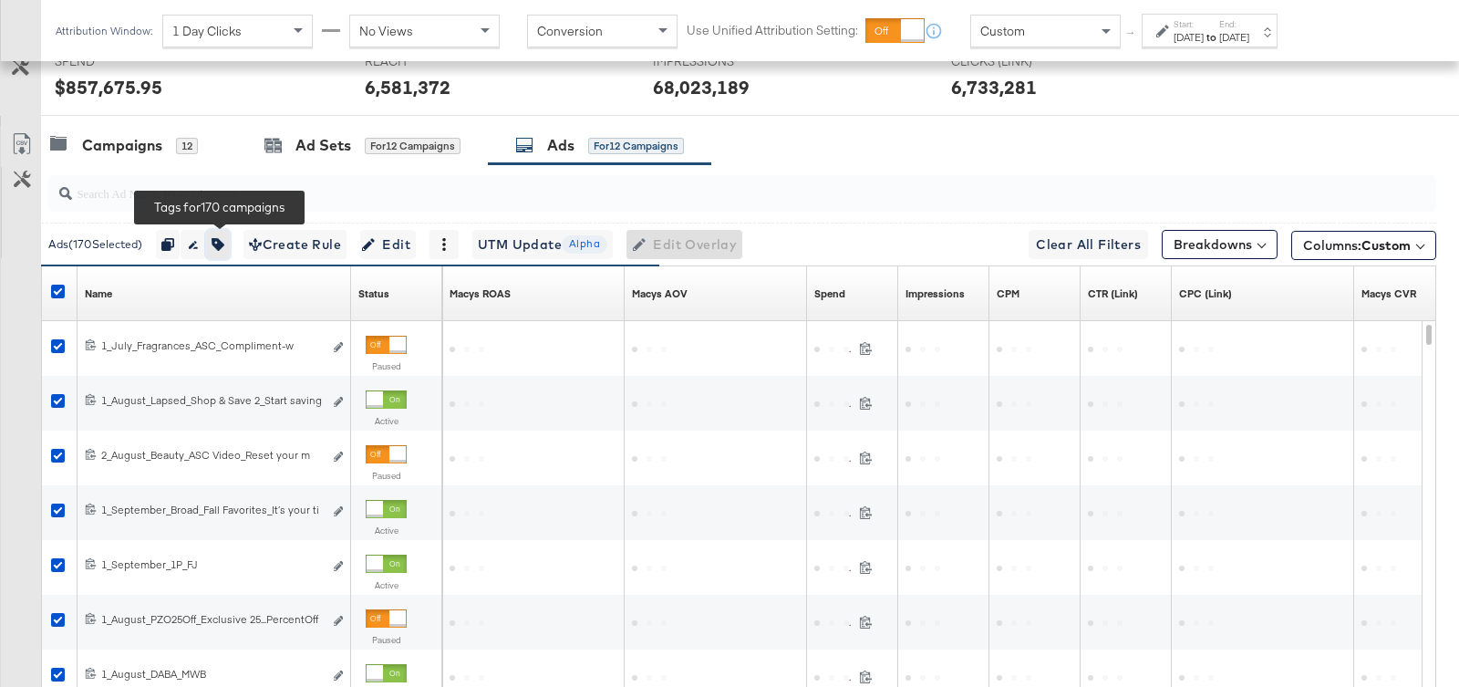
click at [224, 238] on icon "button" at bounding box center [218, 244] width 13 height 13
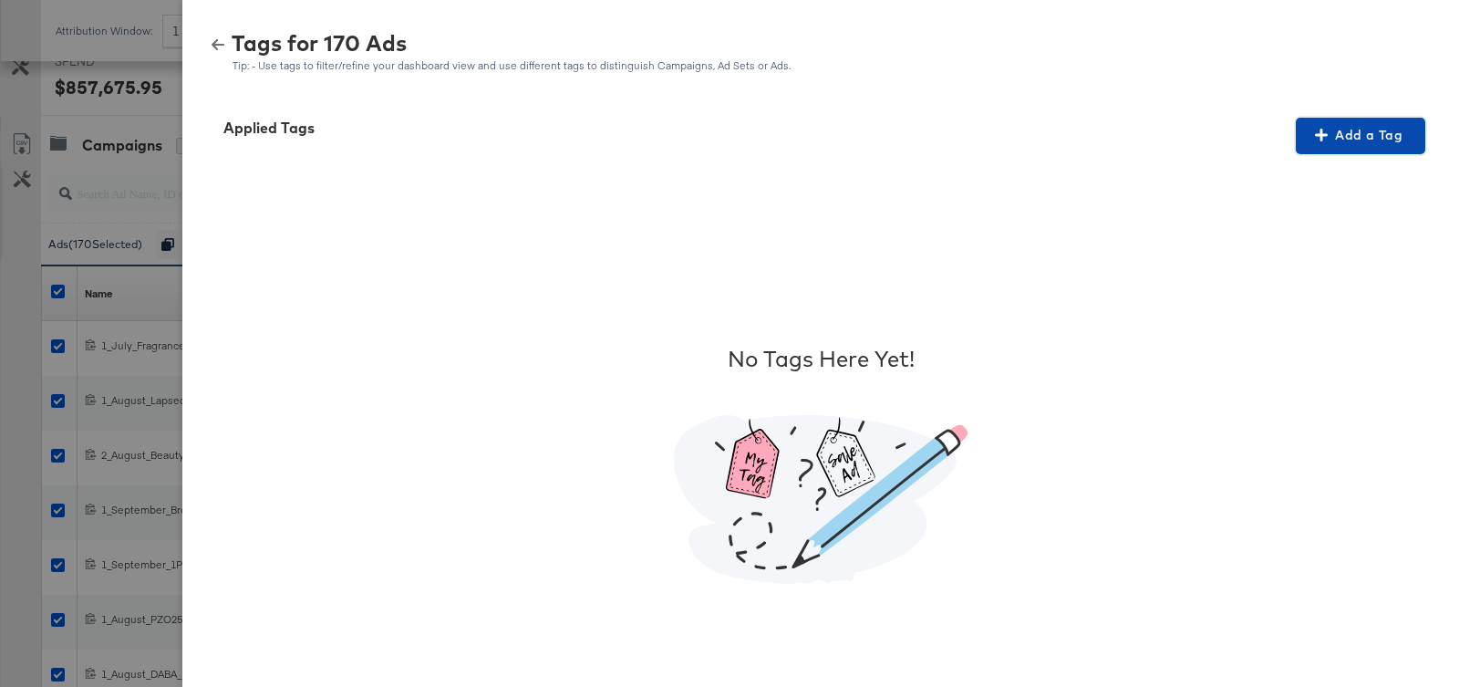
click at [1357, 135] on span "Add a Tag" at bounding box center [1360, 135] width 115 height 23
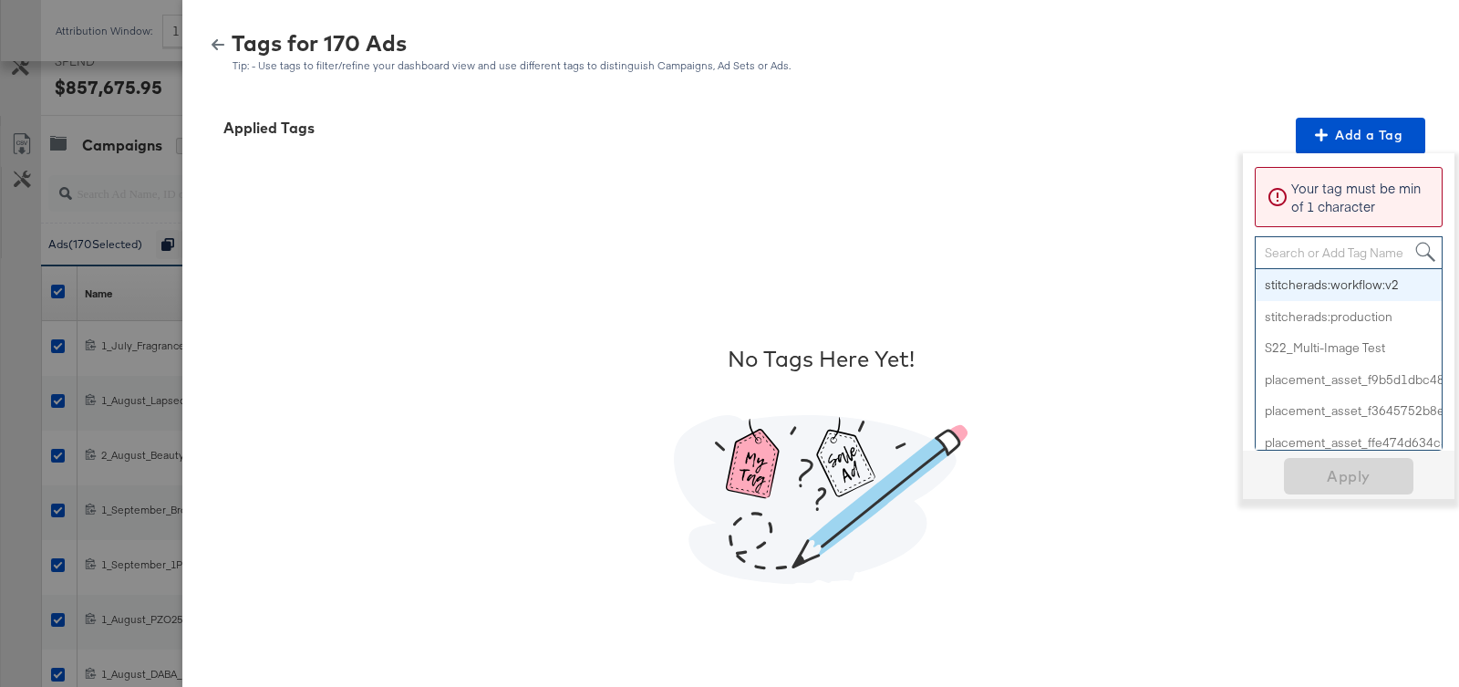
click at [1331, 240] on div "Search or Add Tag Name" at bounding box center [1349, 252] width 186 height 31
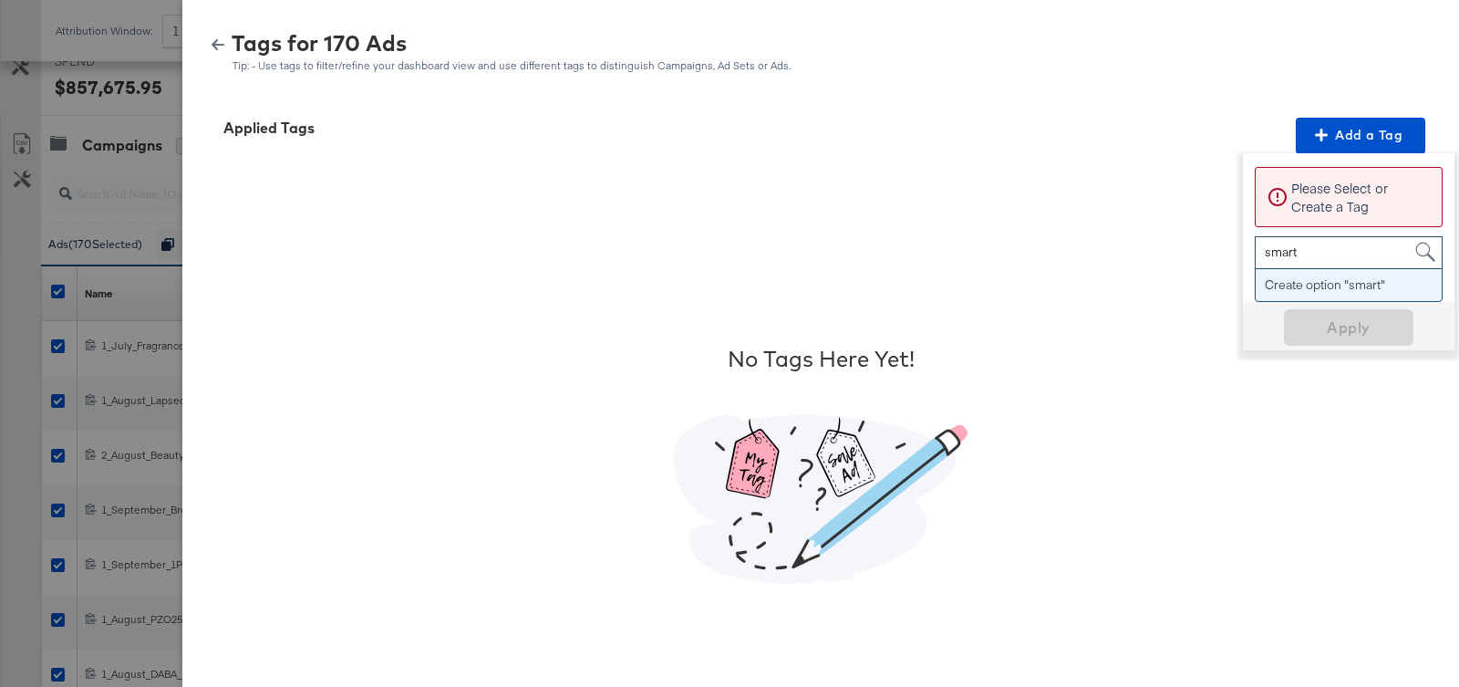
type input "smart"
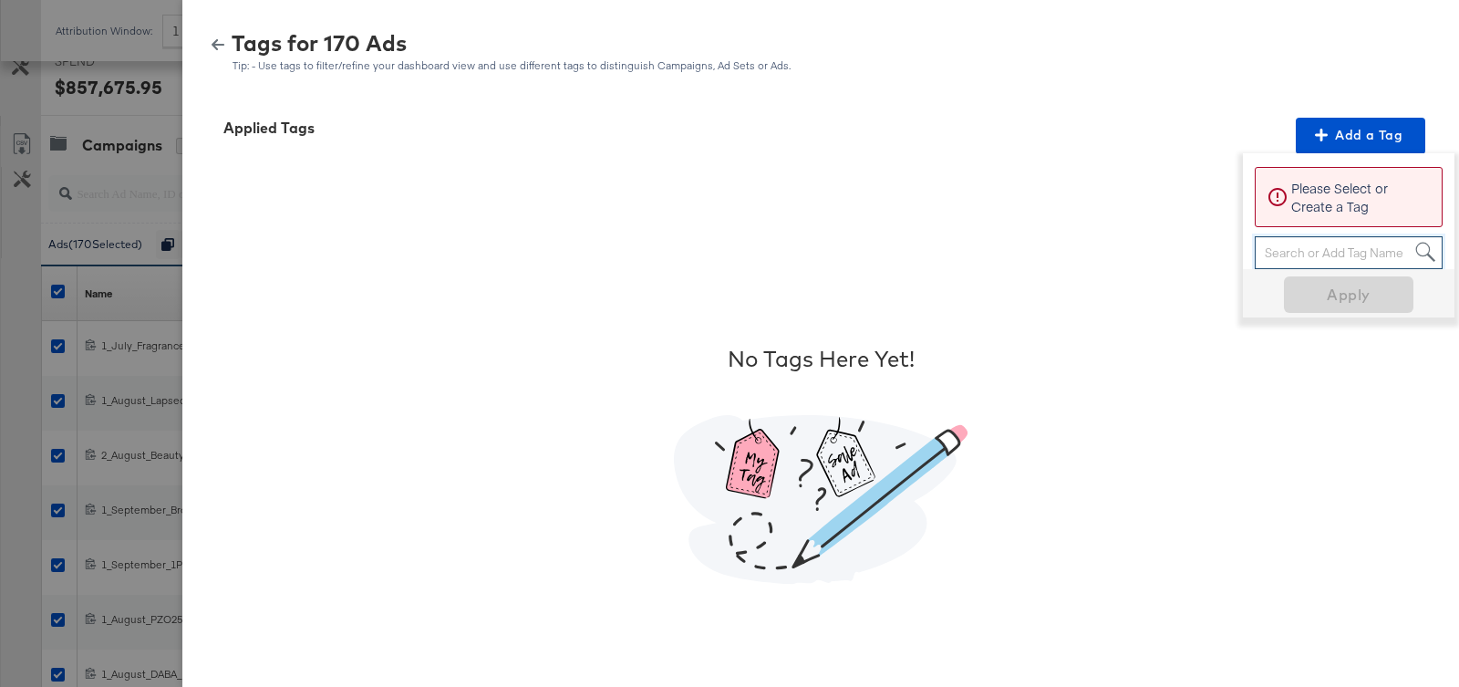
paste input "Smart Design 2+ Elements"
type input "Smart Design 2+ Elements"
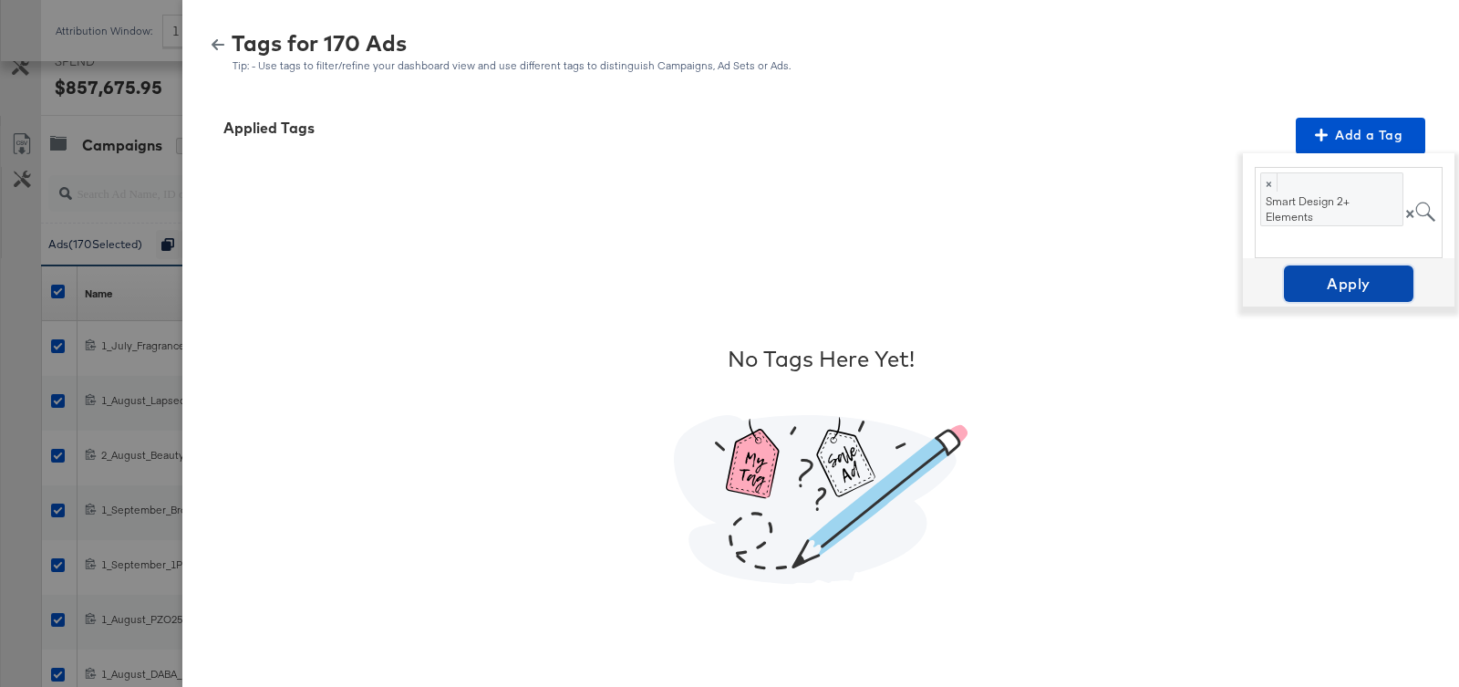
click at [1372, 282] on span "Apply" at bounding box center [1348, 284] width 115 height 26
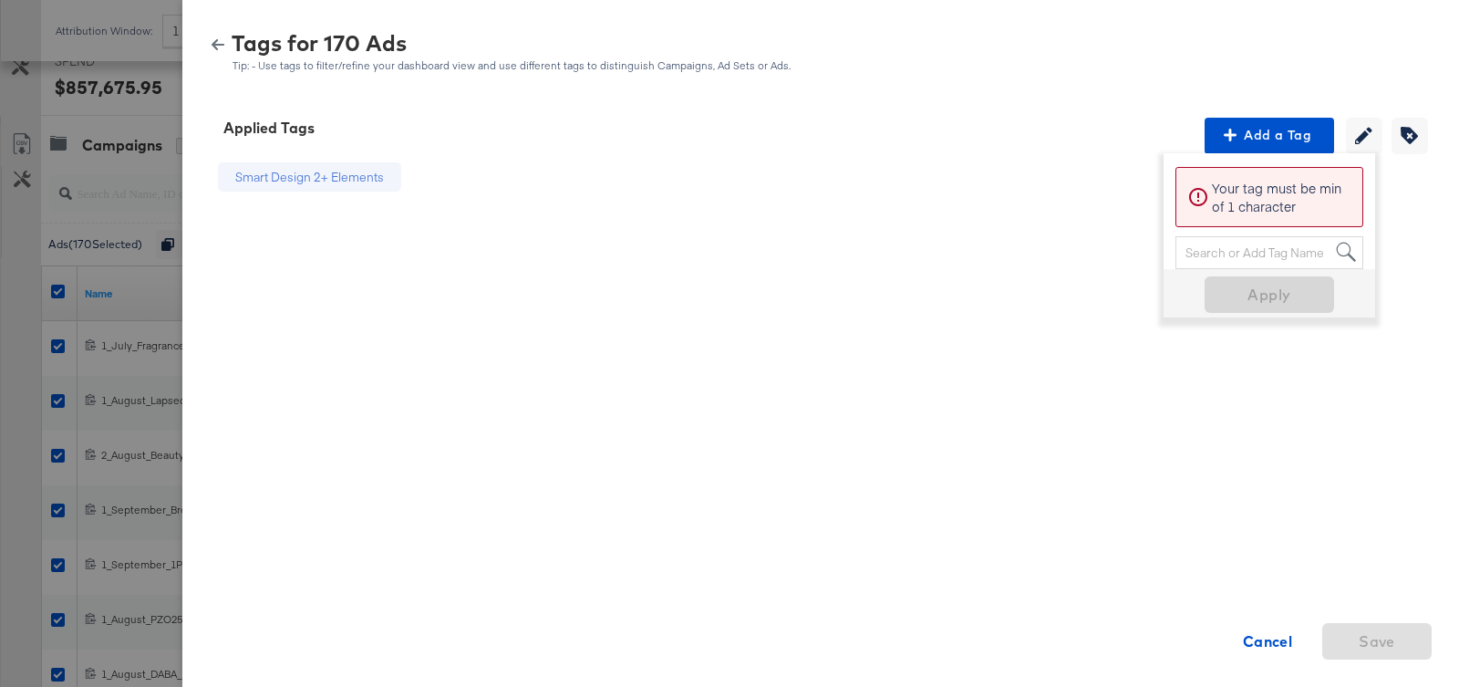
click at [938, 231] on div "Smart Design 2+ Elements Cancel Save" at bounding box center [820, 464] width 1233 height 620
click at [216, 44] on icon "button" at bounding box center [218, 44] width 13 height 11
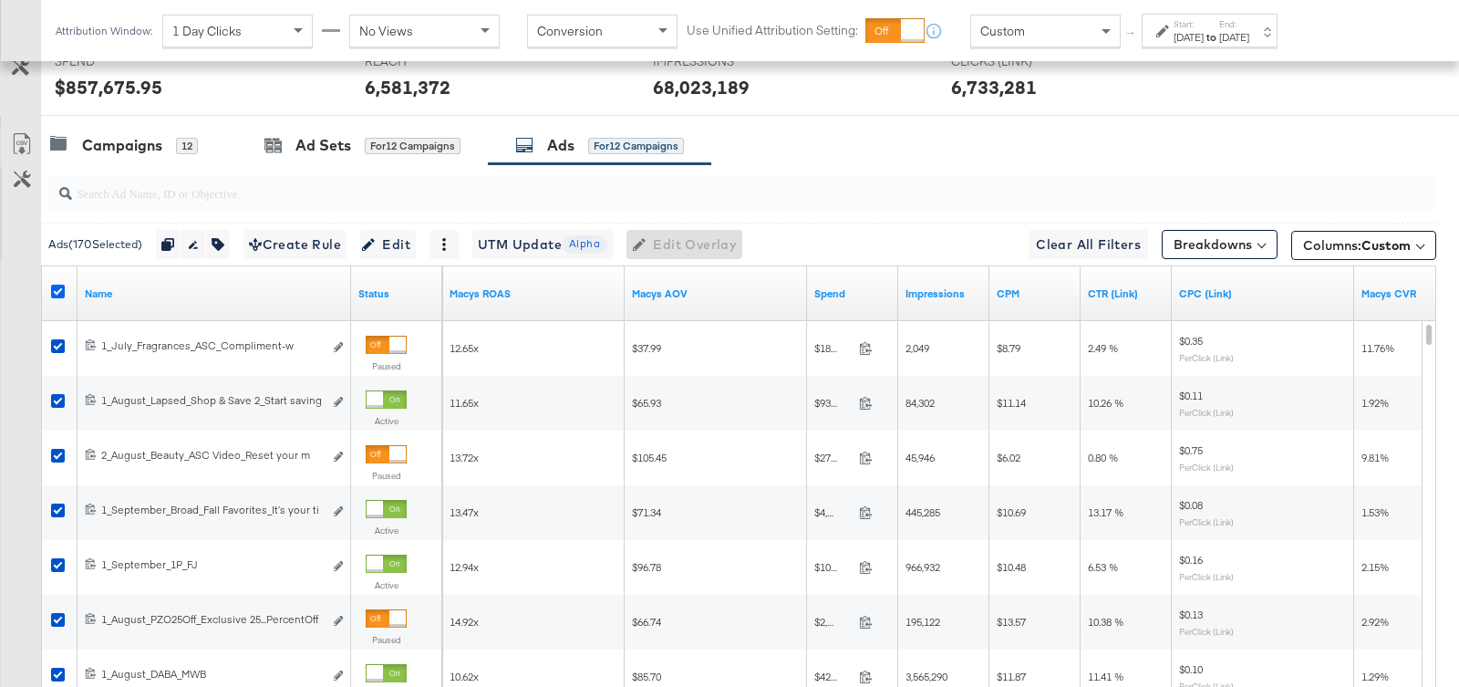
click at [53, 285] on icon at bounding box center [58, 291] width 14 height 14
click at [0, 0] on input "checkbox" at bounding box center [0, 0] width 0 height 0
